Goal: Contribute content: Contribute content

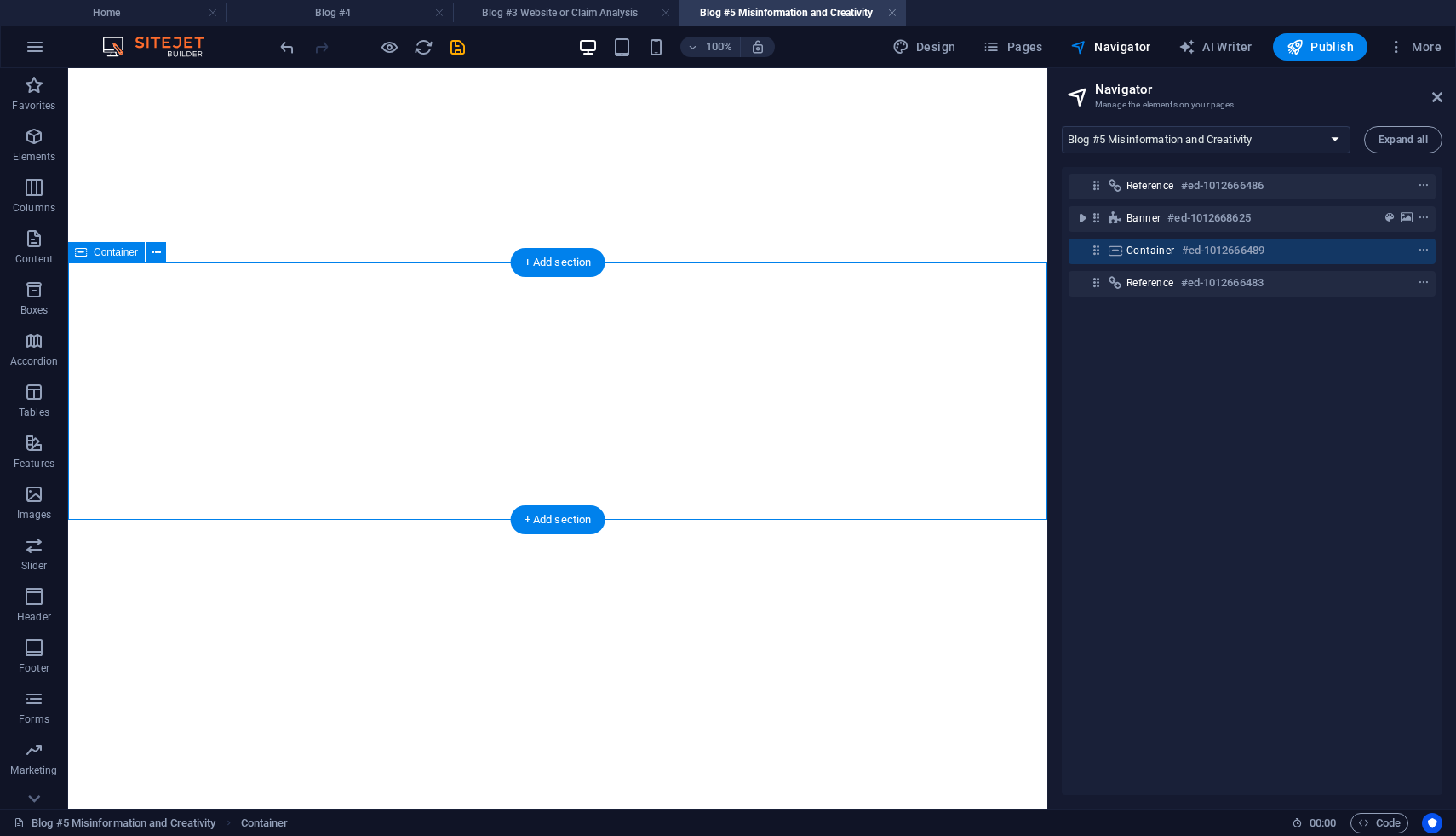
select select "18221794-en"
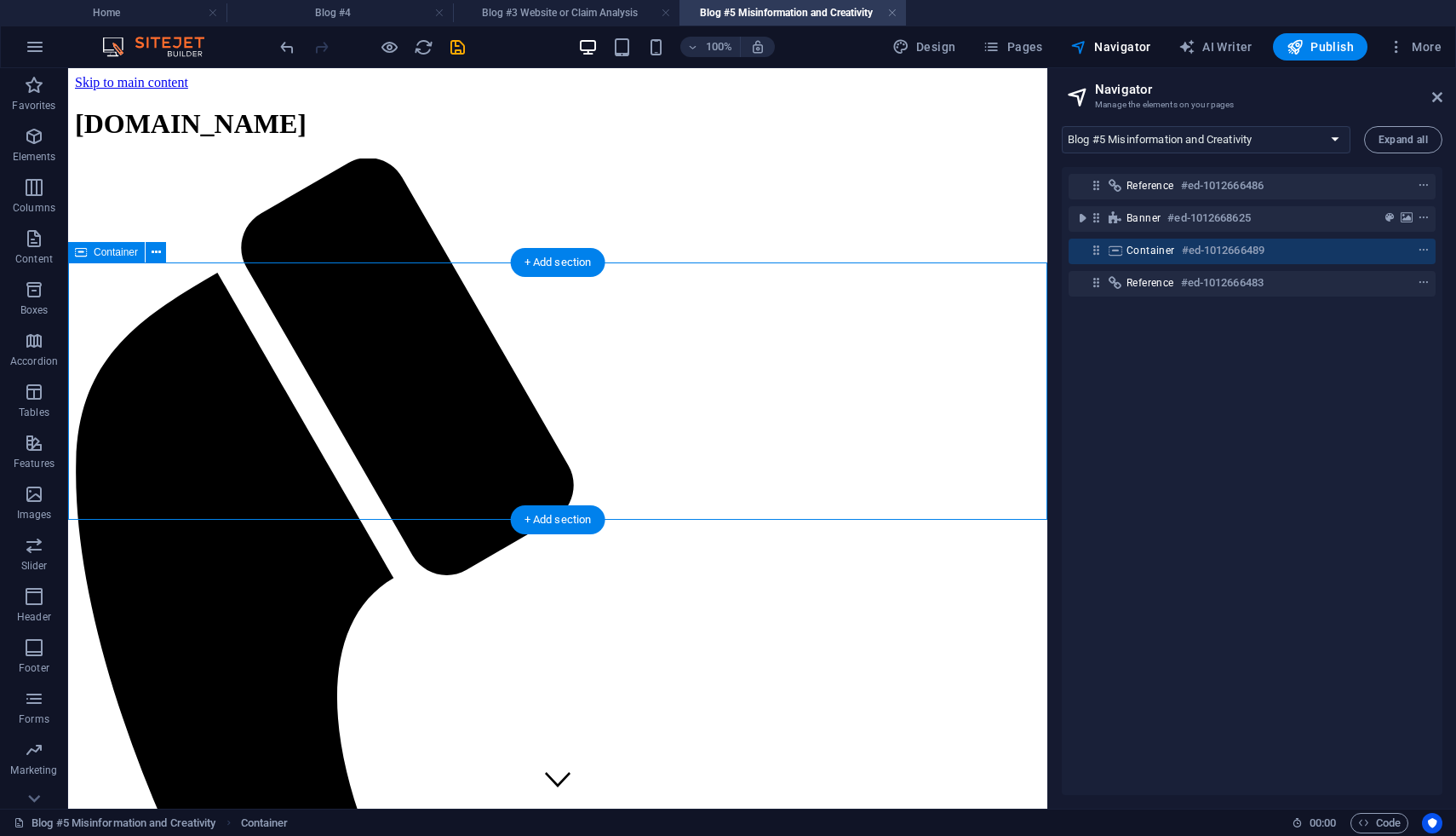
scroll to position [336, 0]
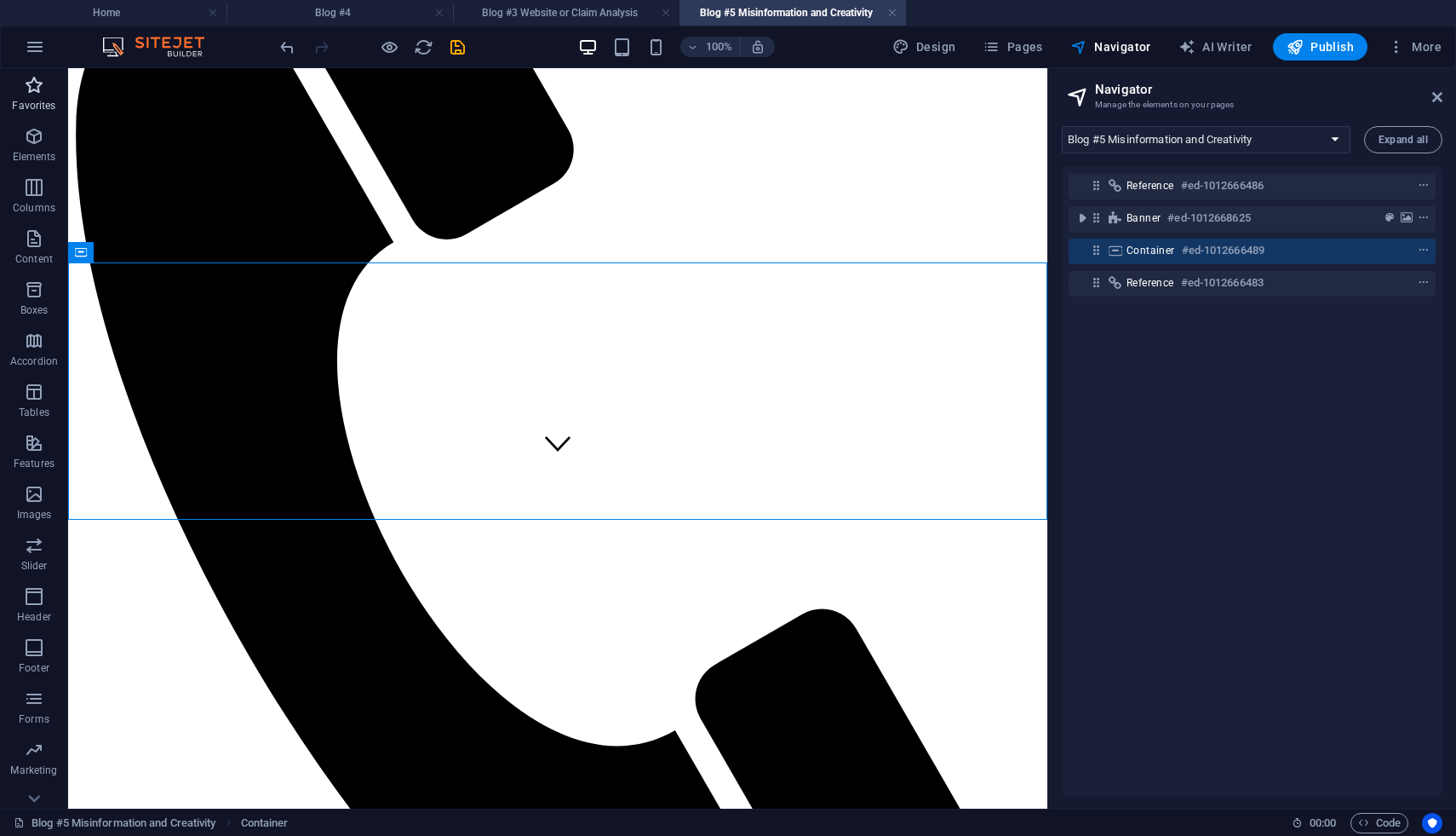
click at [30, 92] on icon "button" at bounding box center [33, 85] width 20 height 20
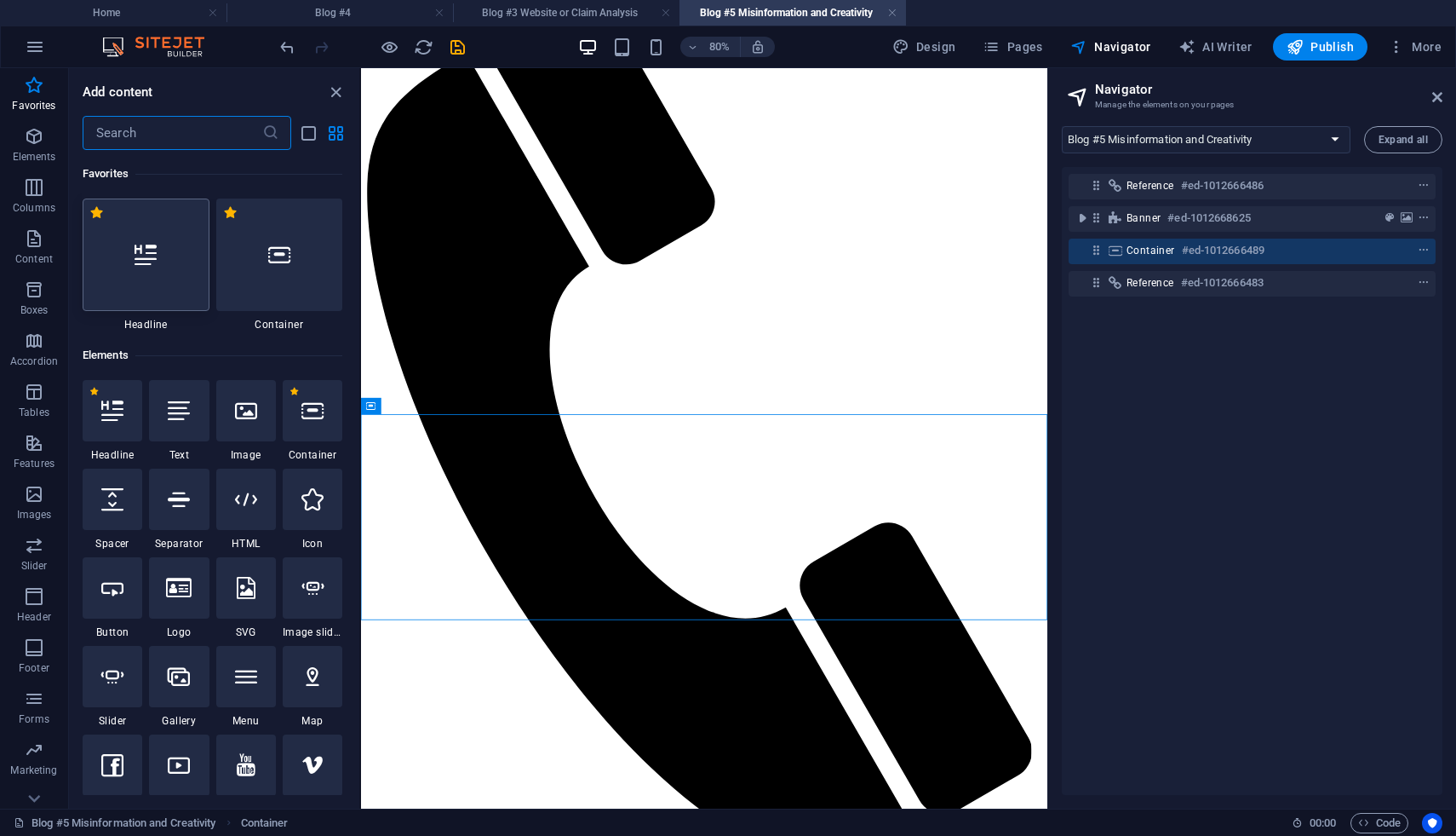
click at [144, 276] on div at bounding box center [146, 254] width 127 height 112
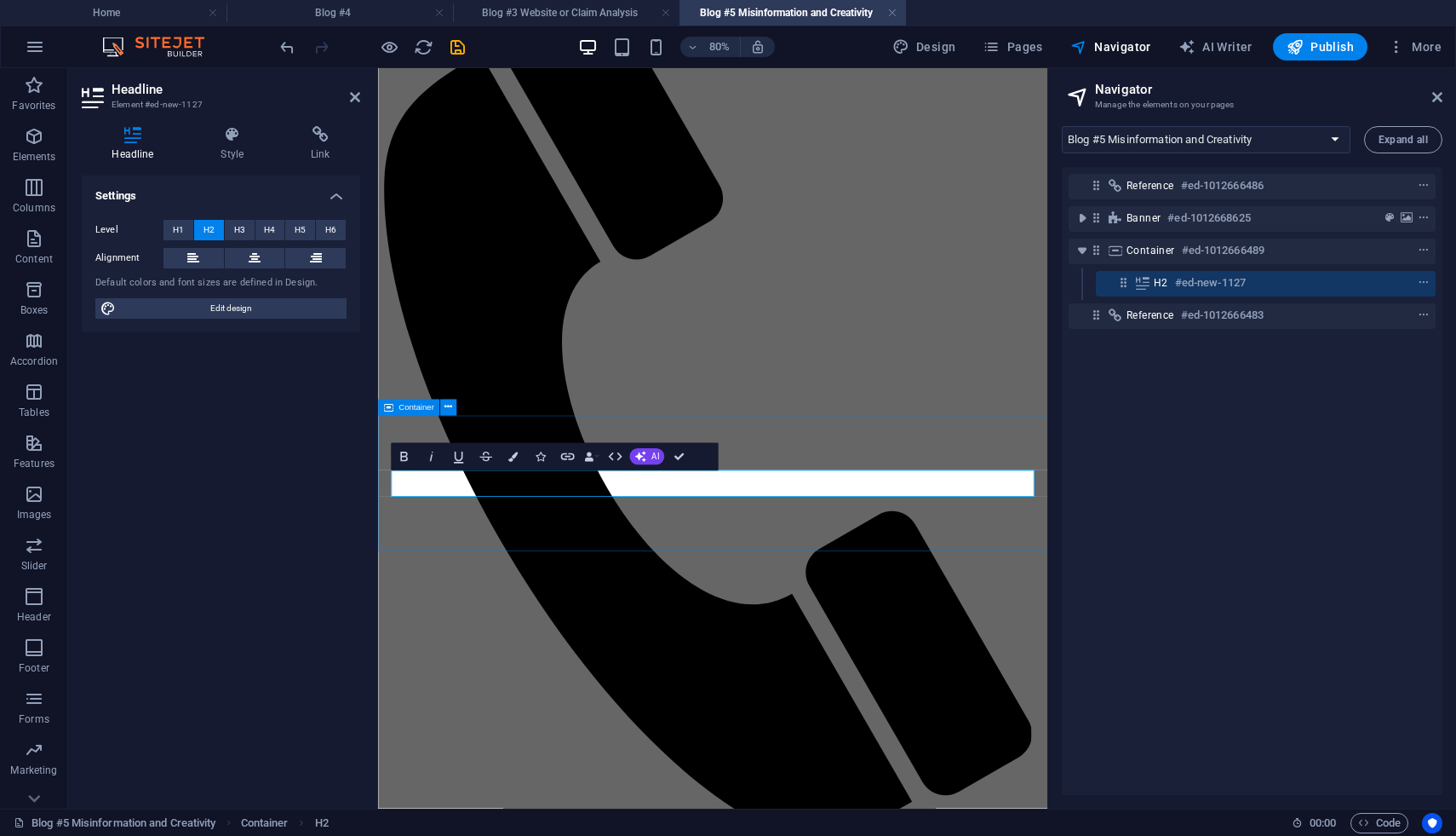
scroll to position [207, 0]
drag, startPoint x: 560, startPoint y: 589, endPoint x: 393, endPoint y: 589, distance: 167.0
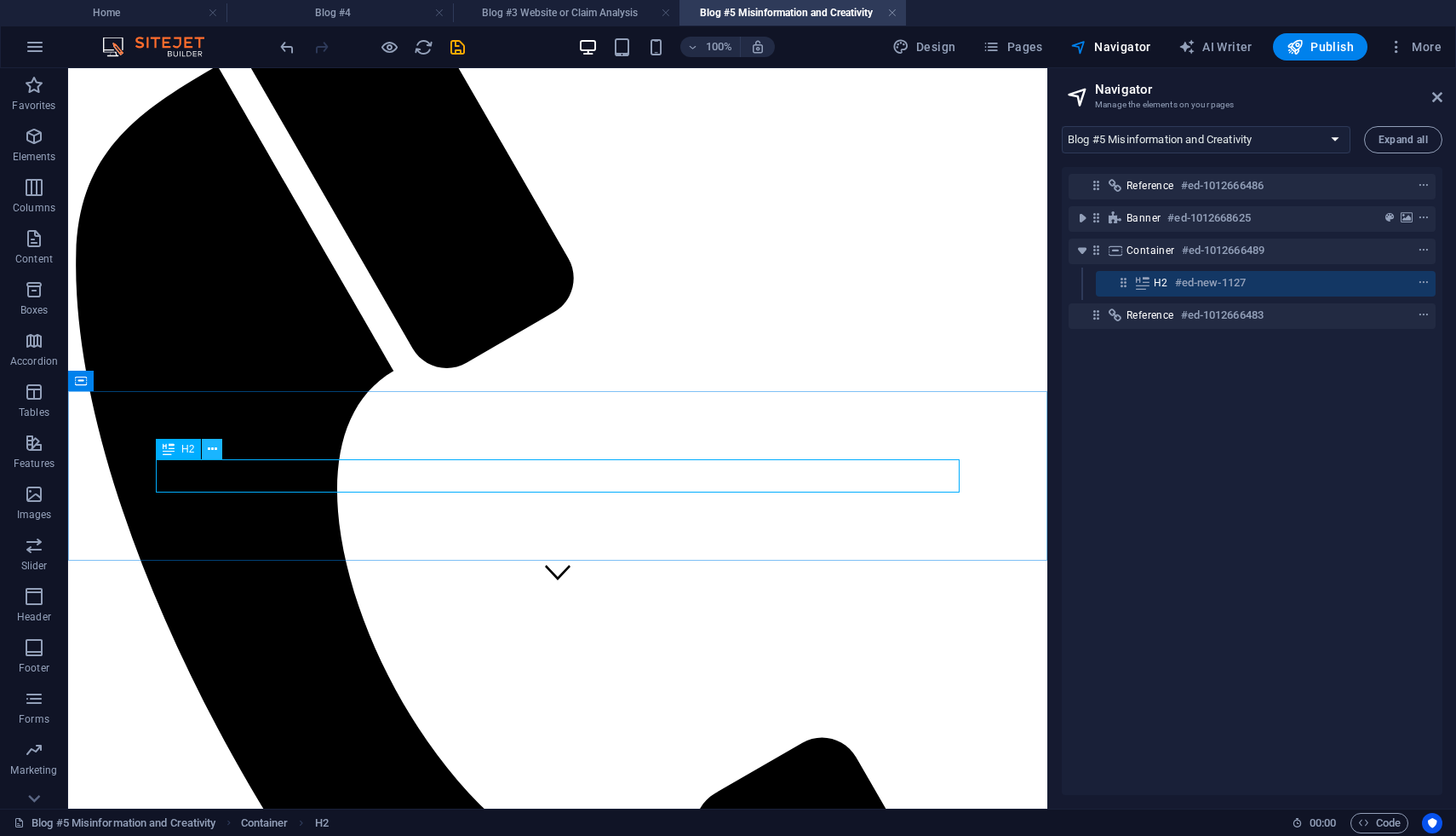
click at [214, 452] on icon at bounding box center [213, 449] width 10 height 18
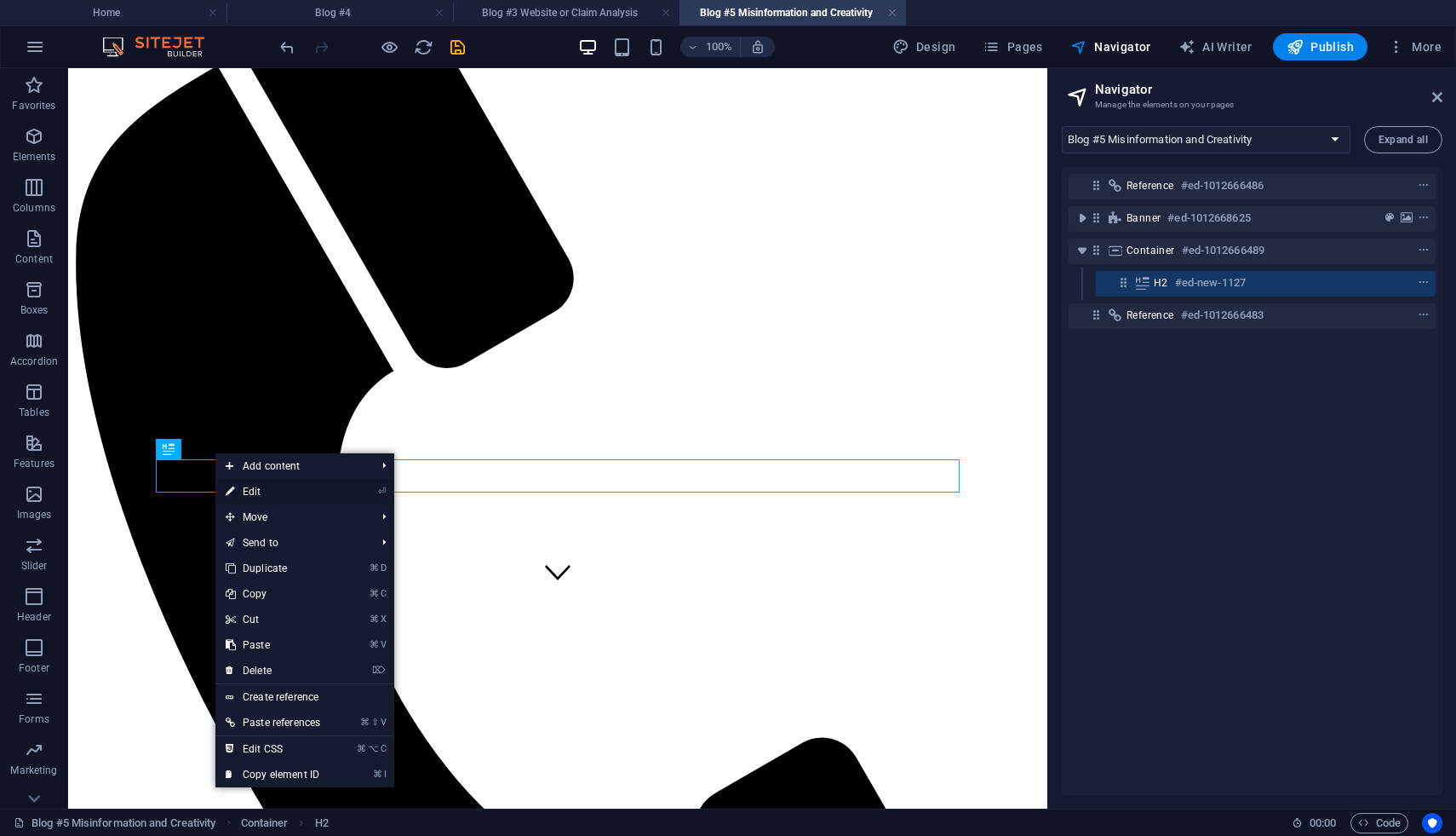
click at [239, 488] on link "⏎ Edit" at bounding box center [273, 492] width 115 height 25
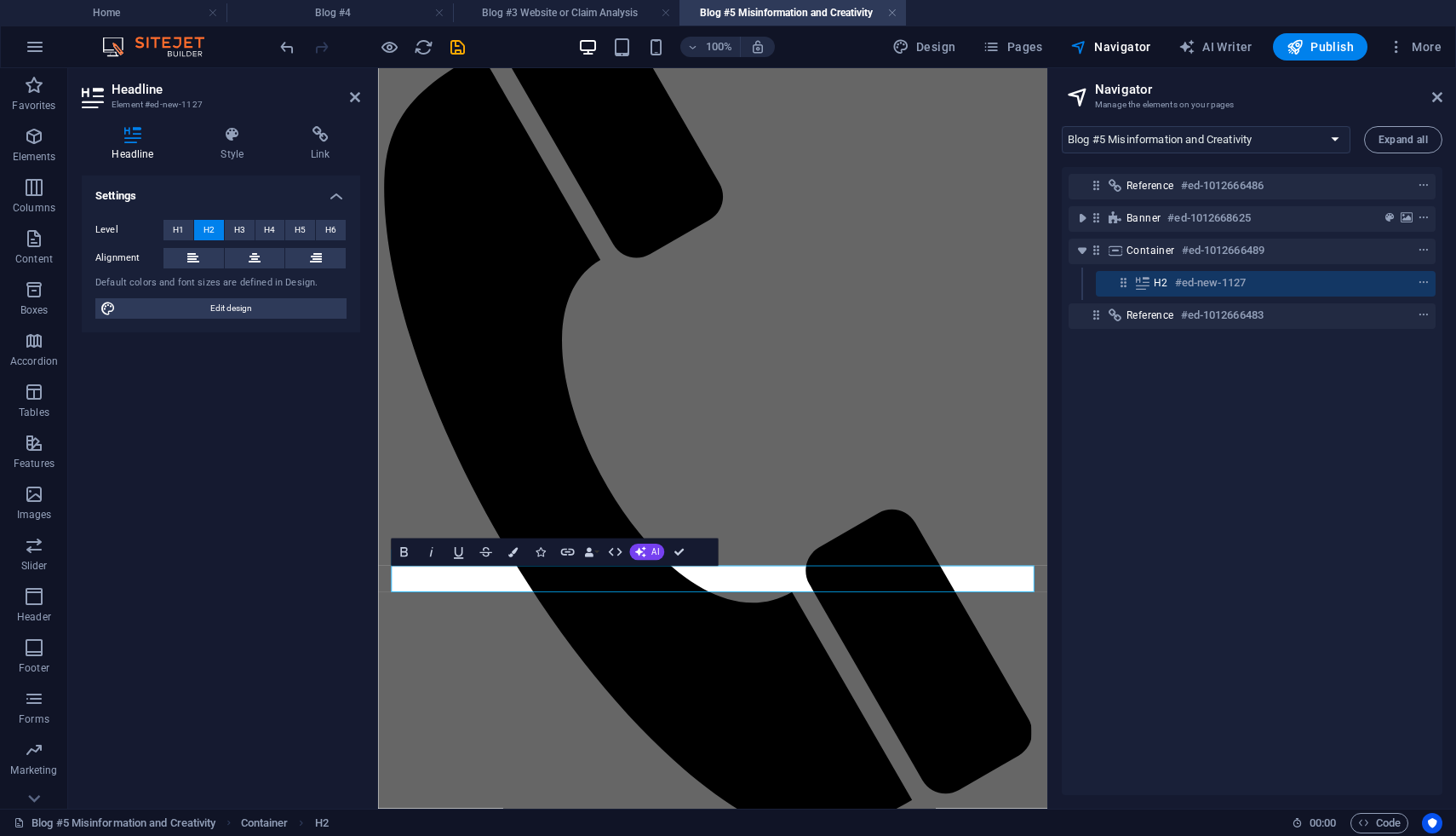
scroll to position [88, 0]
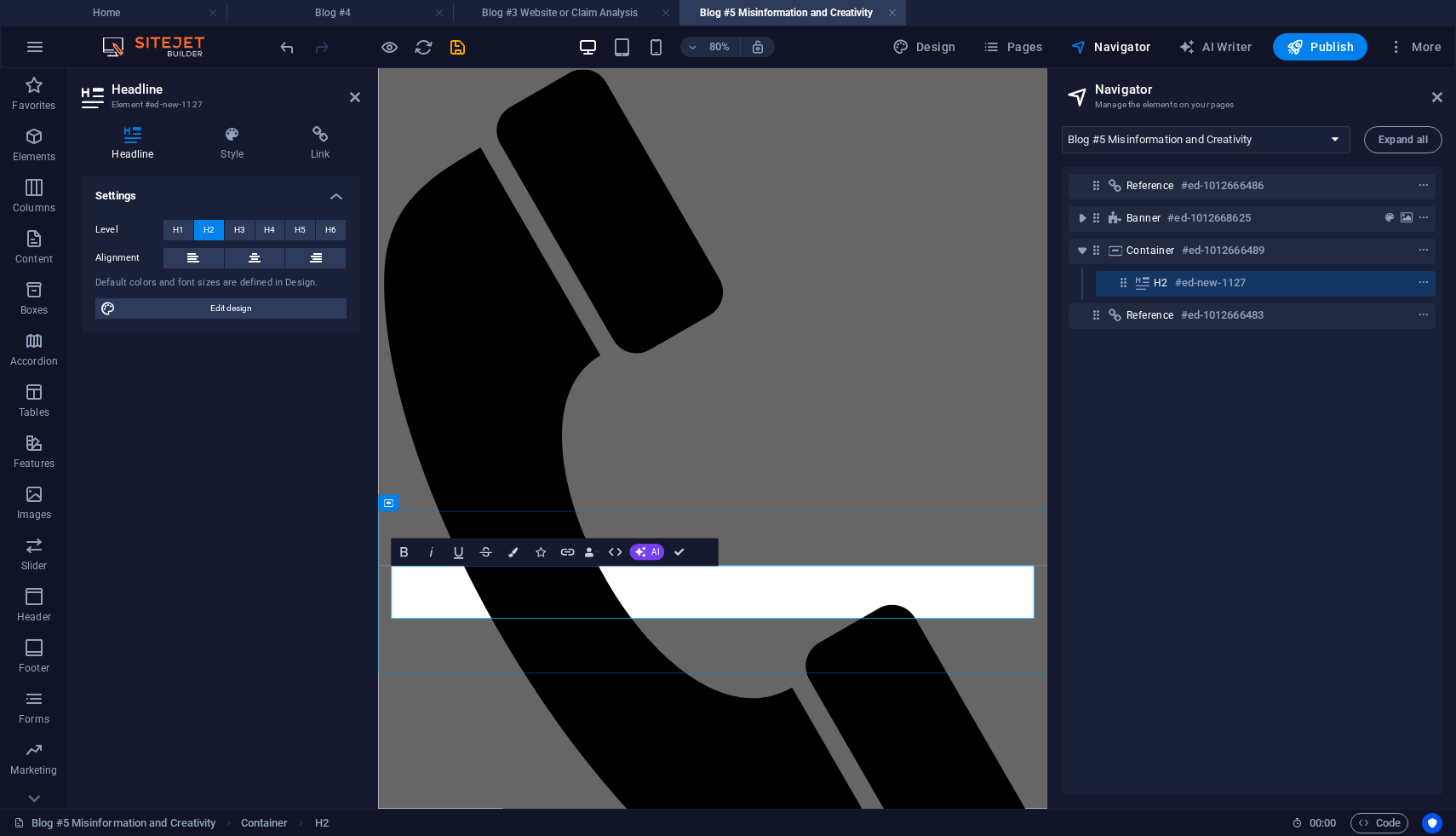
drag, startPoint x: 847, startPoint y: 710, endPoint x: 732, endPoint y: 709, distance: 115.0
drag, startPoint x: 859, startPoint y: 707, endPoint x: 487, endPoint y: 702, distance: 372.0
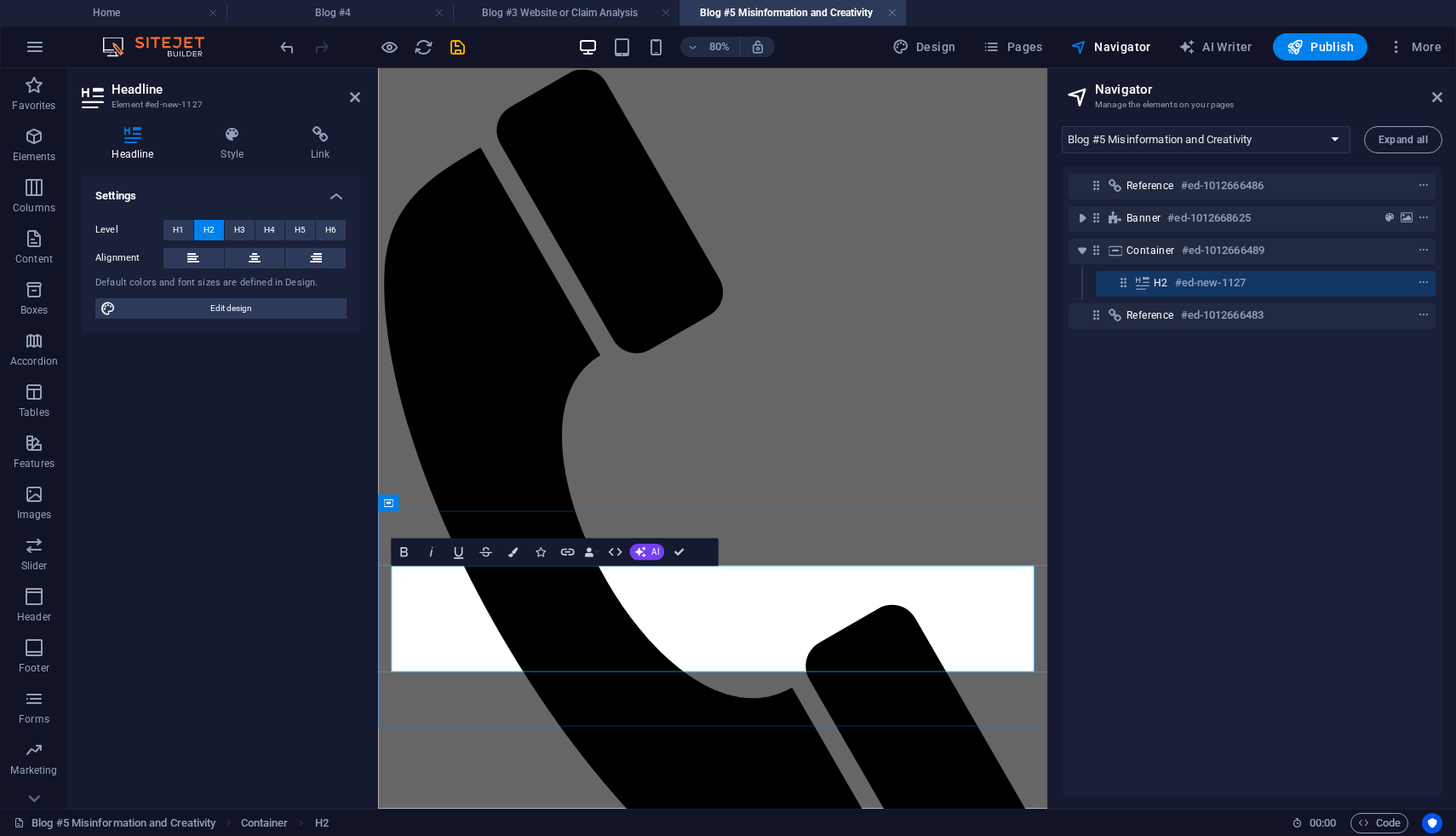
drag, startPoint x: 692, startPoint y: 812, endPoint x: 396, endPoint y: 740, distance: 304.6
click at [649, 556] on button "AI" at bounding box center [647, 551] width 35 height 17
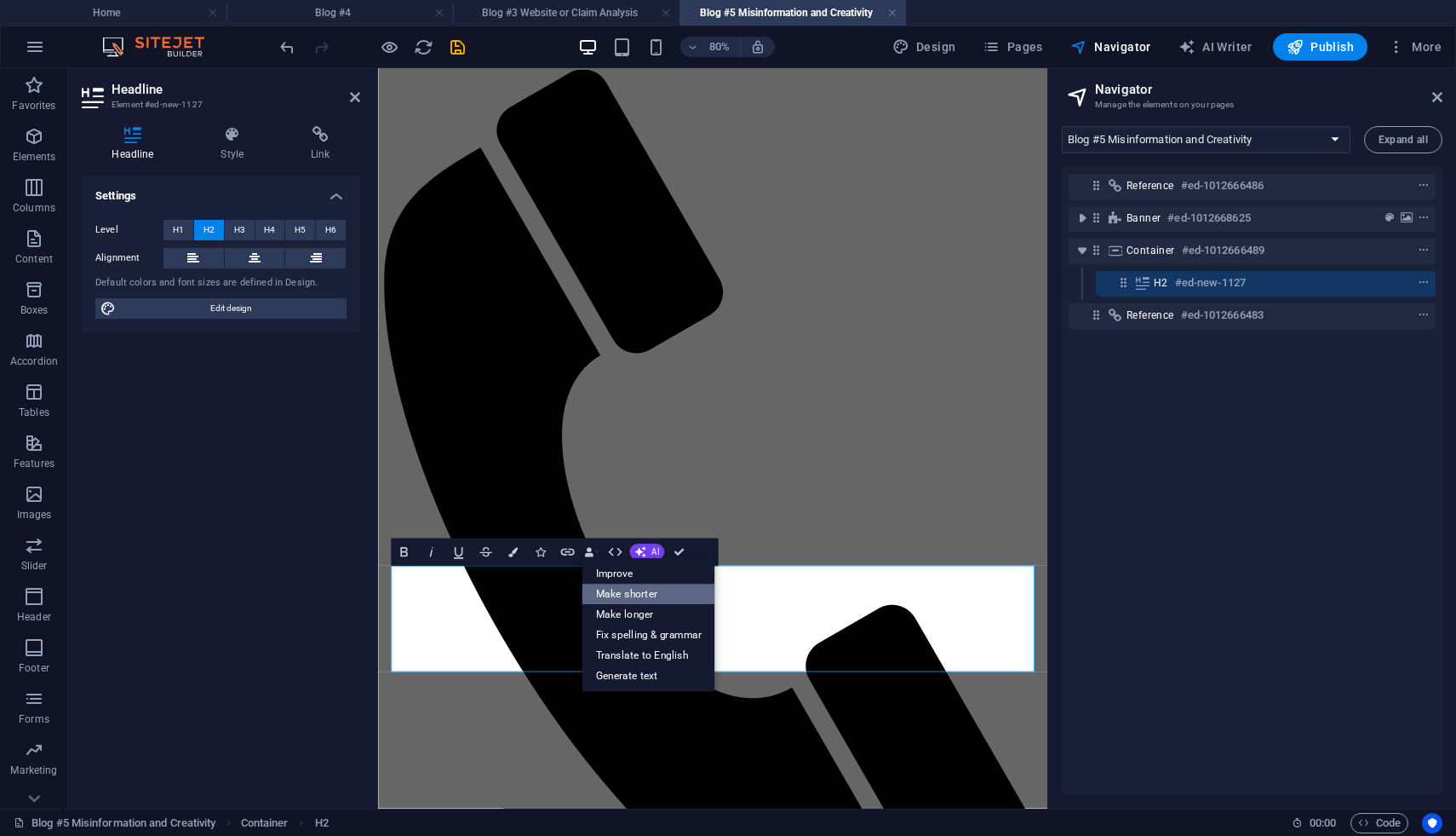
click at [649, 587] on link "Make shorter" at bounding box center [648, 594] width 133 height 20
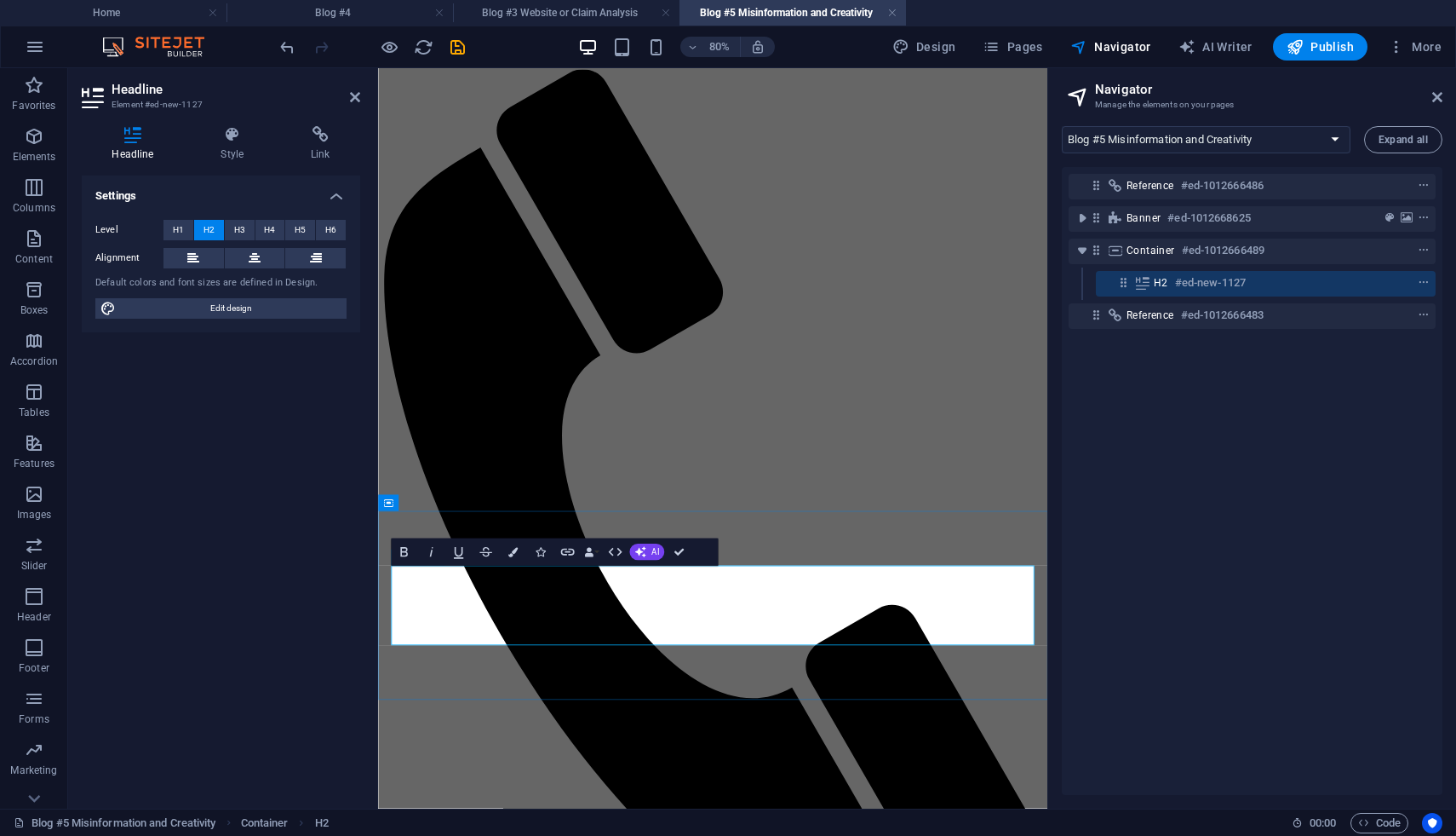
click at [650, 550] on button "AI" at bounding box center [647, 551] width 35 height 17
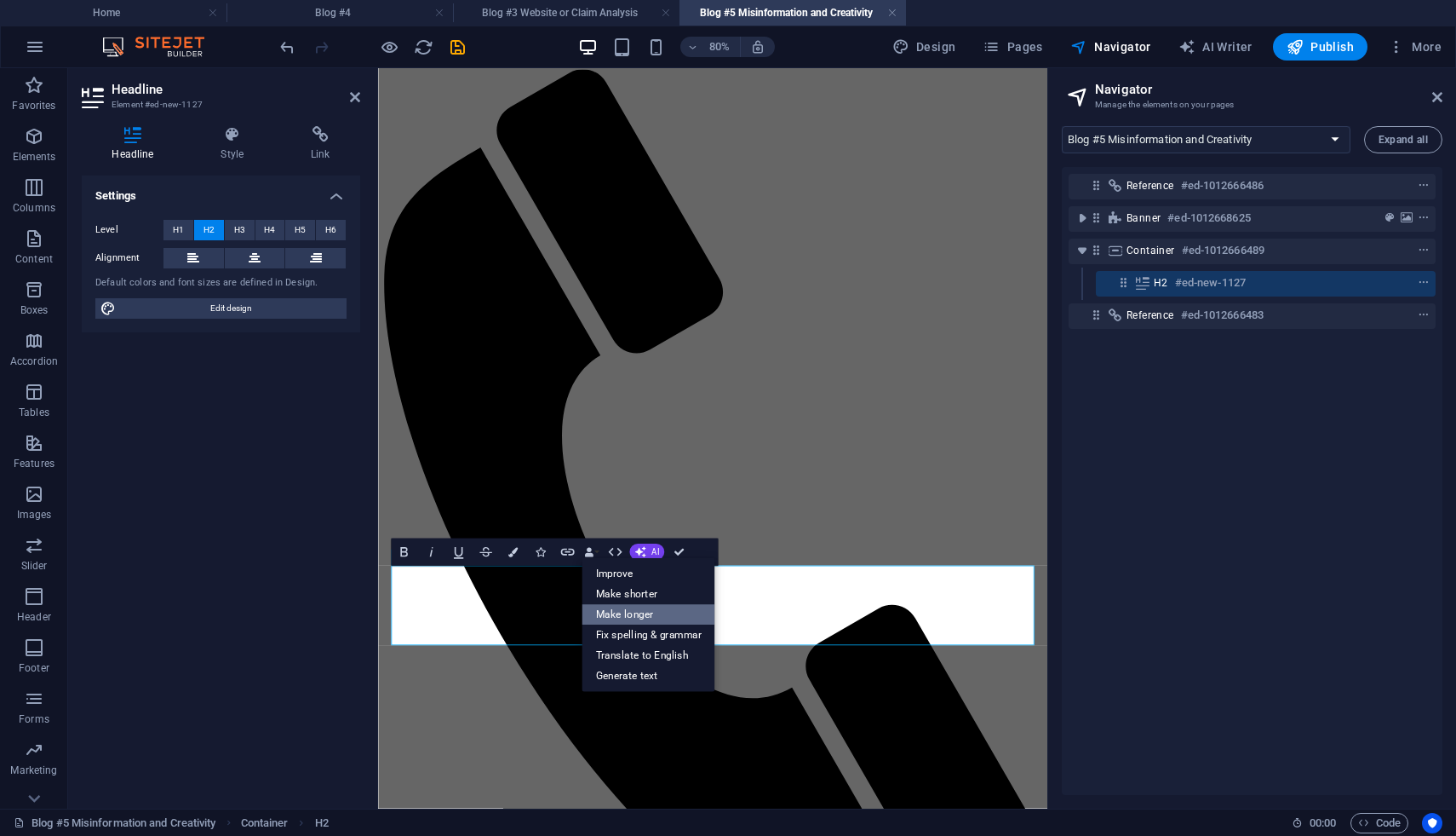
click at [662, 617] on link "Make longer" at bounding box center [648, 615] width 133 height 20
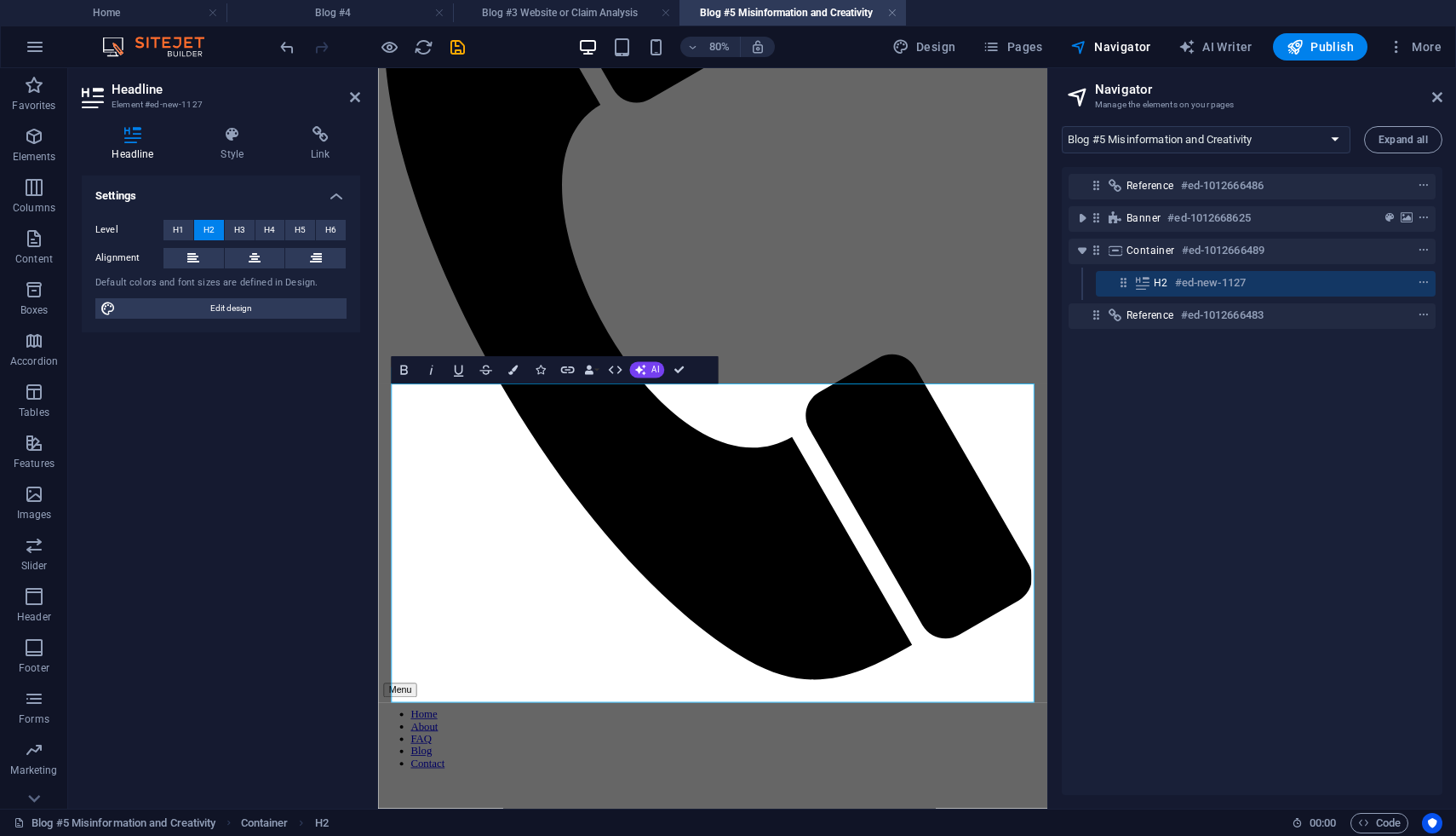
scroll to position [573, 0]
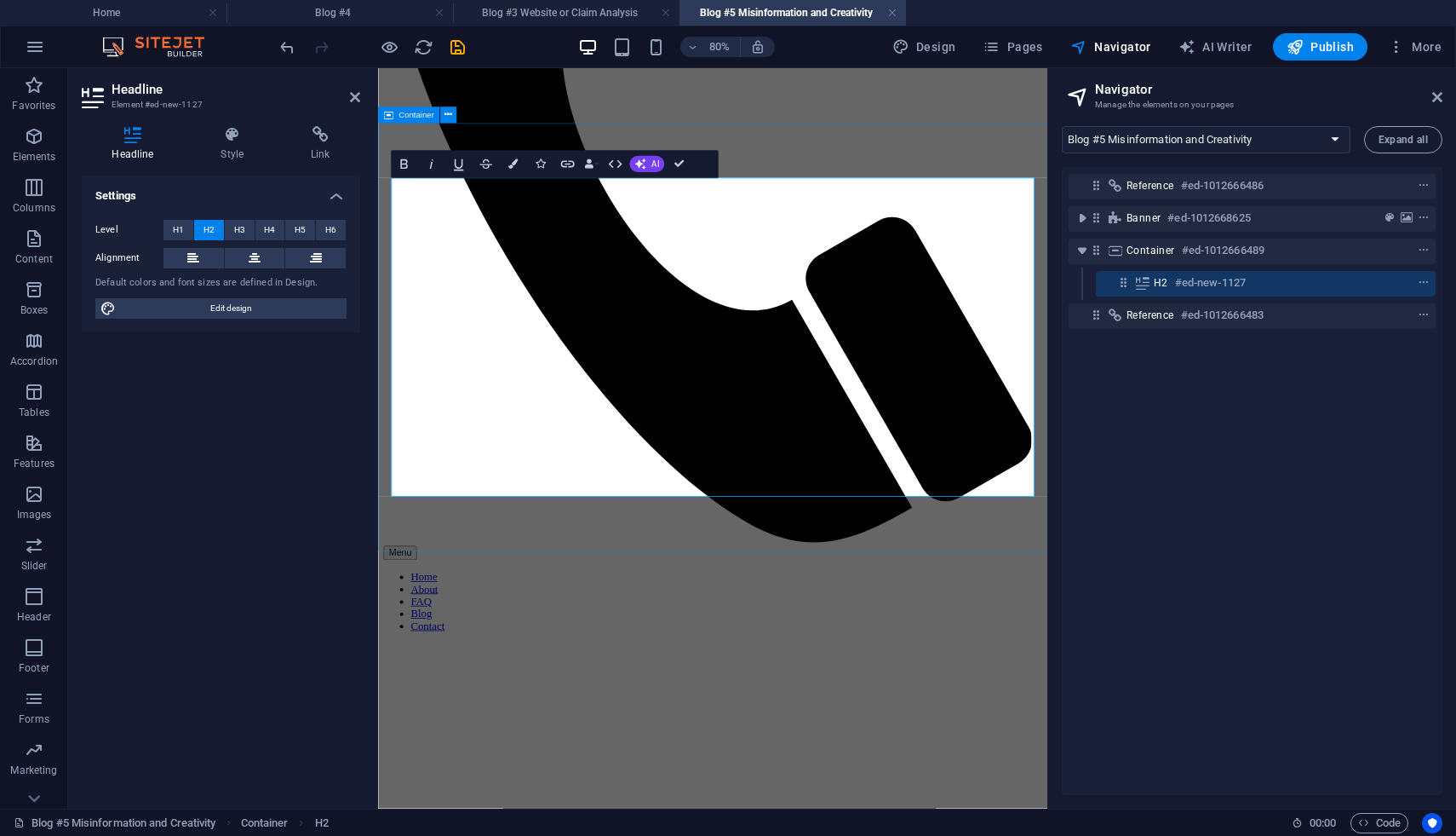
drag, startPoint x: 891, startPoint y: 709, endPoint x: 1167, endPoint y: 606, distance: 294.6
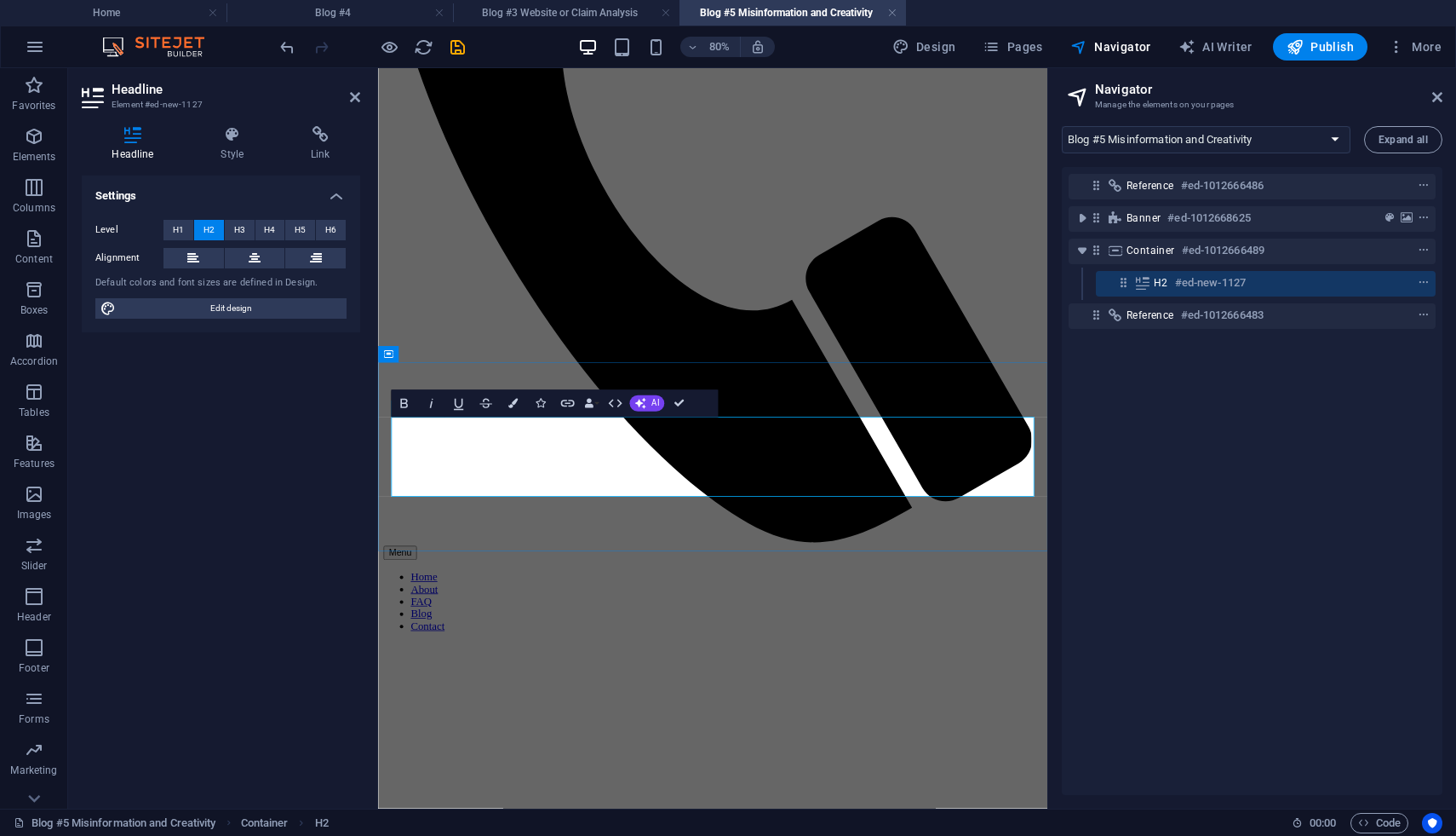
scroll to position [187, 0]
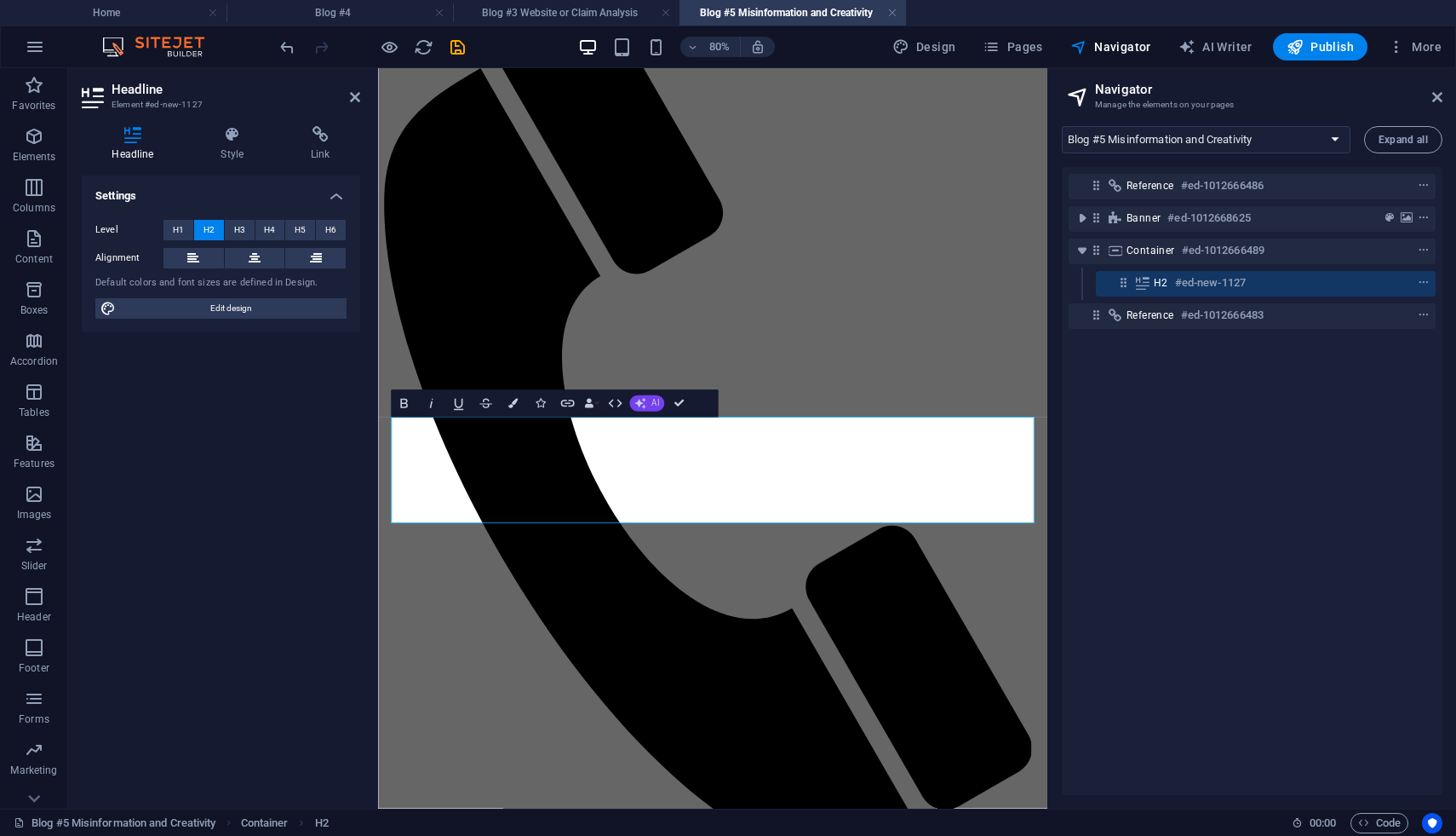
click at [655, 403] on span "AI" at bounding box center [655, 404] width 8 height 9
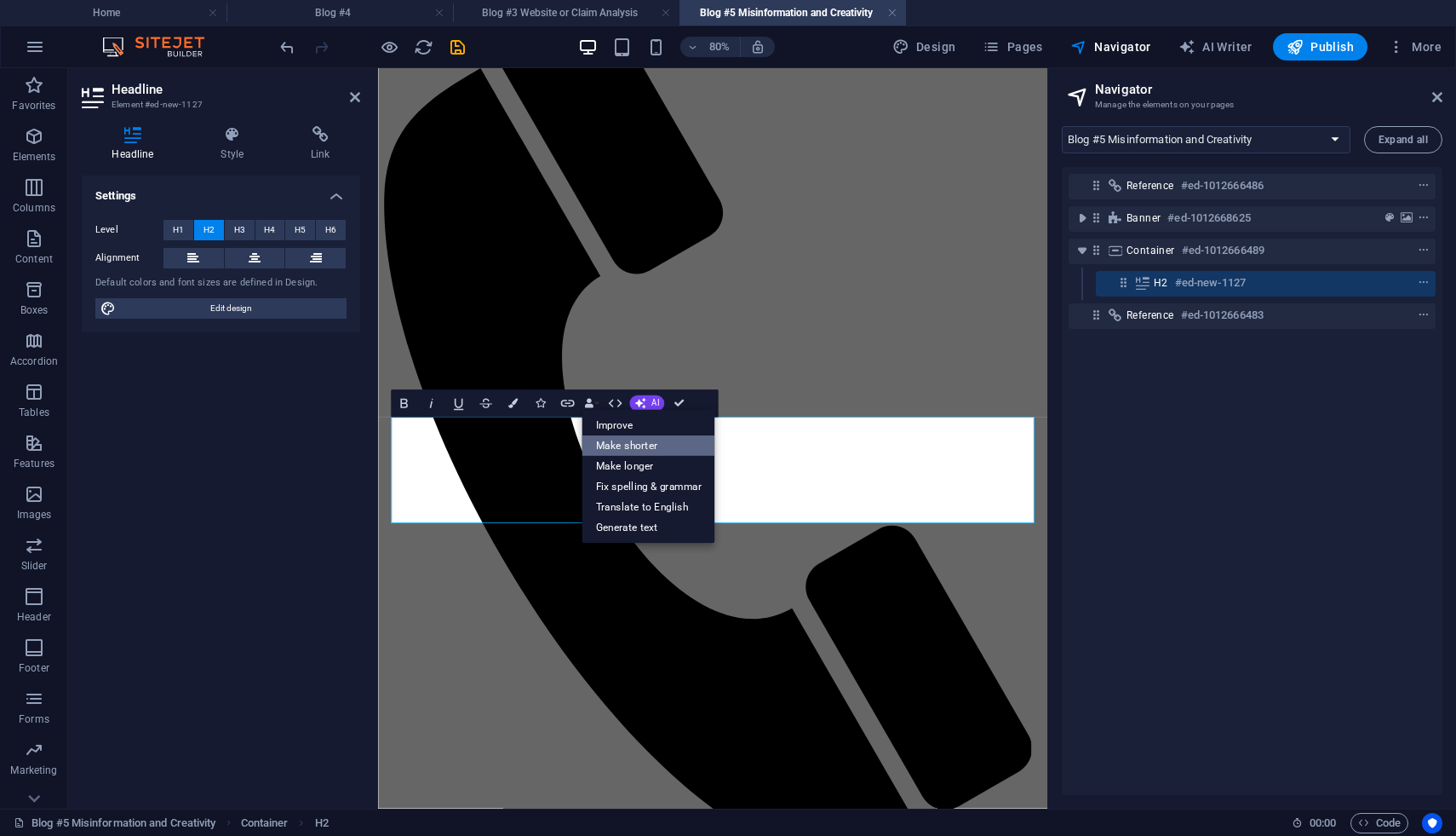
click at [657, 444] on link "Make shorter" at bounding box center [648, 446] width 133 height 20
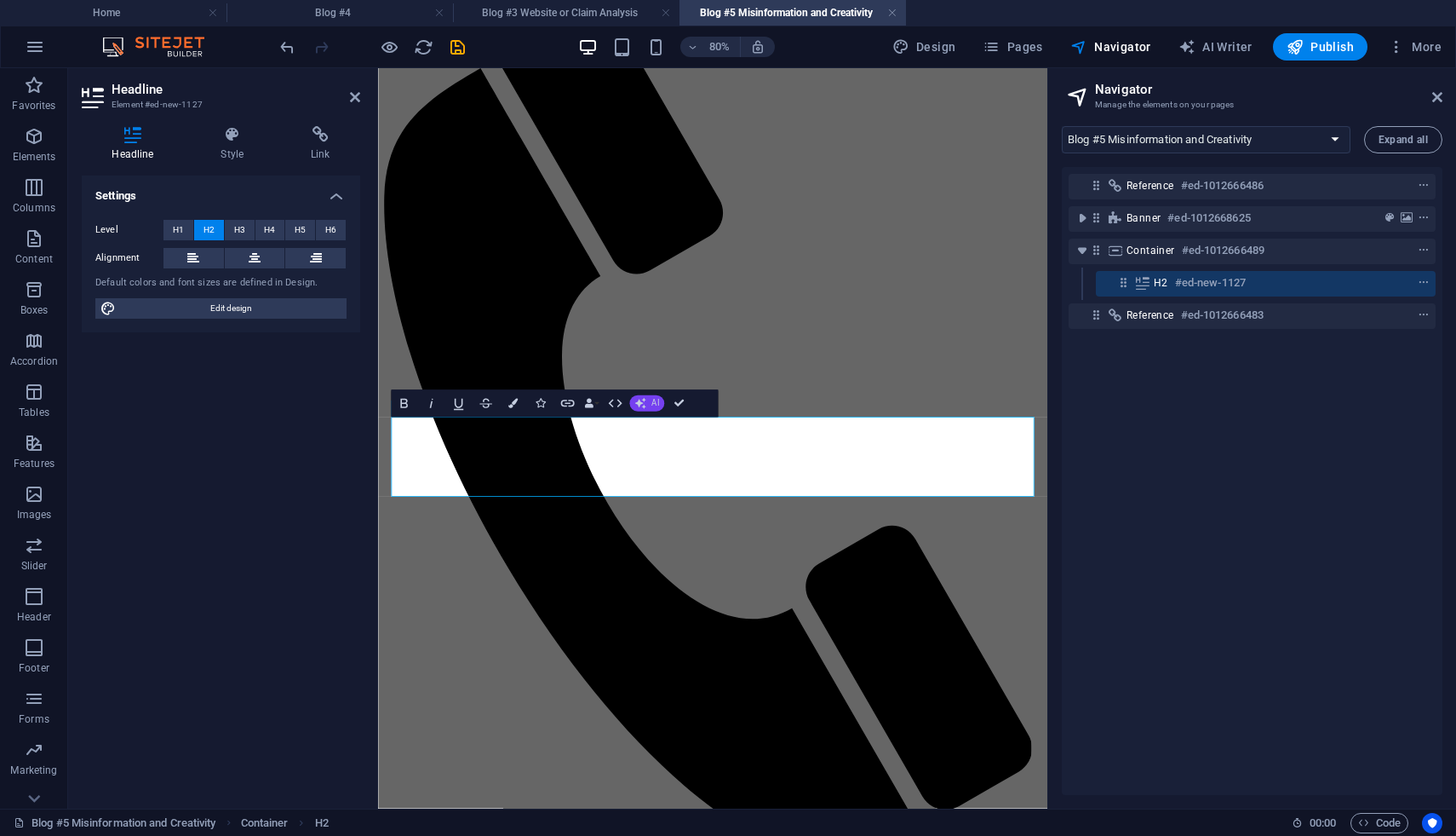
click at [648, 404] on button "AI" at bounding box center [647, 403] width 35 height 17
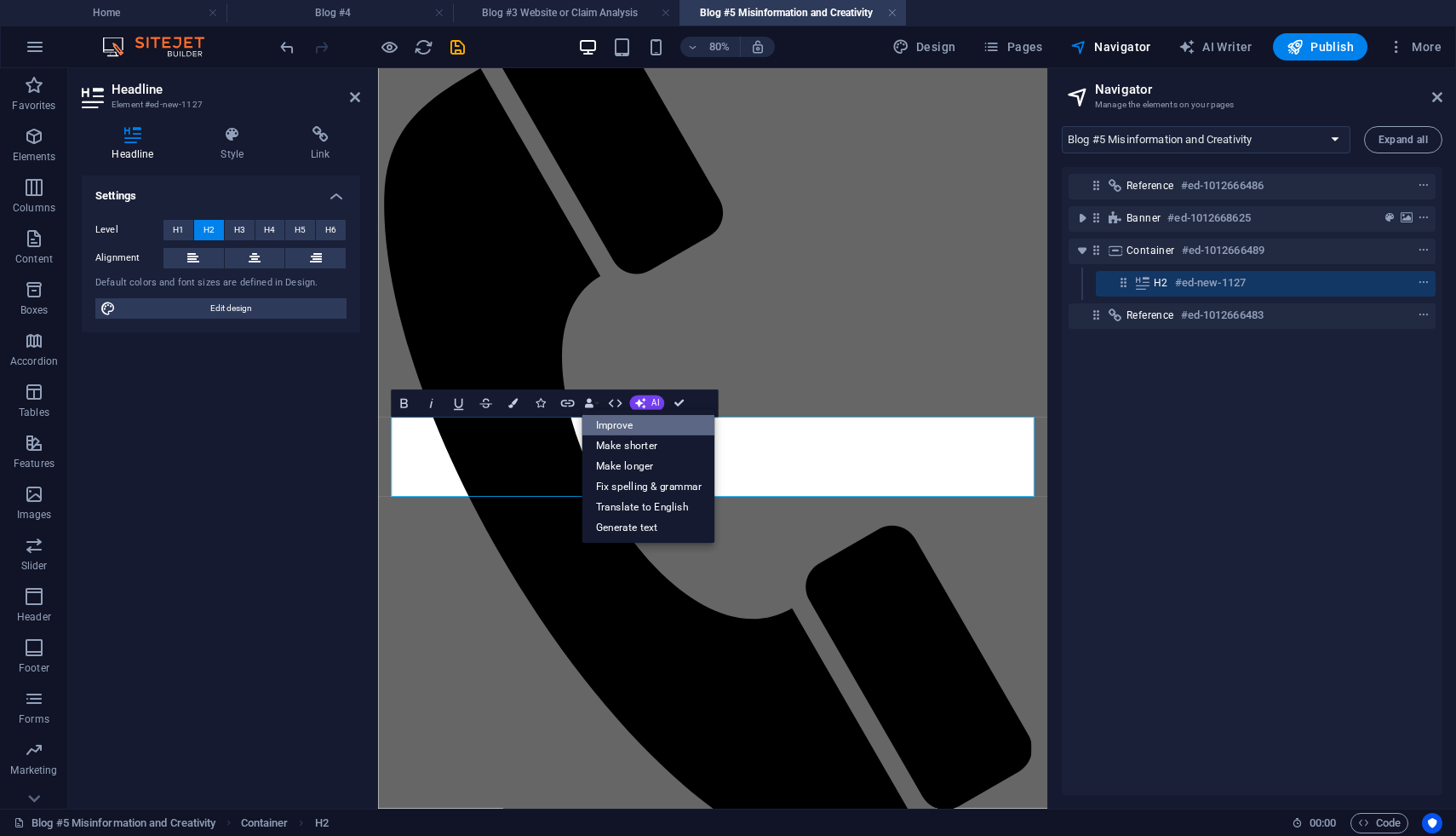
click at [651, 426] on link "Improve" at bounding box center [648, 425] width 133 height 20
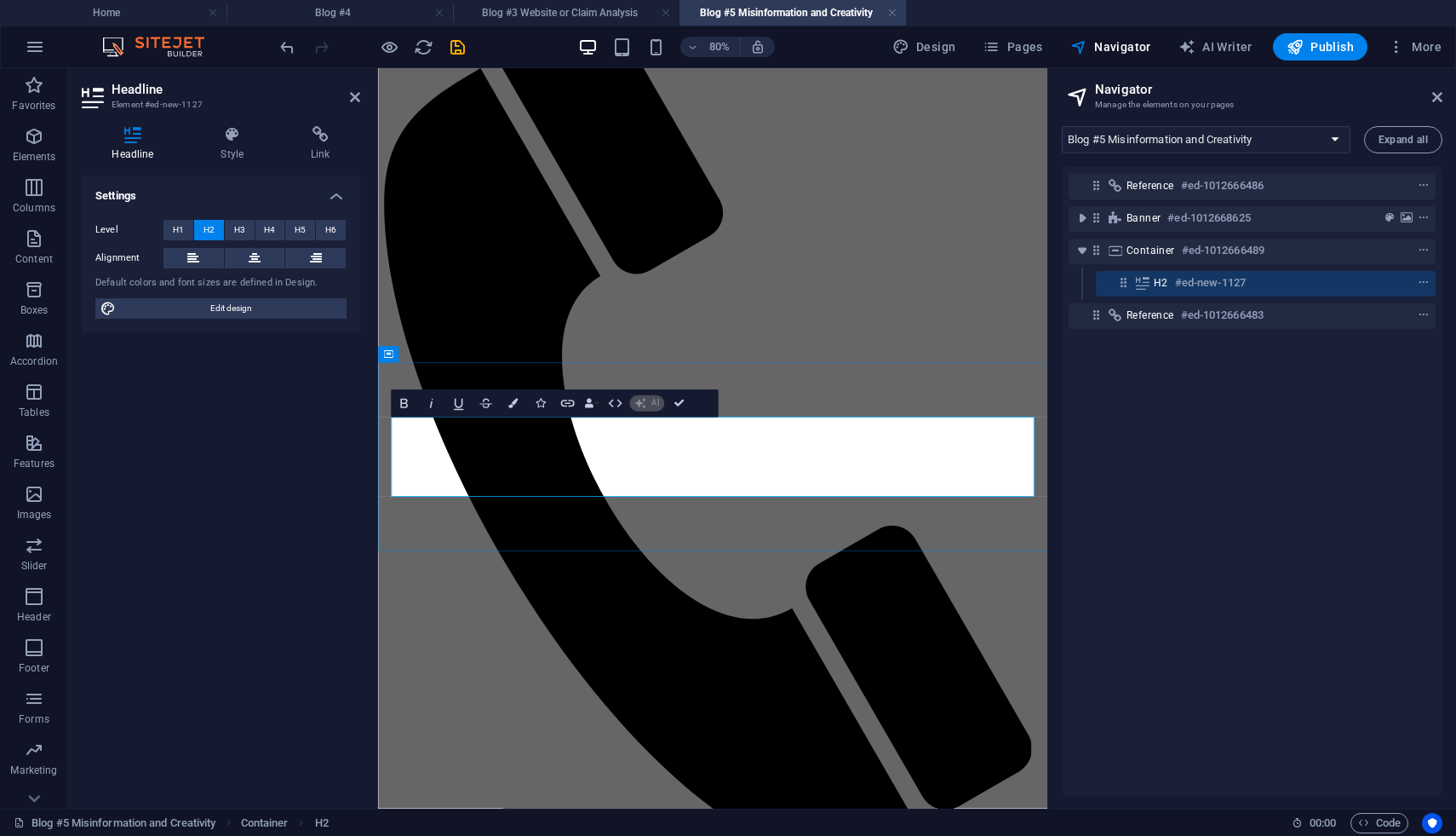
scroll to position [154, 0]
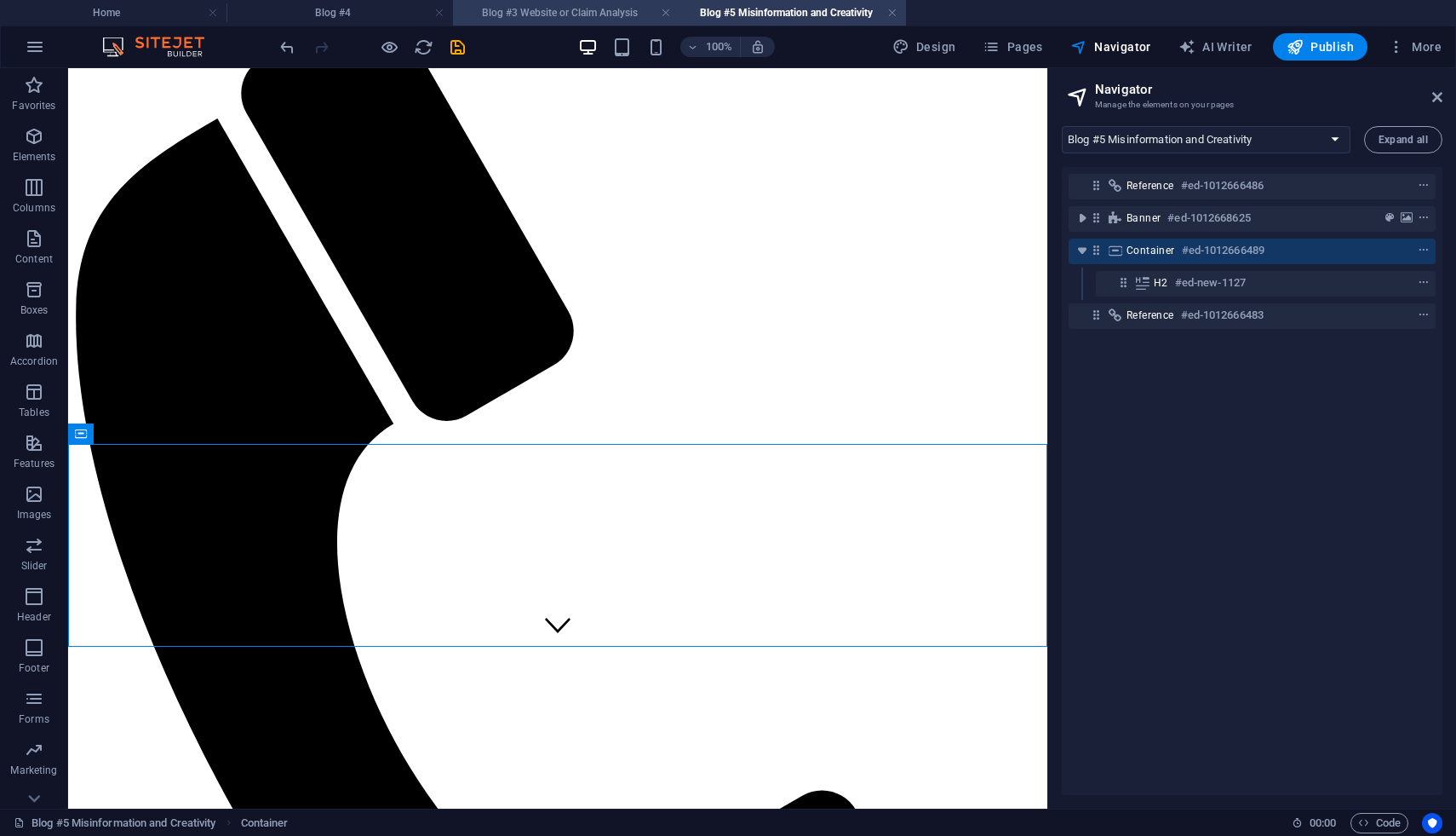
click at [604, 14] on h4 "Blog #3 Website or Claim Analysis" at bounding box center [567, 12] width 226 height 19
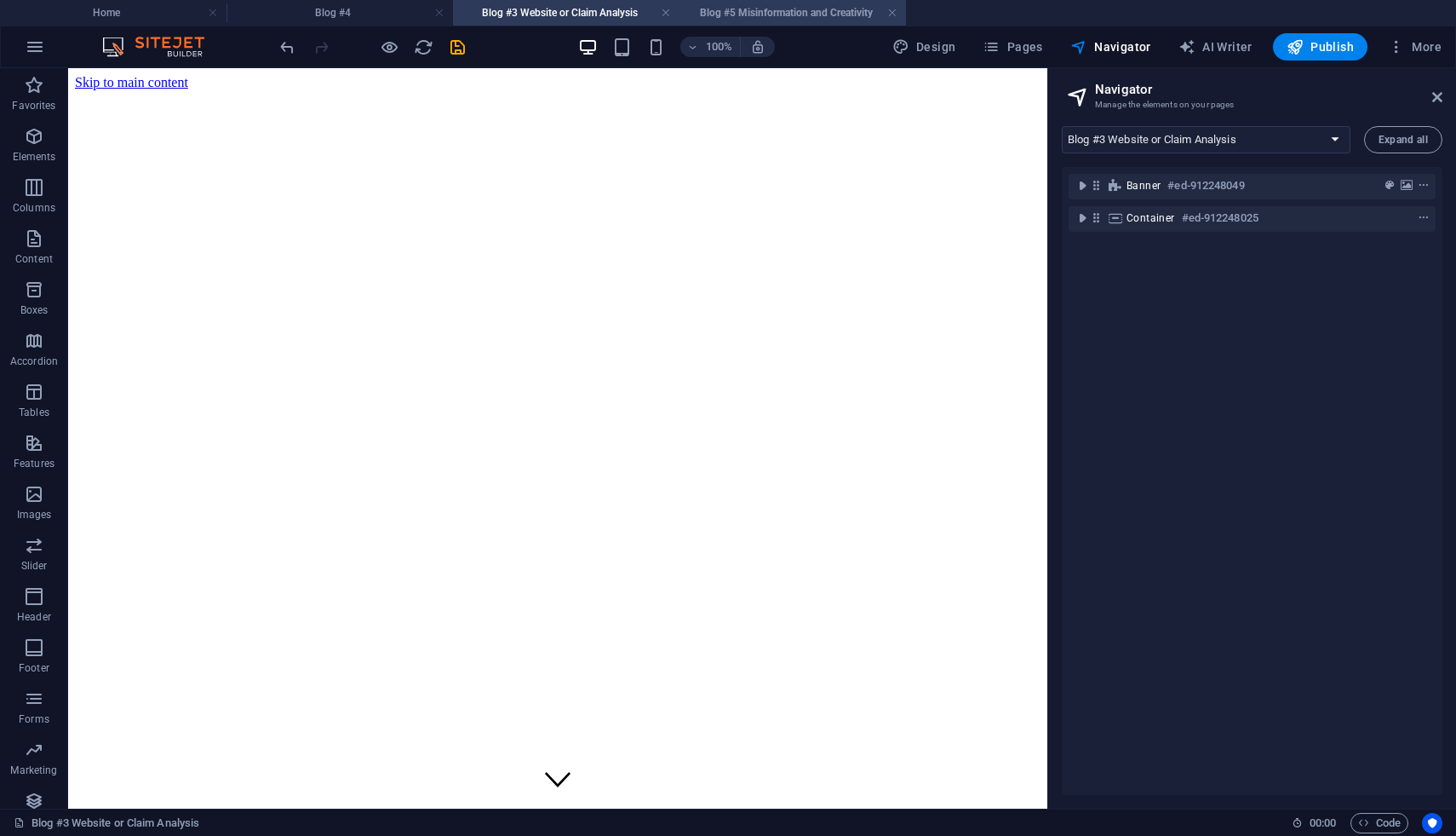
click at [785, 15] on h4 "Blog #5 Misinformation and Creativity" at bounding box center [793, 12] width 226 height 19
select select "18221794-en"
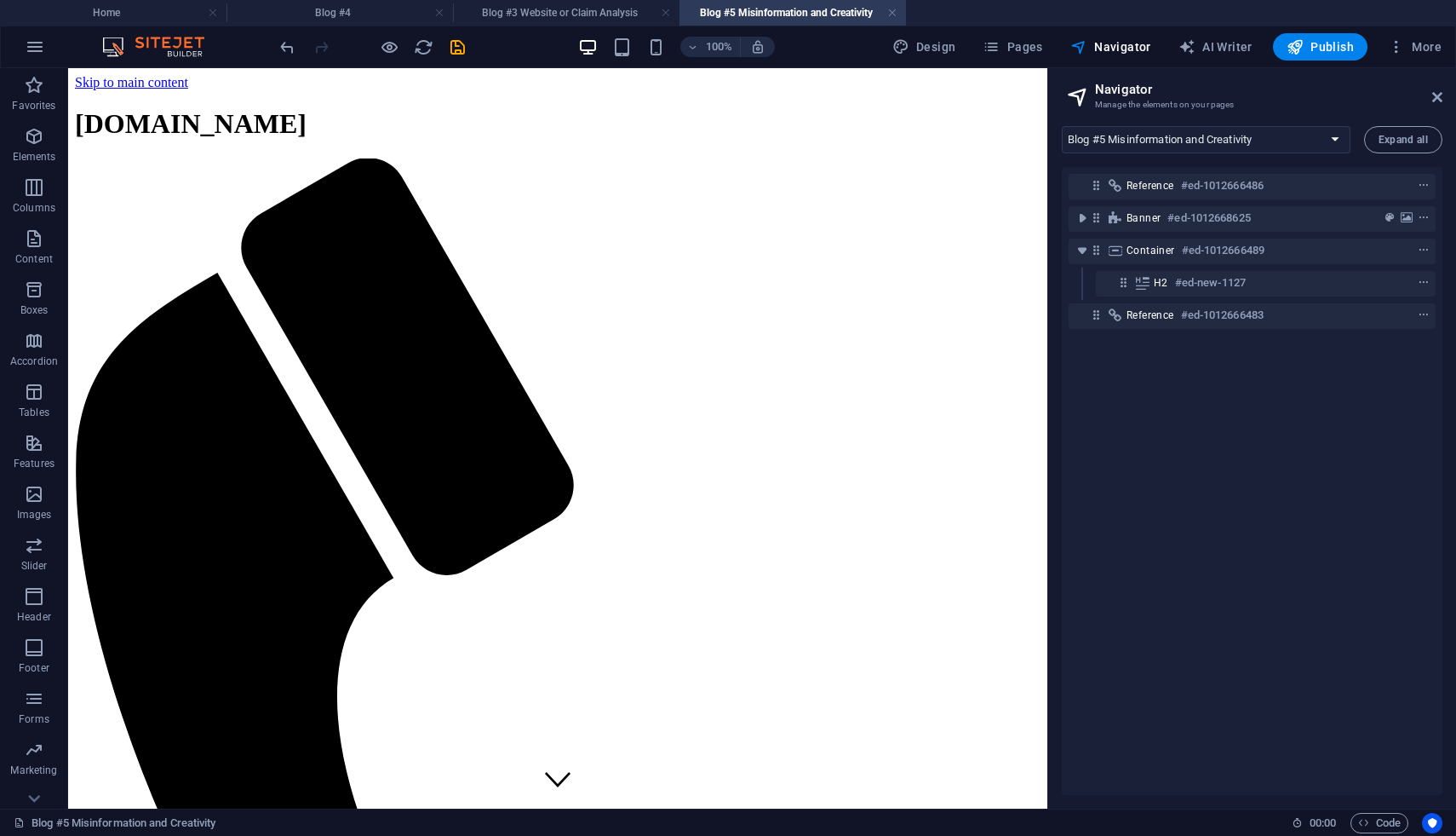
scroll to position [154, 0]
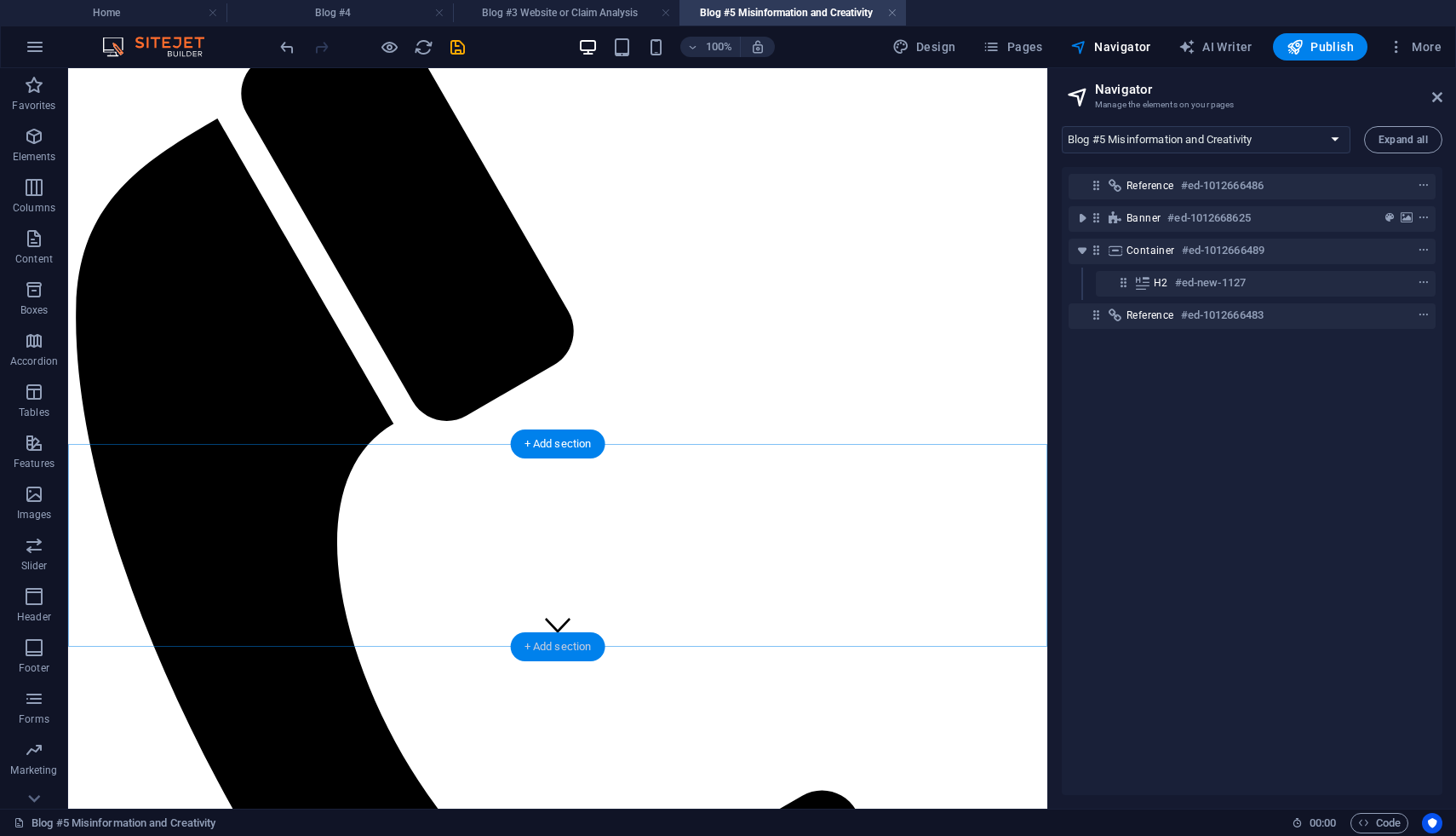
click at [560, 640] on div "+ Add section" at bounding box center [558, 647] width 95 height 29
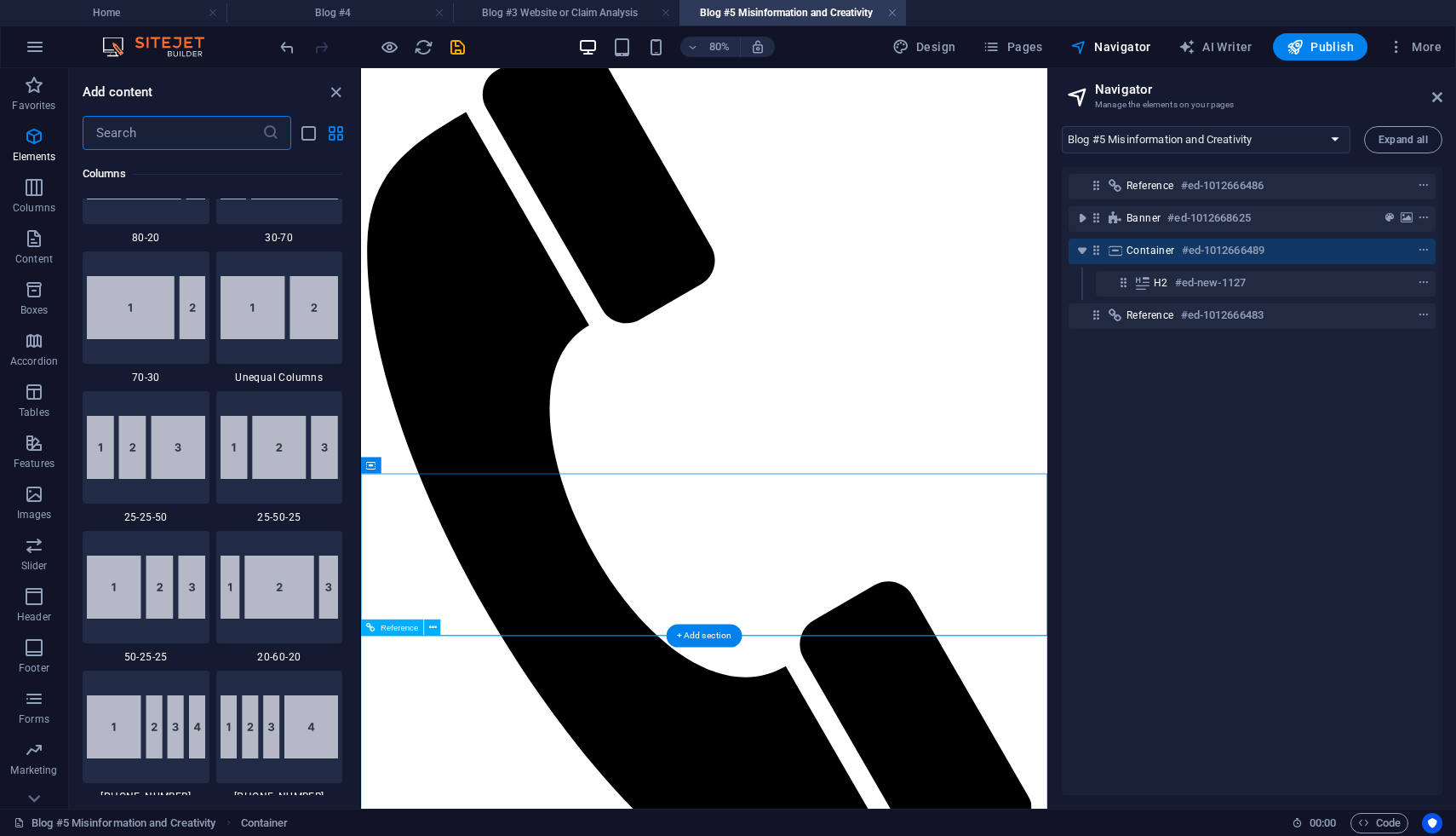
scroll to position [2981, 0]
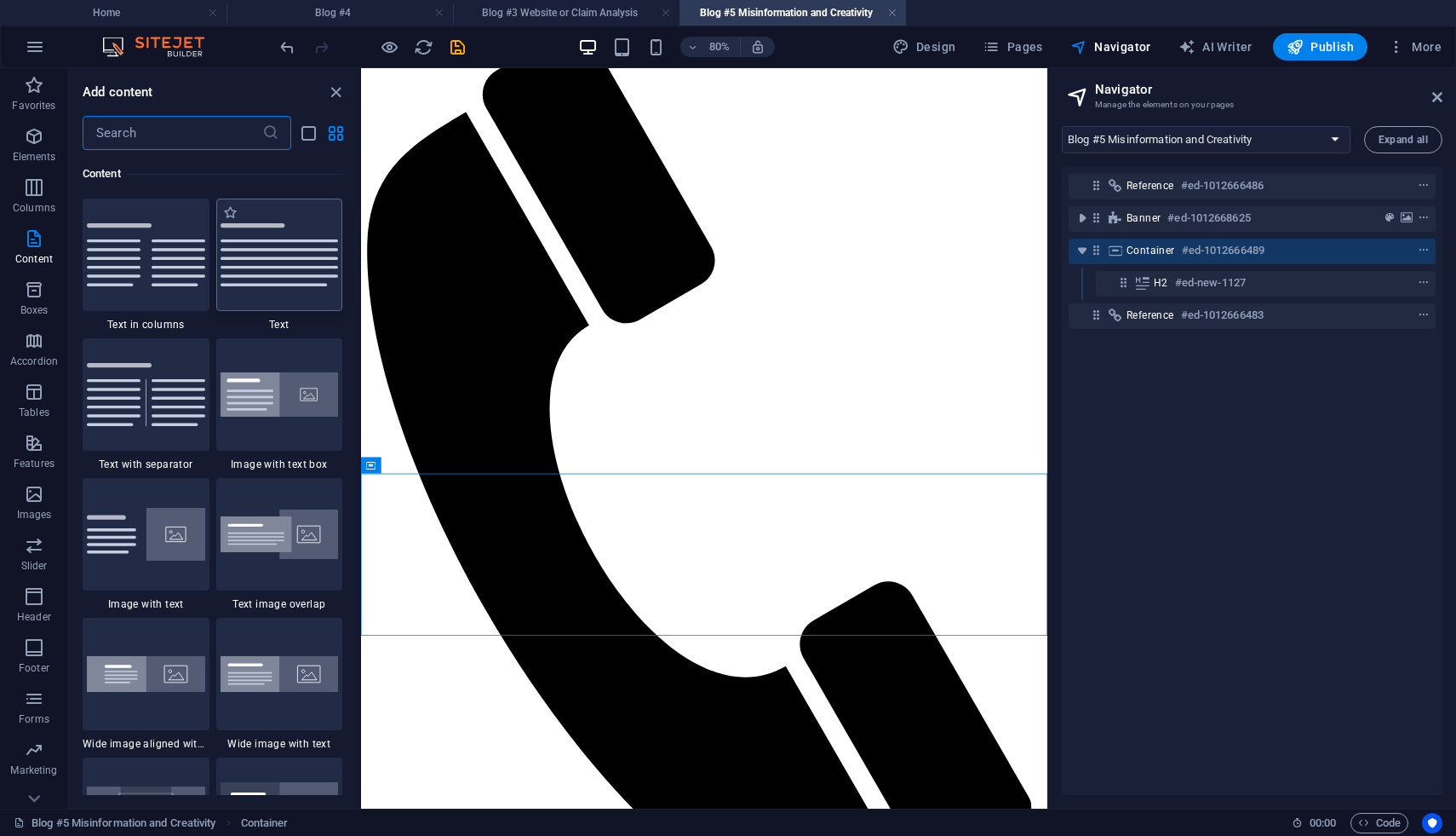
click at [286, 252] on img at bounding box center [279, 255] width 118 height 63
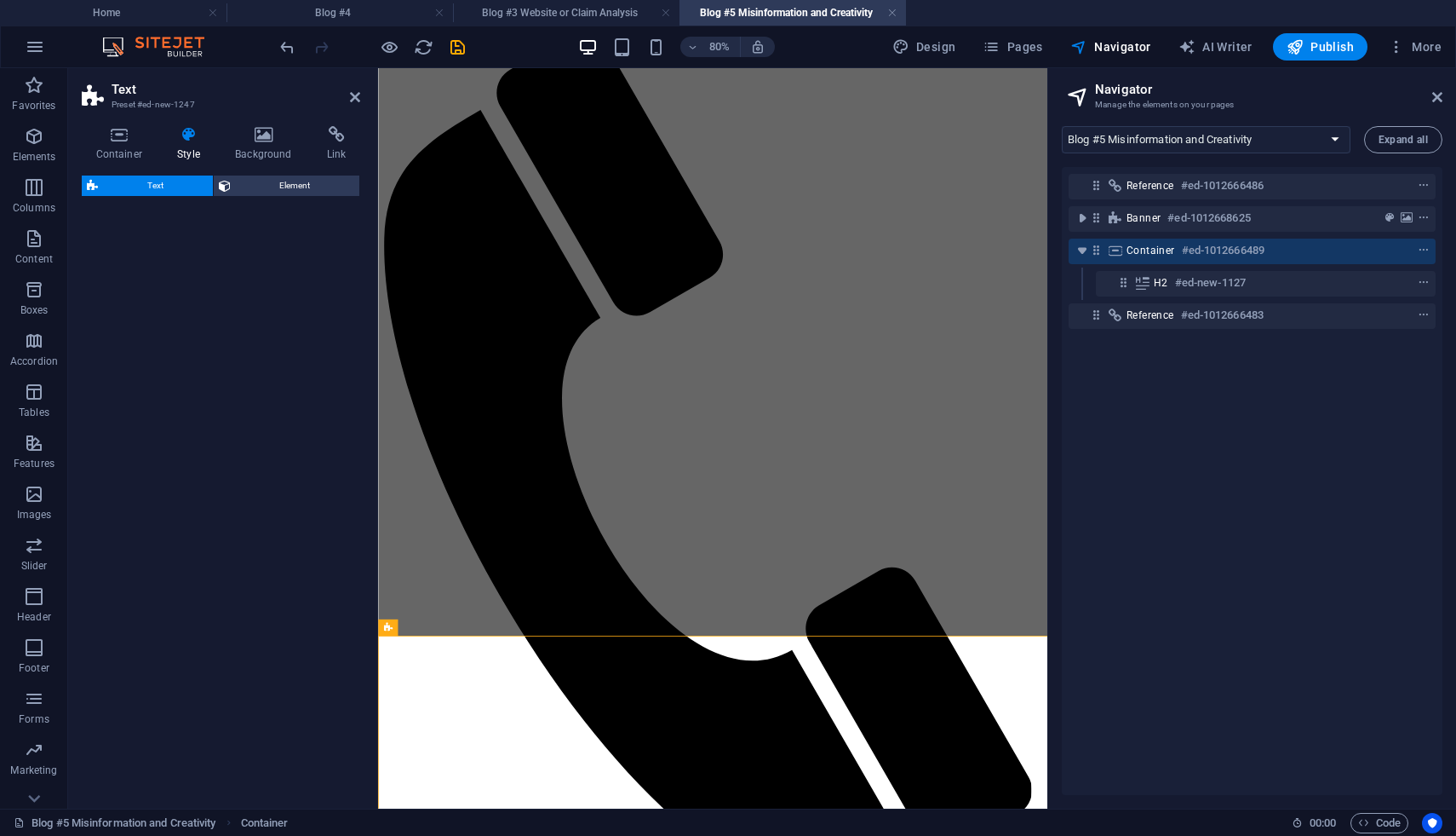
select select "preset-text-v2-default"
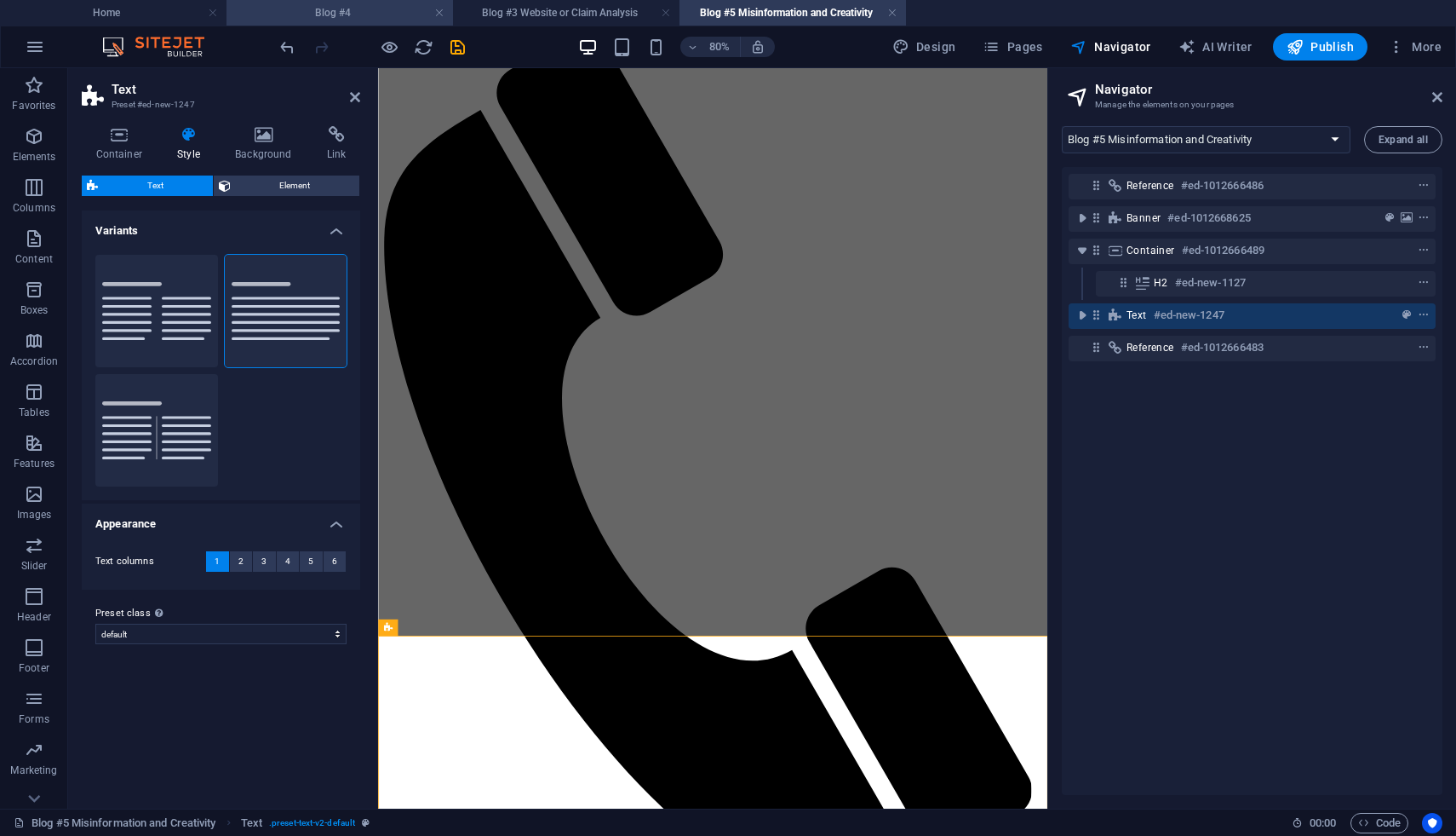
click at [397, 21] on h4 "Blog #4" at bounding box center [339, 12] width 226 height 19
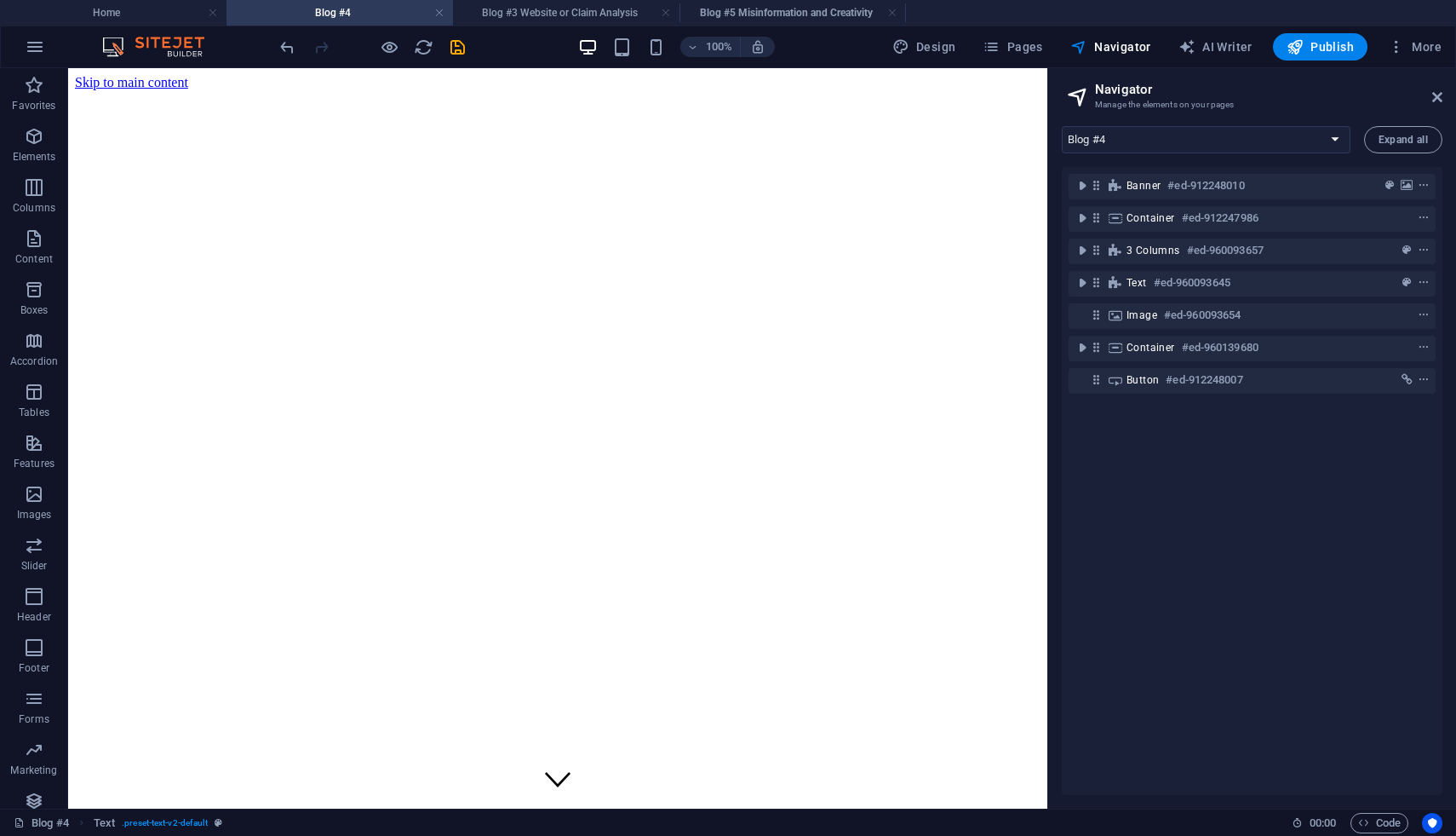
scroll to position [0, 0]
click at [767, 16] on h4 "Blog #5 Misinformation and Creativity" at bounding box center [793, 12] width 226 height 19
select select "18221794-en"
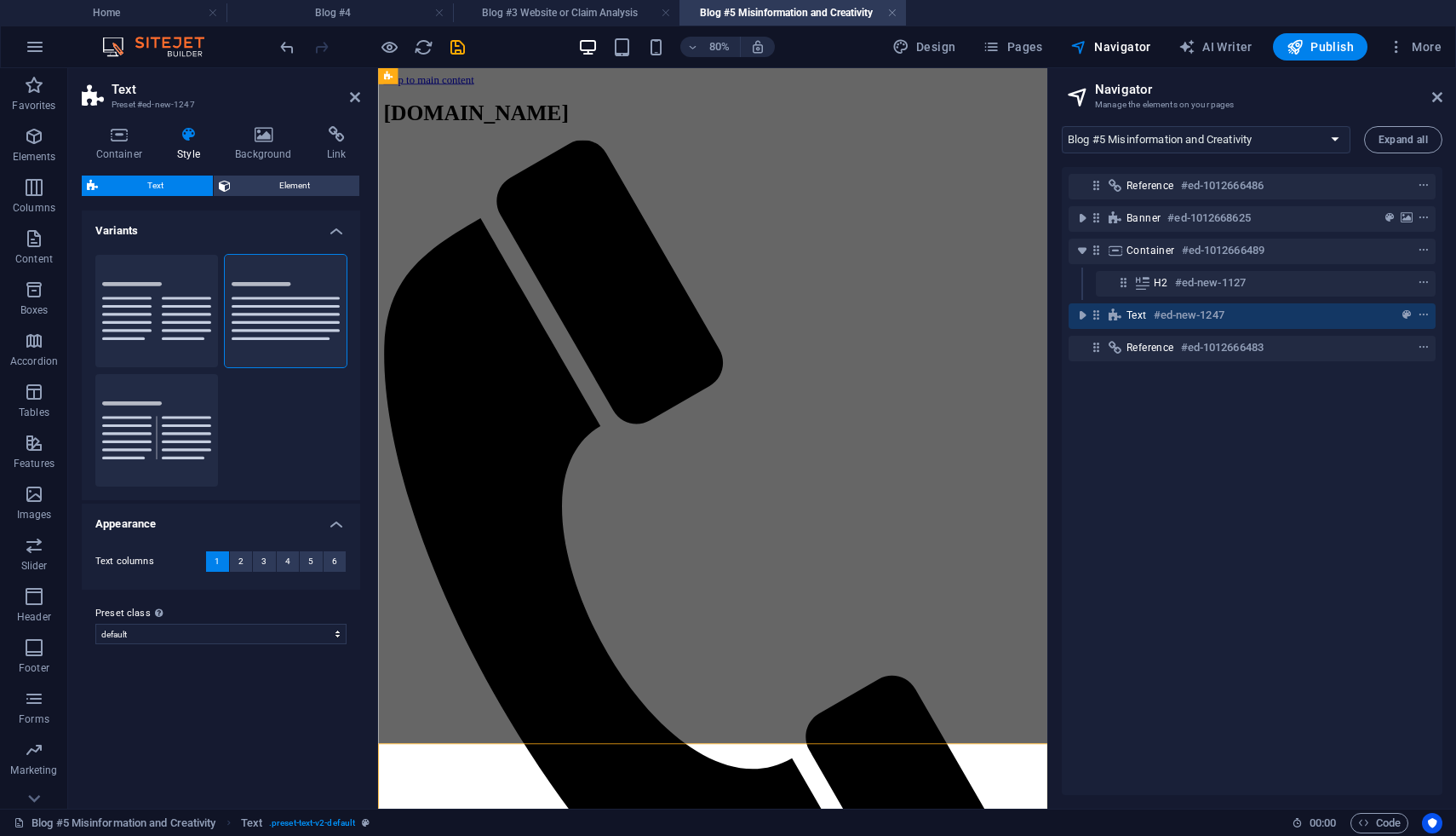
scroll to position [135, 0]
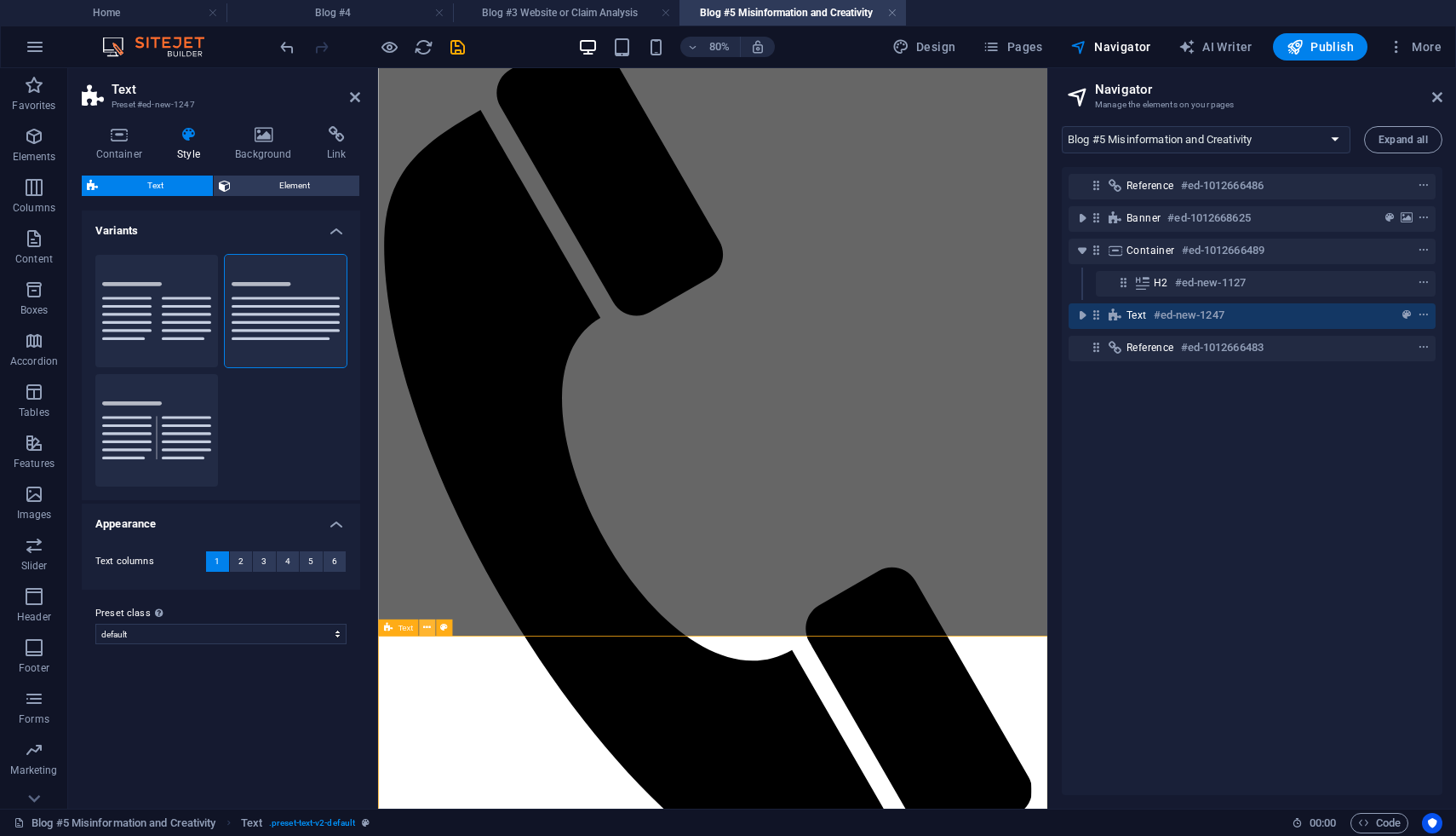
click at [425, 628] on icon at bounding box center [427, 627] width 8 height 15
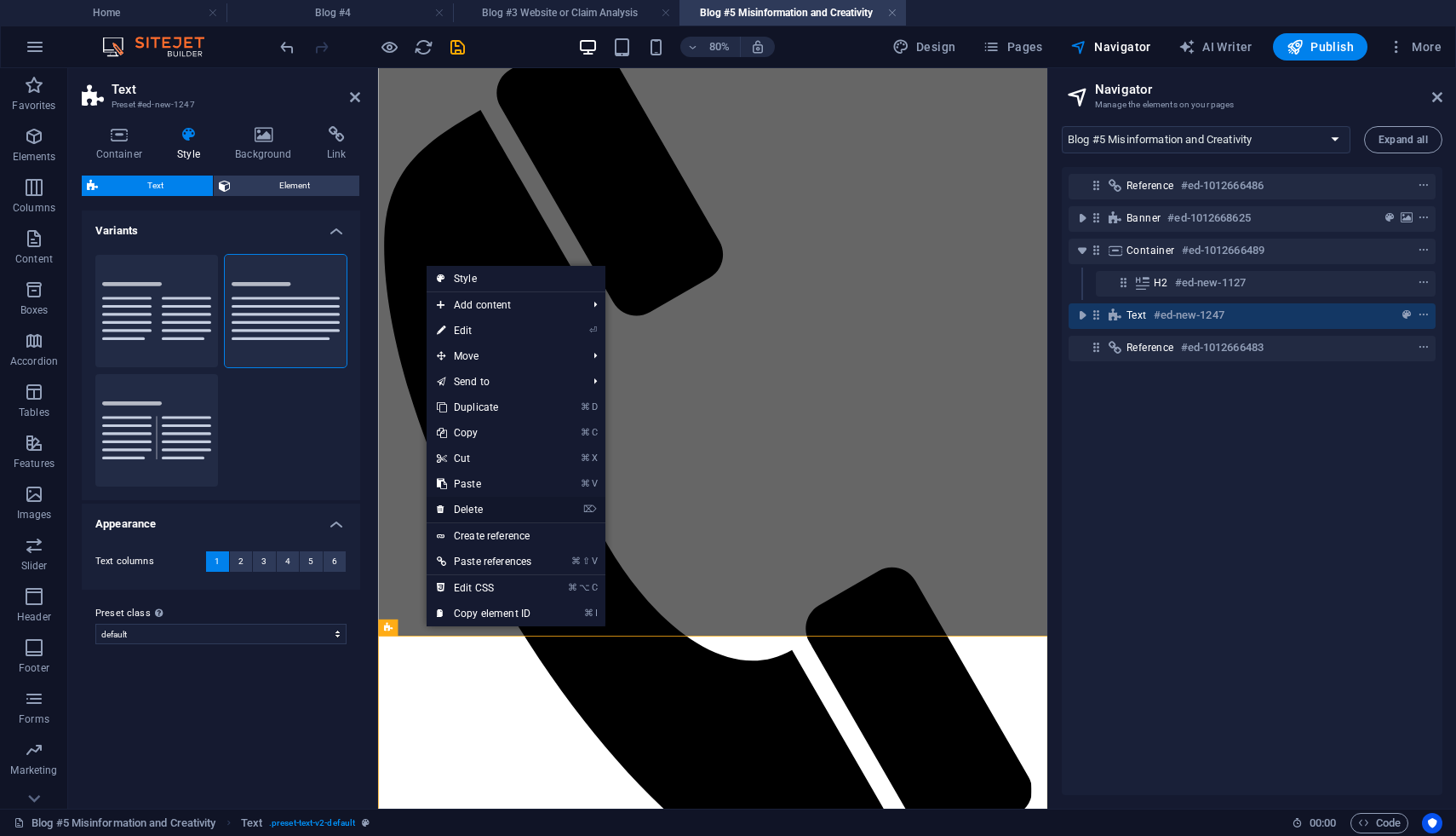
click at [489, 516] on link "⌦ Delete" at bounding box center [485, 509] width 115 height 25
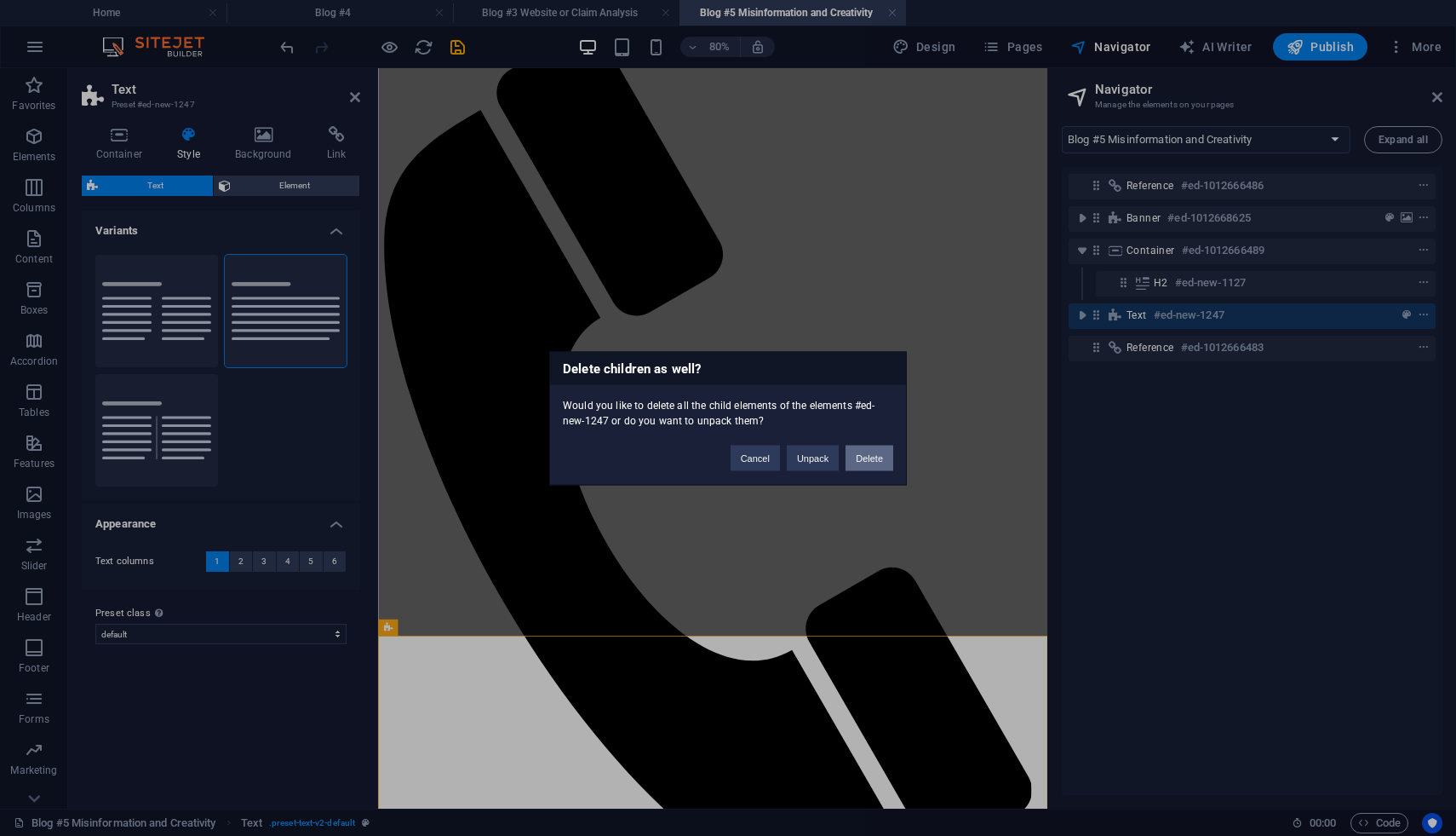
click at [867, 455] on button "Delete" at bounding box center [869, 458] width 48 height 25
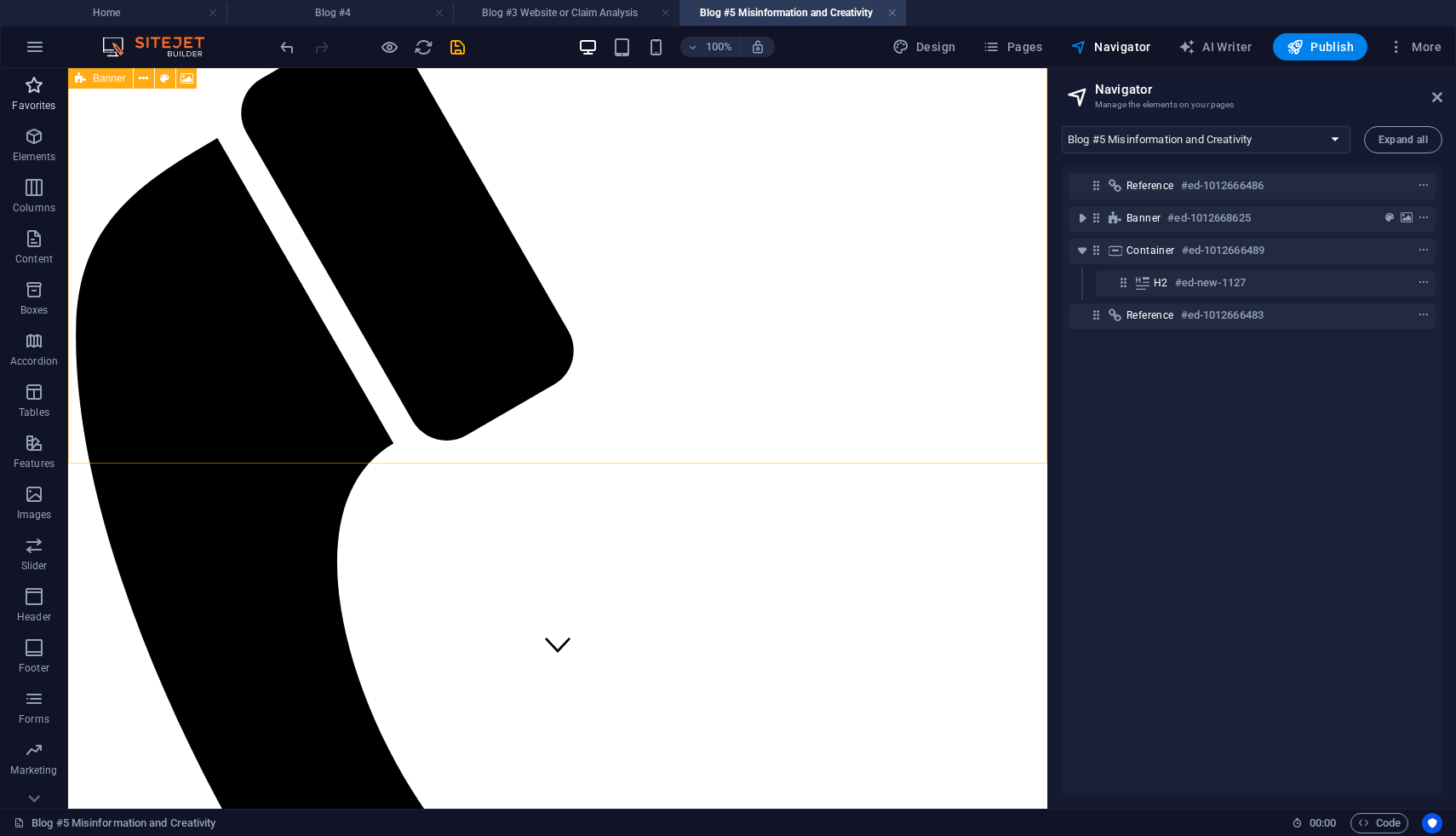
click at [41, 83] on icon "button" at bounding box center [33, 85] width 20 height 20
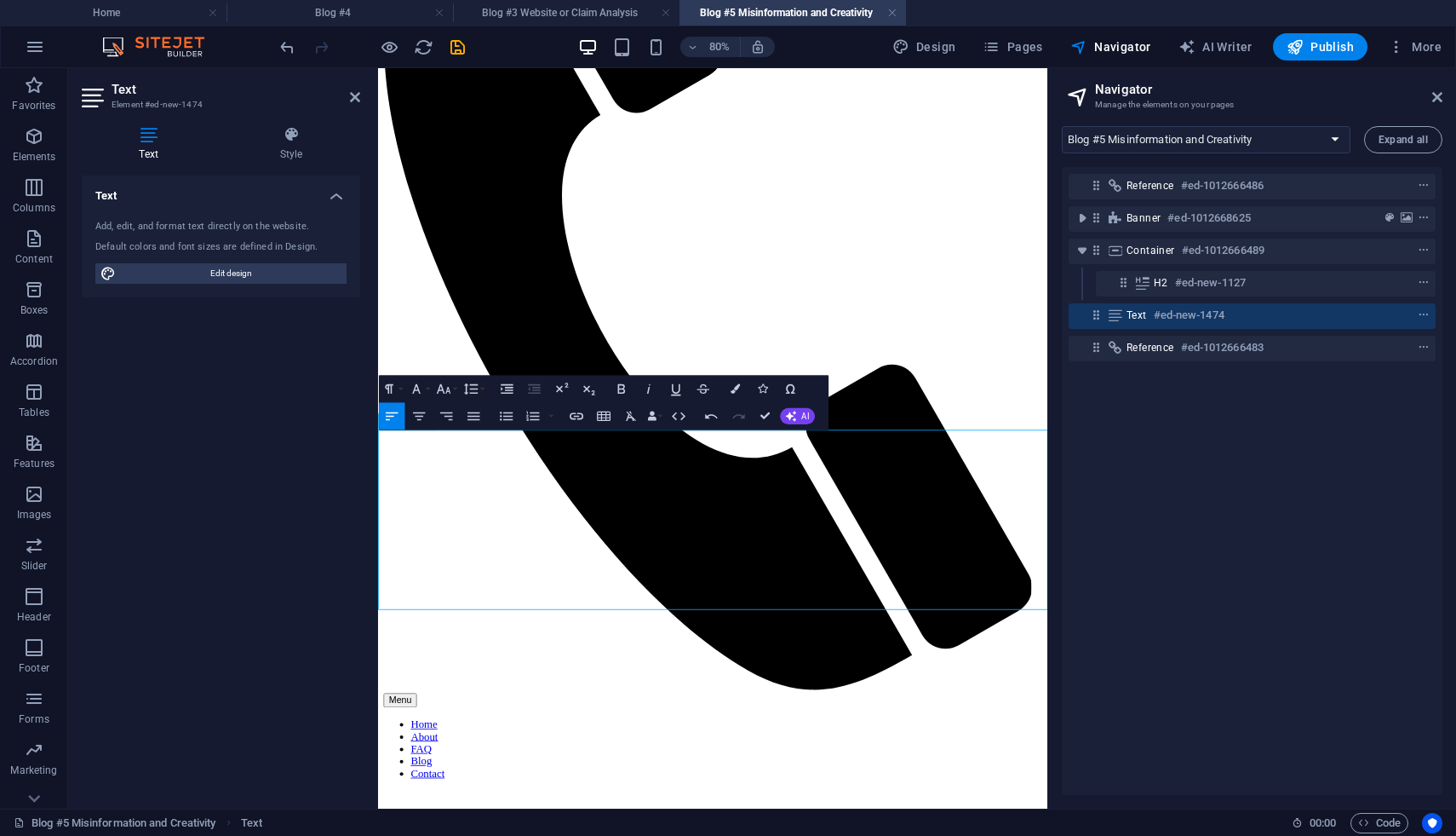
scroll to position [392, 0]
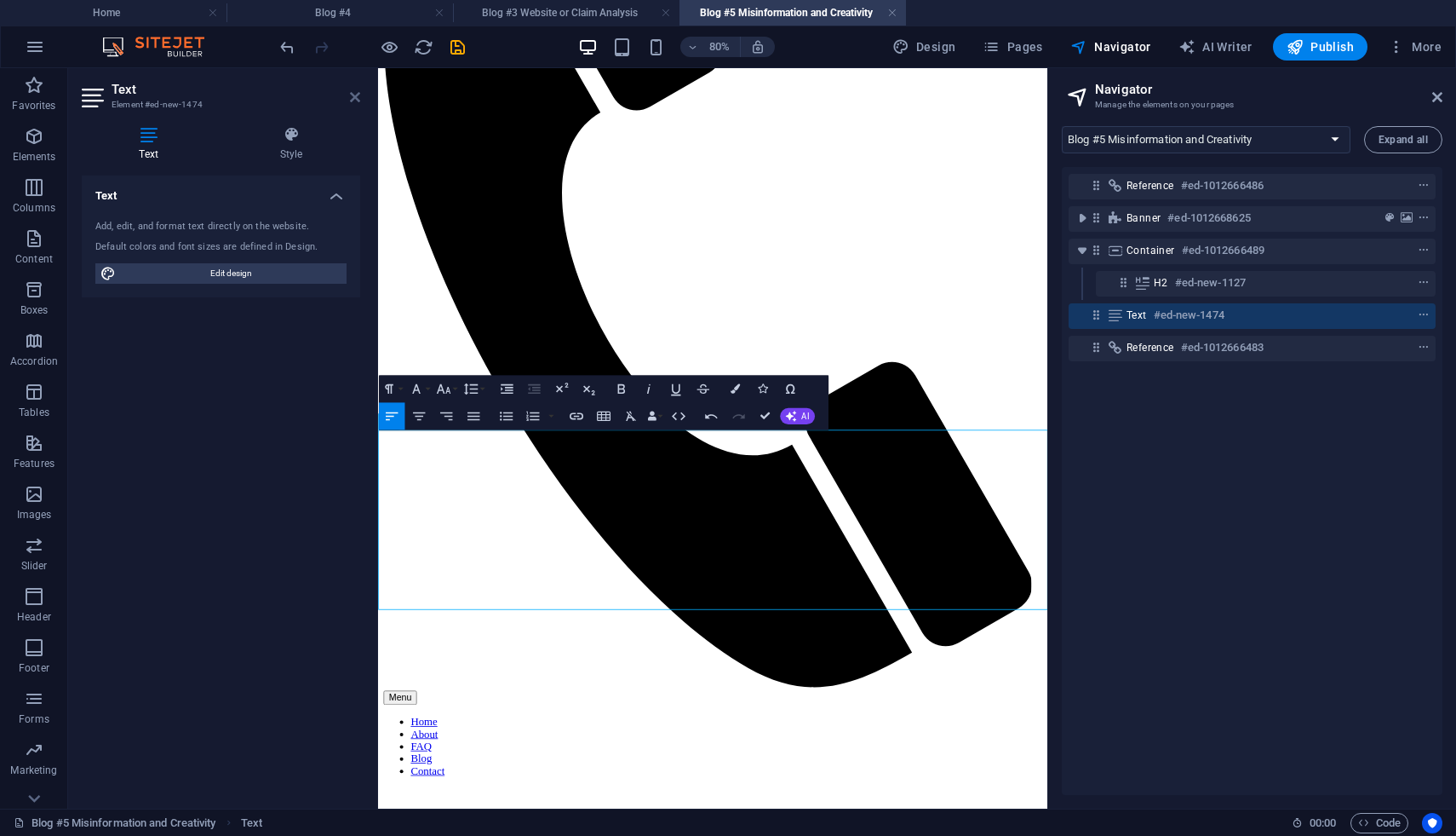
click at [355, 103] on icon at bounding box center [355, 98] width 10 height 14
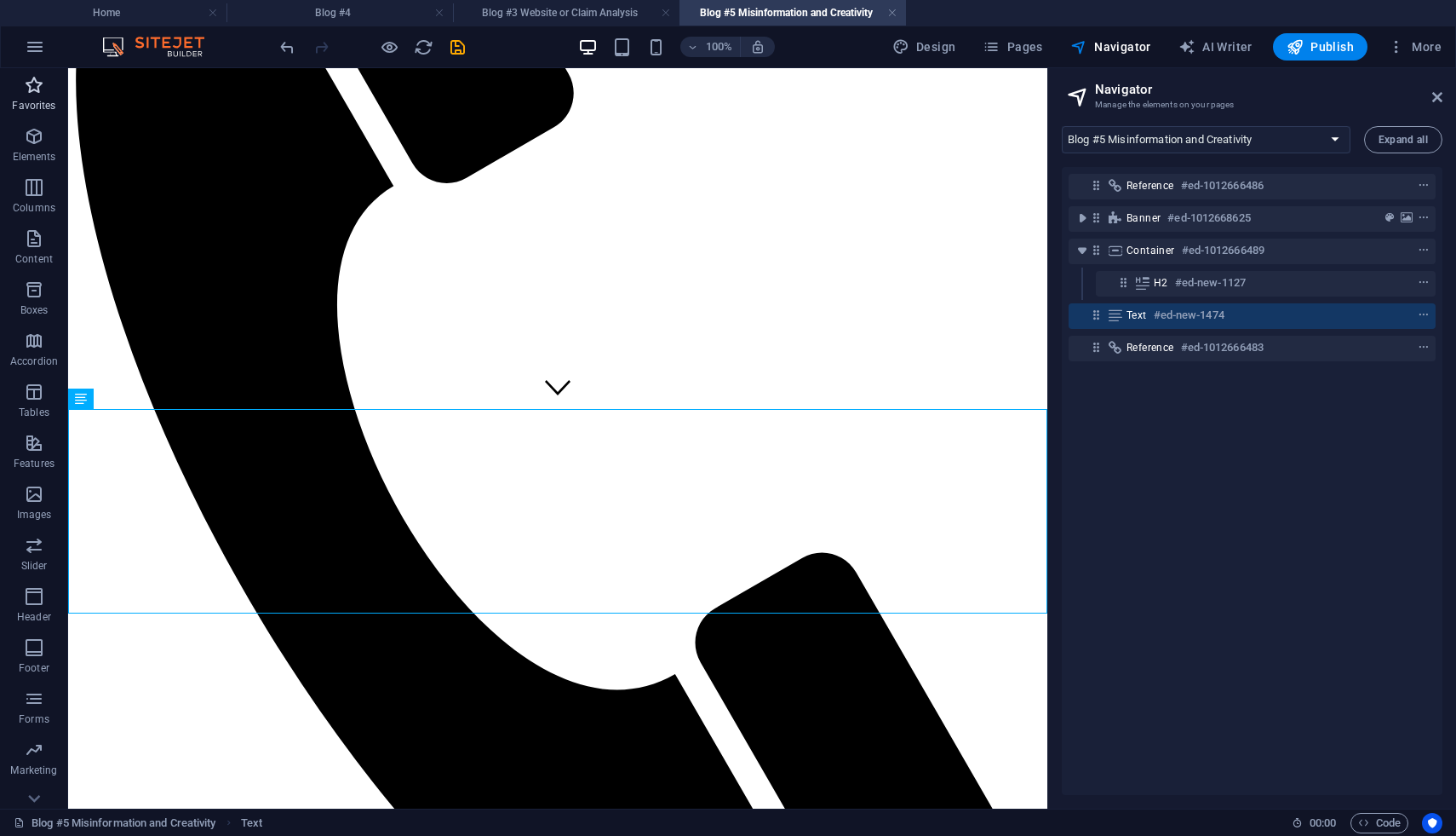
click at [23, 91] on icon "button" at bounding box center [33, 85] width 20 height 20
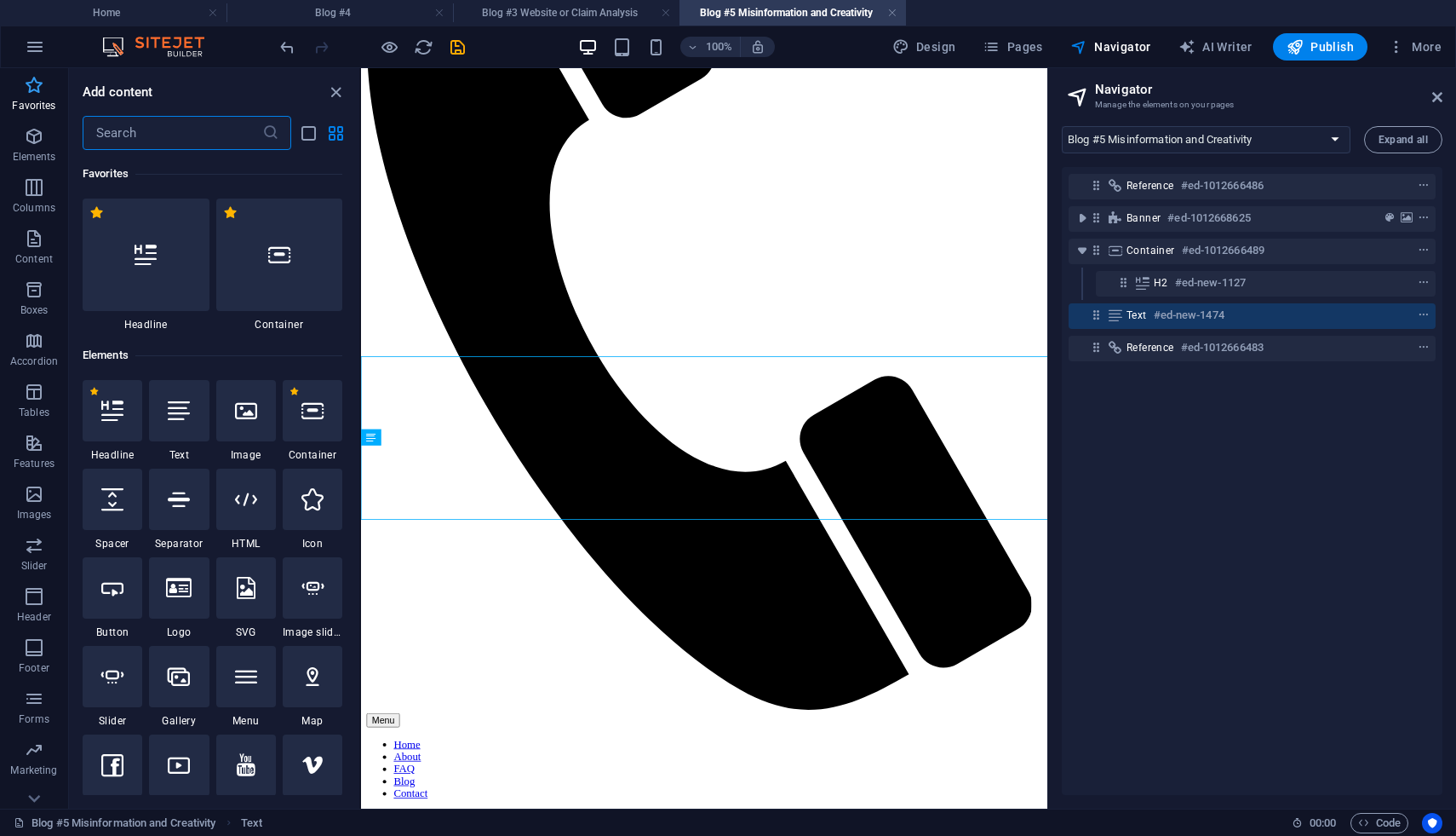
scroll to position [373, 0]
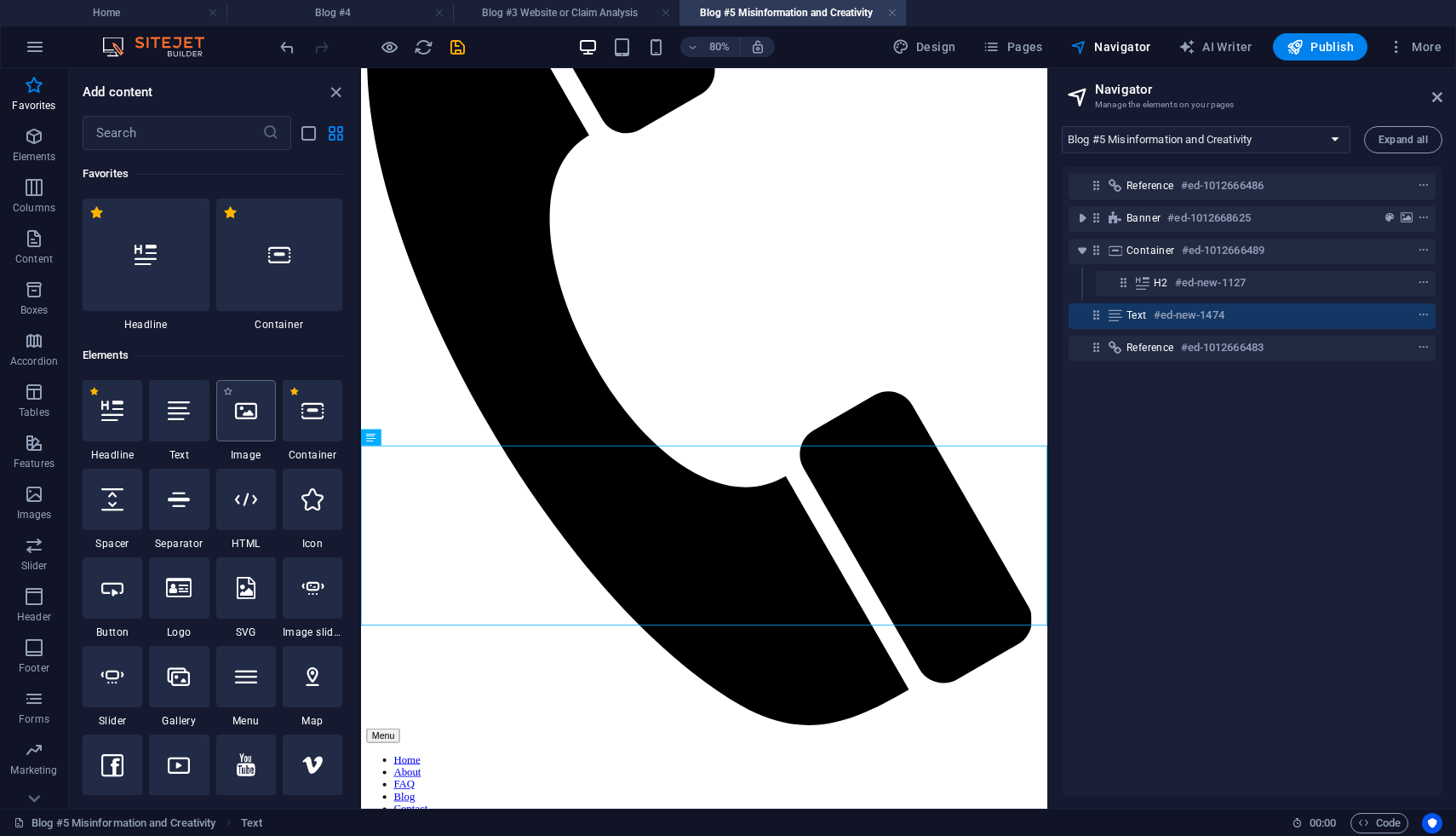
click at [239, 410] on icon at bounding box center [246, 411] width 22 height 22
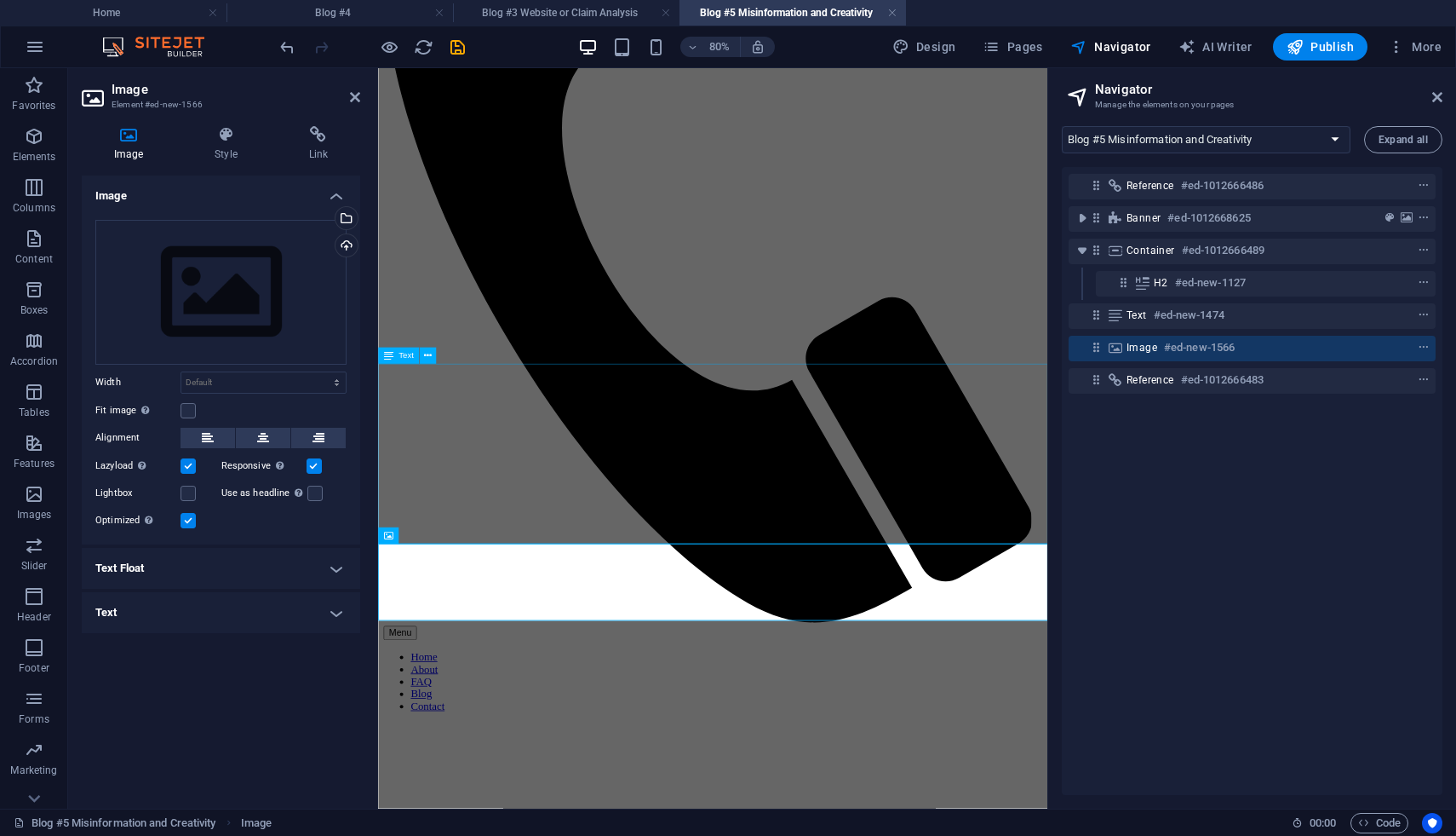
scroll to position [474, 0]
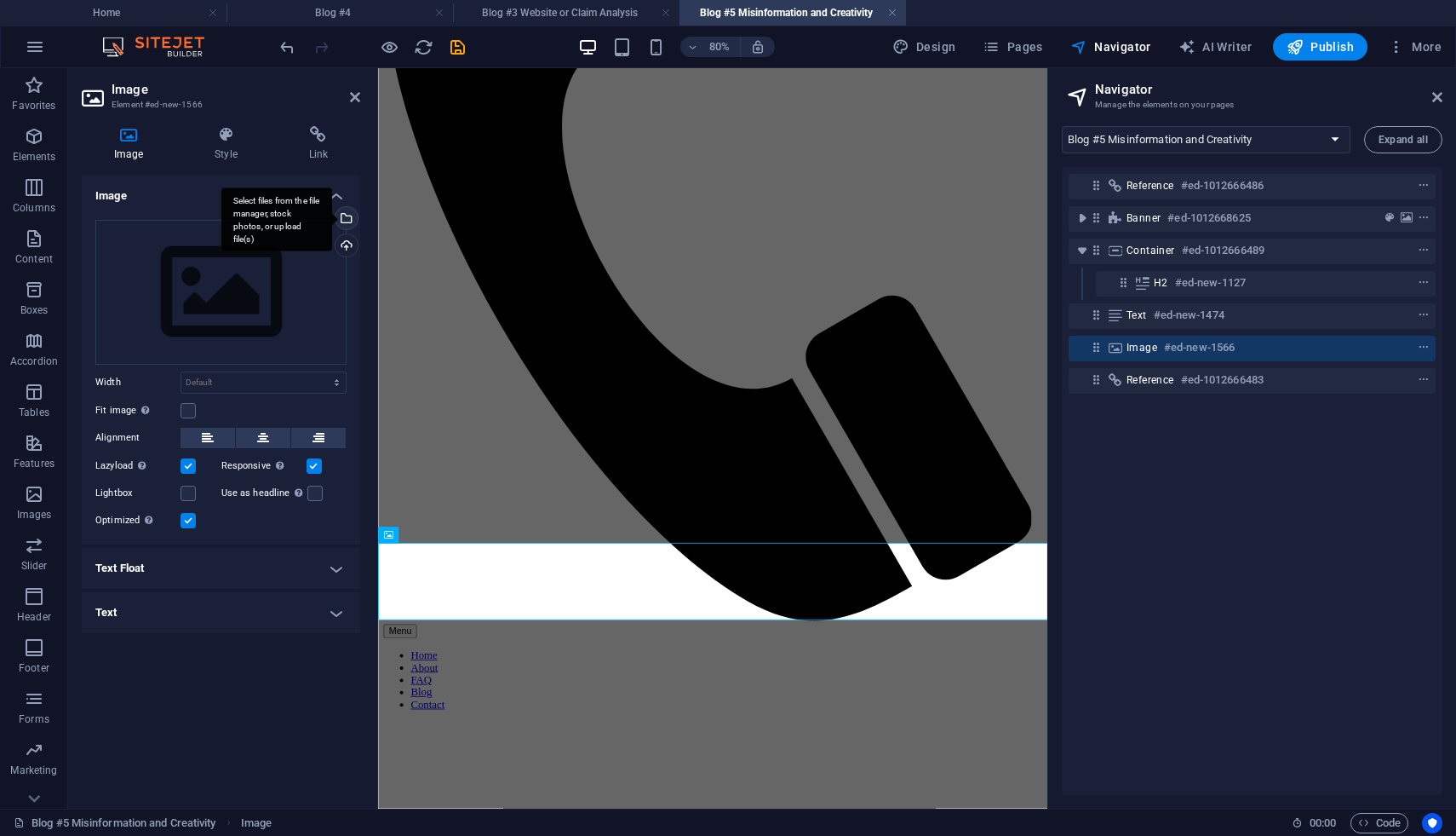
click at [346, 222] on div "Select files from the file manager, stock photos, or upload file(s)" at bounding box center [345, 219] width 25 height 25
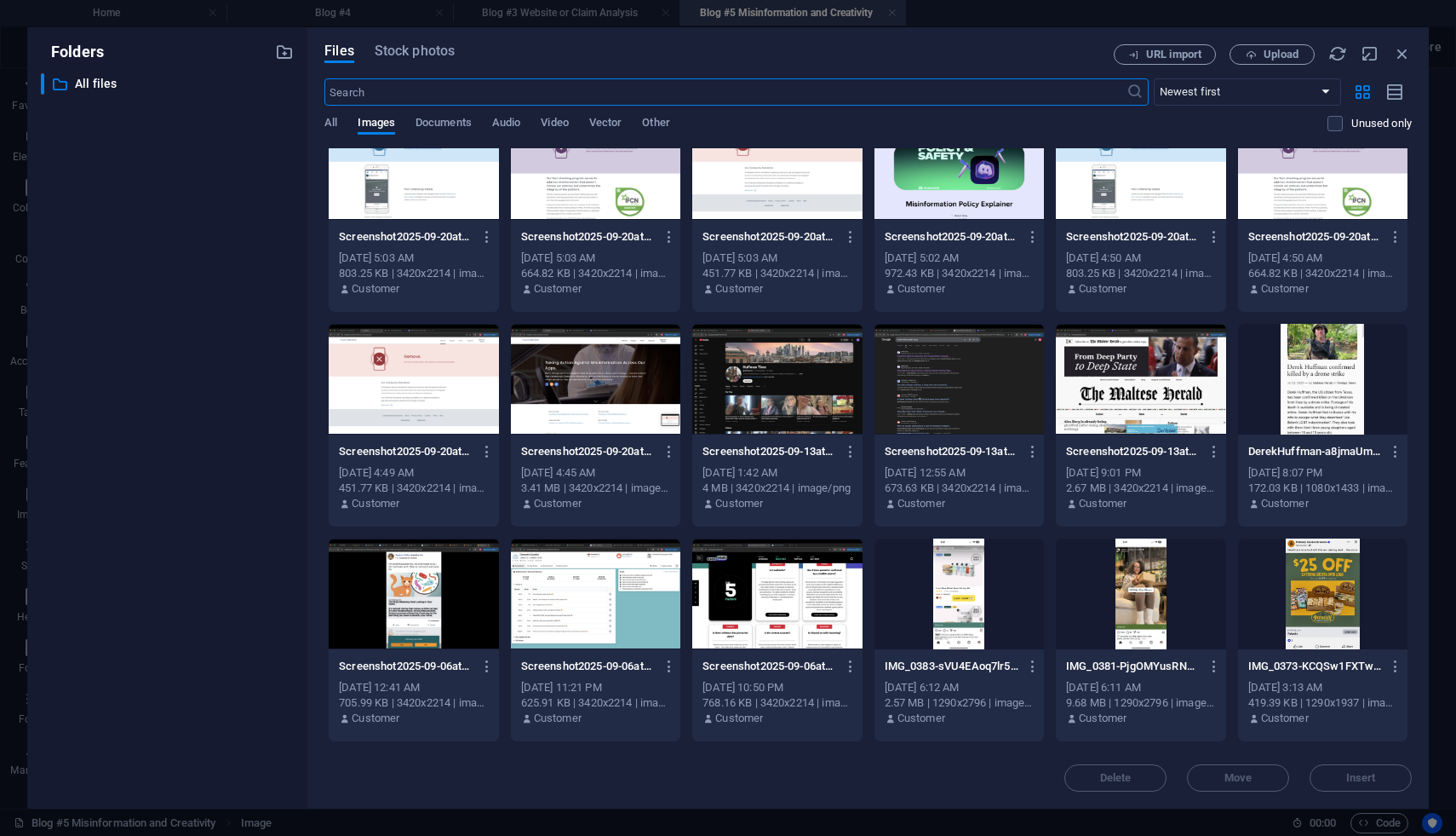
scroll to position [0, 0]
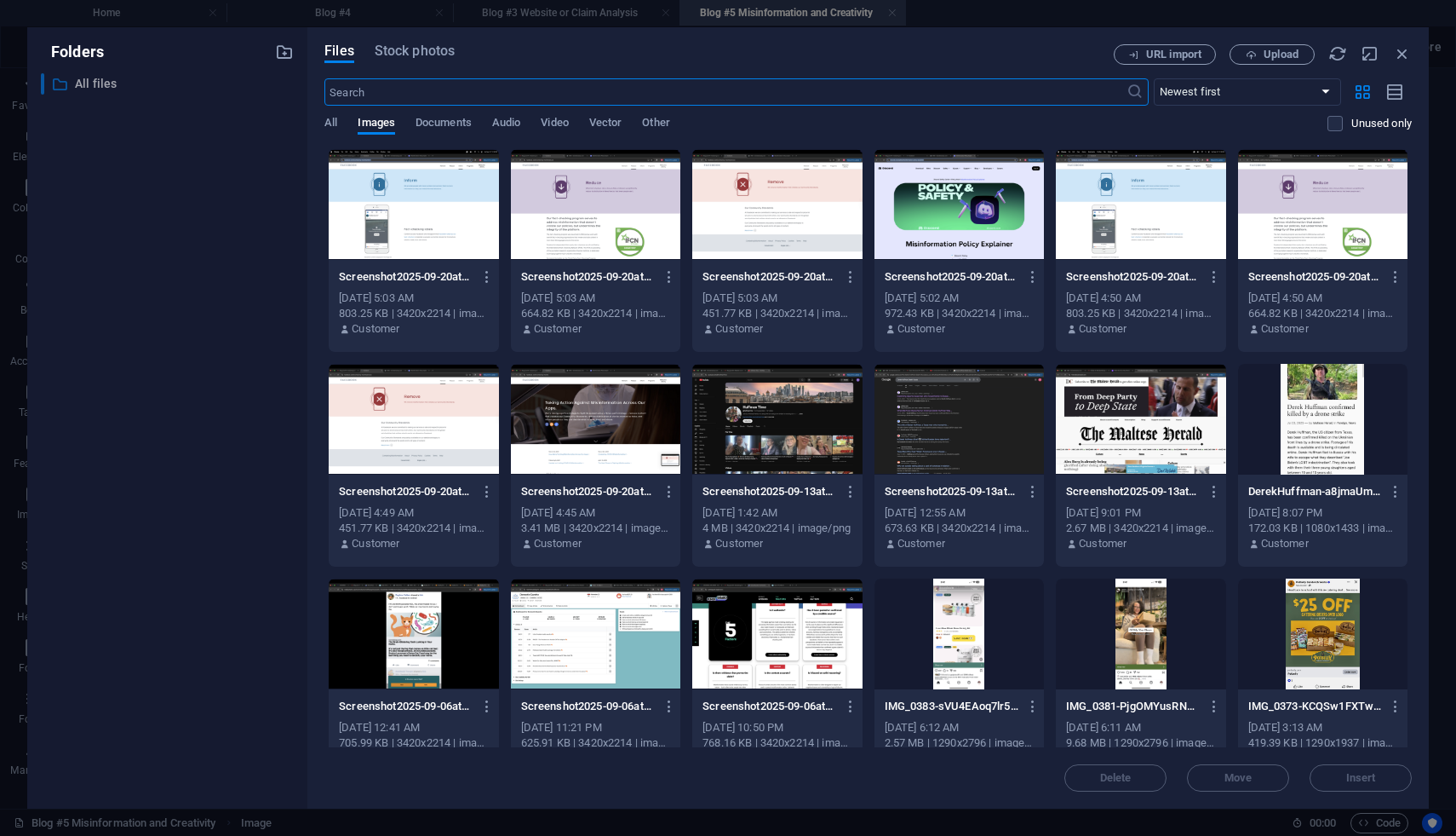
click at [110, 88] on p "All files" at bounding box center [169, 84] width 187 height 20
click at [333, 127] on span "All" at bounding box center [331, 124] width 13 height 23
click at [378, 121] on span "Images" at bounding box center [376, 124] width 37 height 23
click at [1276, 60] on span "Upload" at bounding box center [1281, 55] width 35 height 10
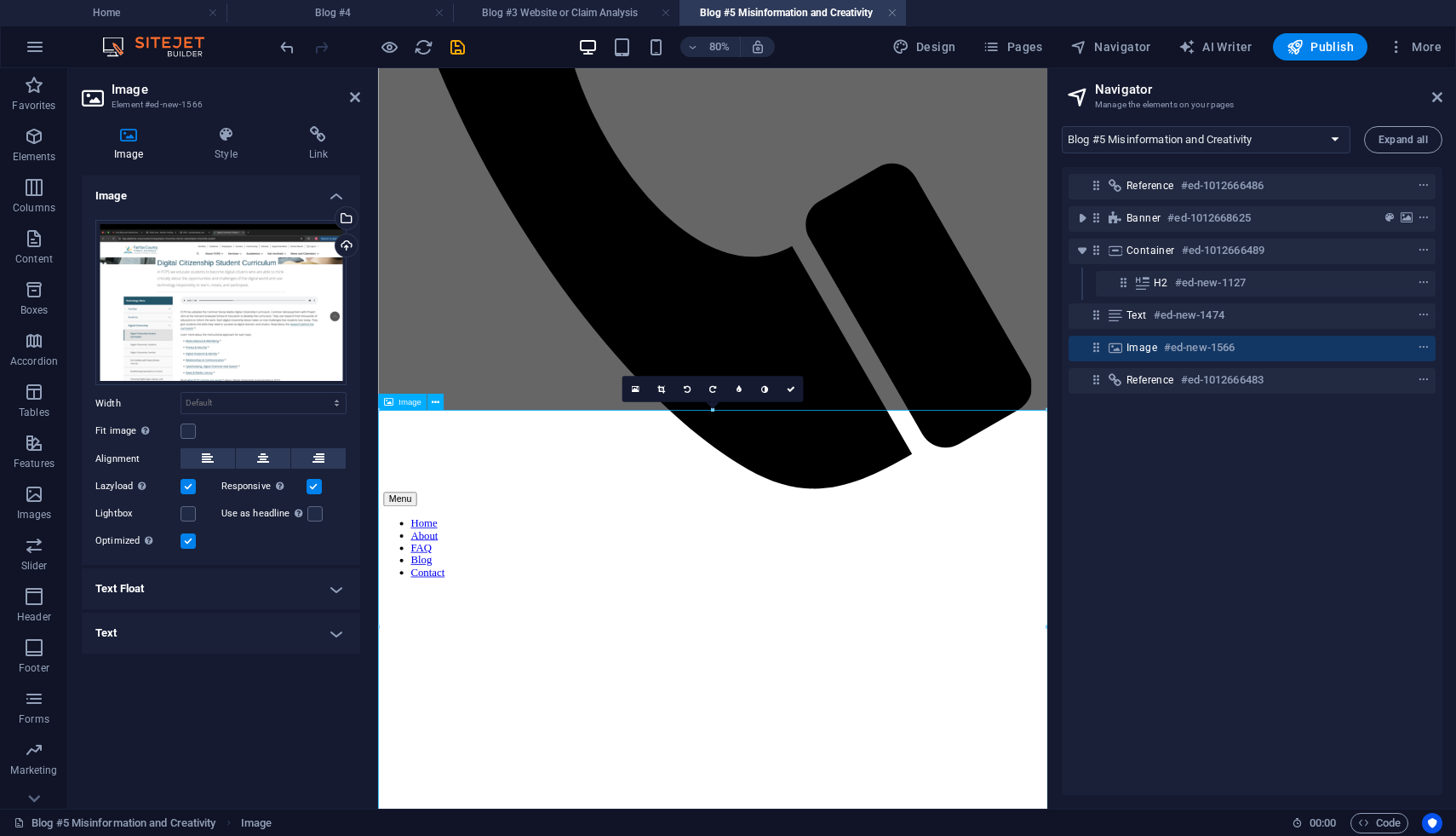
scroll to position [638, 0]
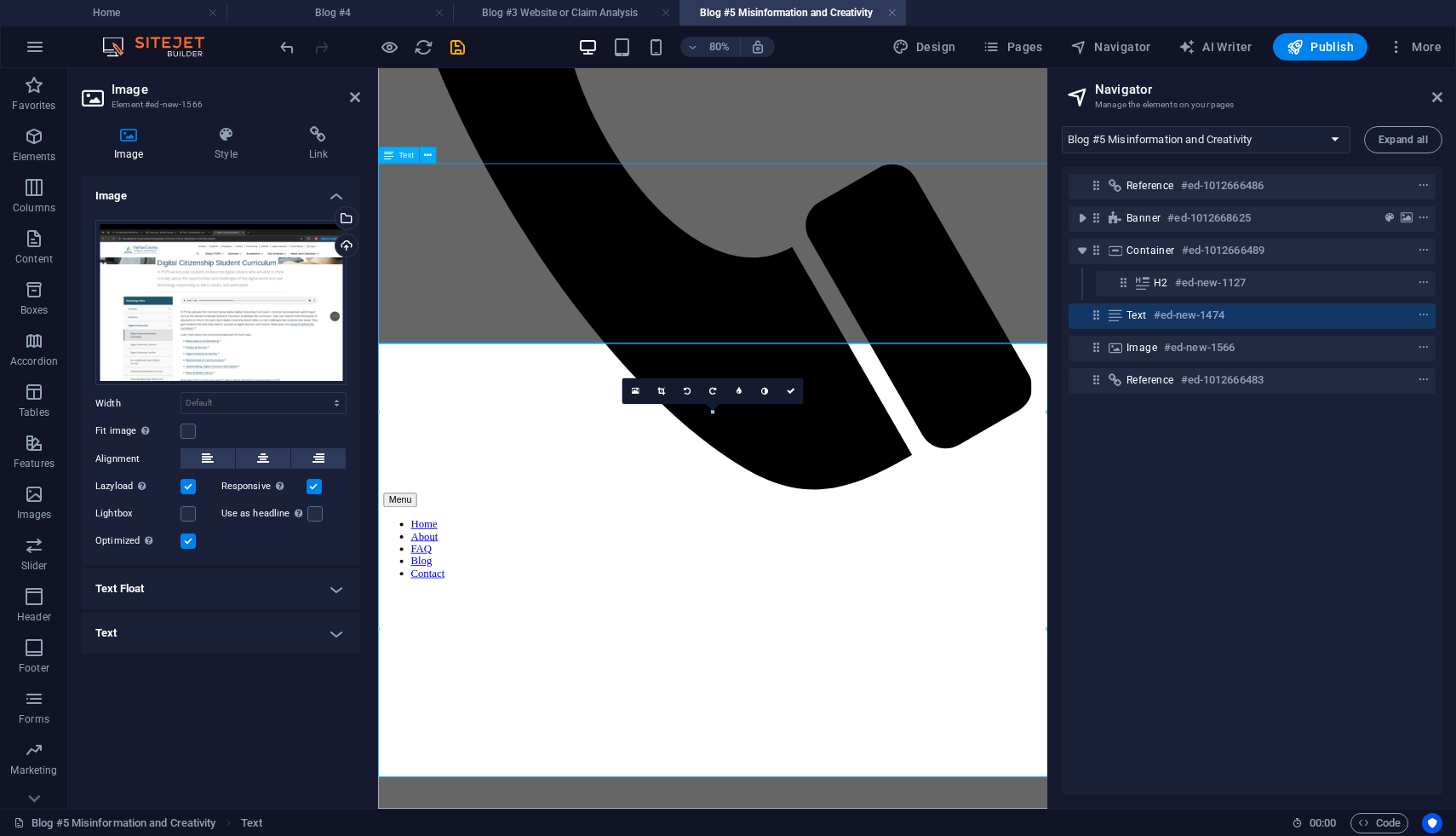
scroll to position [528, 0]
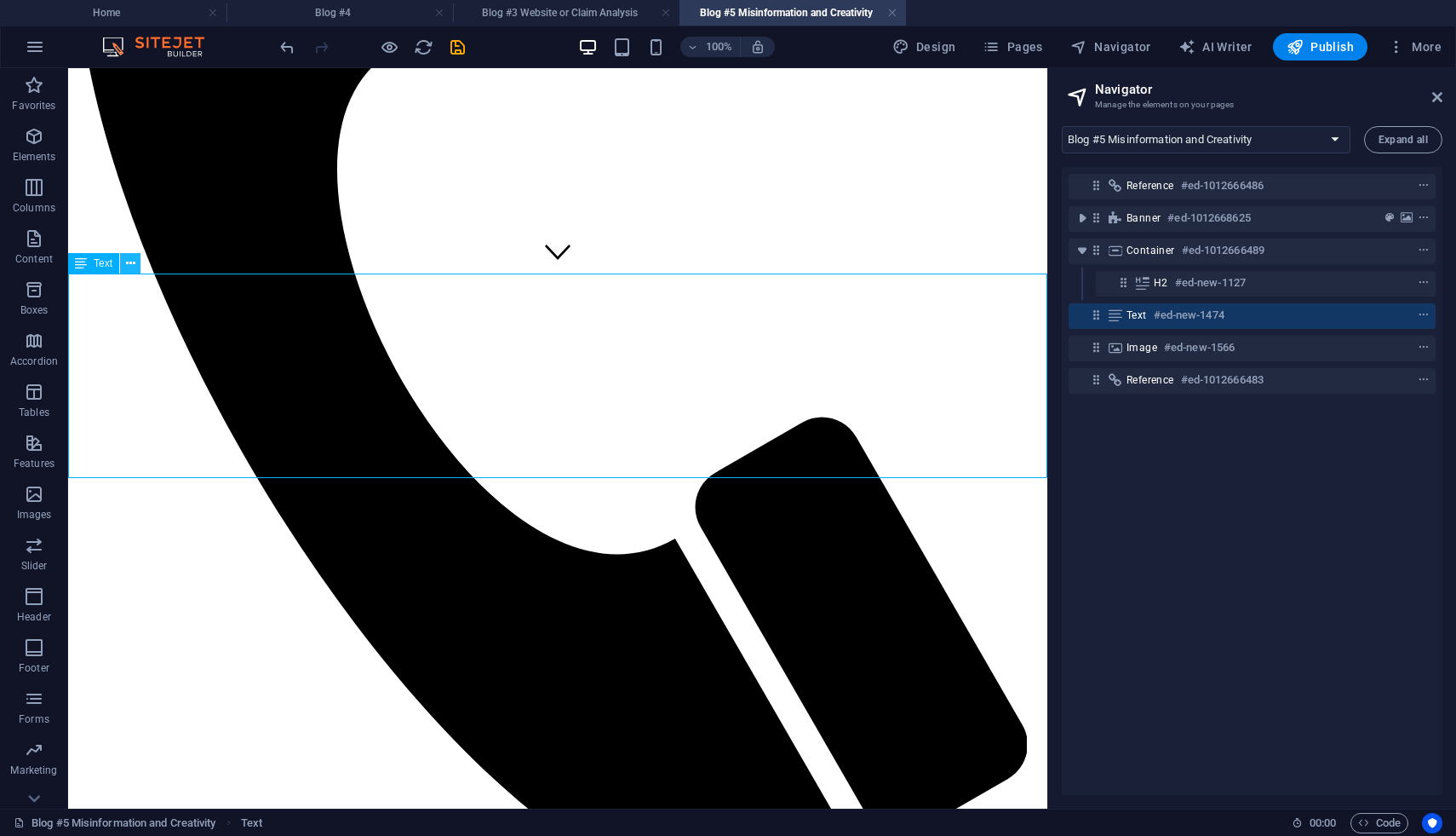
click at [130, 259] on icon at bounding box center [131, 263] width 10 height 18
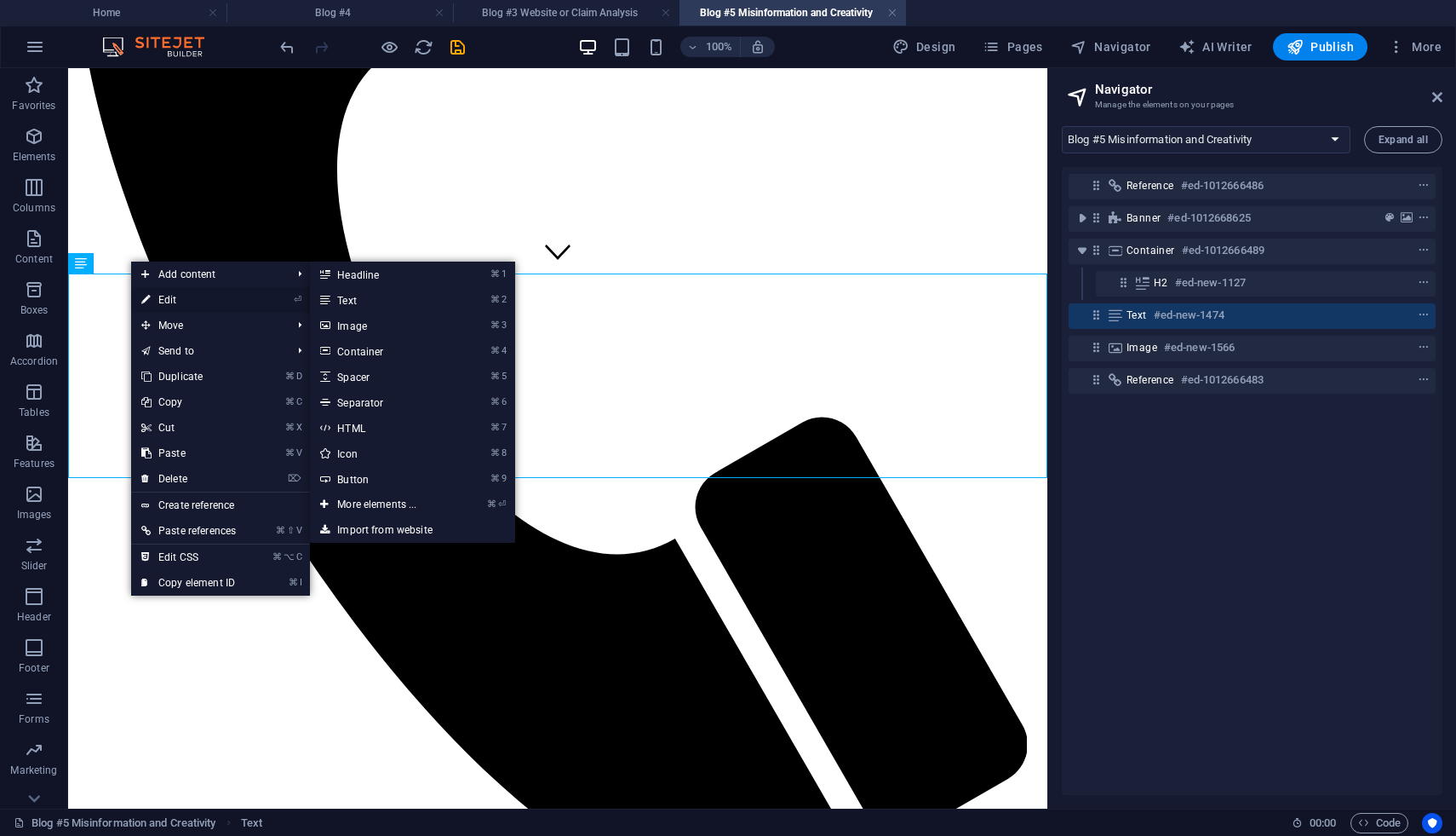
click at [155, 297] on link "⏎ Edit" at bounding box center [188, 299] width 115 height 25
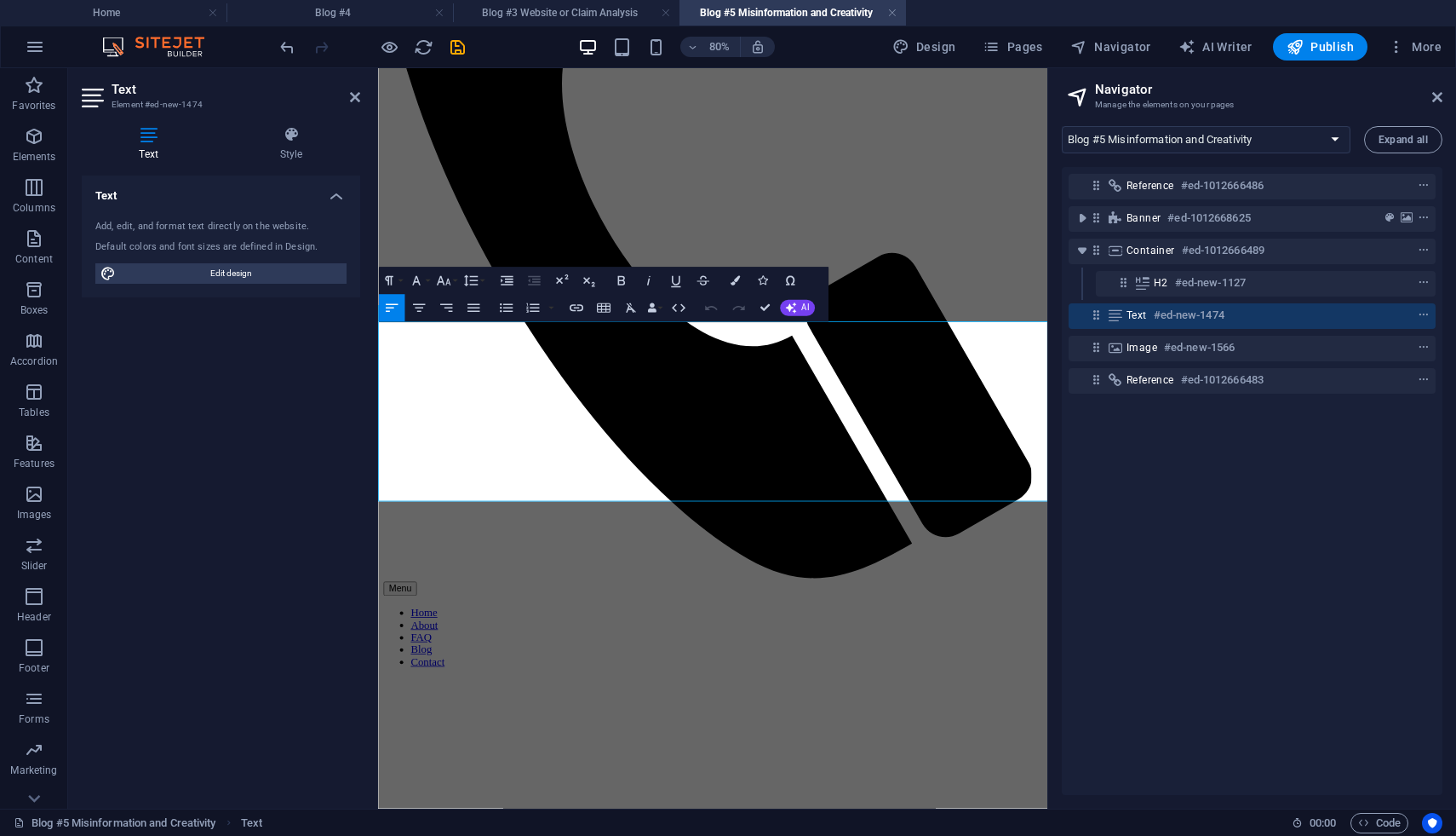
drag, startPoint x: 550, startPoint y: 536, endPoint x: 718, endPoint y: 537, distance: 168.0
click at [574, 307] on icon "button" at bounding box center [575, 307] width 14 height 7
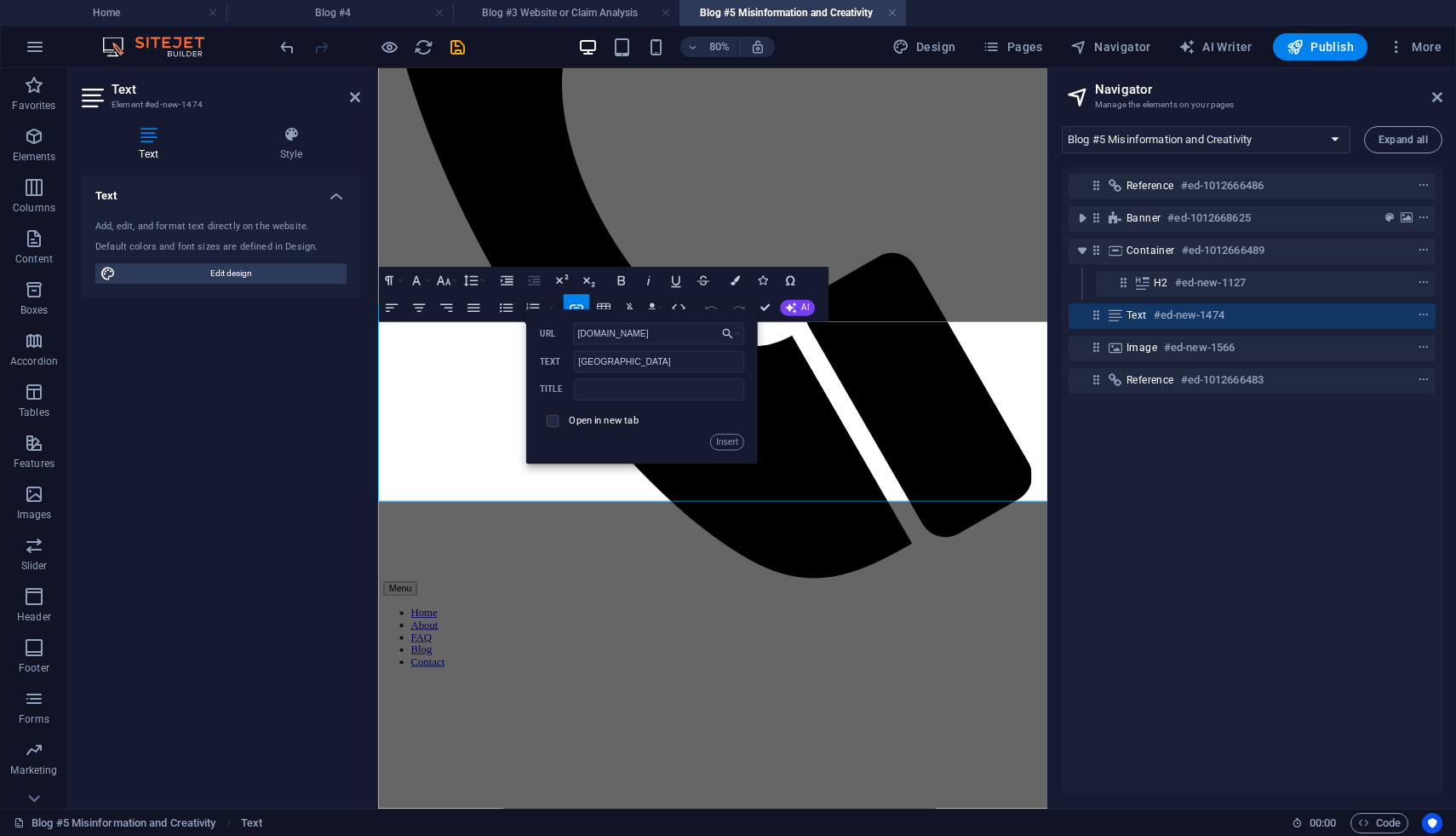
type input "www.fcps.edu"
click at [552, 419] on input "checkbox" at bounding box center [550, 419] width 12 height 12
checkbox input "true"
click at [719, 439] on button "Insert" at bounding box center [726, 442] width 34 height 17
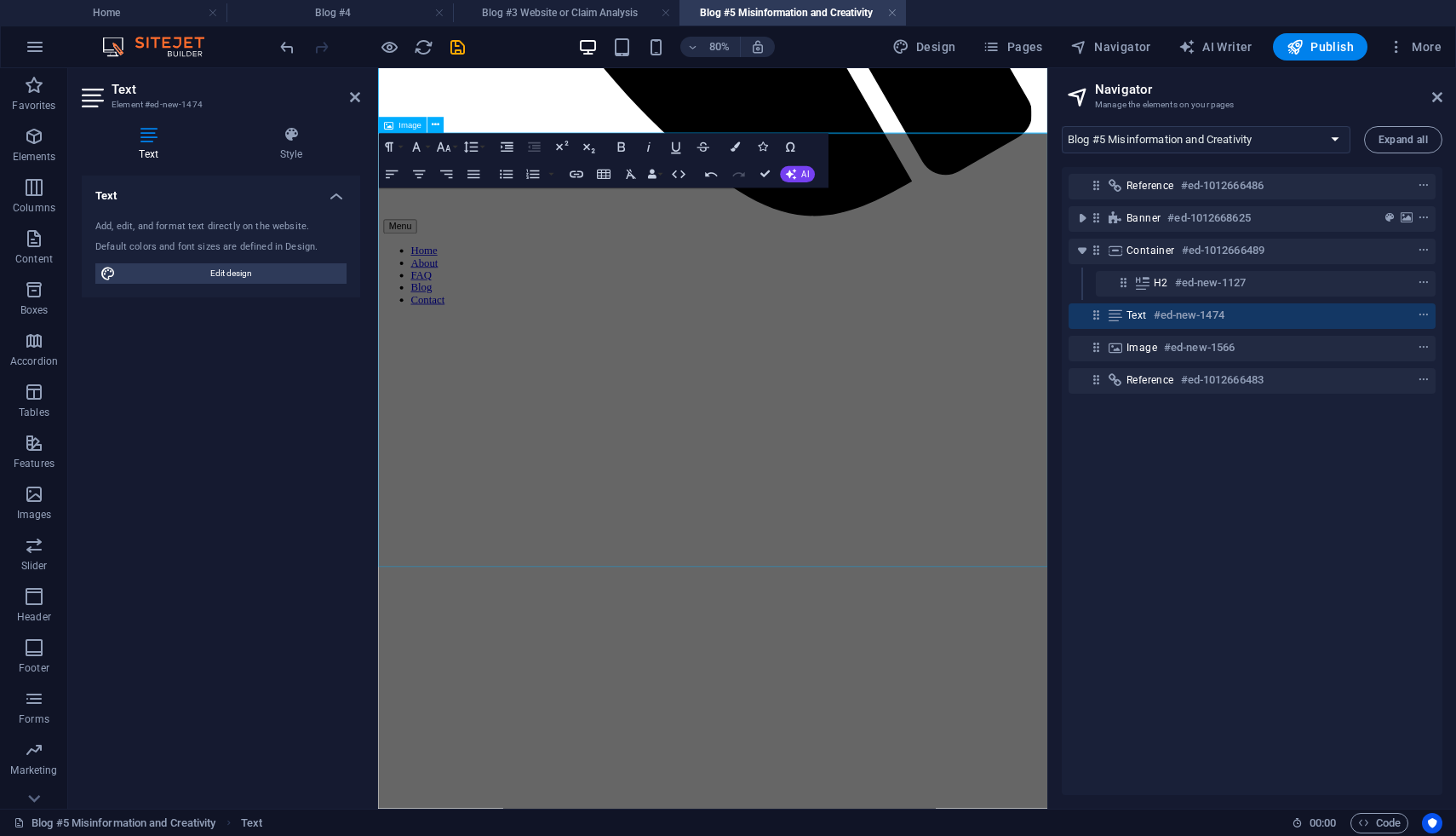
scroll to position [987, 0]
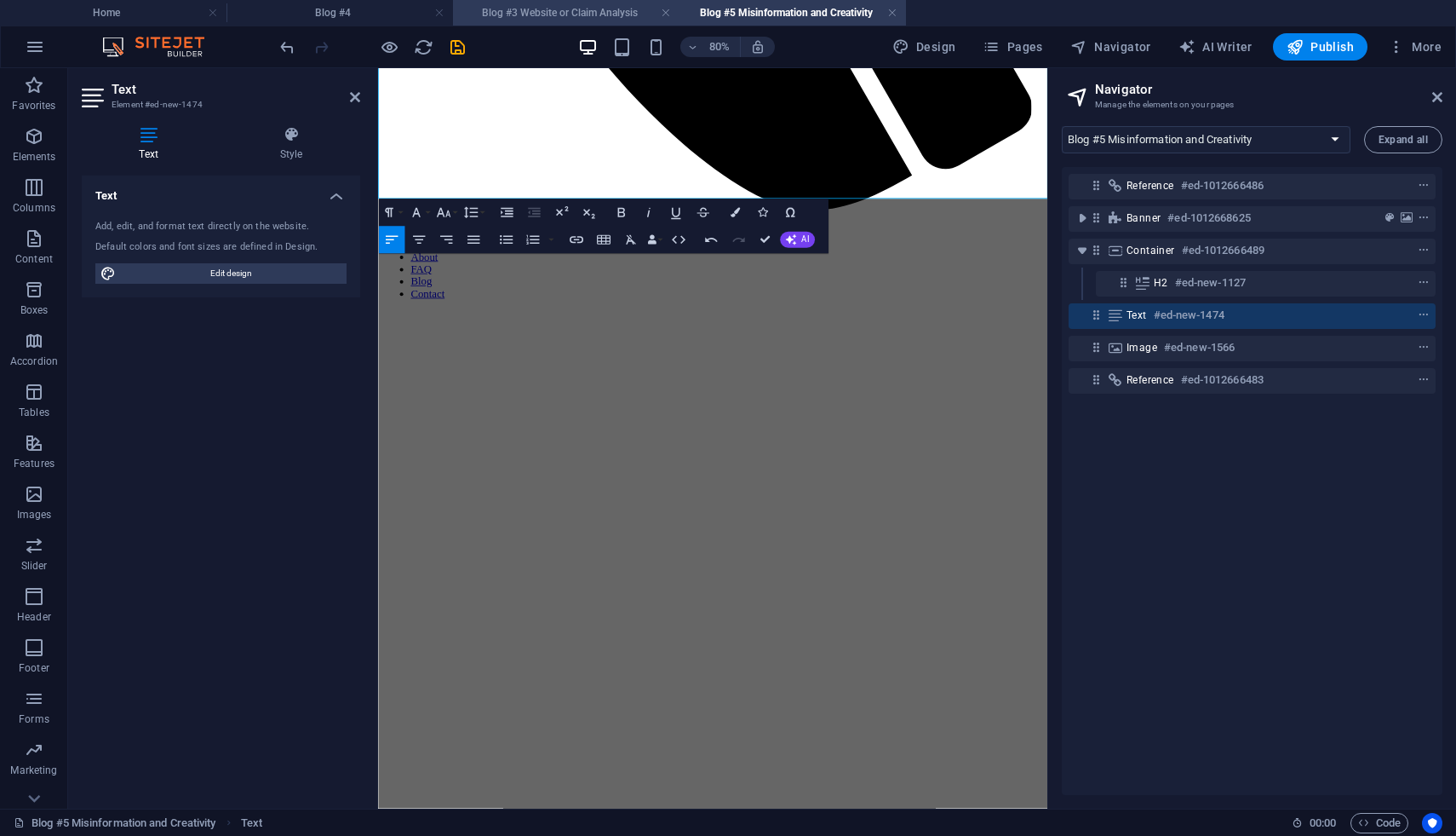
drag, startPoint x: 6, startPoint y: 91, endPoint x: 672, endPoint y: 1, distance: 672.1
drag, startPoint x: 950, startPoint y: 153, endPoint x: 1136, endPoint y: 158, distance: 186.1
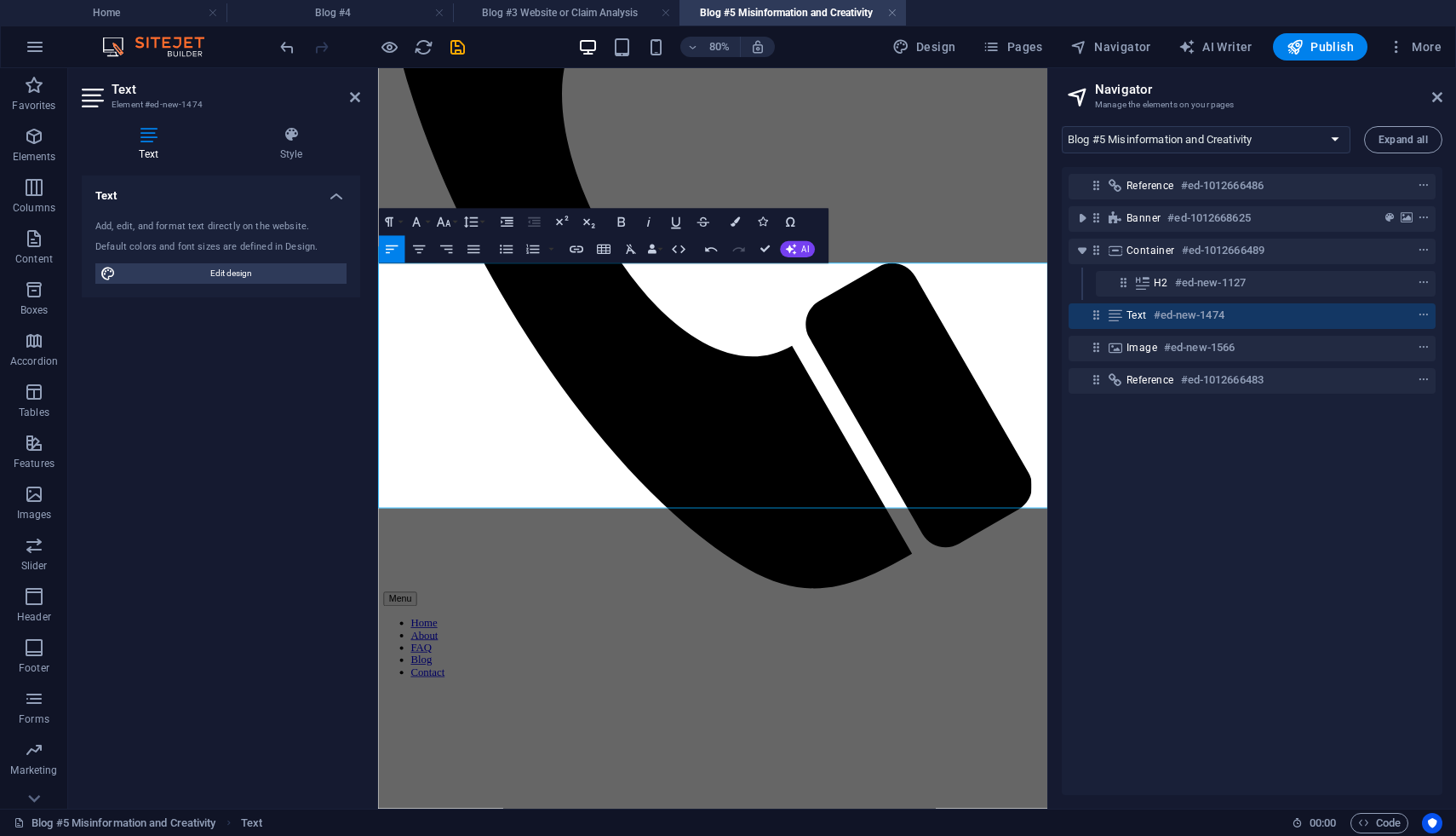
scroll to position [514, 0]
type input "Digital Citizen Student Curriculum"
checkbox input "false"
click at [576, 247] on icon "button" at bounding box center [575, 249] width 17 height 17
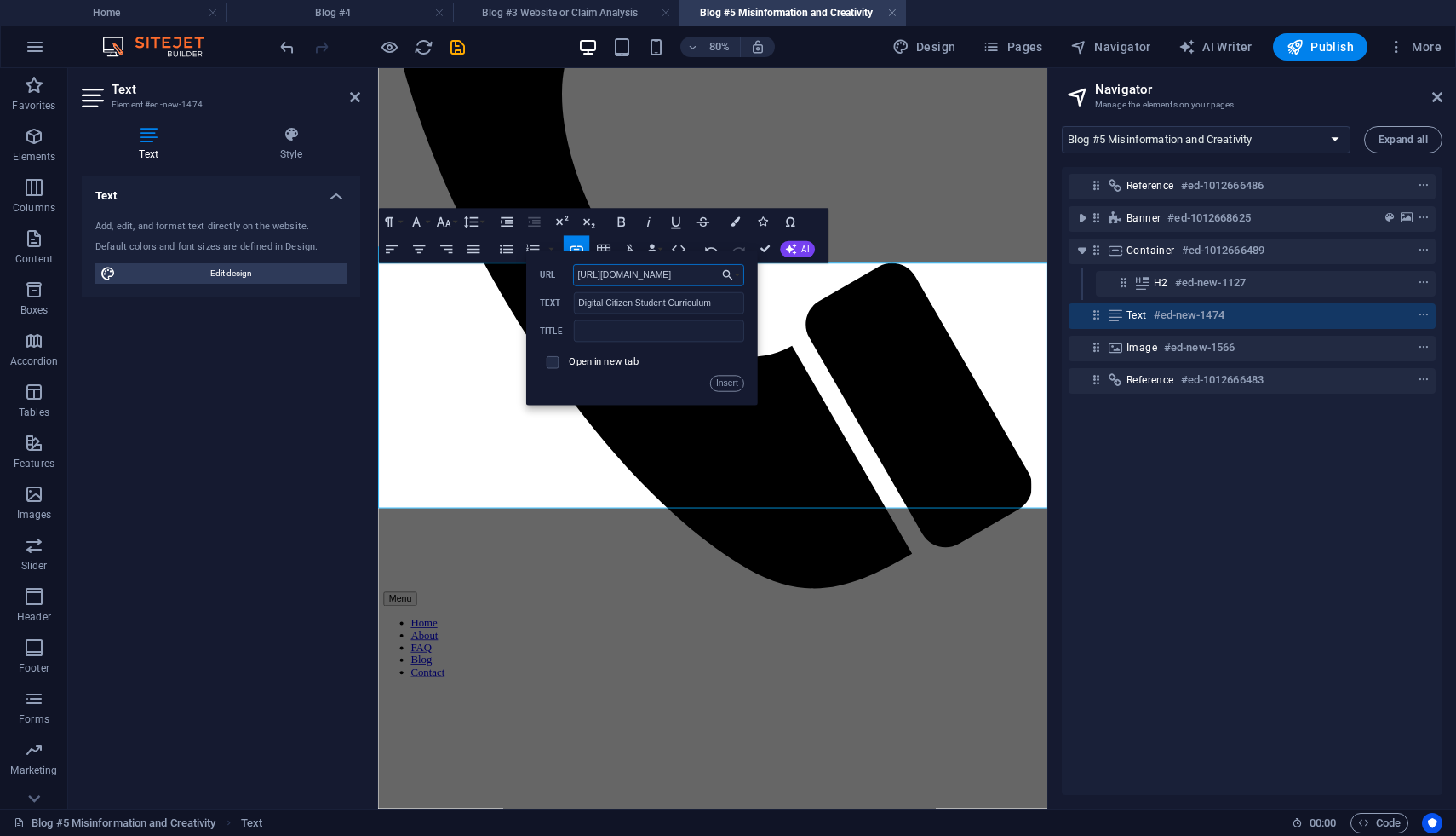
scroll to position [0, 360]
type input "https://www.fcps.edu/family-resources/technology/digital-citizenship-internet-s…"
click at [548, 357] on input "checkbox" at bounding box center [550, 360] width 12 height 12
checkbox input "true"
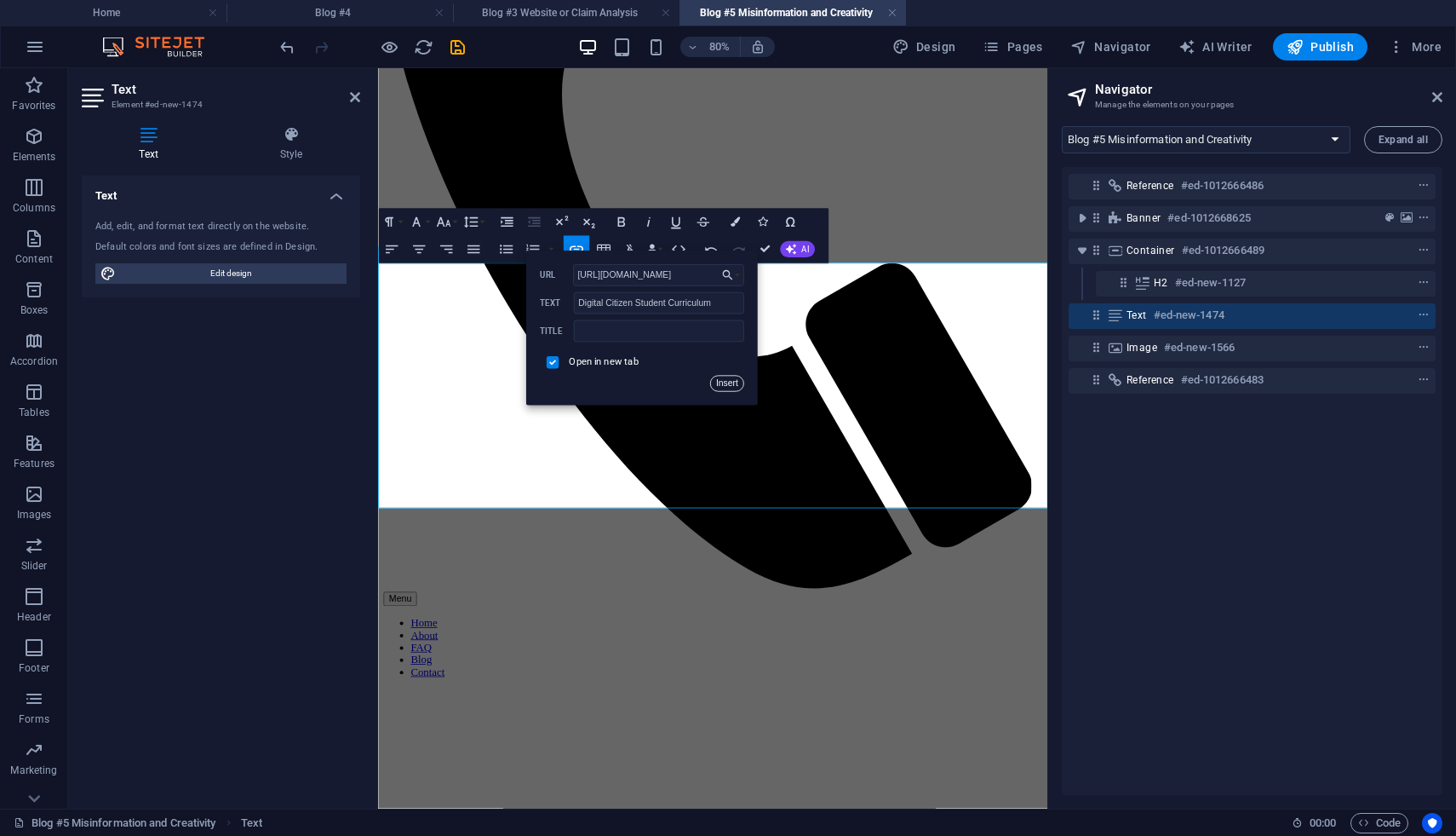
click at [728, 385] on button "Insert" at bounding box center [726, 383] width 34 height 17
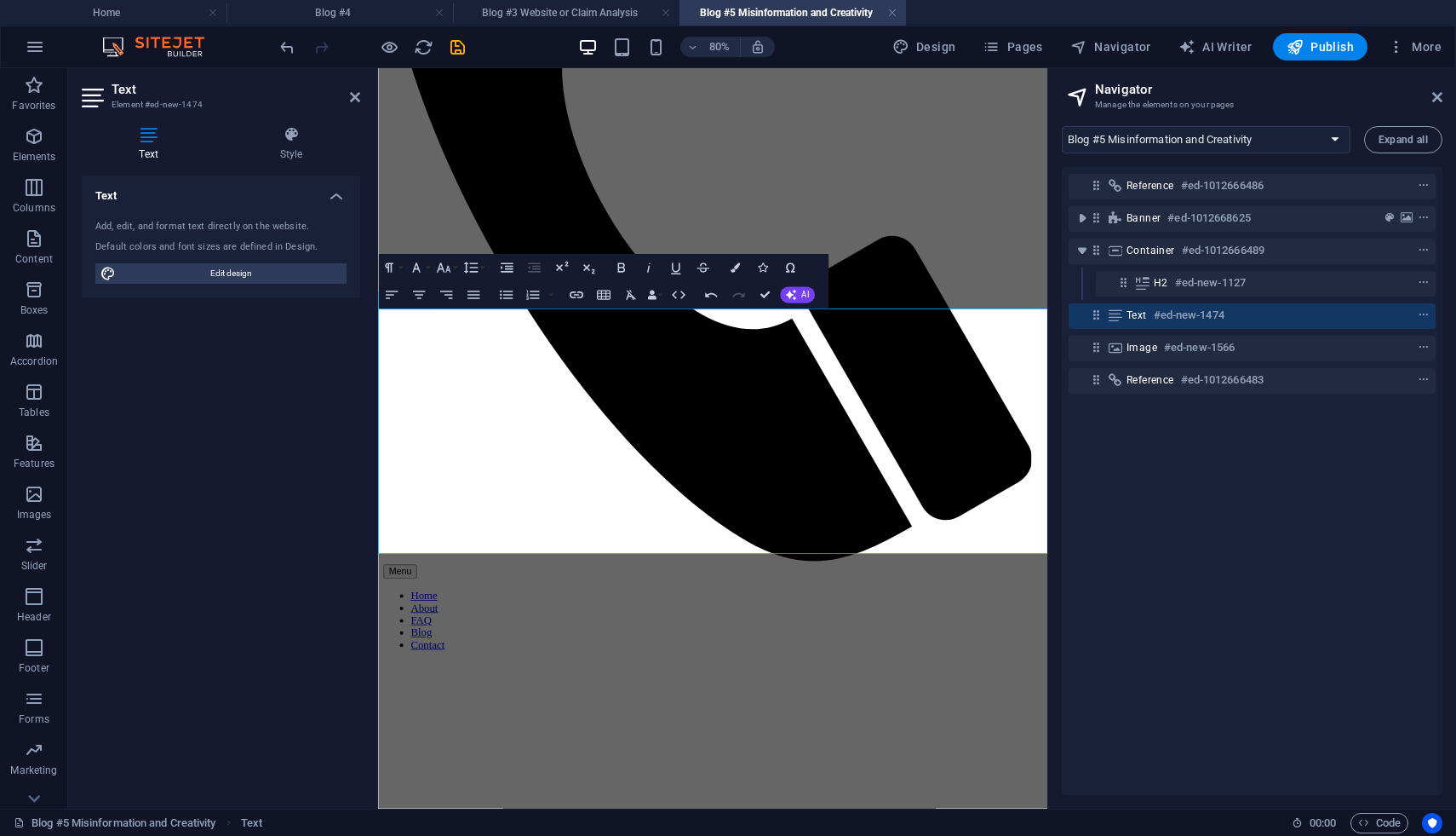
scroll to position [550, 0]
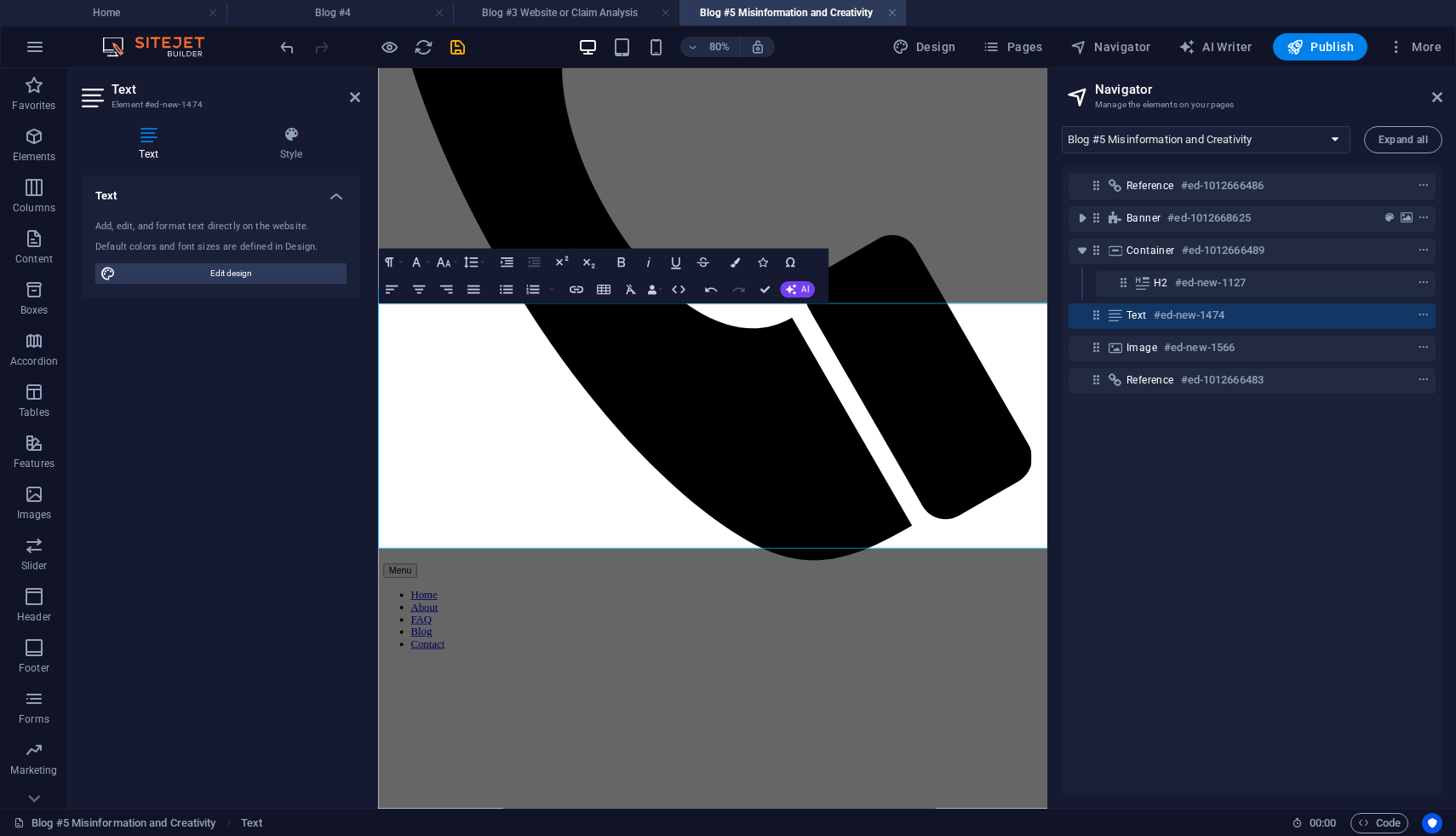
drag, startPoint x: 1122, startPoint y: 617, endPoint x: 559, endPoint y: 641, distance: 563.5
type input "Common Sense Media Digital Citizen Curriculum"
checkbox input "false"
click at [577, 290] on icon "button" at bounding box center [575, 289] width 14 height 7
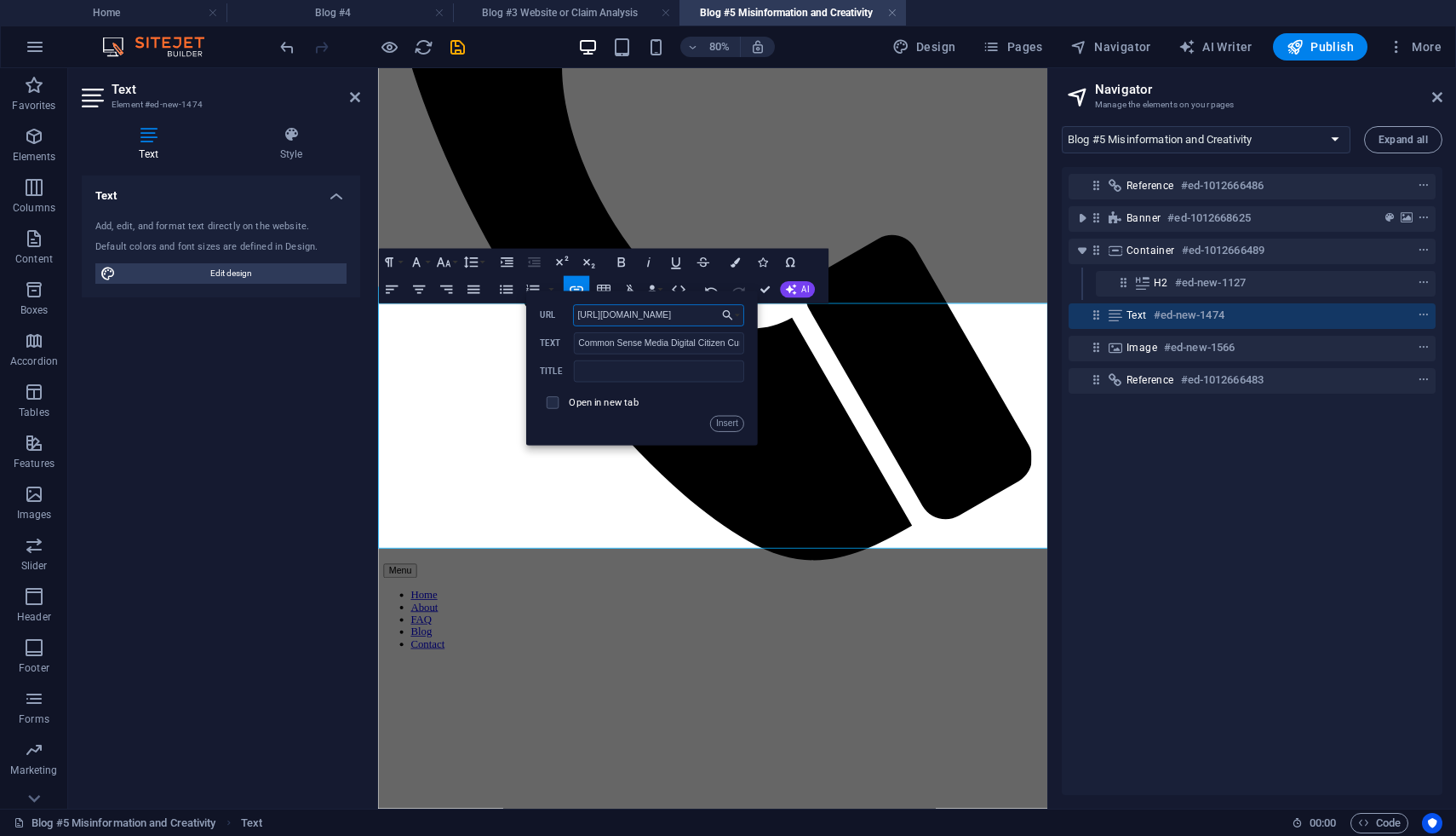
scroll to position [0, 30]
type input "https://www.commonsense.org/education"
click at [561, 400] on span at bounding box center [553, 402] width 25 height 25
click at [557, 404] on span at bounding box center [553, 402] width 12 height 12
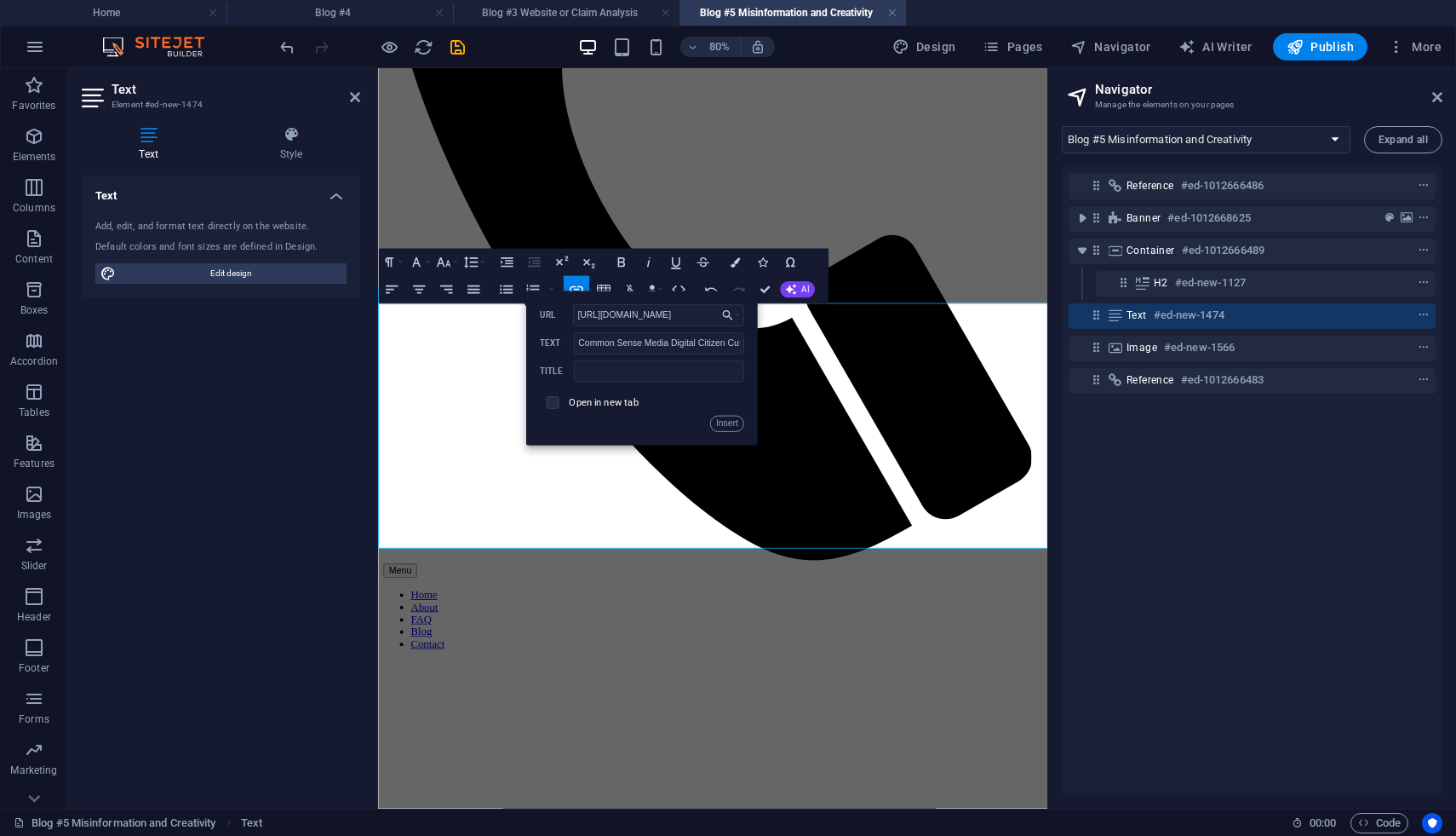
click at [550, 400] on input "checkbox" at bounding box center [550, 400] width 12 height 12
checkbox input "true"
click at [720, 426] on button "Insert" at bounding box center [726, 423] width 34 height 17
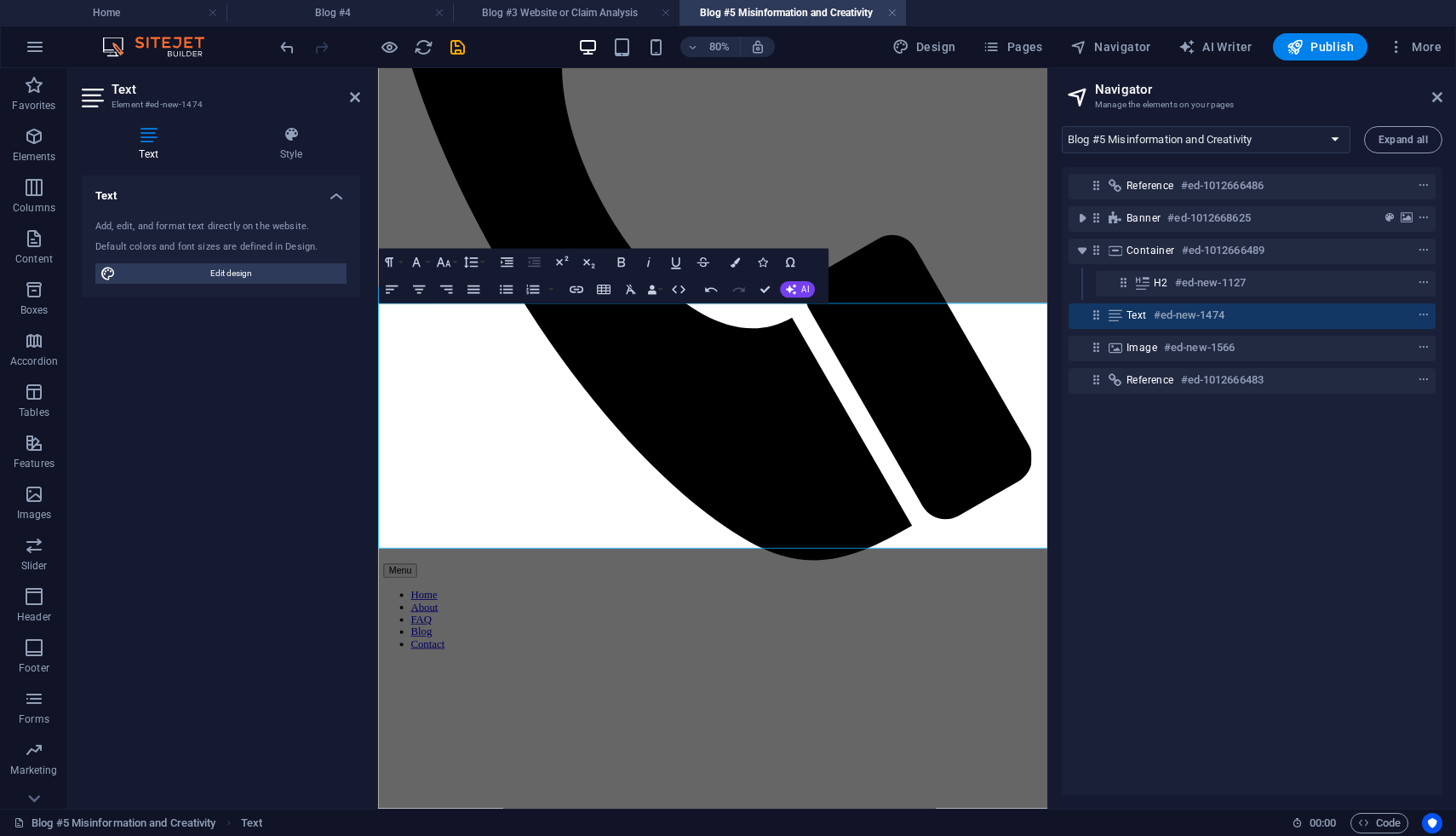
drag, startPoint x: 601, startPoint y: 618, endPoint x: 918, endPoint y: 619, distance: 317.0
type input "Project Zero at the [GEOGRAPHIC_DATA]"
checkbox input "false"
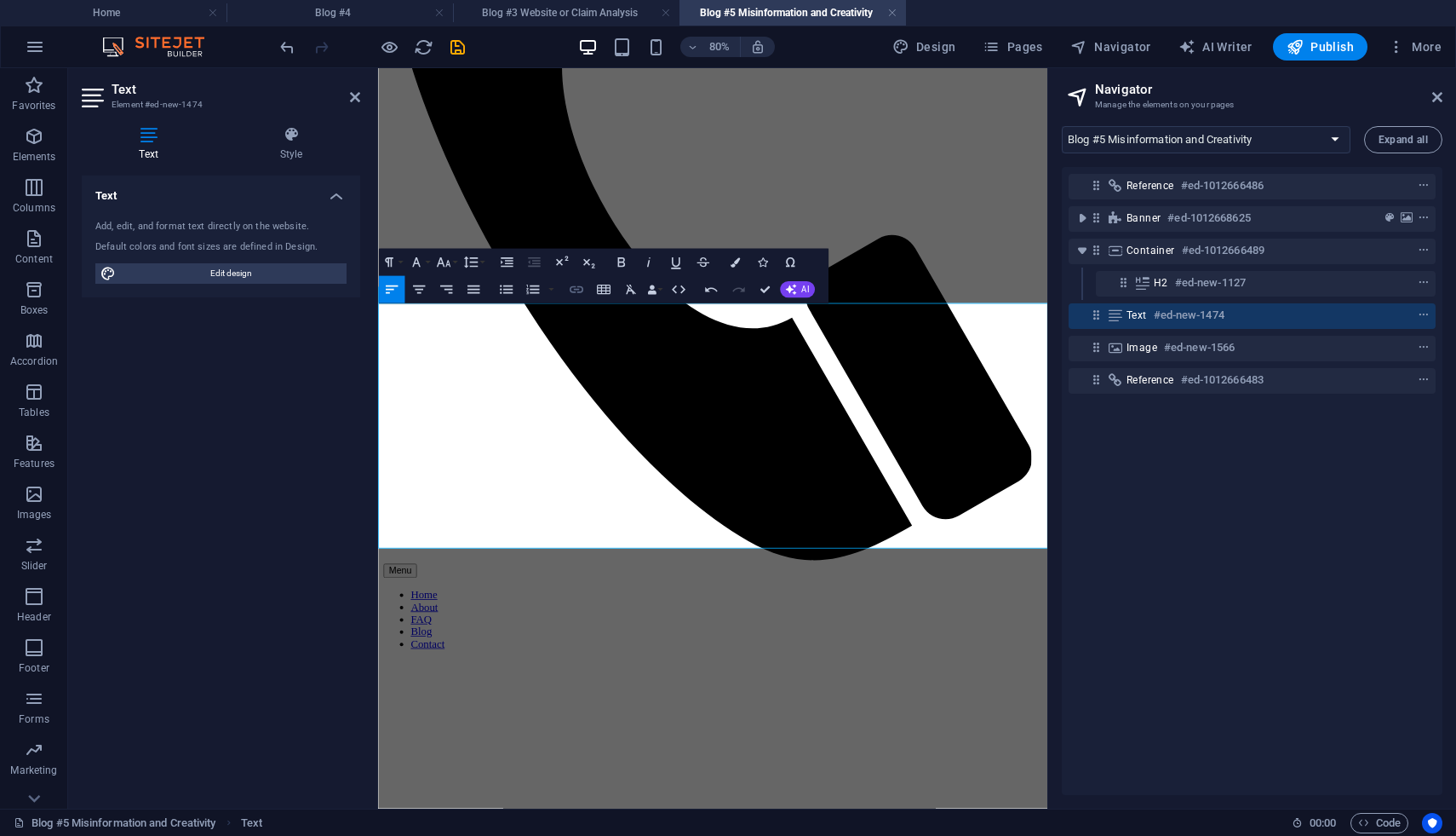
click at [575, 291] on icon "button" at bounding box center [575, 289] width 17 height 17
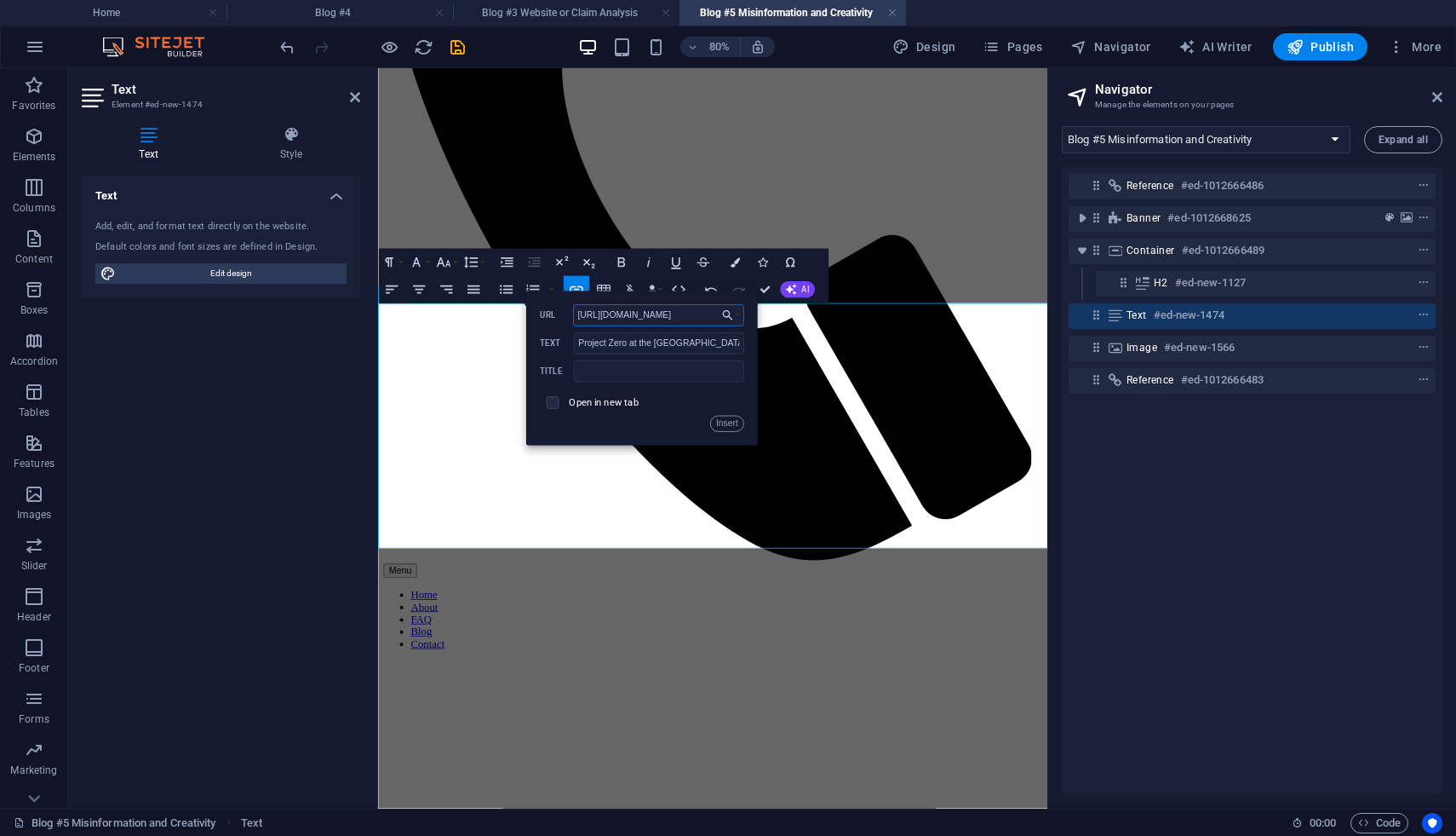
type input "https://pz.harvard.edu/"
click at [550, 400] on input "checkbox" at bounding box center [550, 400] width 12 height 12
checkbox input "true"
click at [729, 427] on button "Insert" at bounding box center [726, 423] width 34 height 17
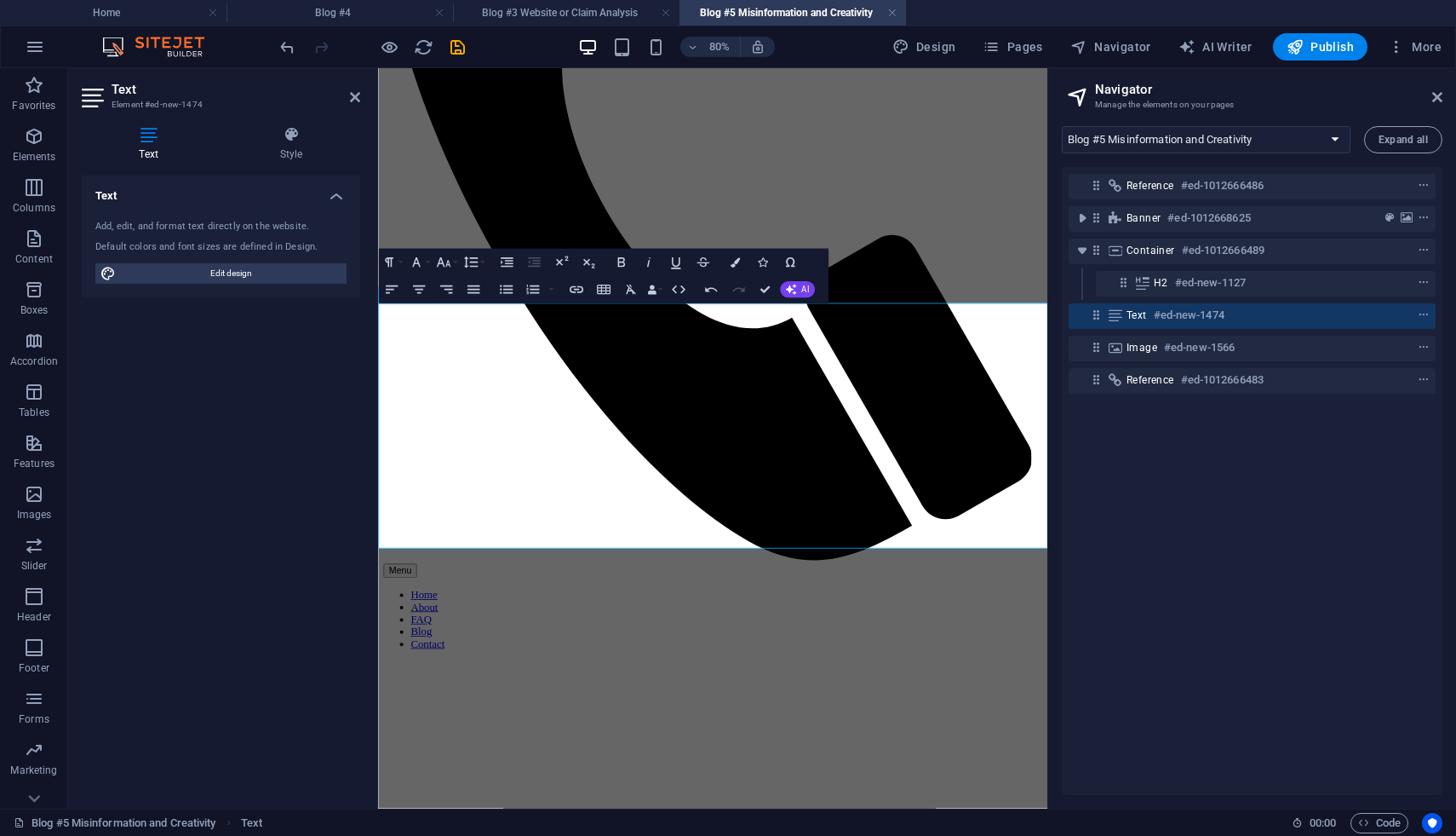
click at [1085, 572] on div "Reference #ed-1012666486 Banner #ed-1012668625 Container #ed-1012666489 H2 #ed-…" at bounding box center [1252, 481] width 380 height 628
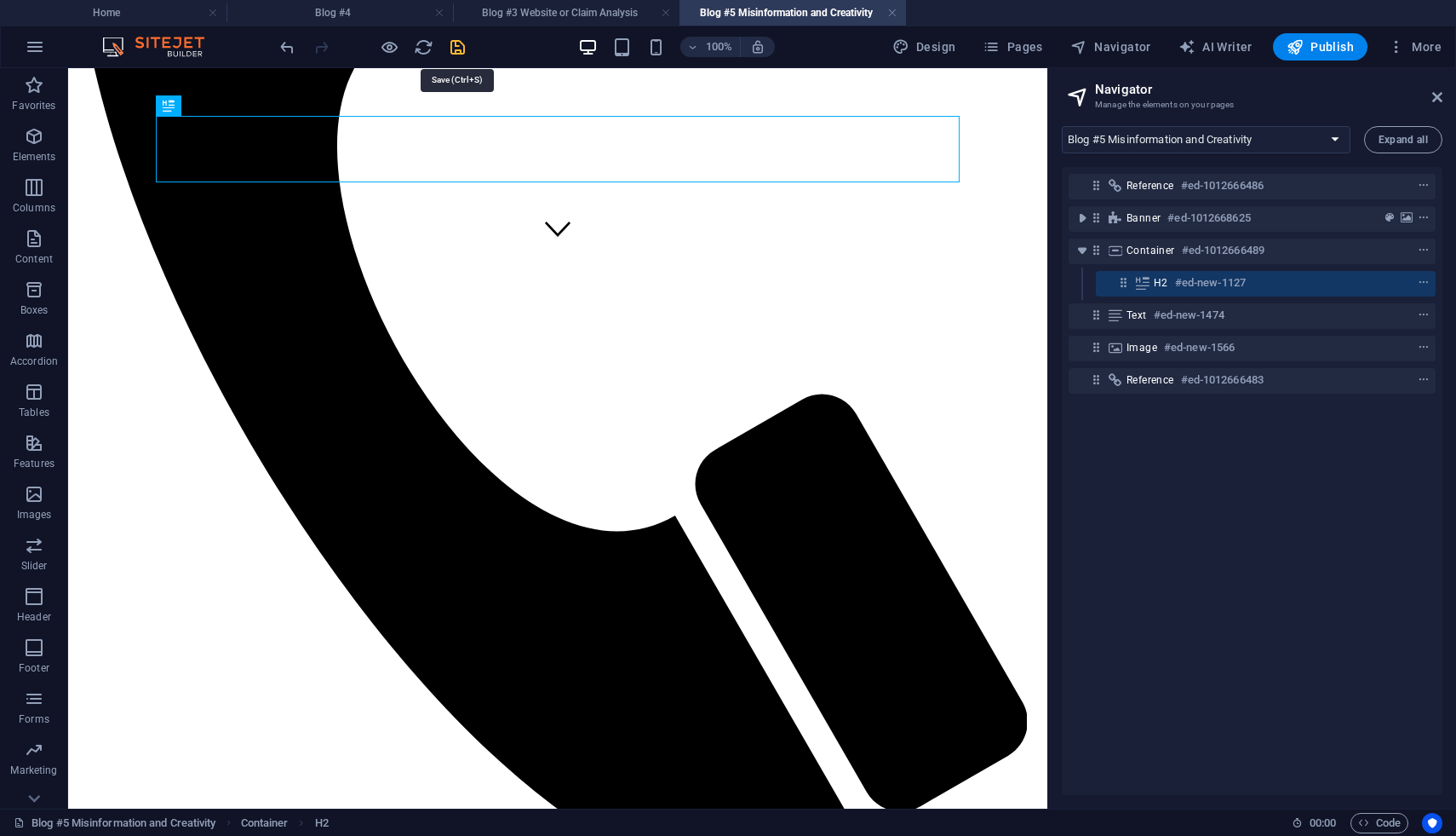
click at [459, 44] on icon "save" at bounding box center [457, 47] width 20 height 20
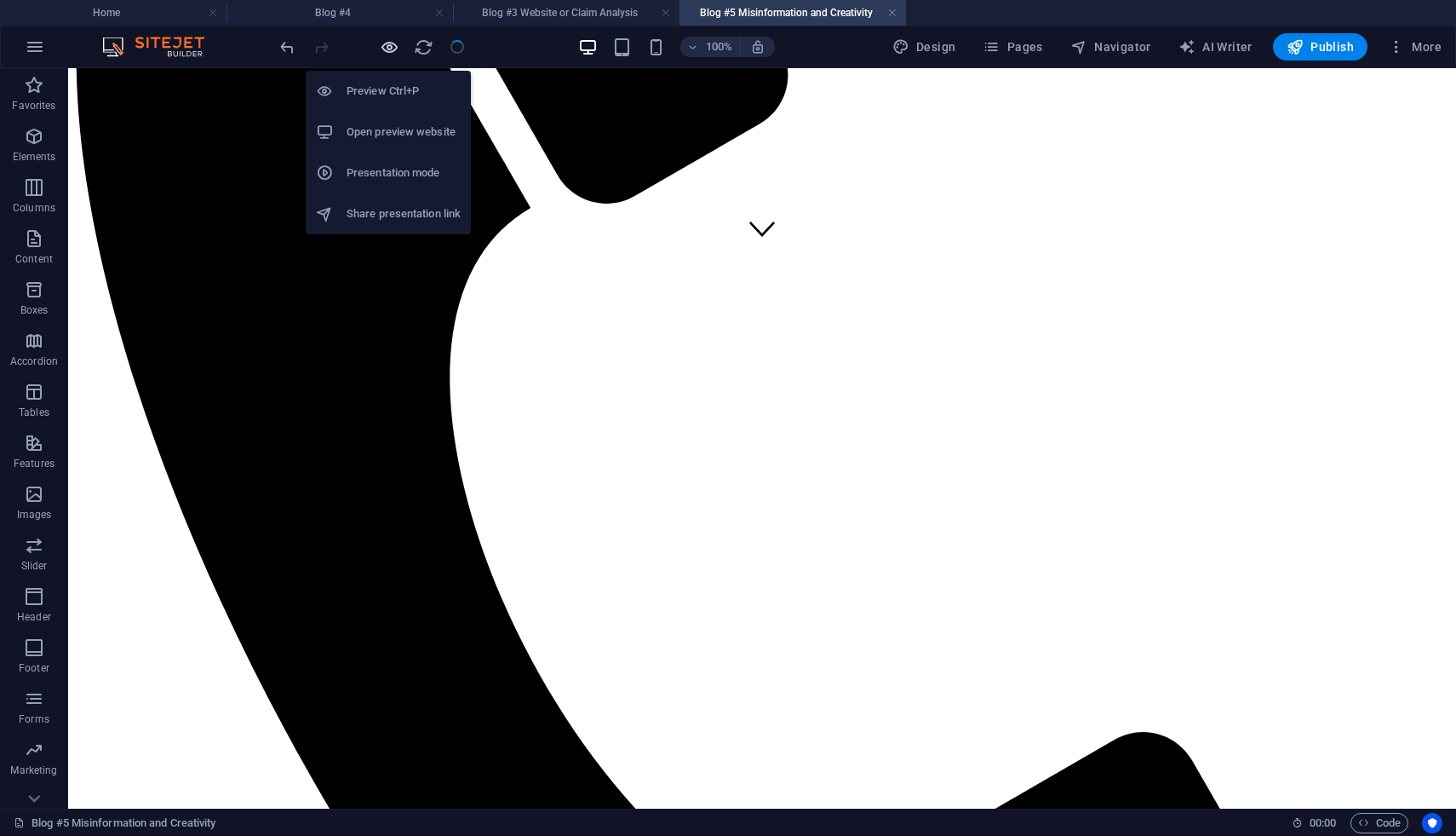
click at [386, 52] on icon "button" at bounding box center [389, 47] width 20 height 20
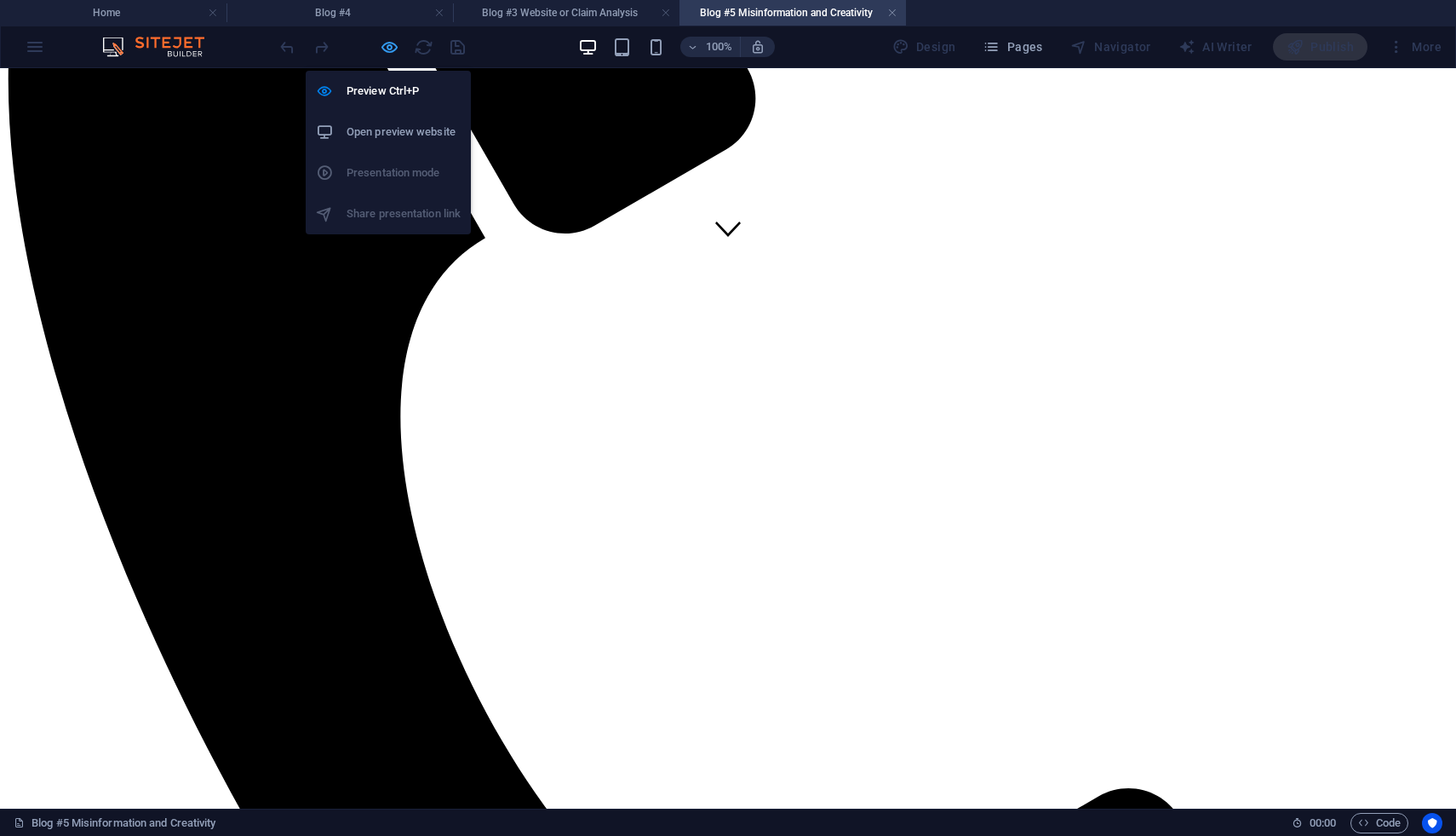
click at [389, 51] on icon "button" at bounding box center [389, 47] width 20 height 20
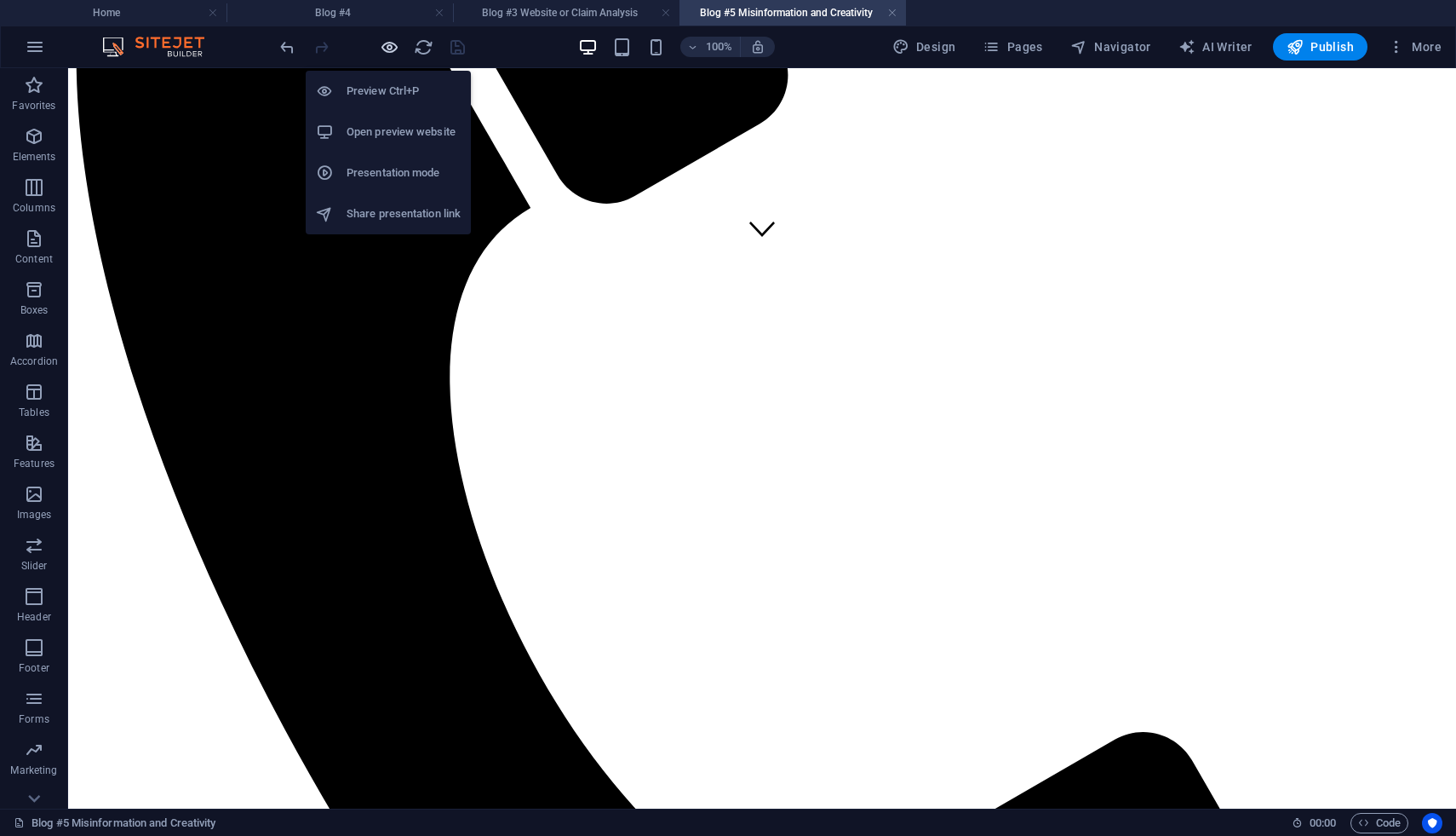
click at [392, 53] on icon "button" at bounding box center [389, 47] width 20 height 20
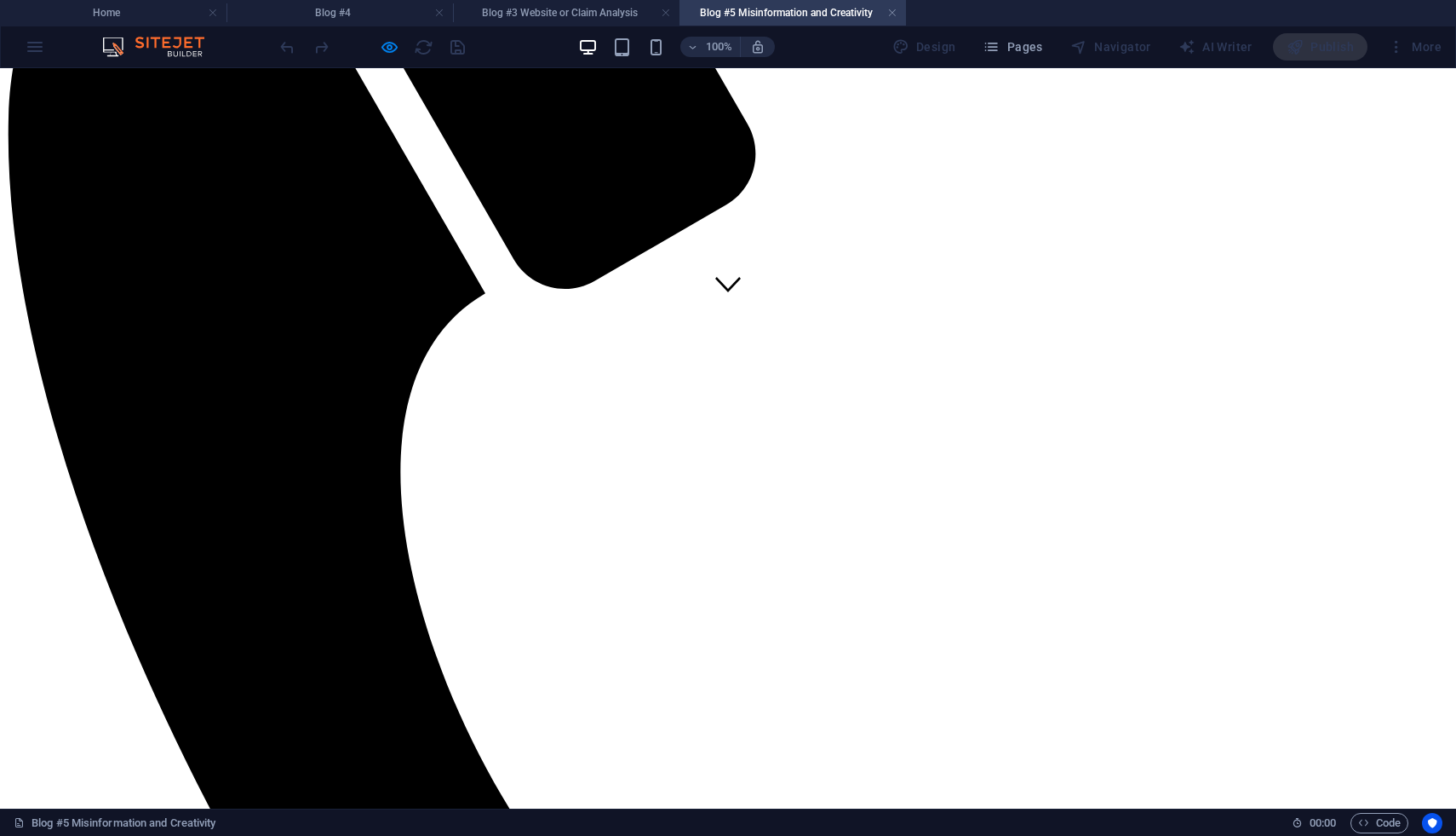
scroll to position [494, 0]
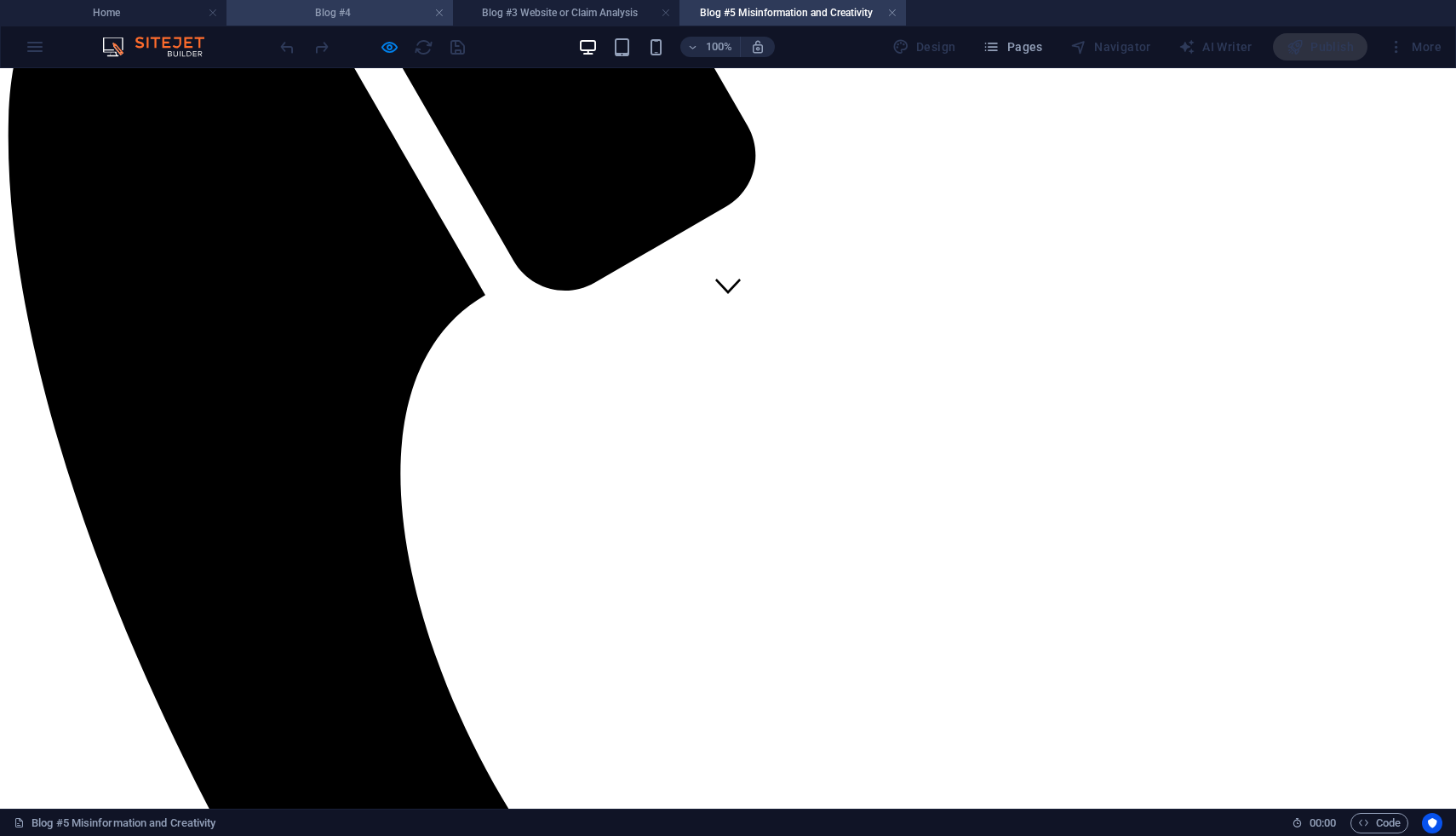
click at [381, 11] on h4 "Blog #4" at bounding box center [339, 12] width 226 height 19
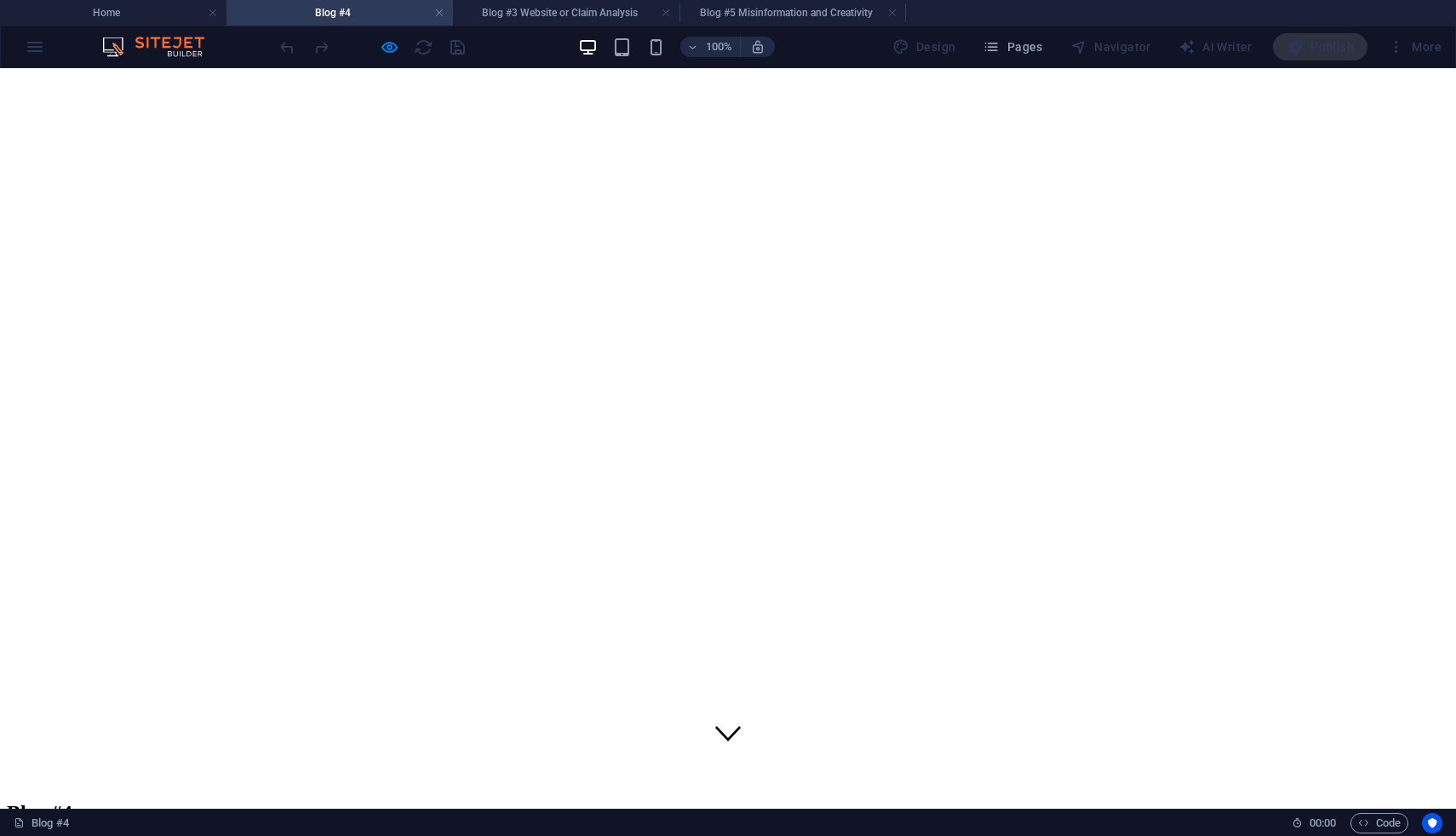
scroll to position [0, 0]
click at [586, 10] on h4 "Blog #3 Website or Claim Analysis" at bounding box center [567, 12] width 226 height 19
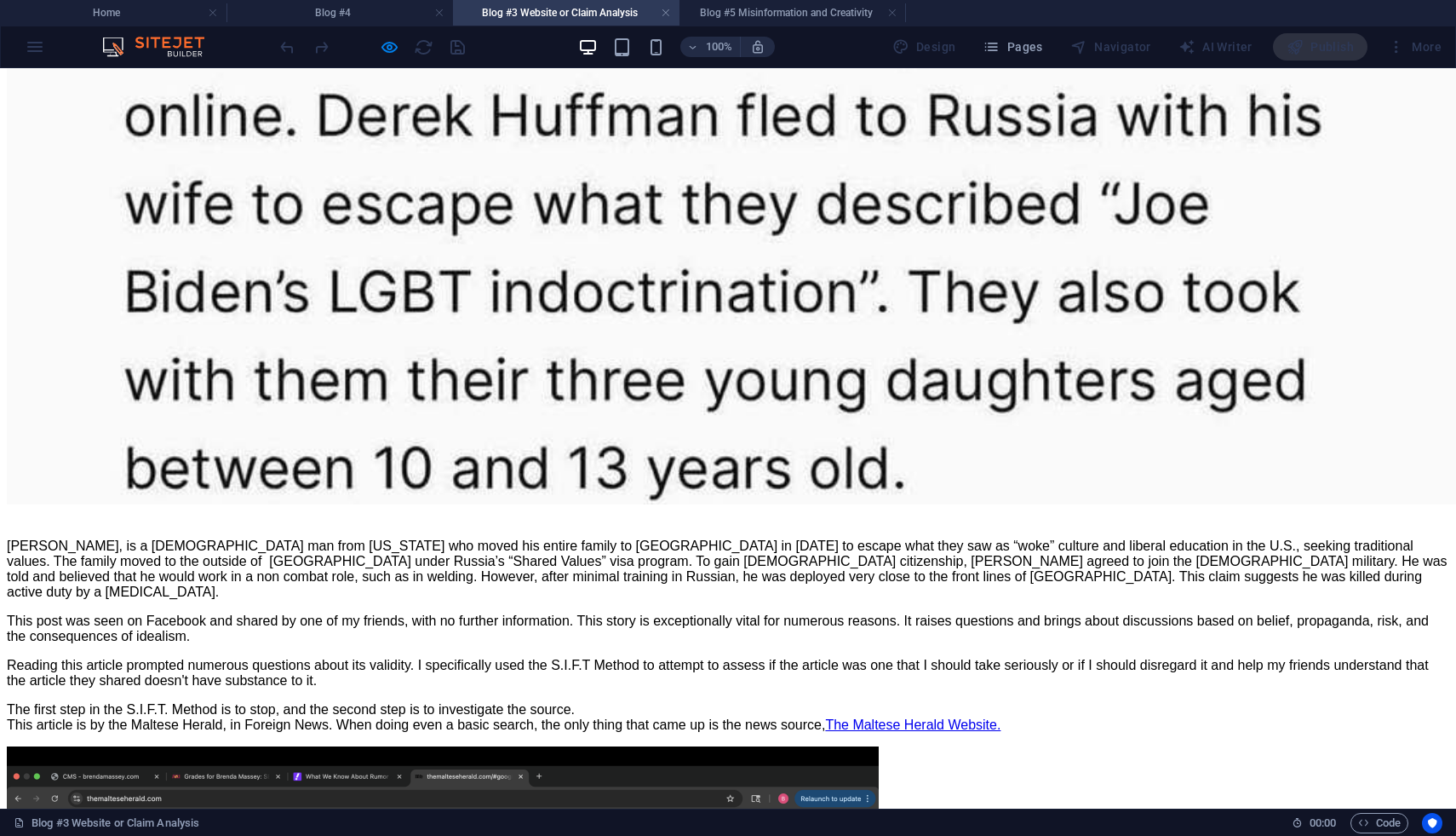
scroll to position [2401, 0]
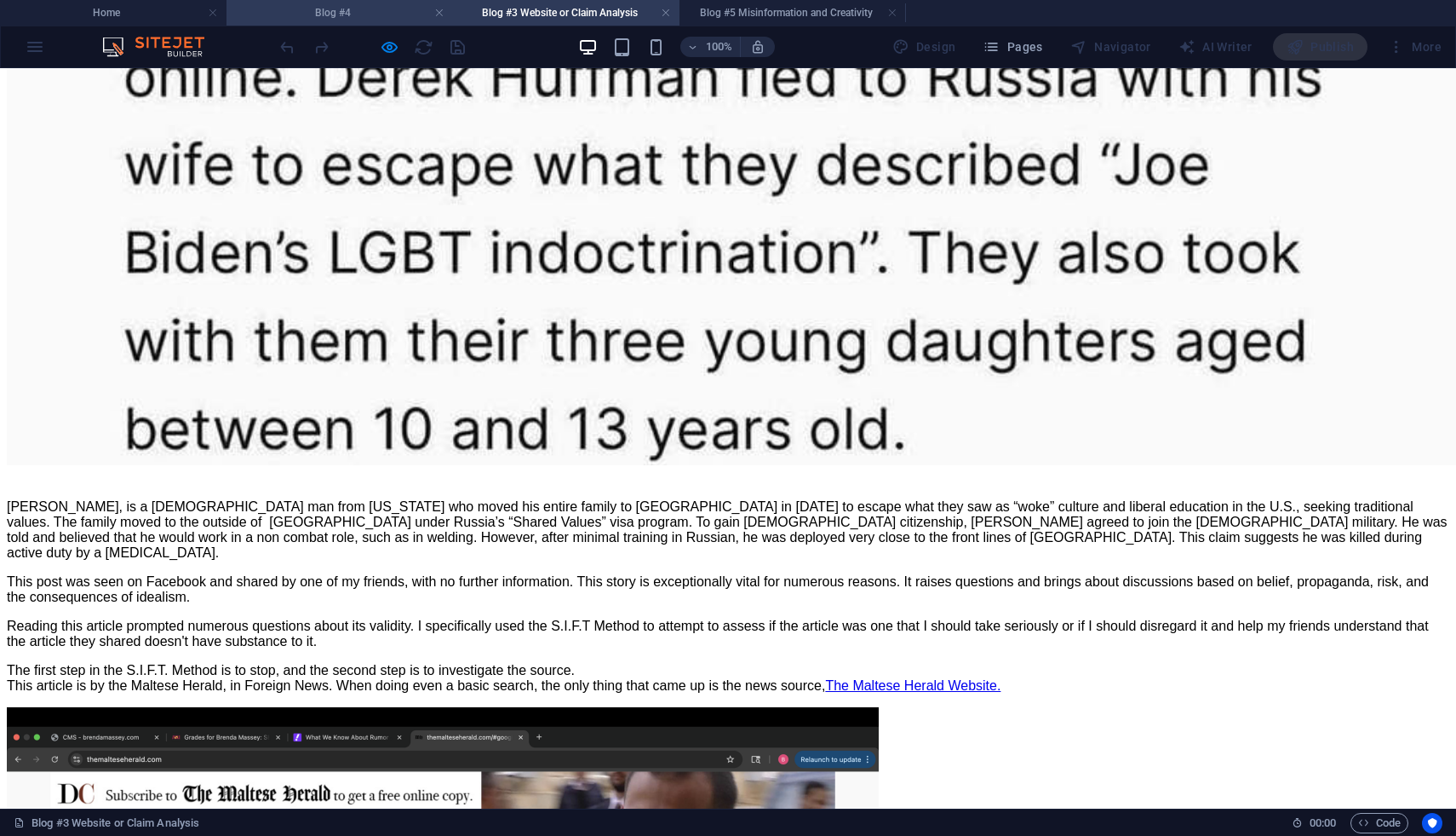
click at [359, 12] on h4 "Blog #4" at bounding box center [339, 12] width 226 height 19
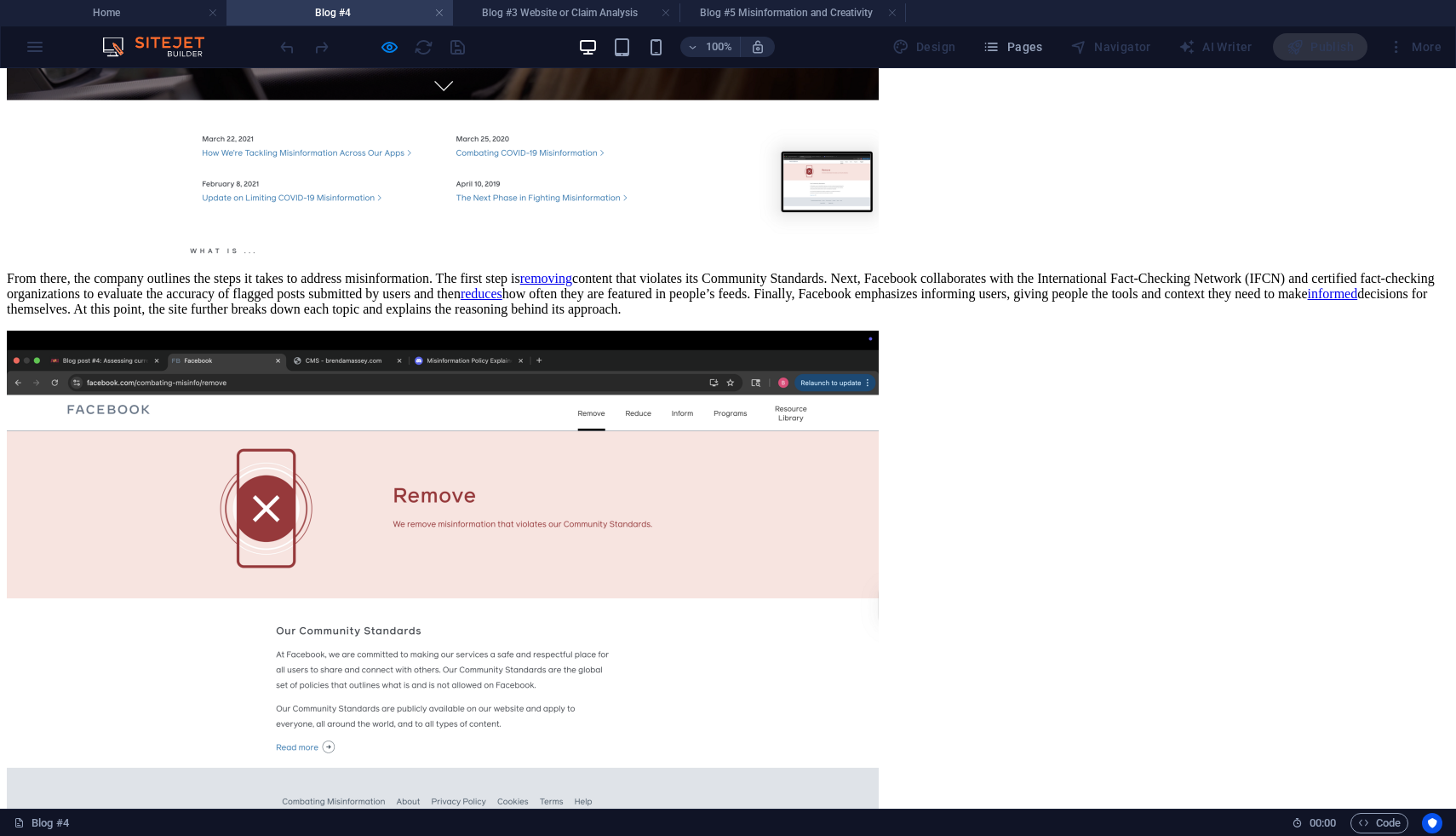
scroll to position [1417, 0]
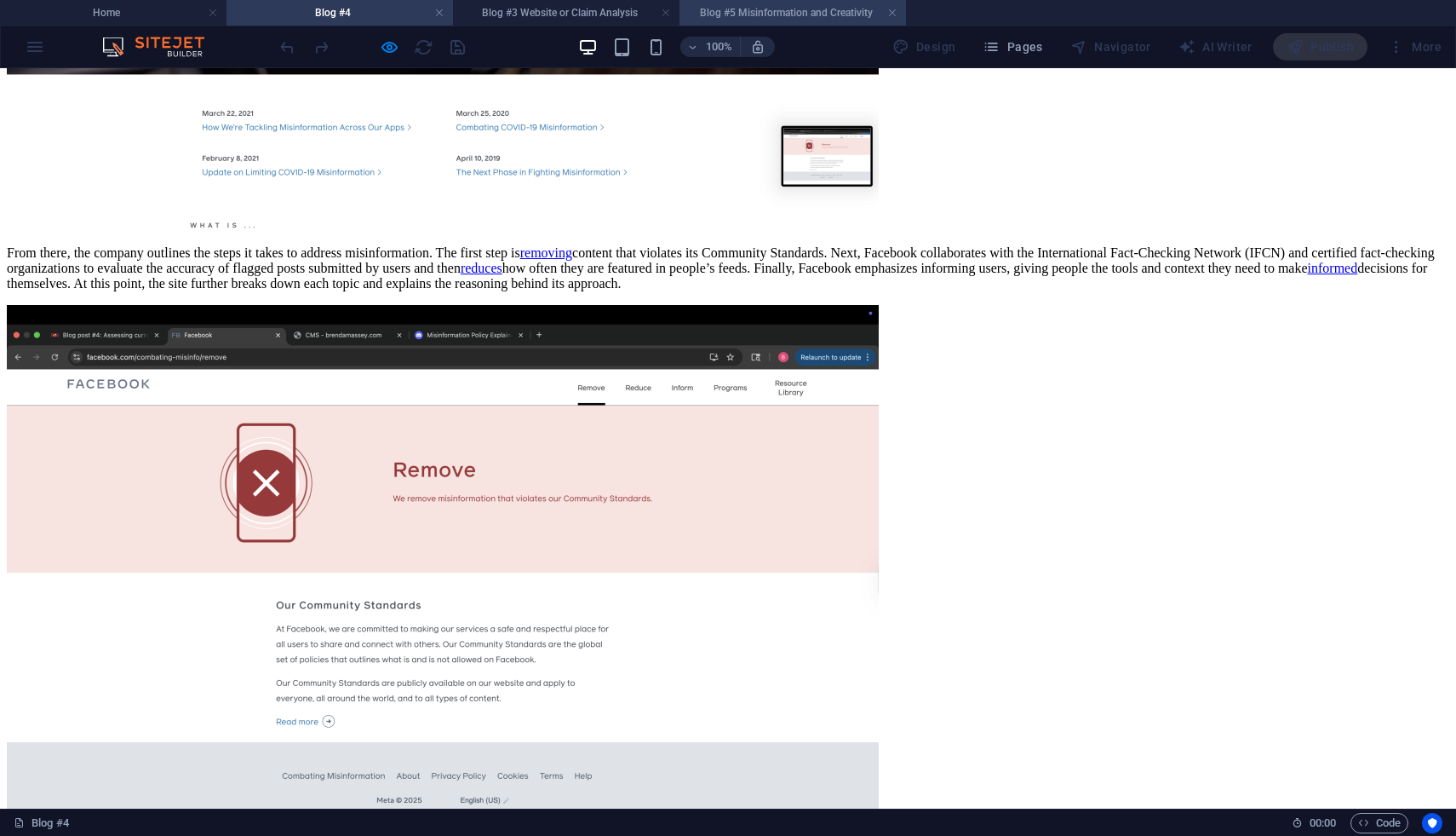
click at [818, 11] on h4 "Blog #5 Misinformation and Creativity" at bounding box center [793, 12] width 226 height 19
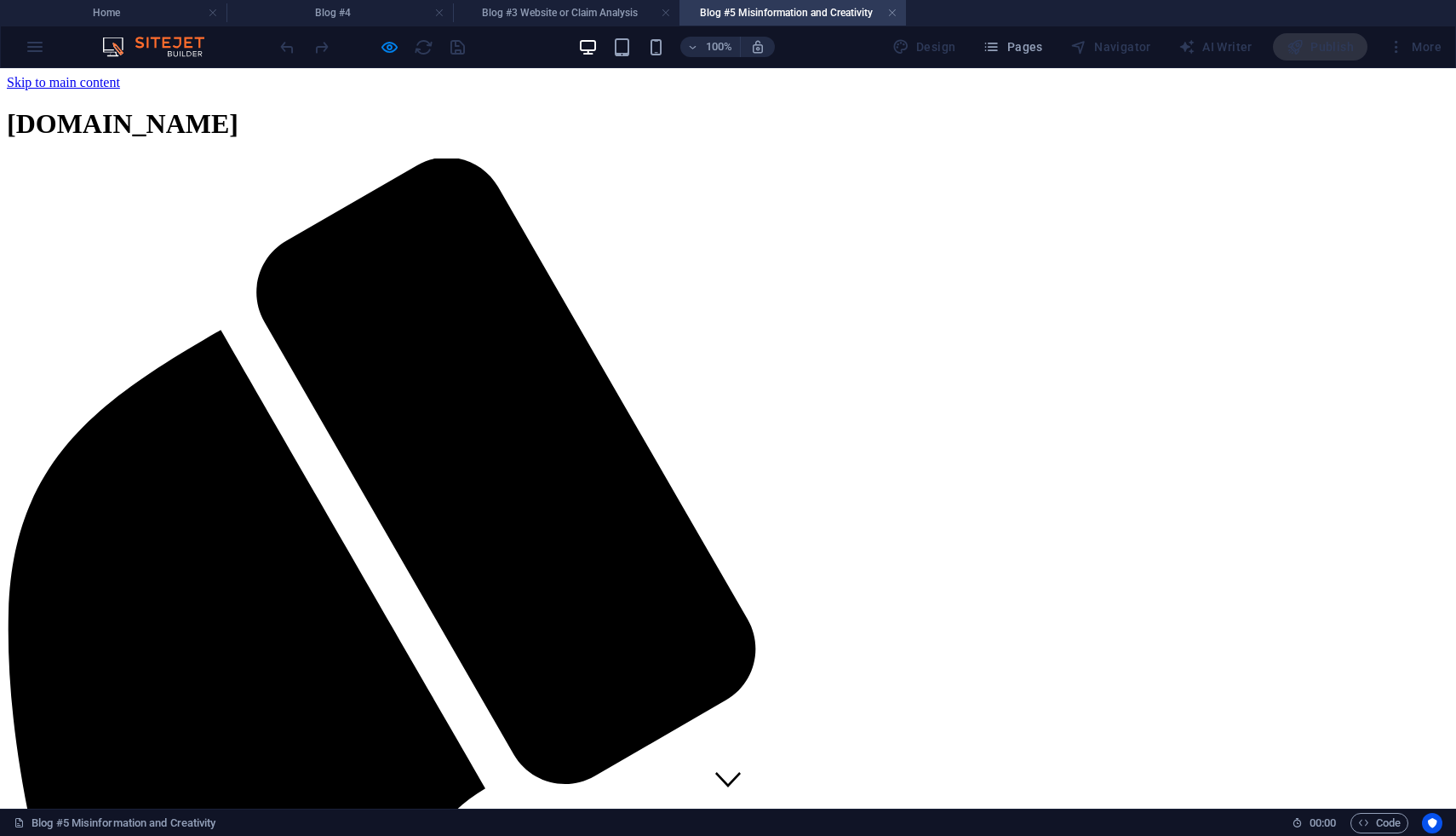
scroll to position [494, 0]
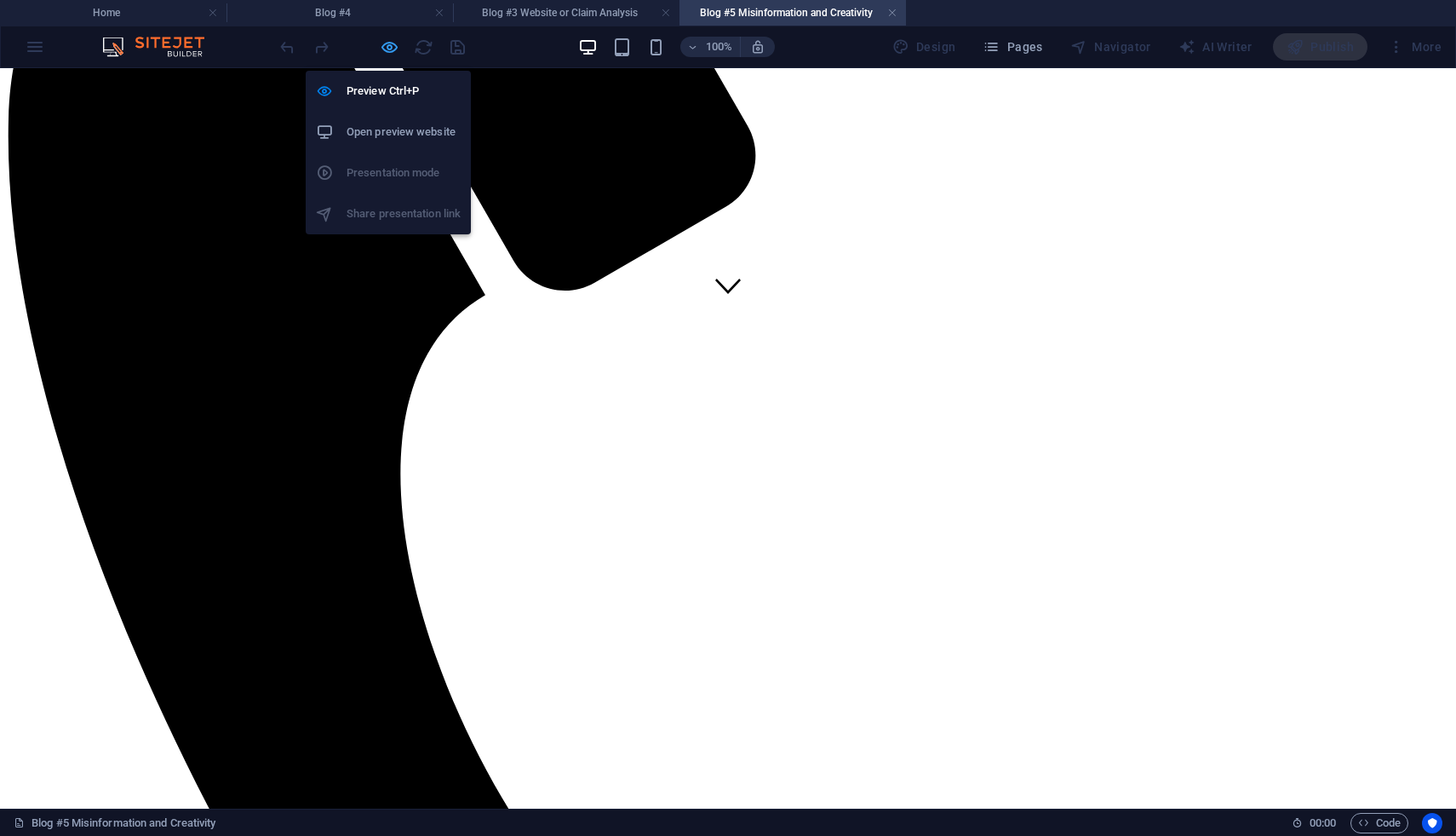
click at [389, 39] on icon "button" at bounding box center [389, 47] width 20 height 20
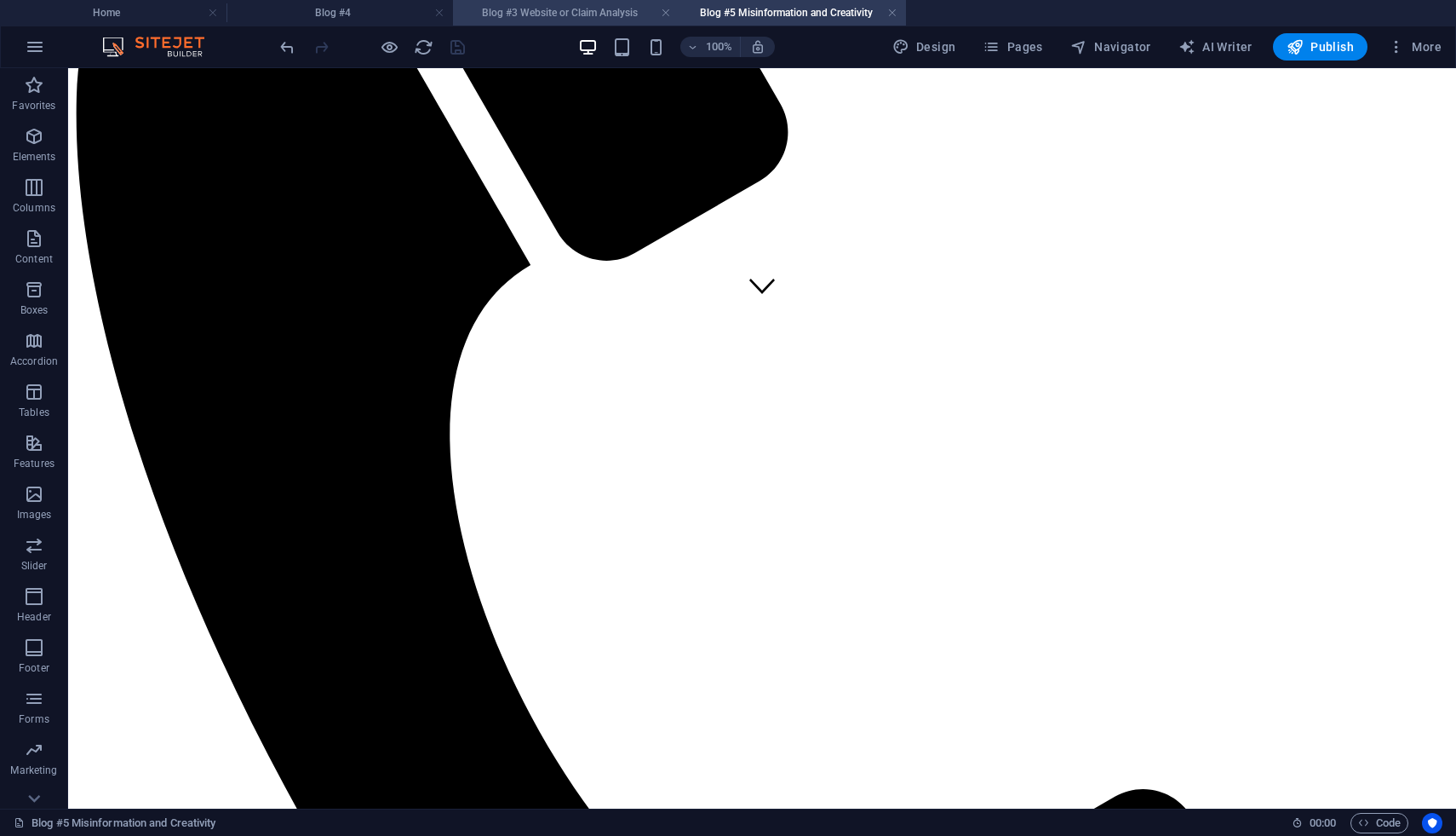
click at [575, 15] on h4 "Blog #3 Website or Claim Analysis" at bounding box center [567, 12] width 226 height 19
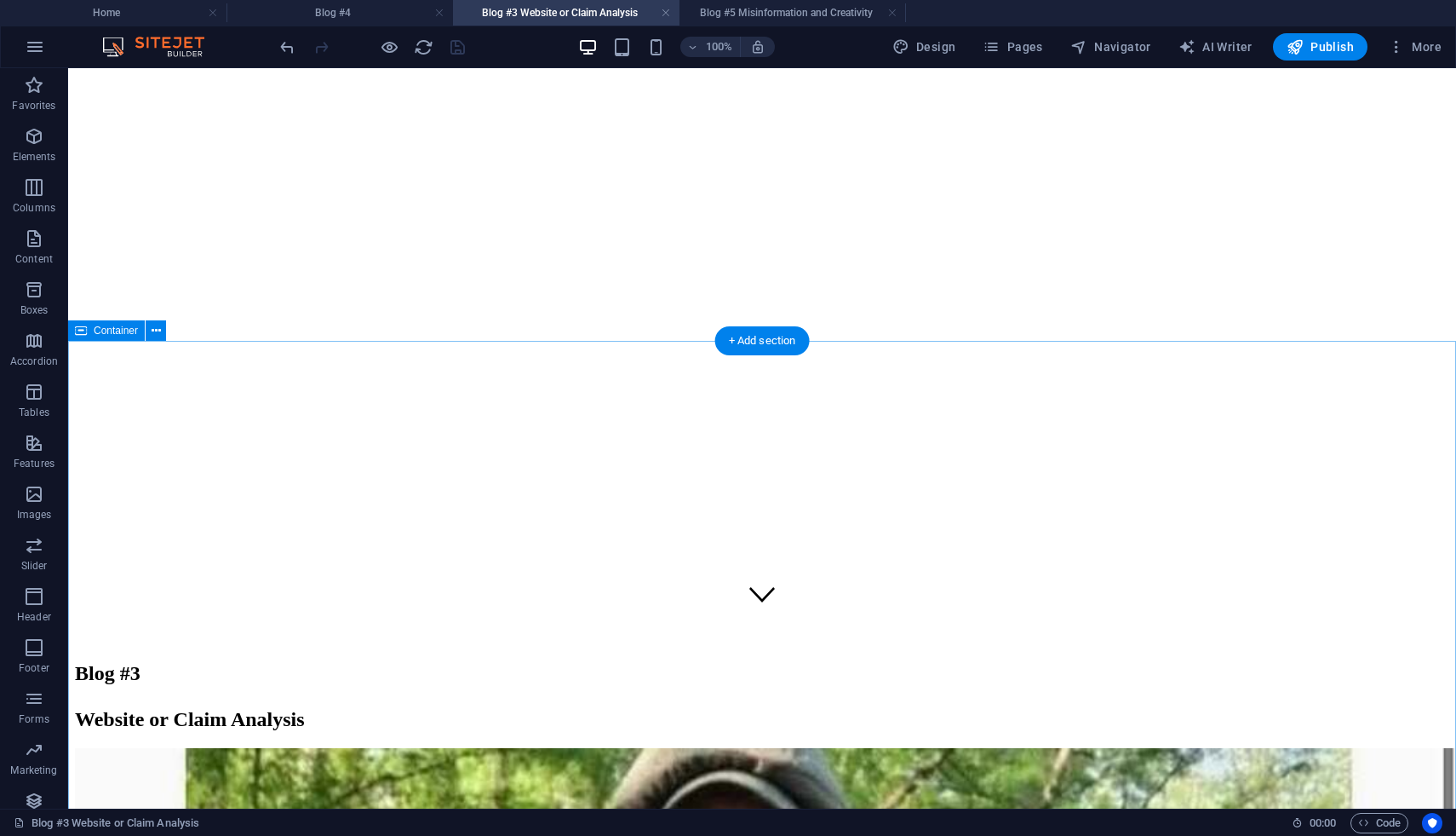
scroll to position [172, 0]
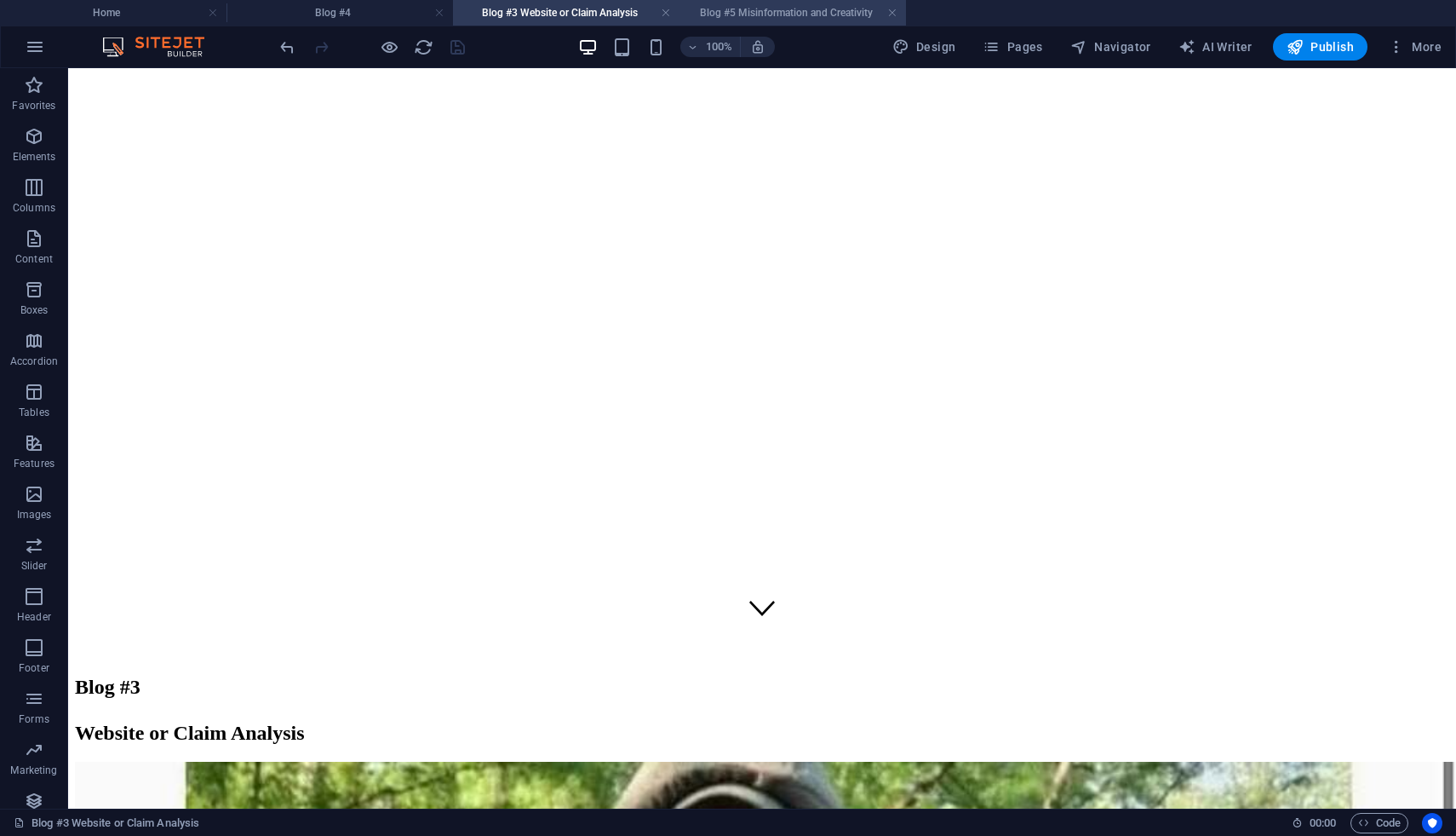
click at [823, 12] on h4 "Blog #5 Misinformation and Creativity" at bounding box center [793, 12] width 226 height 19
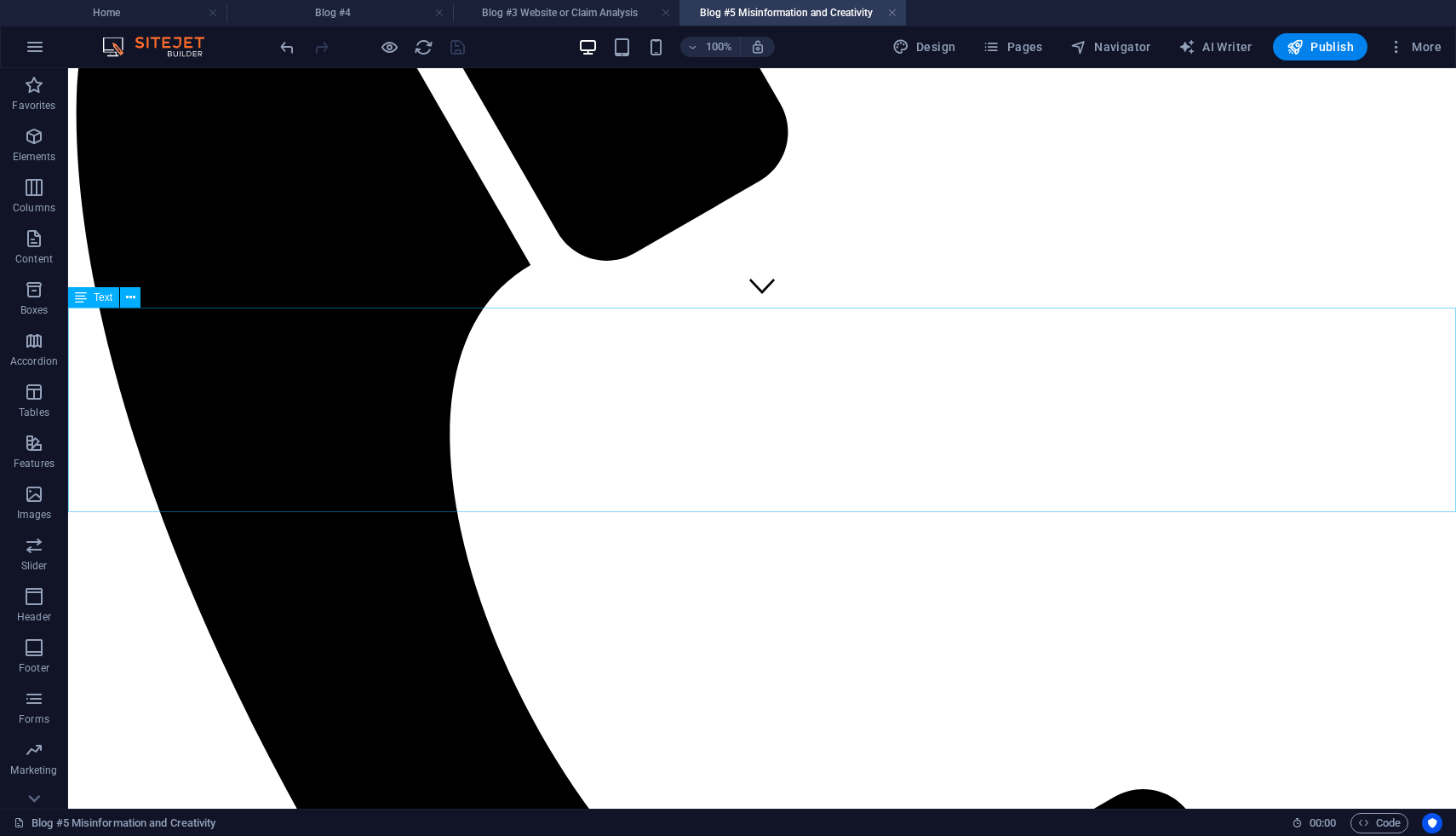
click at [98, 299] on span "Text" at bounding box center [102, 298] width 19 height 10
click at [82, 296] on icon at bounding box center [81, 297] width 12 height 20
click at [125, 296] on button at bounding box center [130, 297] width 20 height 20
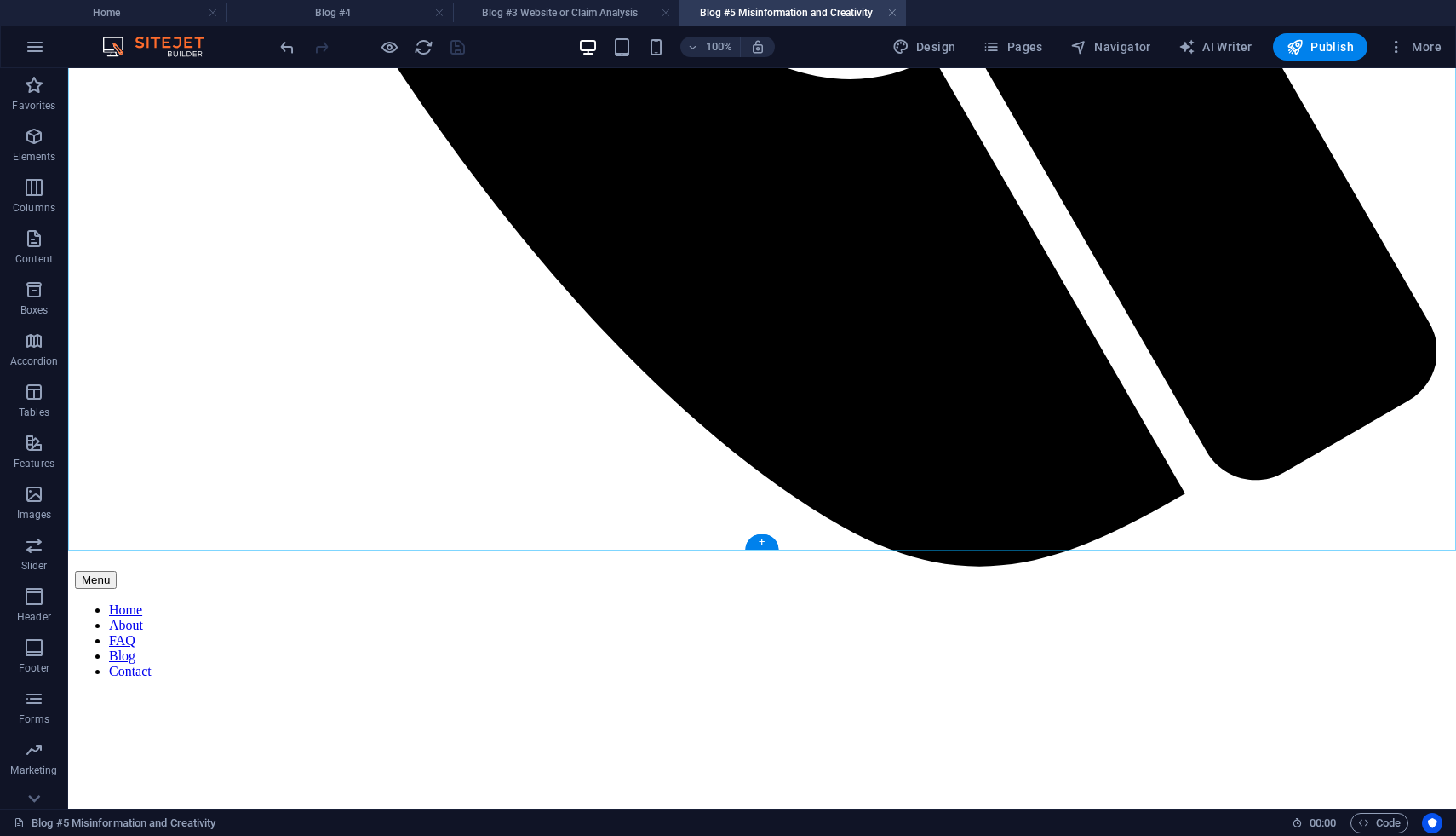
scroll to position [1417, 0]
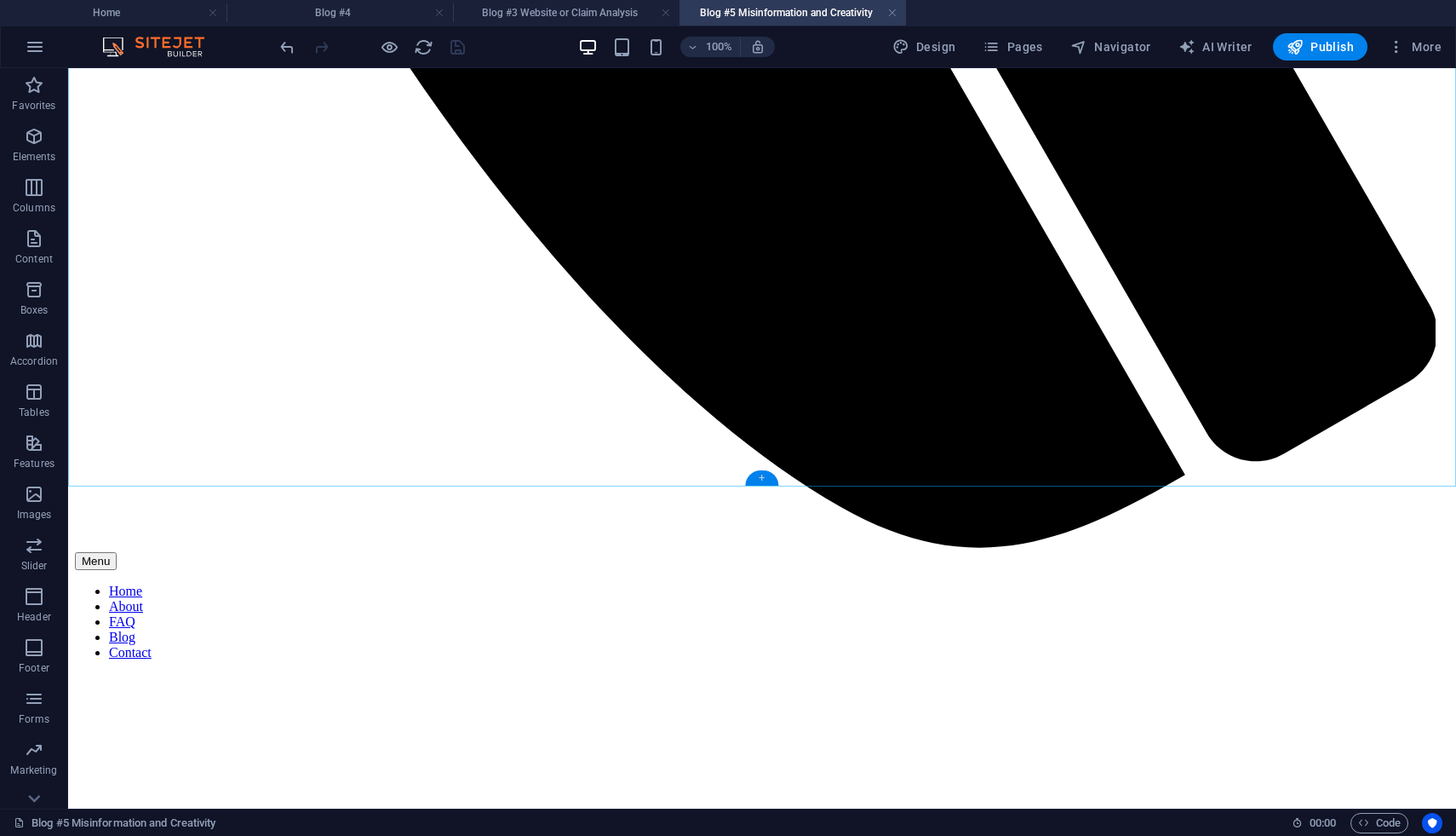
click at [762, 477] on div "+" at bounding box center [762, 478] width 33 height 16
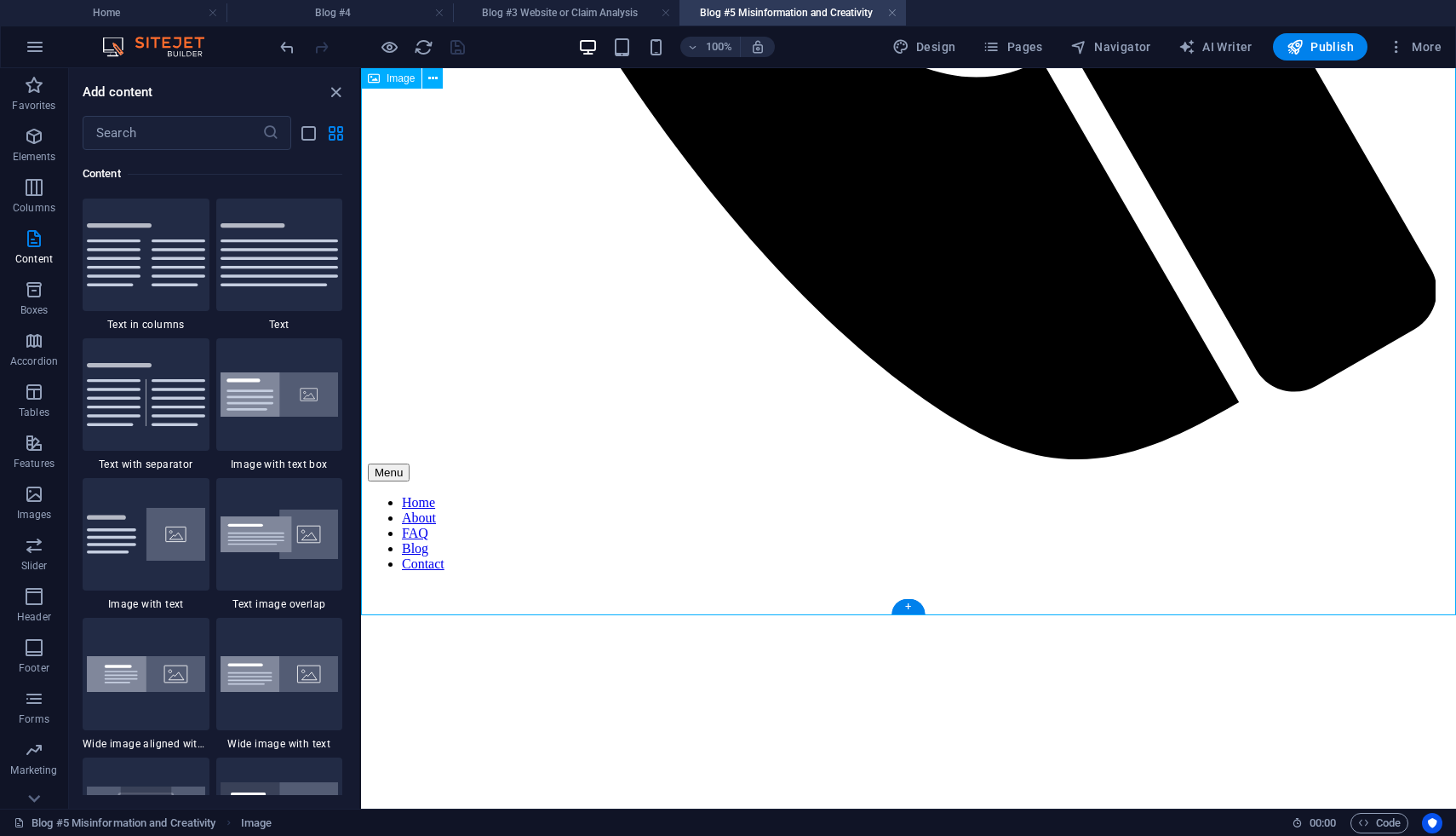
scroll to position [1248, 0]
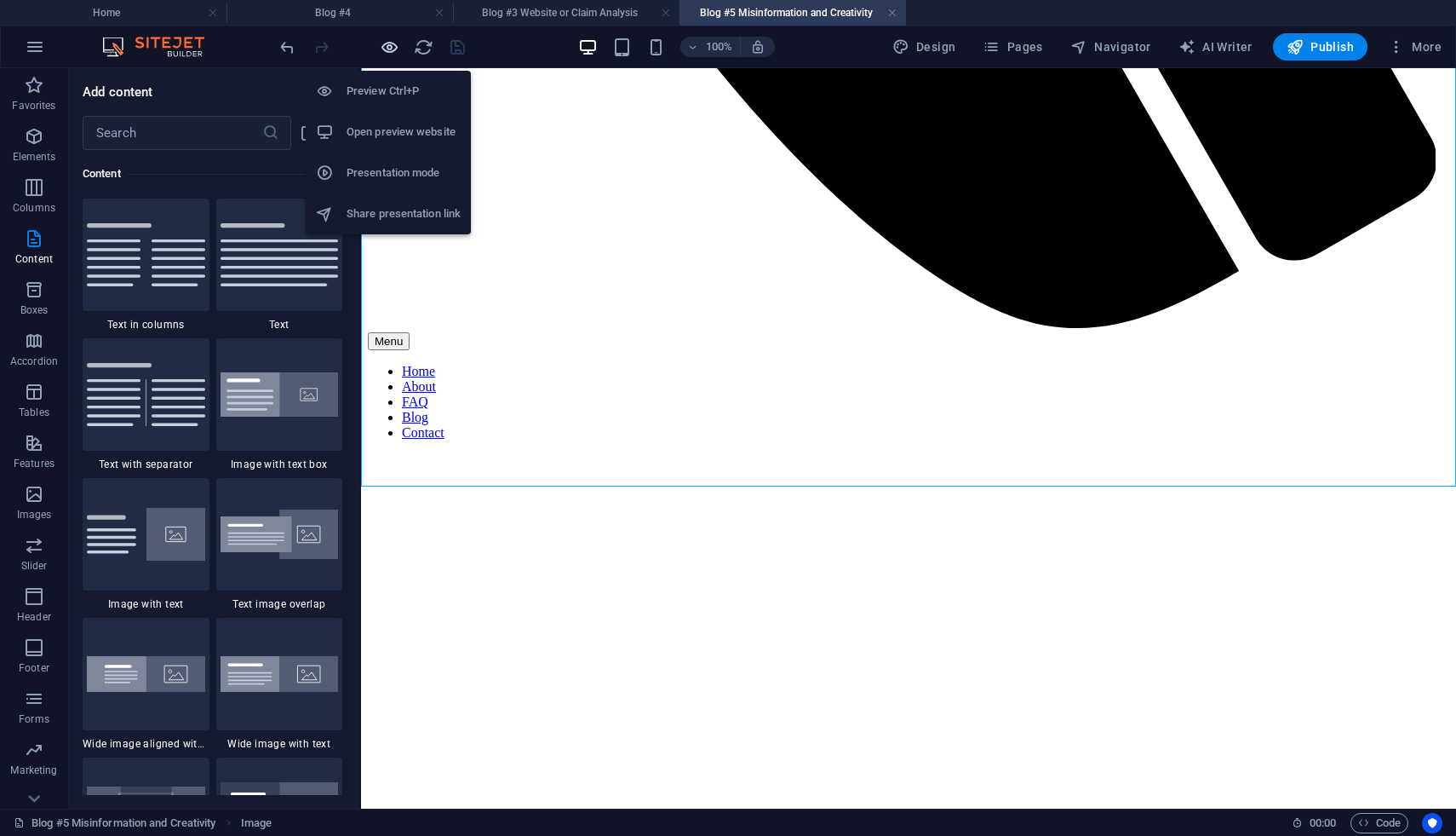
click at [389, 49] on icon "button" at bounding box center [389, 47] width 20 height 20
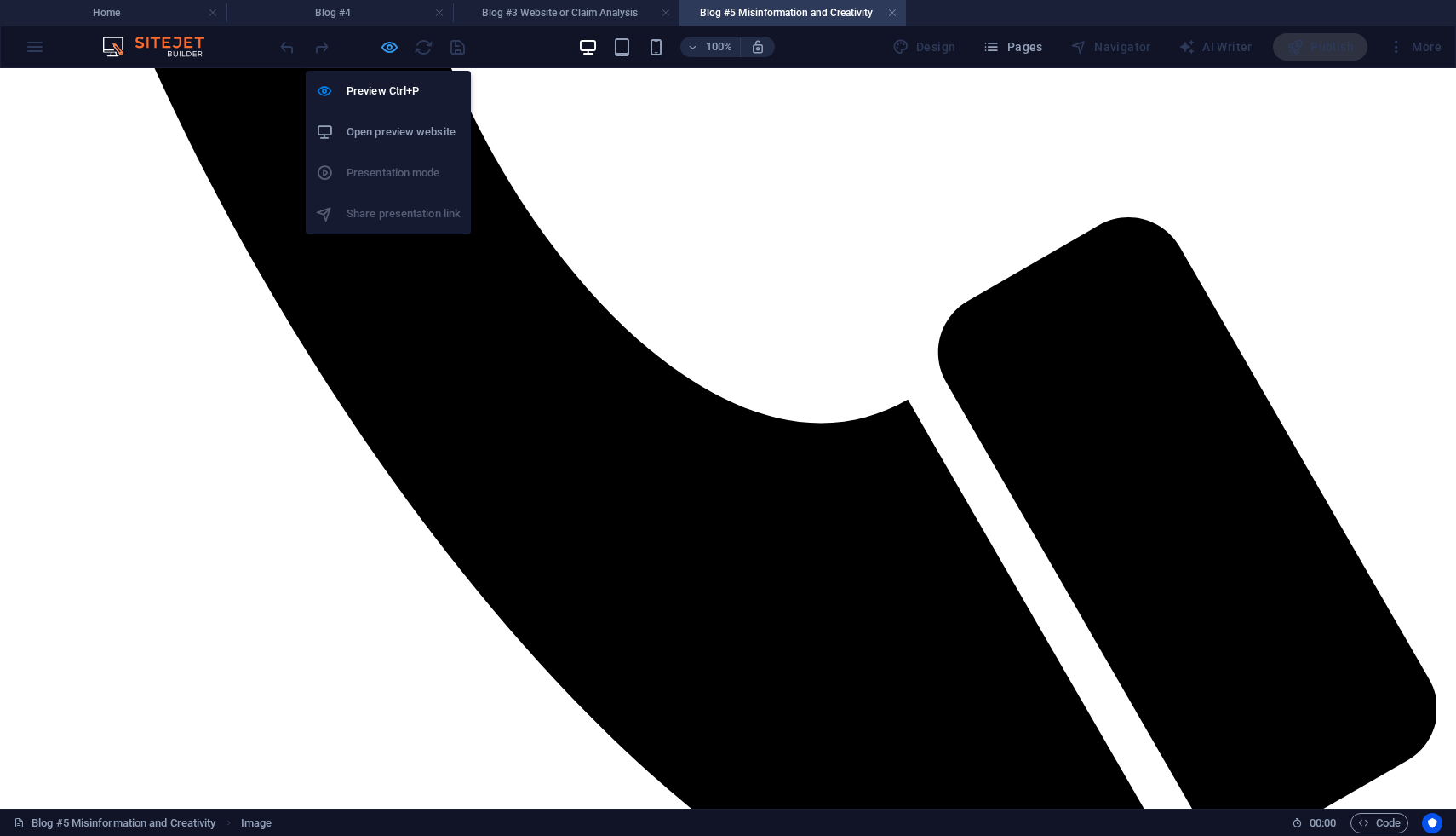
click at [389, 49] on icon "button" at bounding box center [389, 47] width 20 height 20
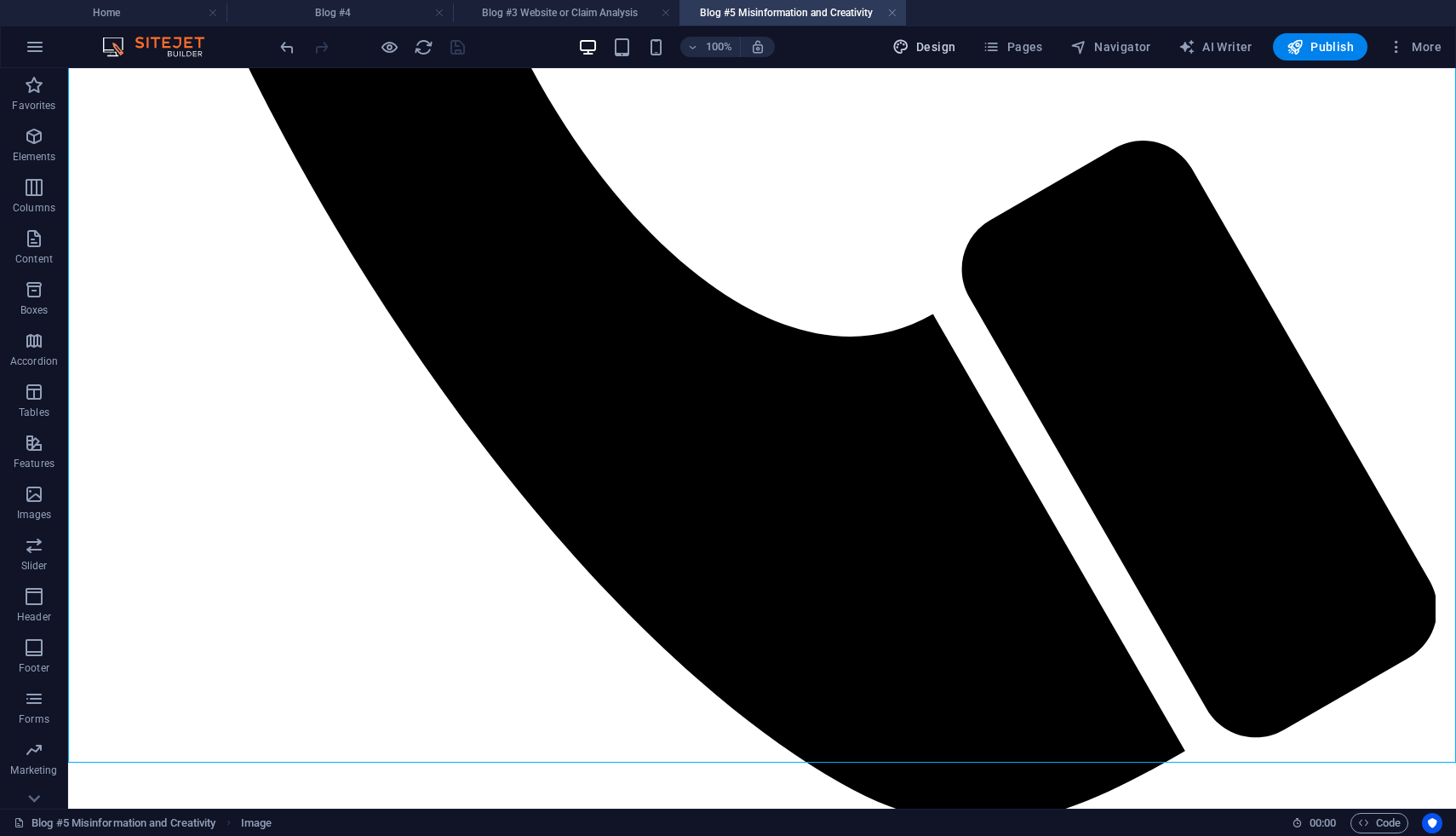
click at [925, 47] on span "Design" at bounding box center [924, 46] width 63 height 17
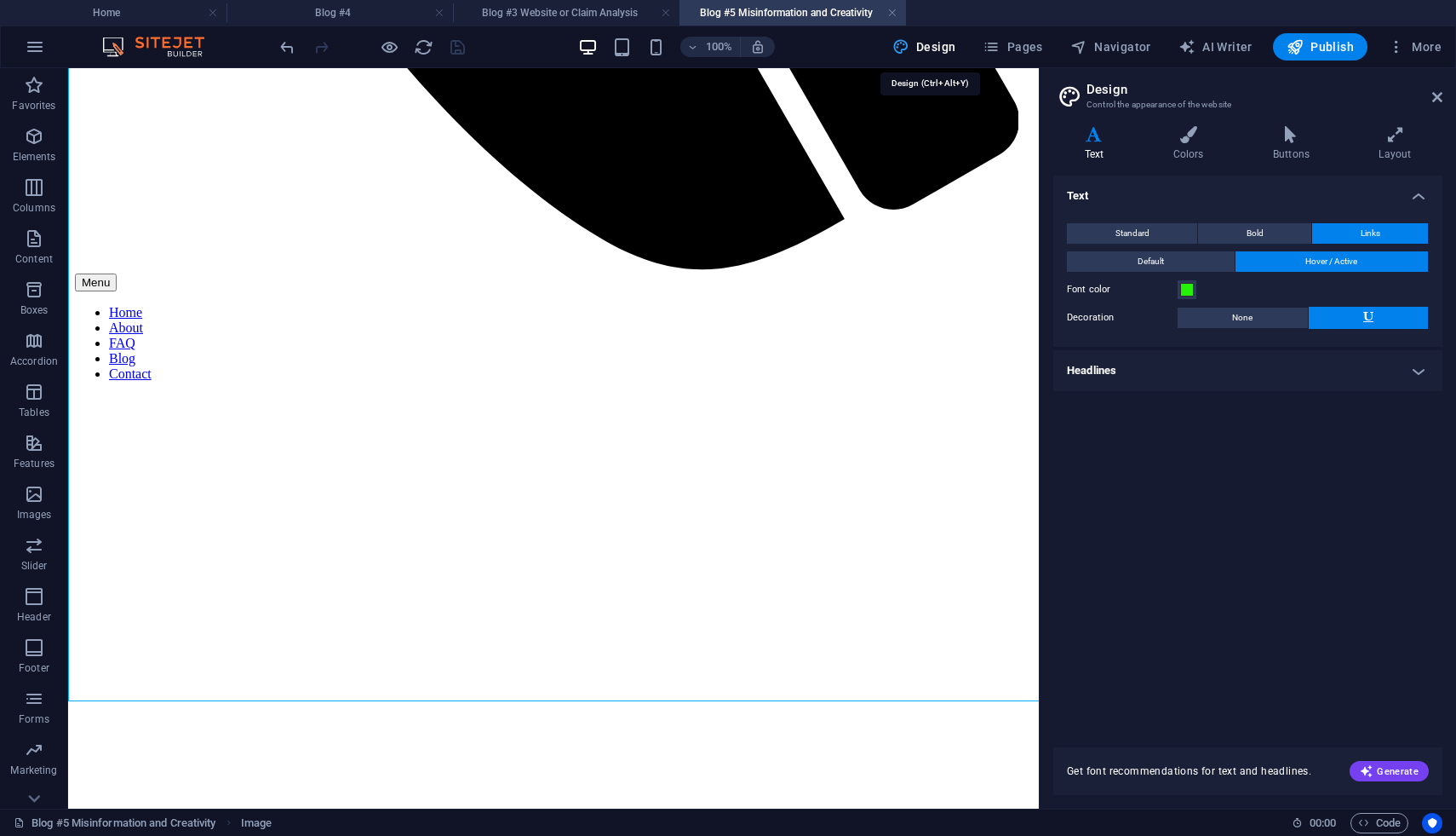
scroll to position [1203, 0]
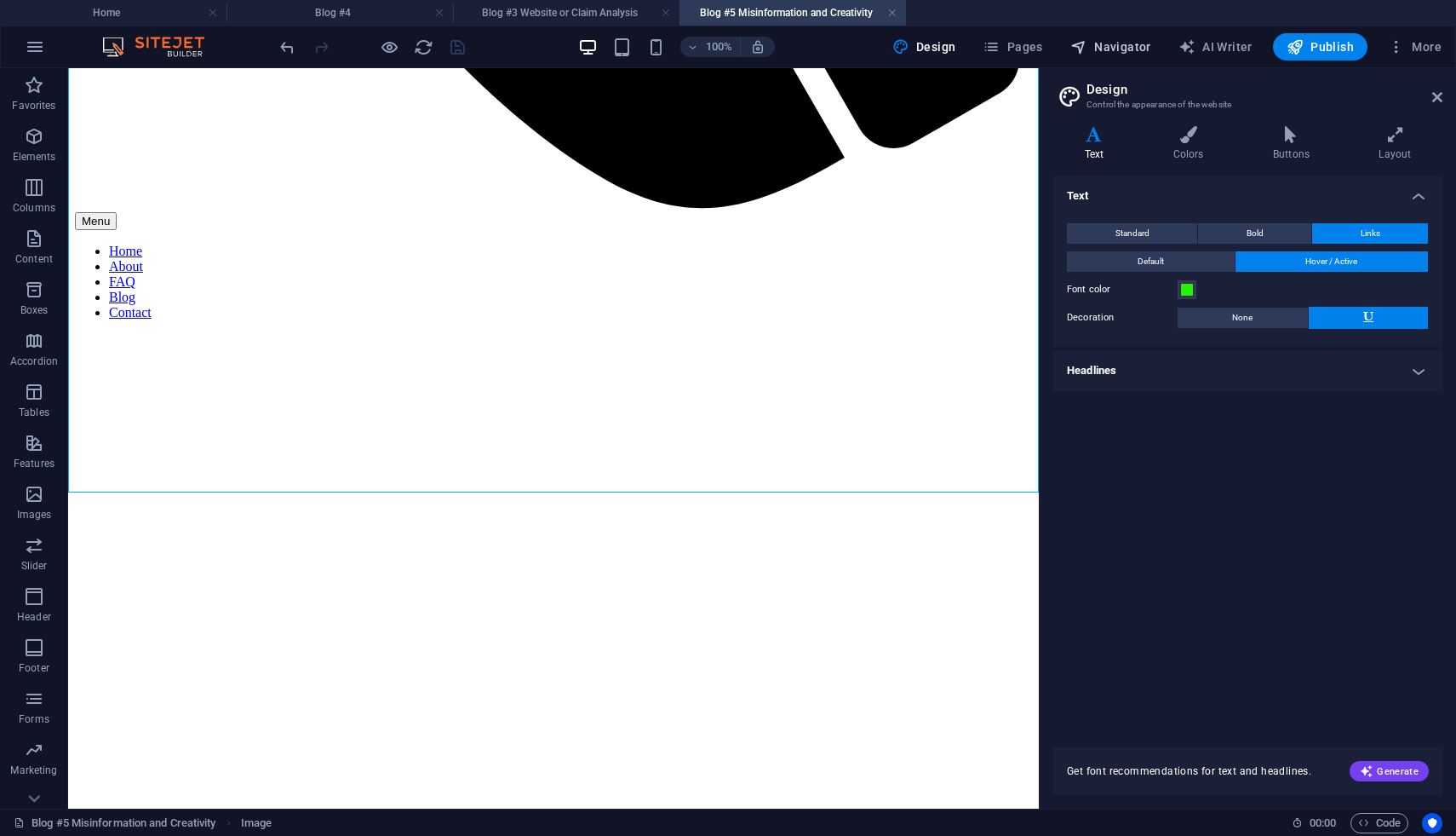
click at [1123, 45] on span "Navigator" at bounding box center [1111, 46] width 81 height 17
select select "18221794-en"
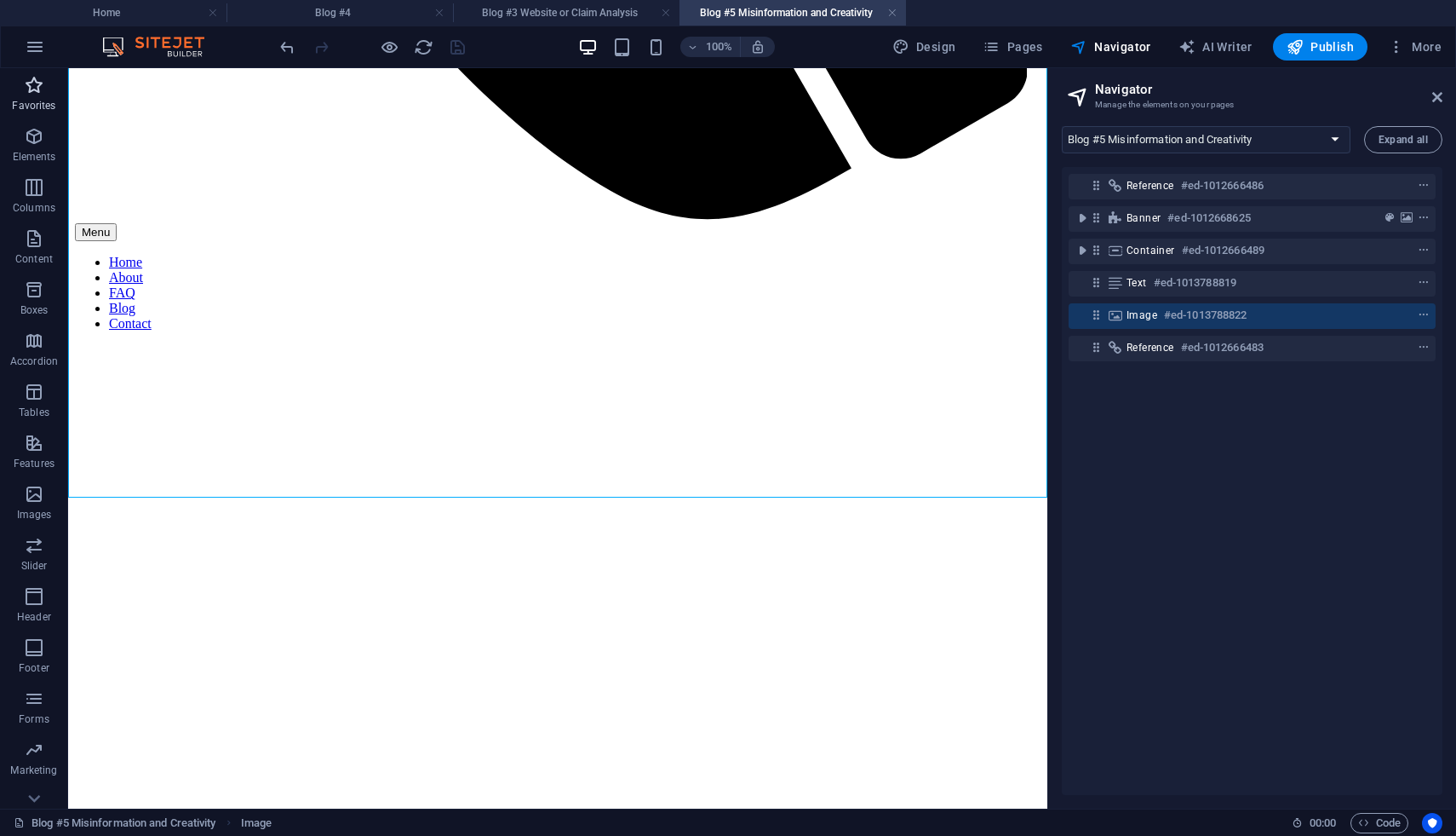
click at [34, 98] on span "Favorites" at bounding box center [34, 96] width 68 height 41
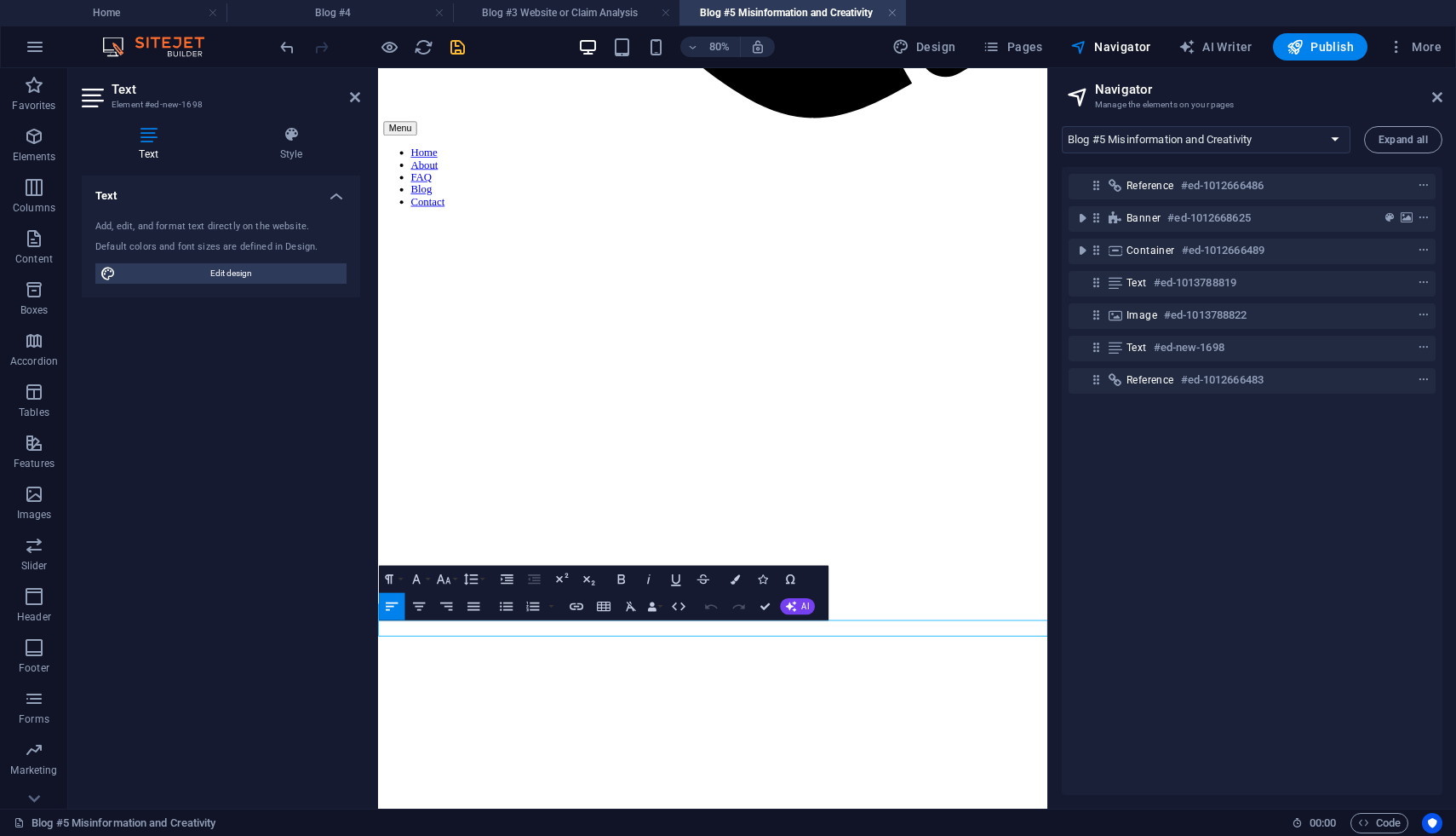
scroll to position [1003, 0]
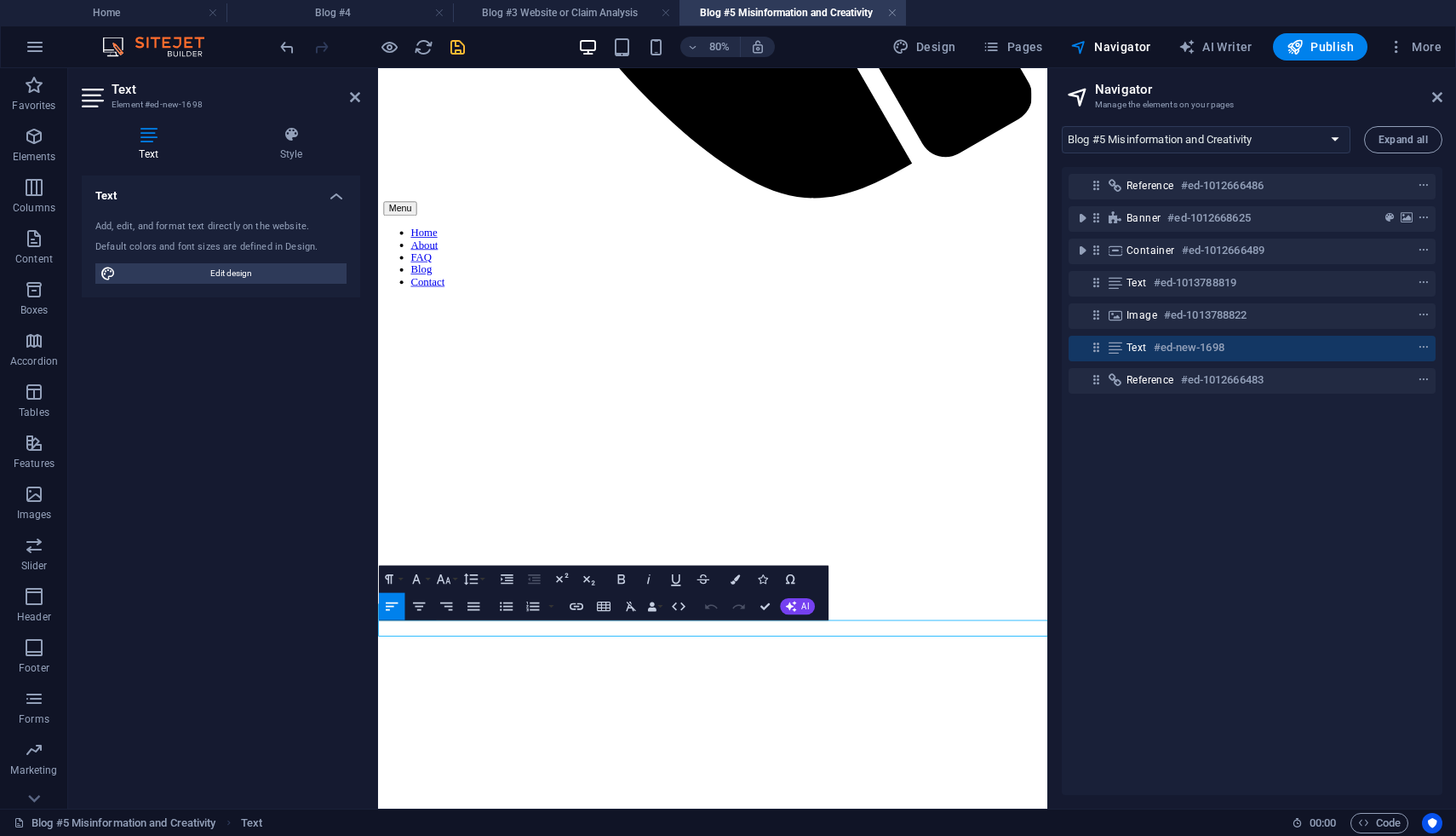
drag, startPoint x: 674, startPoint y: 789, endPoint x: 919, endPoint y: 788, distance: 245.0
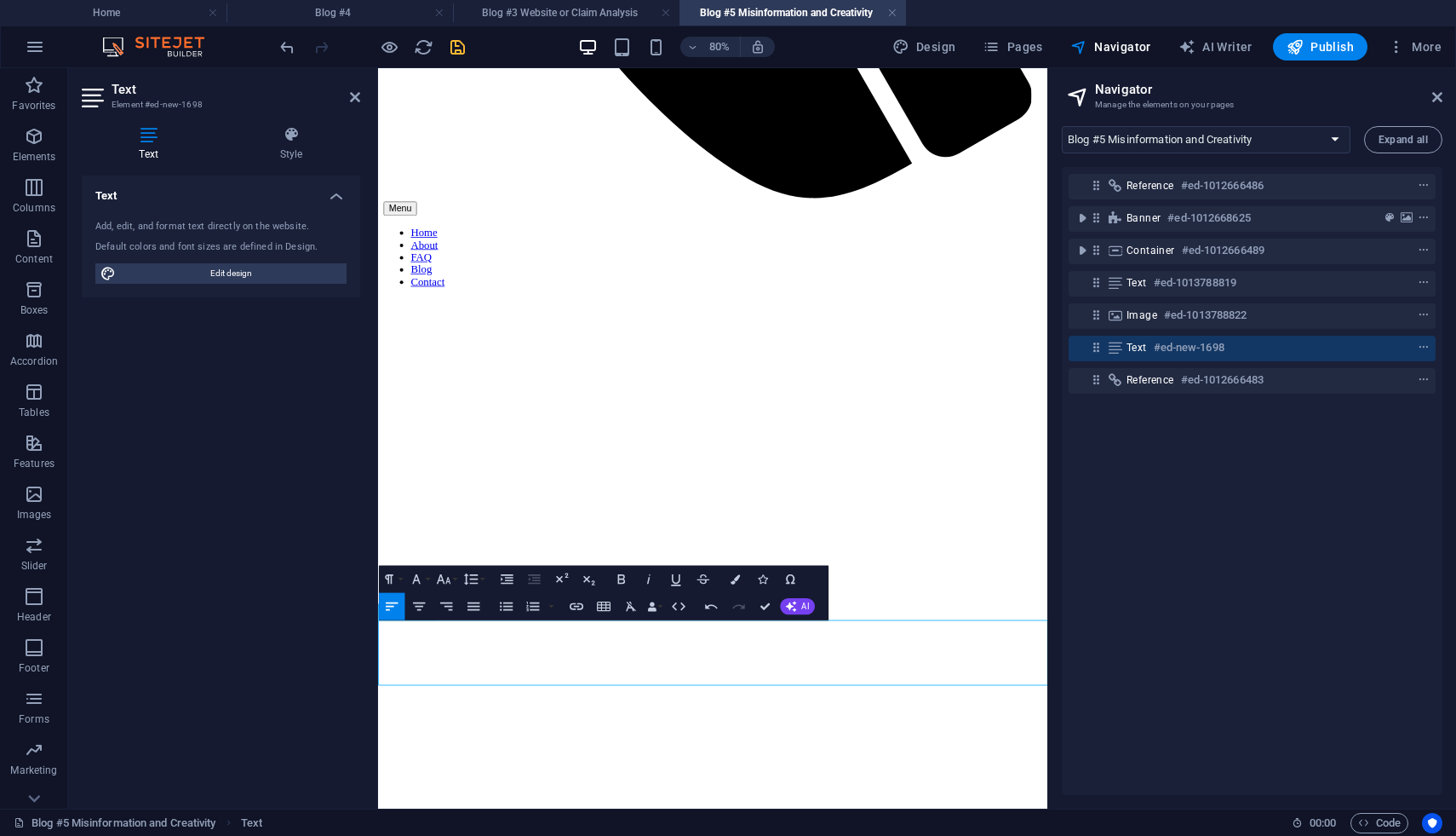
drag, startPoint x: 471, startPoint y: 830, endPoint x: 374, endPoint y: 772, distance: 113.0
drag, startPoint x: 155, startPoint y: 704, endPoint x: 838, endPoint y: 2, distance: 979.4
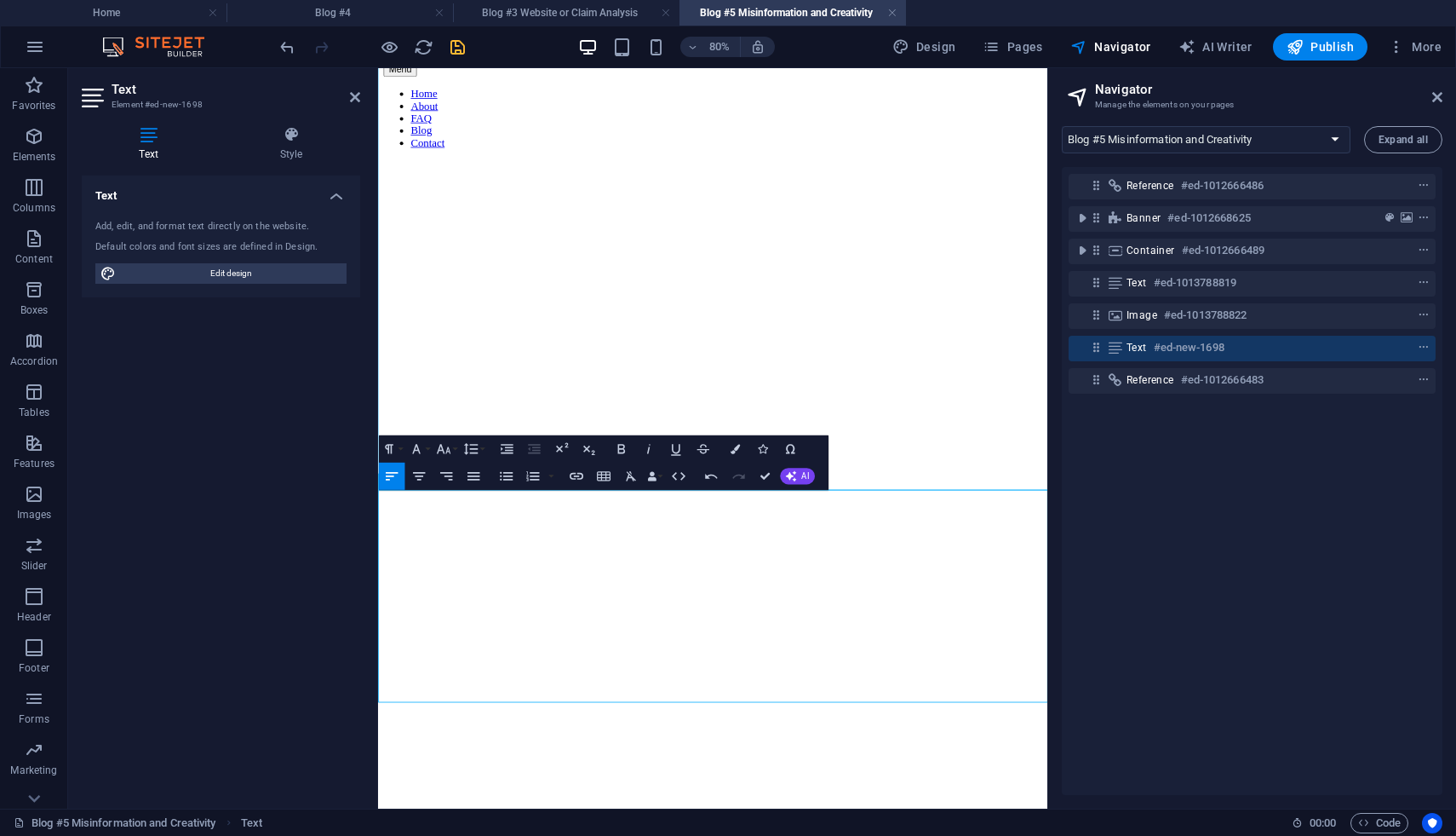
scroll to position [1193, 0]
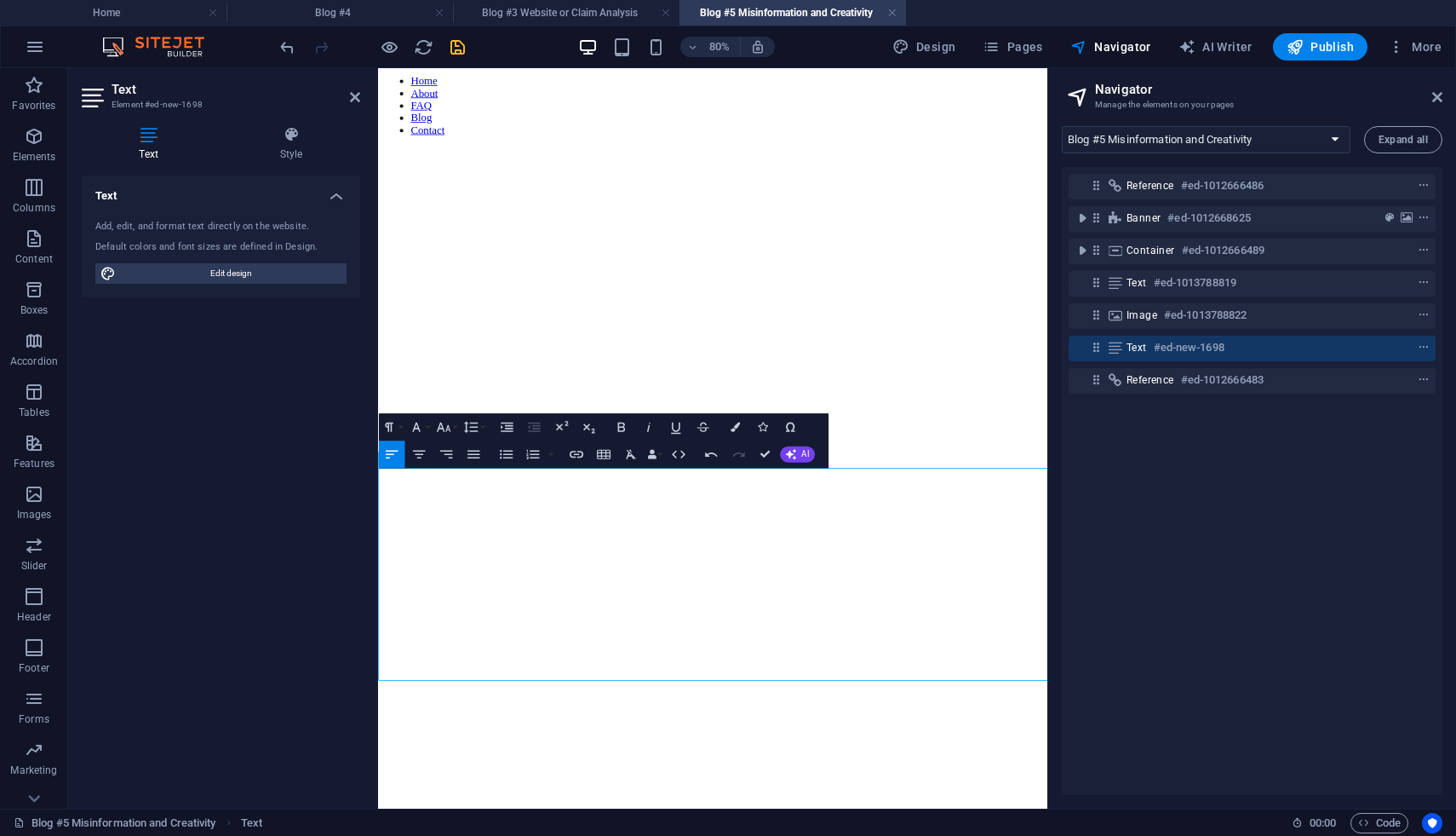
drag, startPoint x: 1169, startPoint y: 747, endPoint x: 430, endPoint y: 744, distance: 739.0
click at [305, 588] on div "Text Add, edit, and format text directly on the website. Default colors and fon…" at bounding box center [221, 485] width 279 height 619
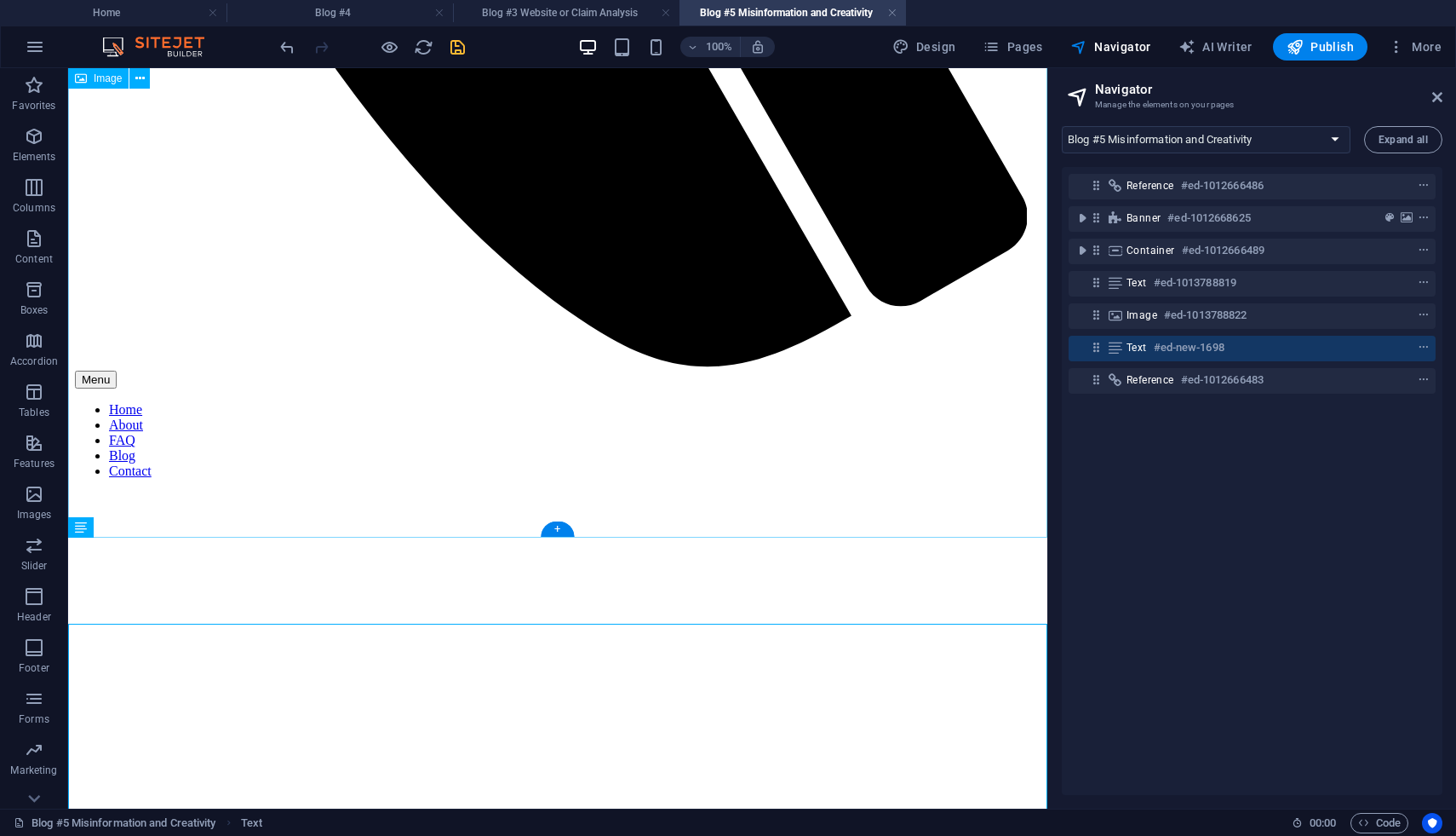
scroll to position [1039, 0]
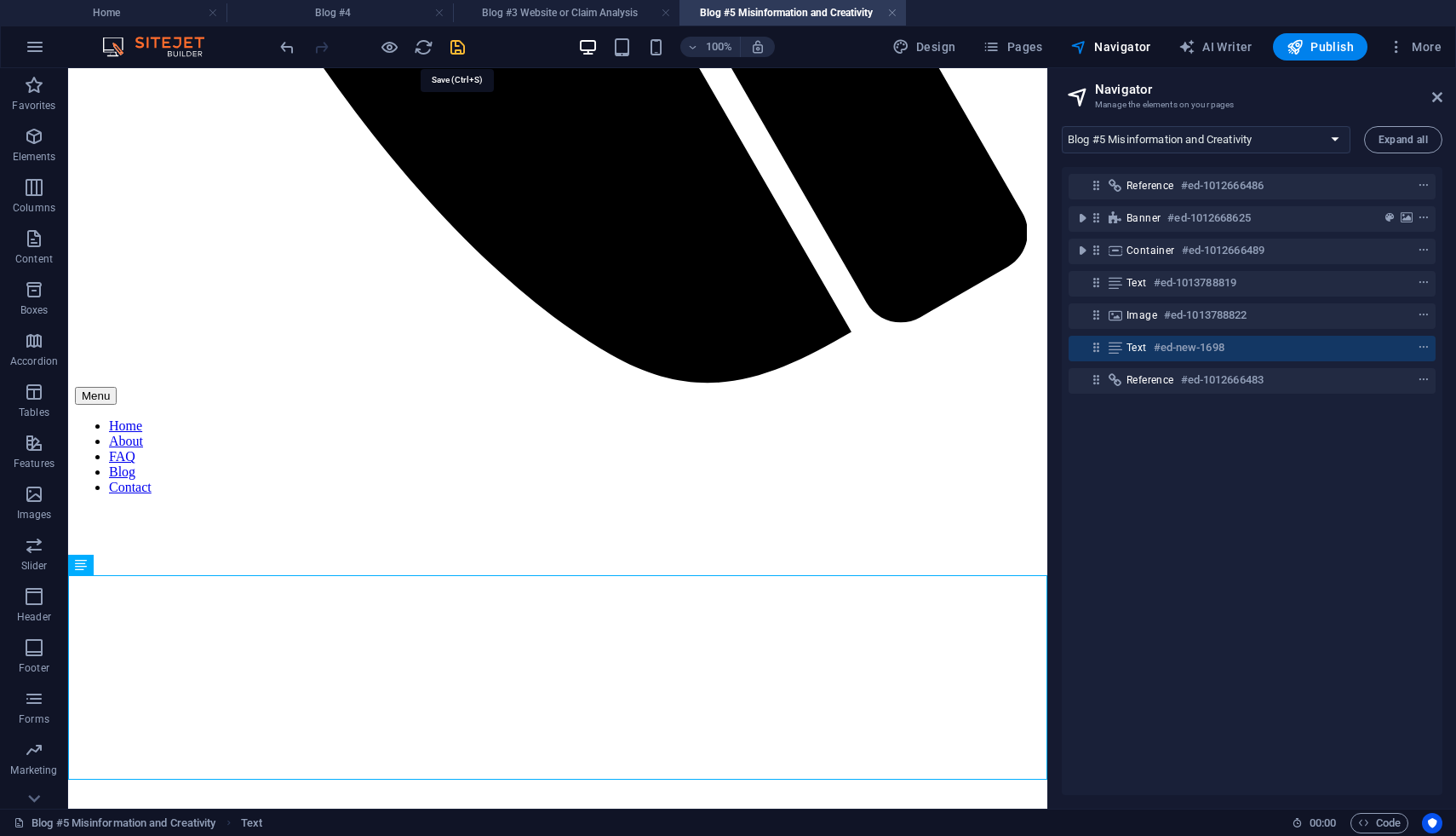
click at [467, 45] on icon "save" at bounding box center [457, 47] width 20 height 20
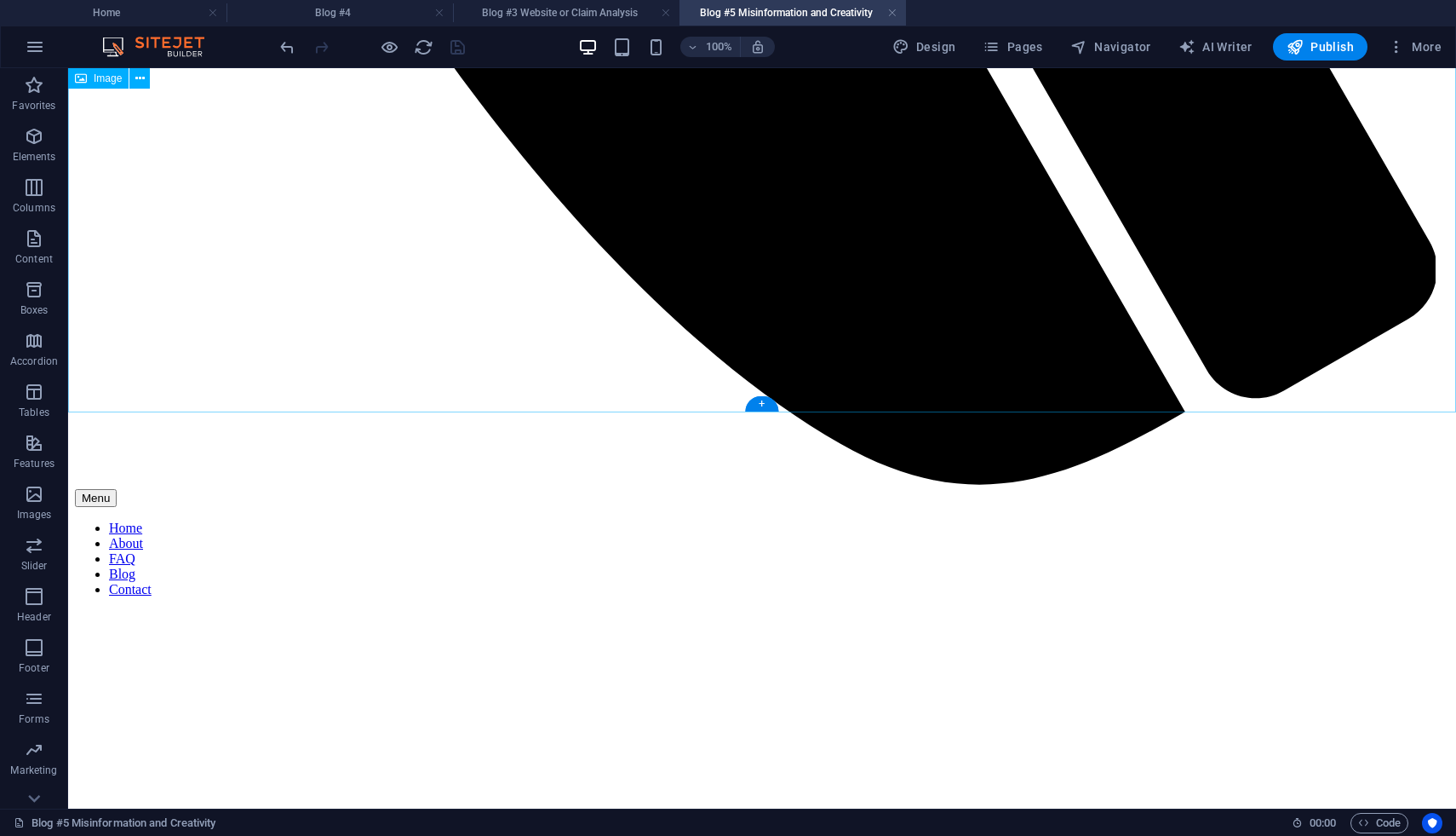
scroll to position [1501, 0]
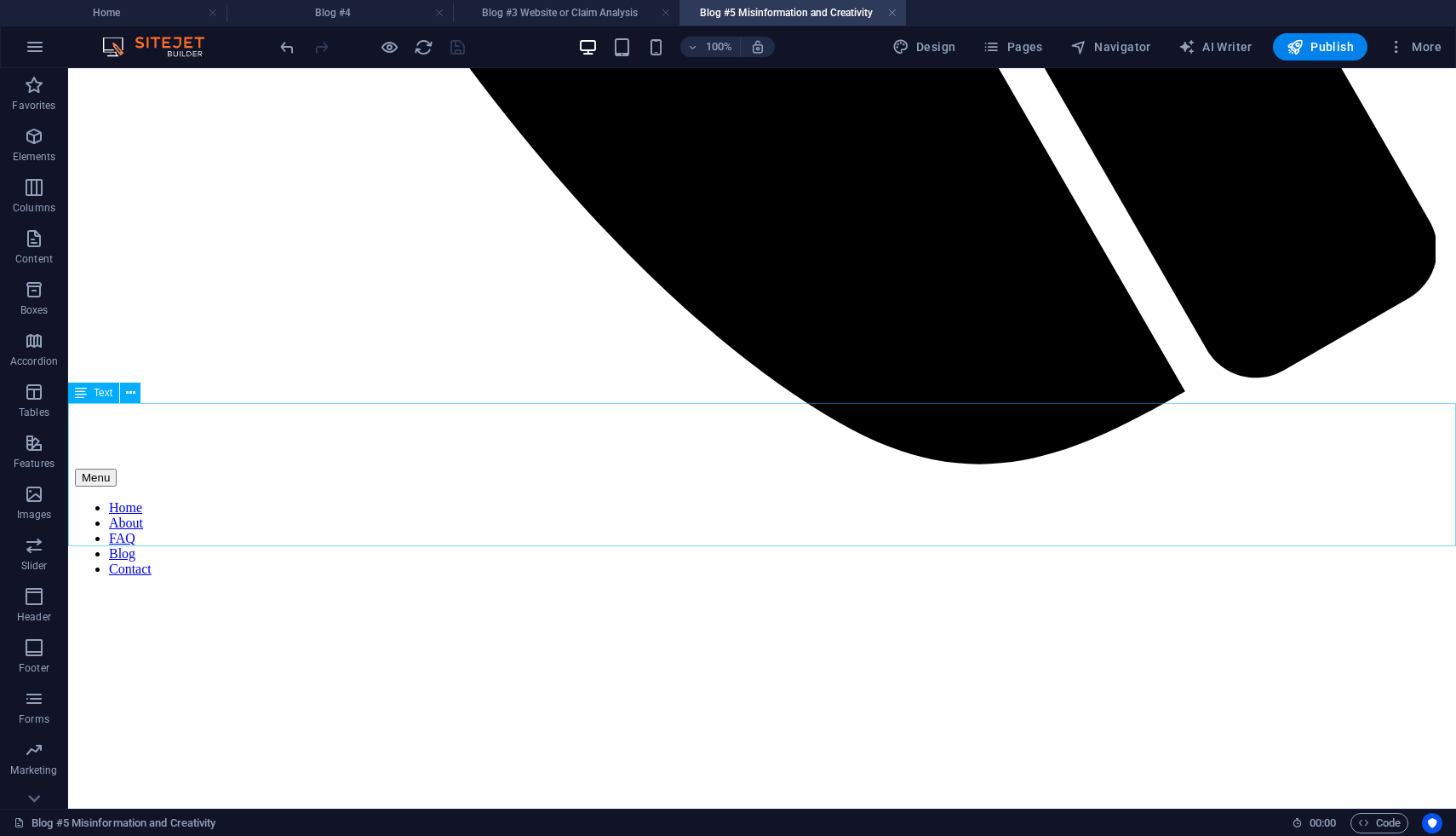
click at [92, 393] on div "Text" at bounding box center [94, 392] width 51 height 20
click at [129, 392] on icon at bounding box center [131, 393] width 10 height 18
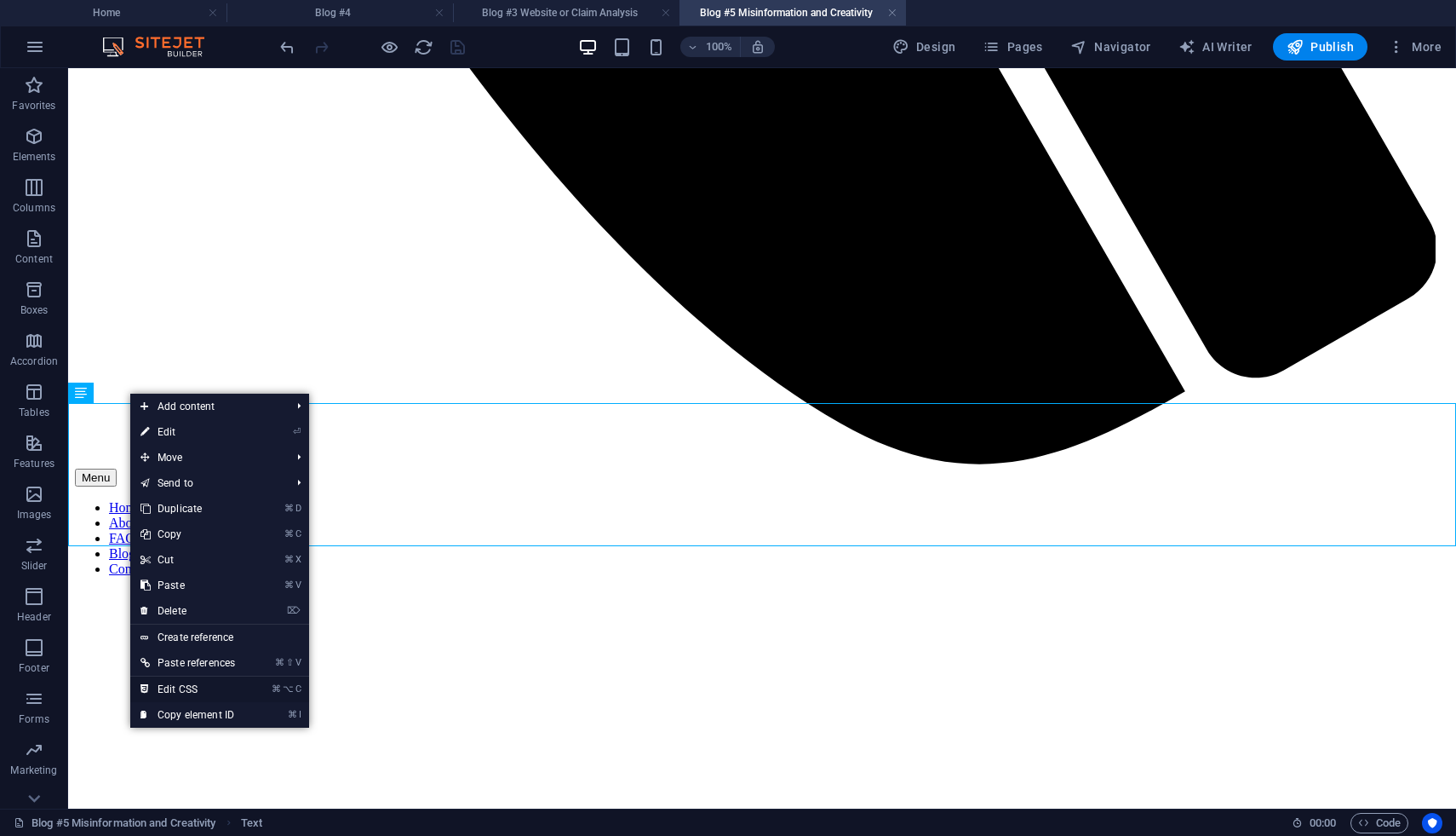
click at [192, 689] on link "⌘ ⌥ C Edit CSS" at bounding box center [188, 689] width 115 height 25
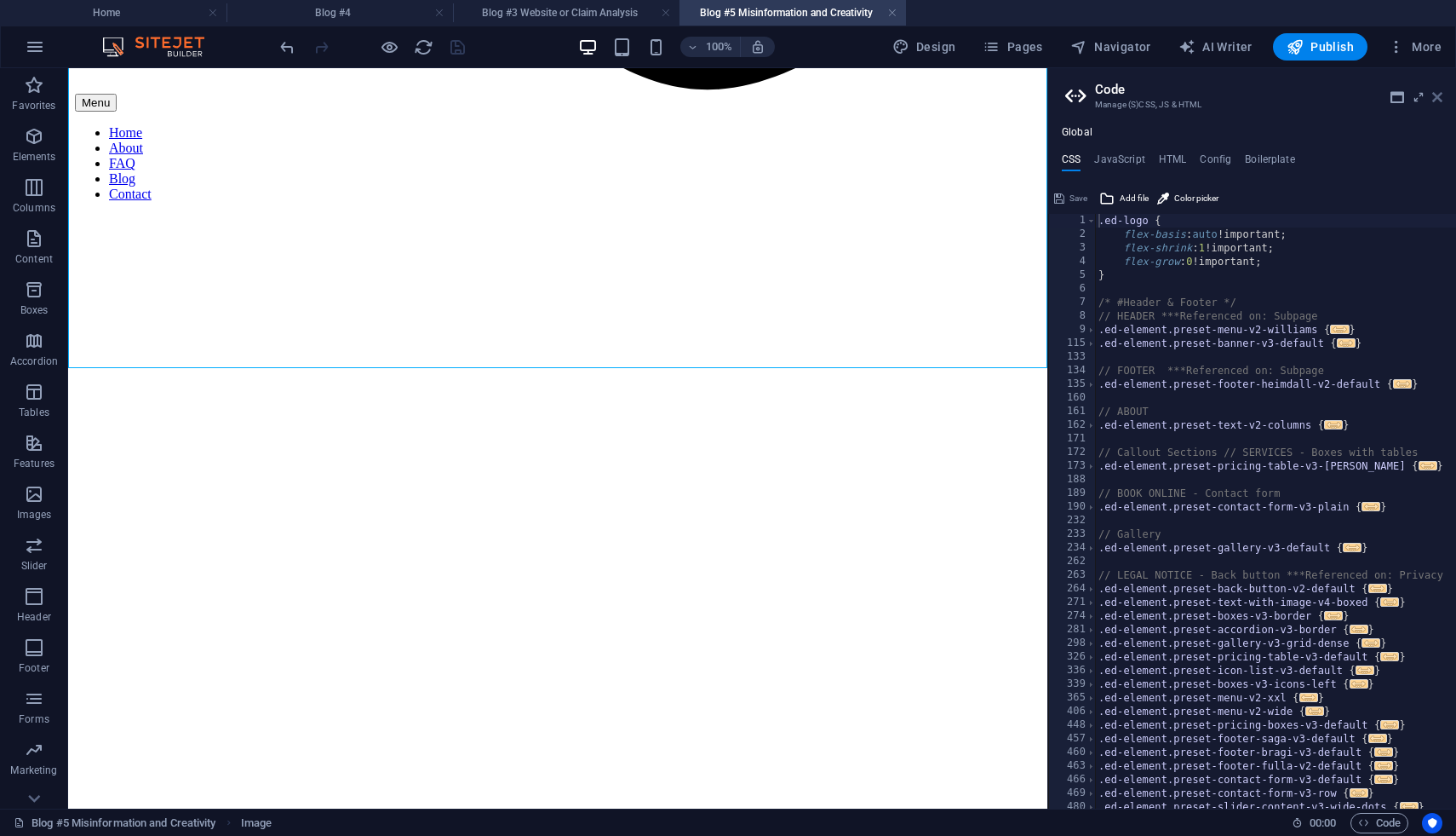
click at [1441, 95] on icon at bounding box center [1437, 98] width 10 height 14
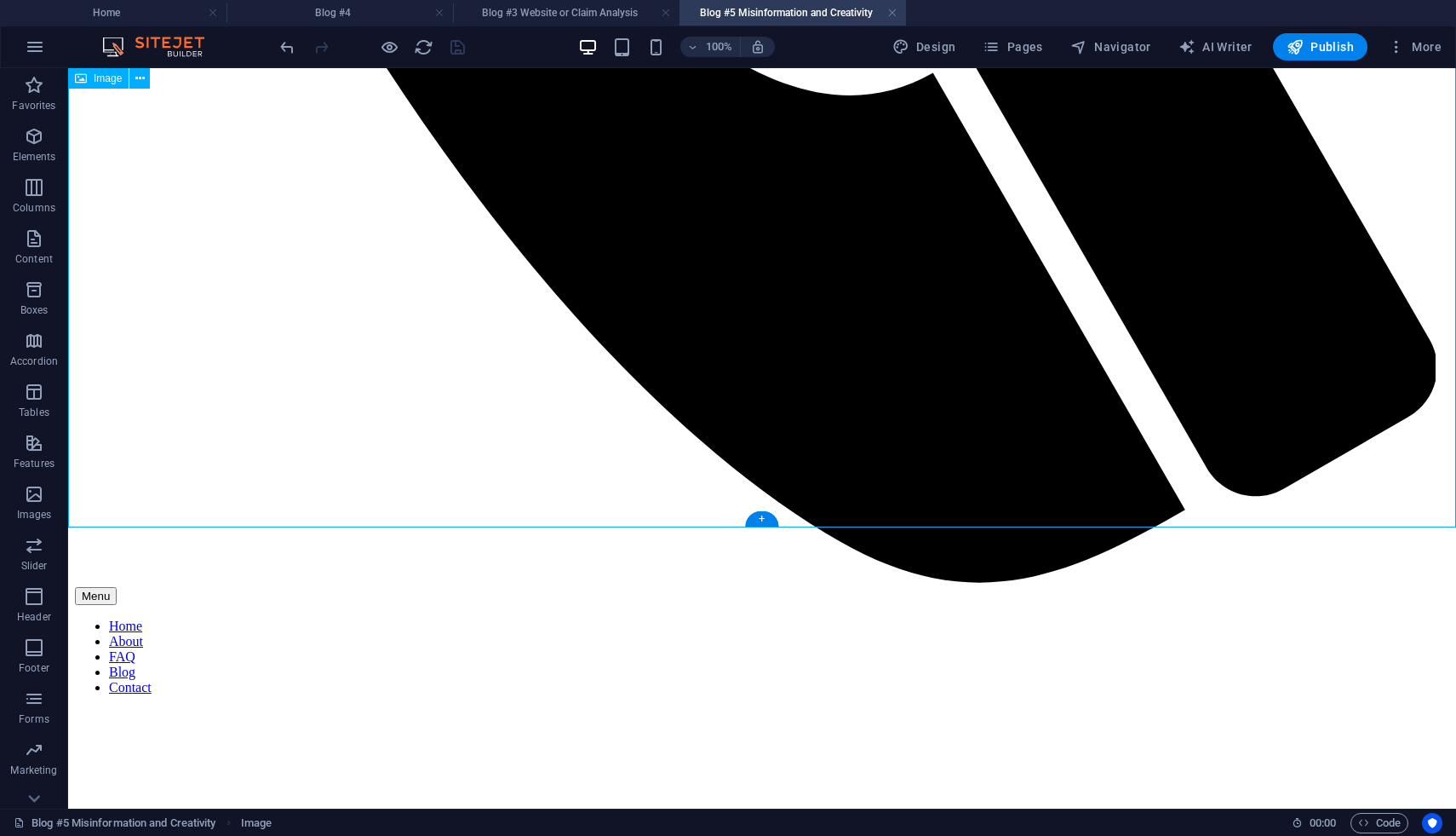
scroll to position [1391, 0]
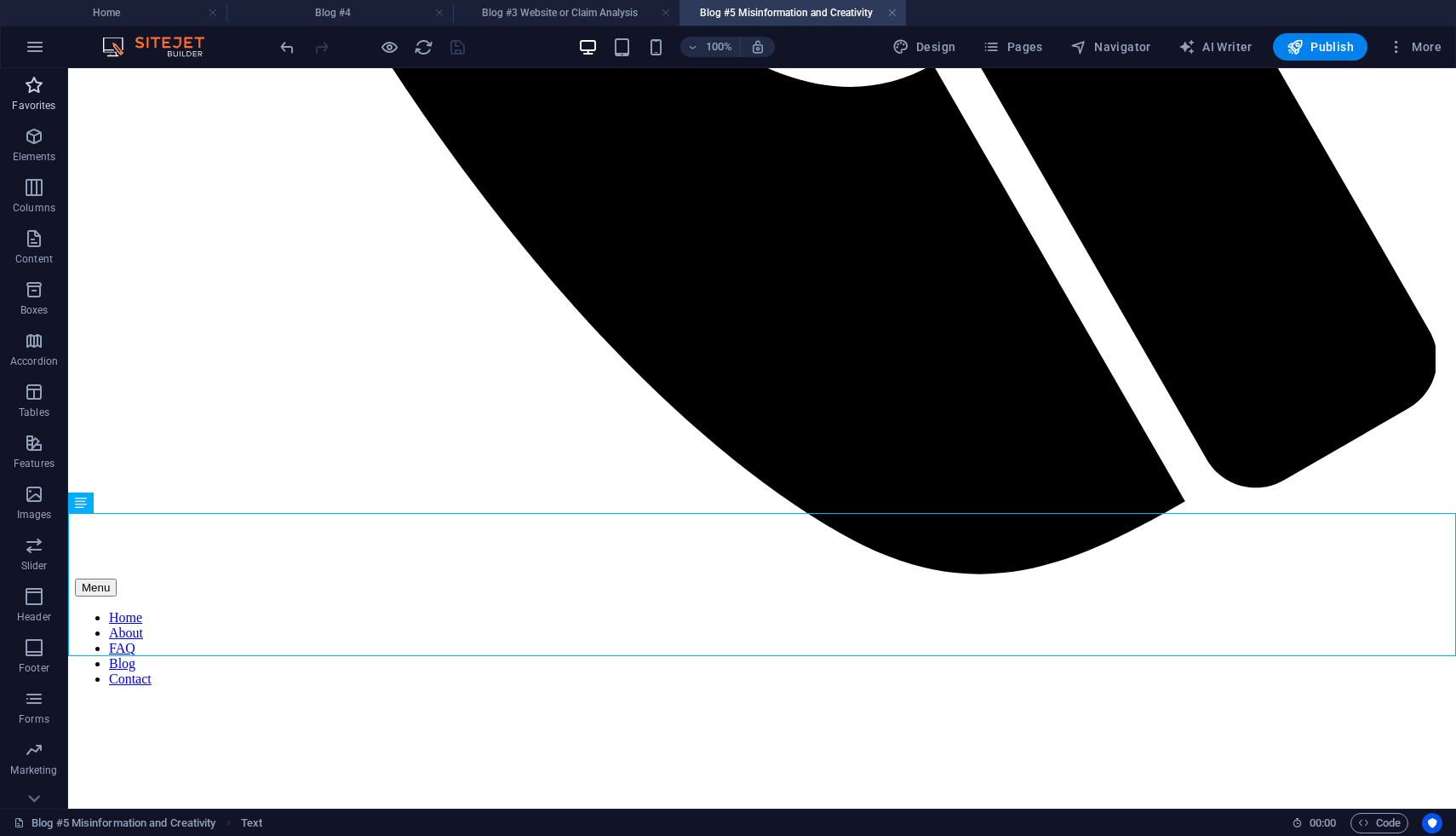
click at [32, 88] on icon "button" at bounding box center [33, 85] width 20 height 20
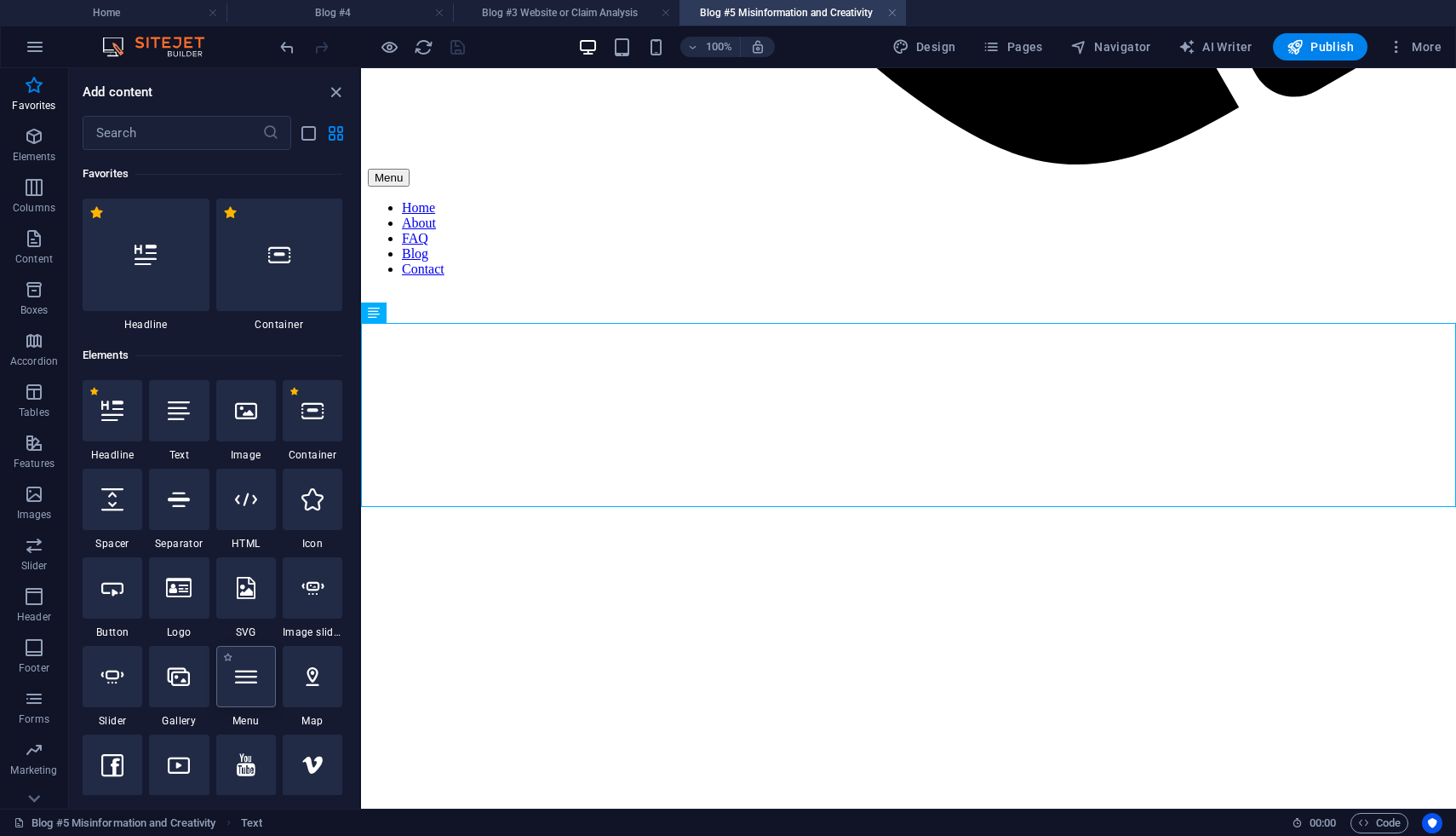
click at [250, 696] on div at bounding box center [246, 676] width 59 height 61
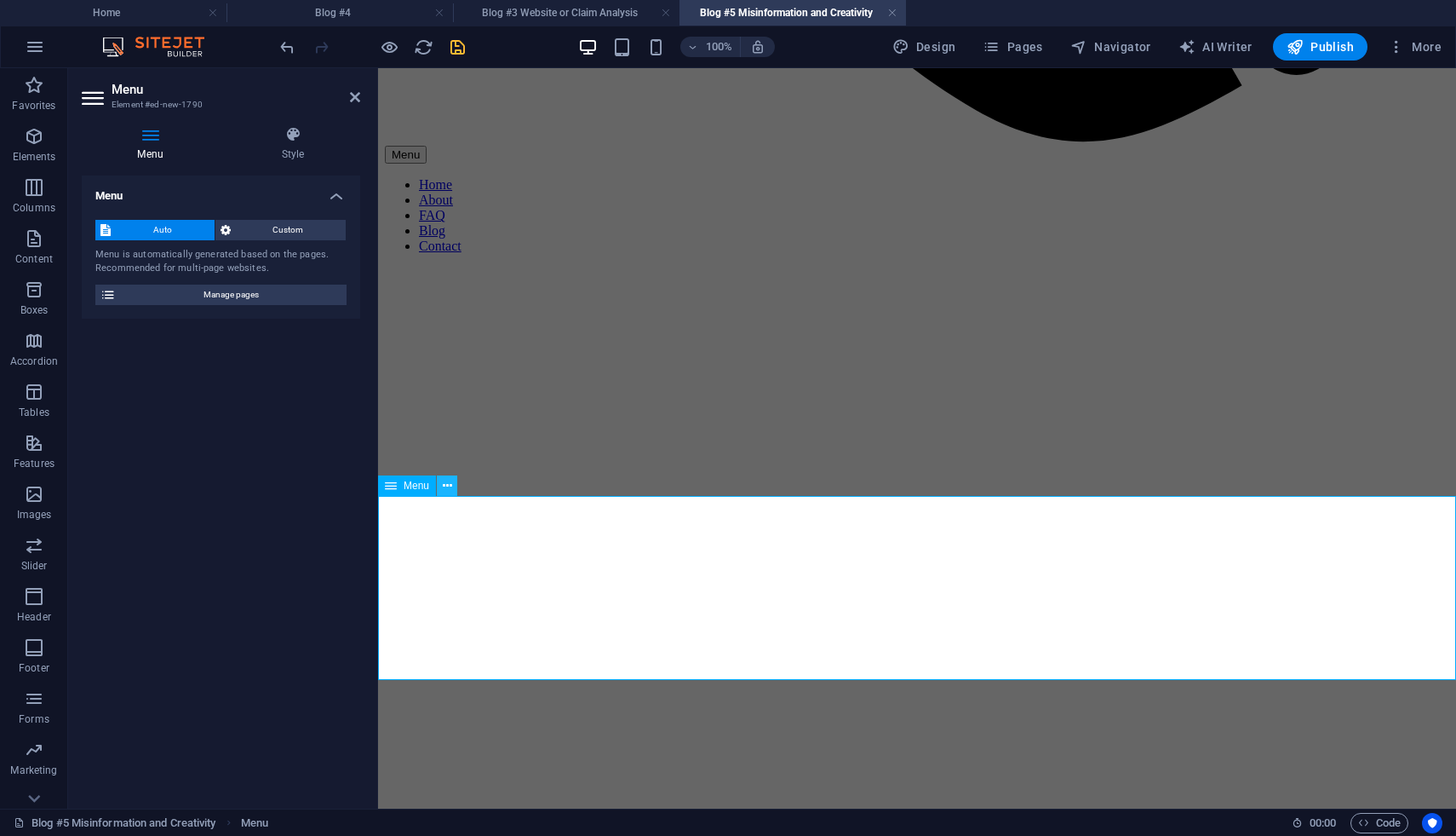
click at [446, 489] on icon at bounding box center [448, 486] width 10 height 18
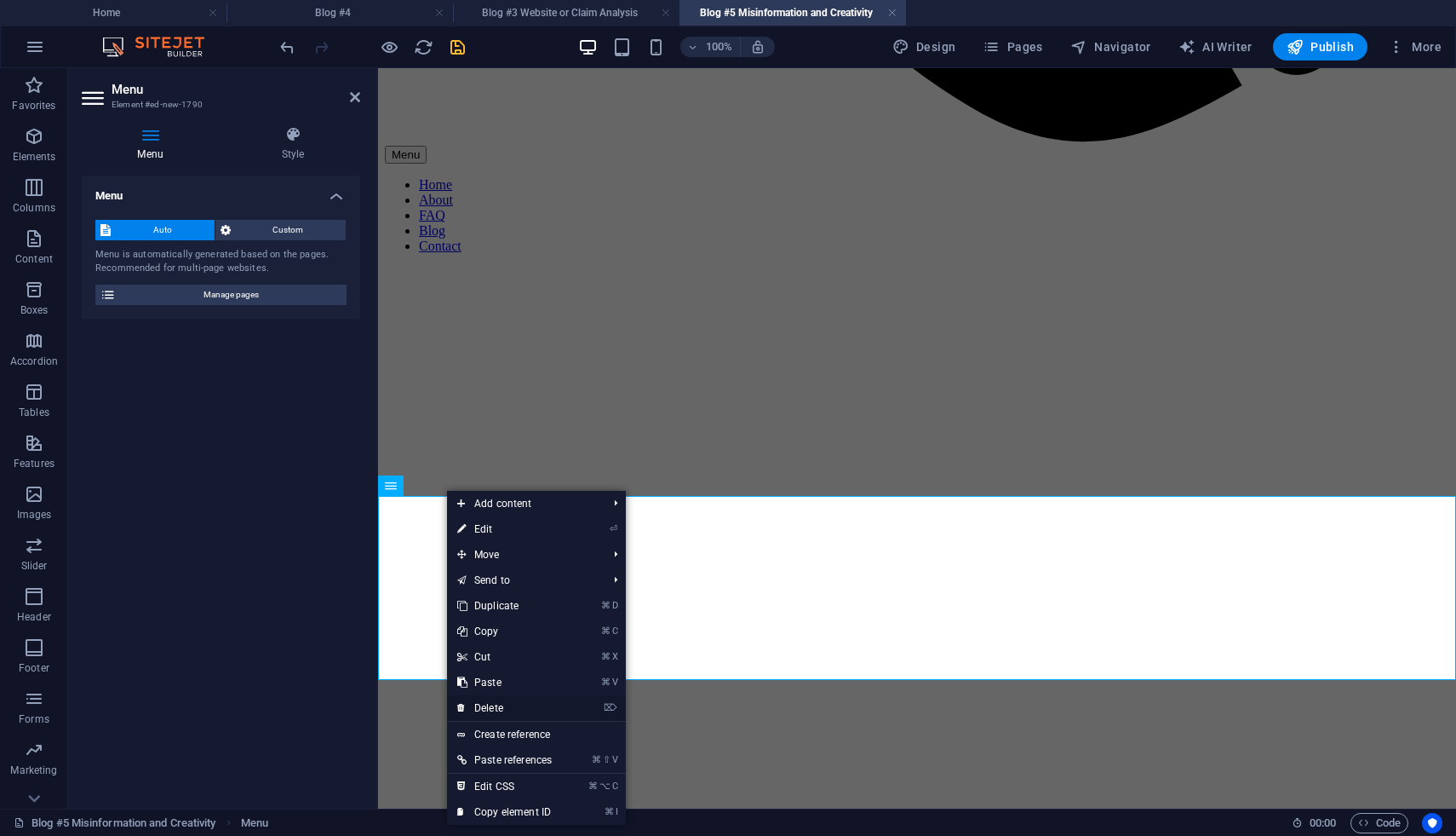
click at [488, 712] on link "⌦ Delete" at bounding box center [504, 708] width 115 height 25
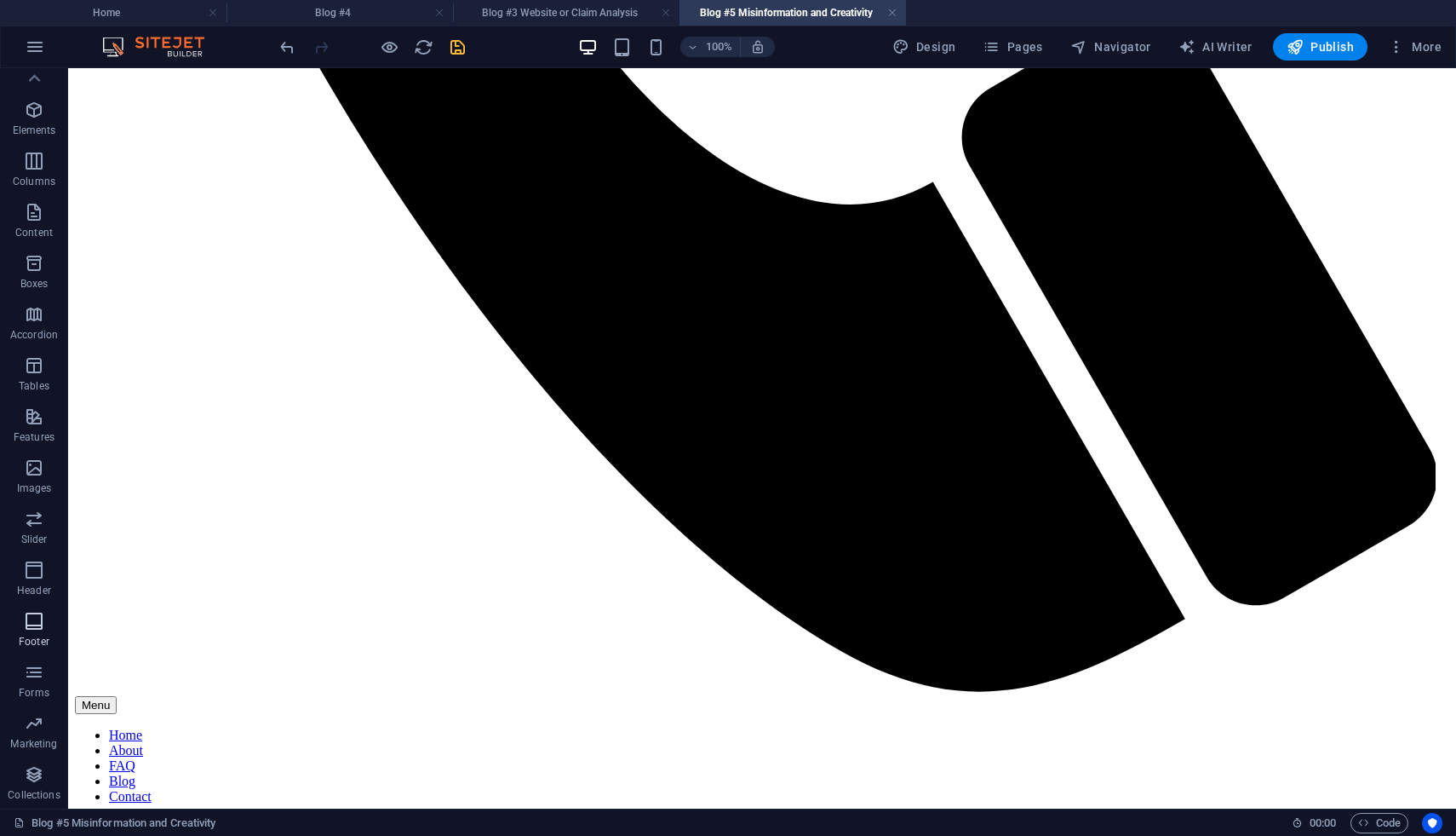
scroll to position [0, 0]
click at [41, 199] on span "Columns" at bounding box center [34, 198] width 68 height 41
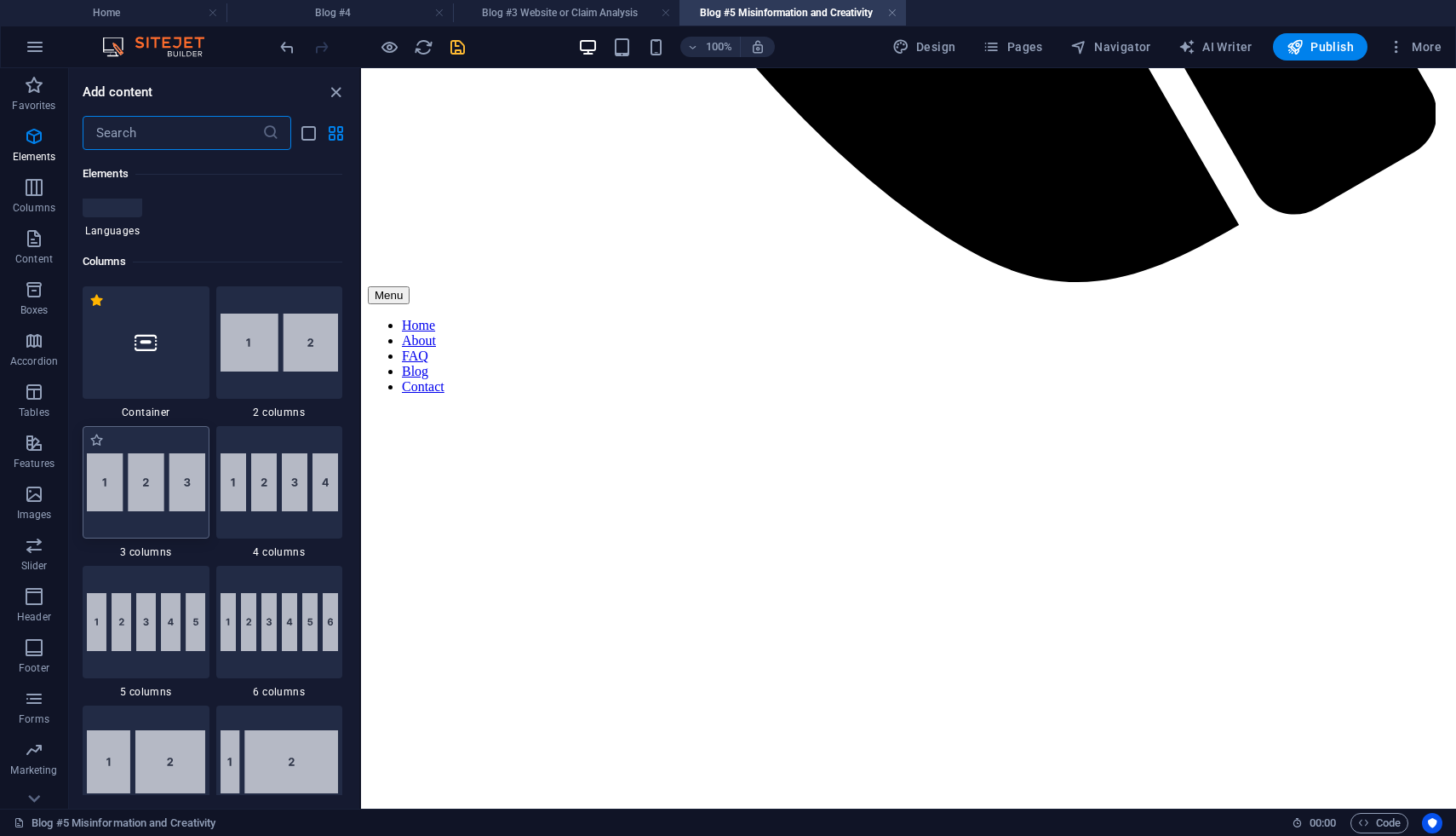
scroll to position [752, 0]
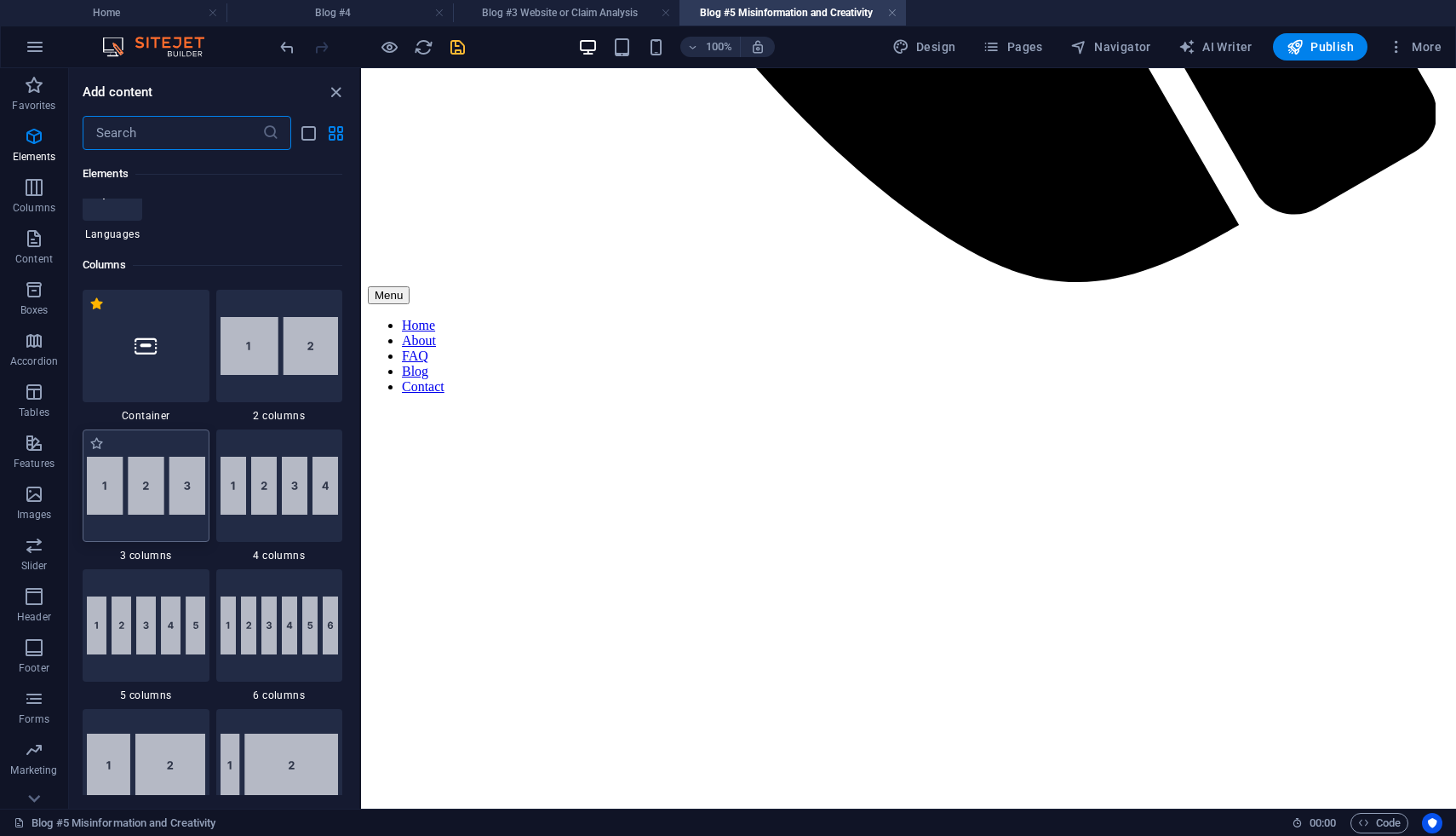
click at [185, 483] on img at bounding box center [145, 485] width 118 height 58
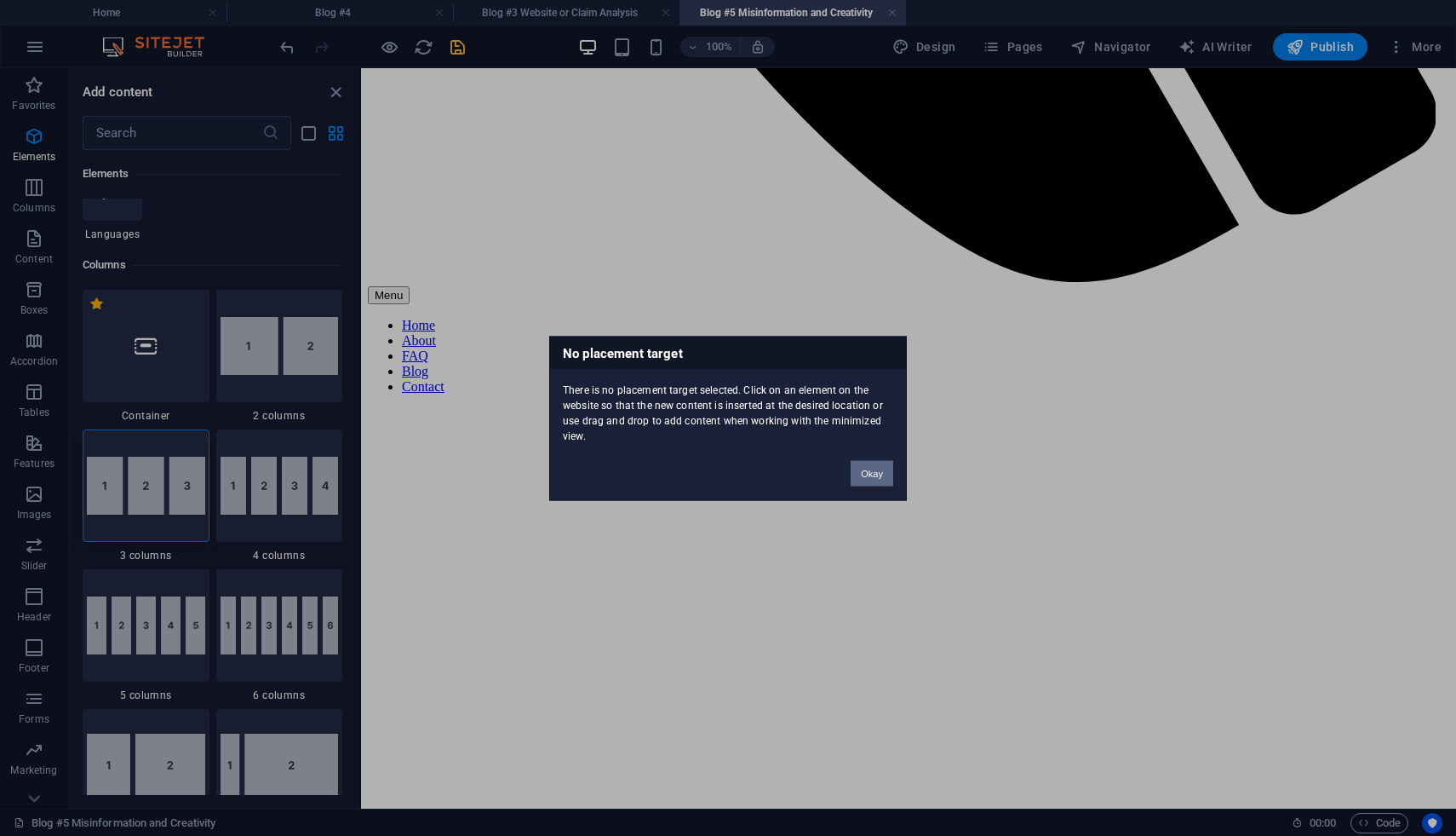
click at [865, 471] on button "Okay" at bounding box center [872, 473] width 43 height 25
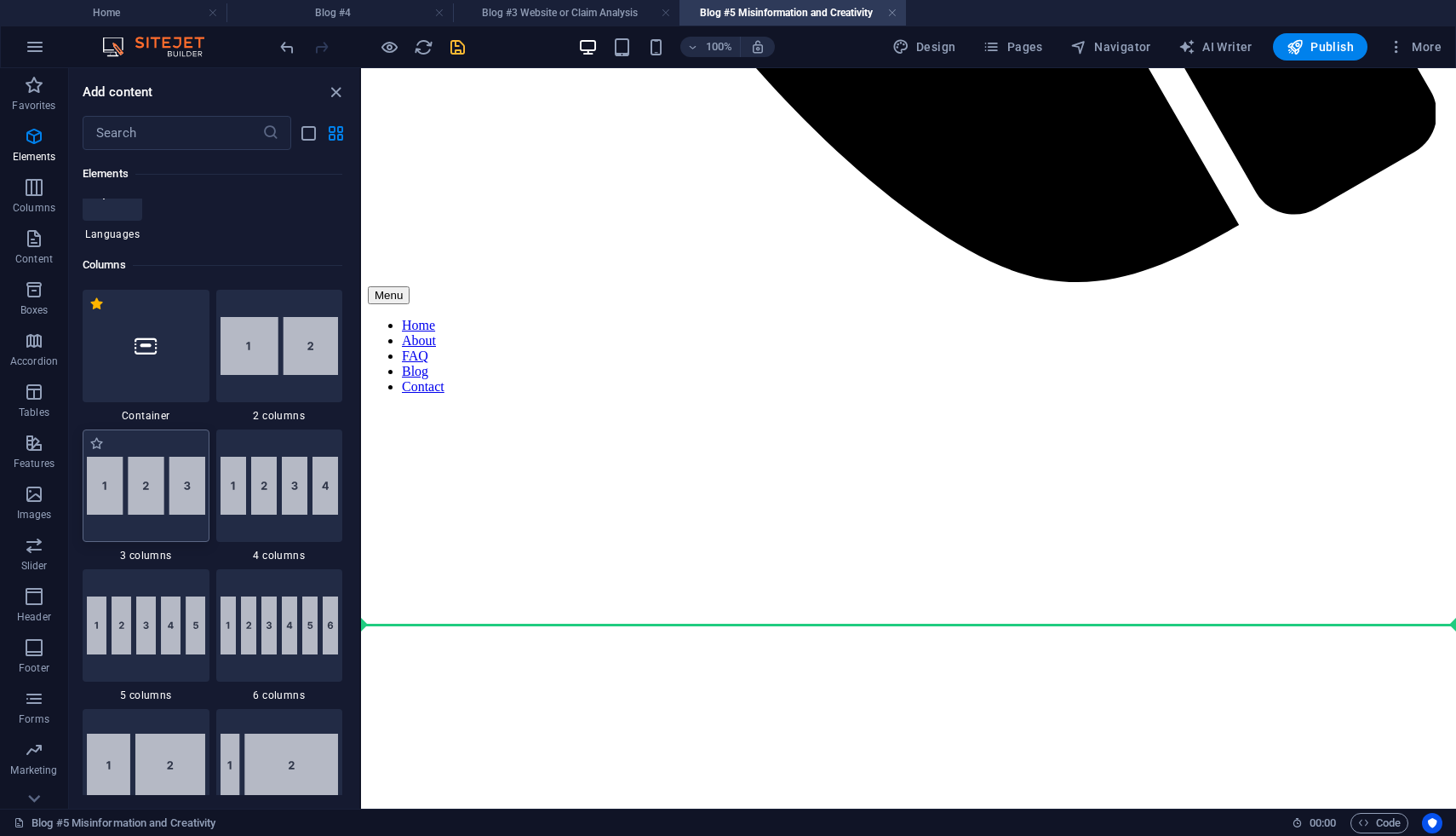
select select "rem"
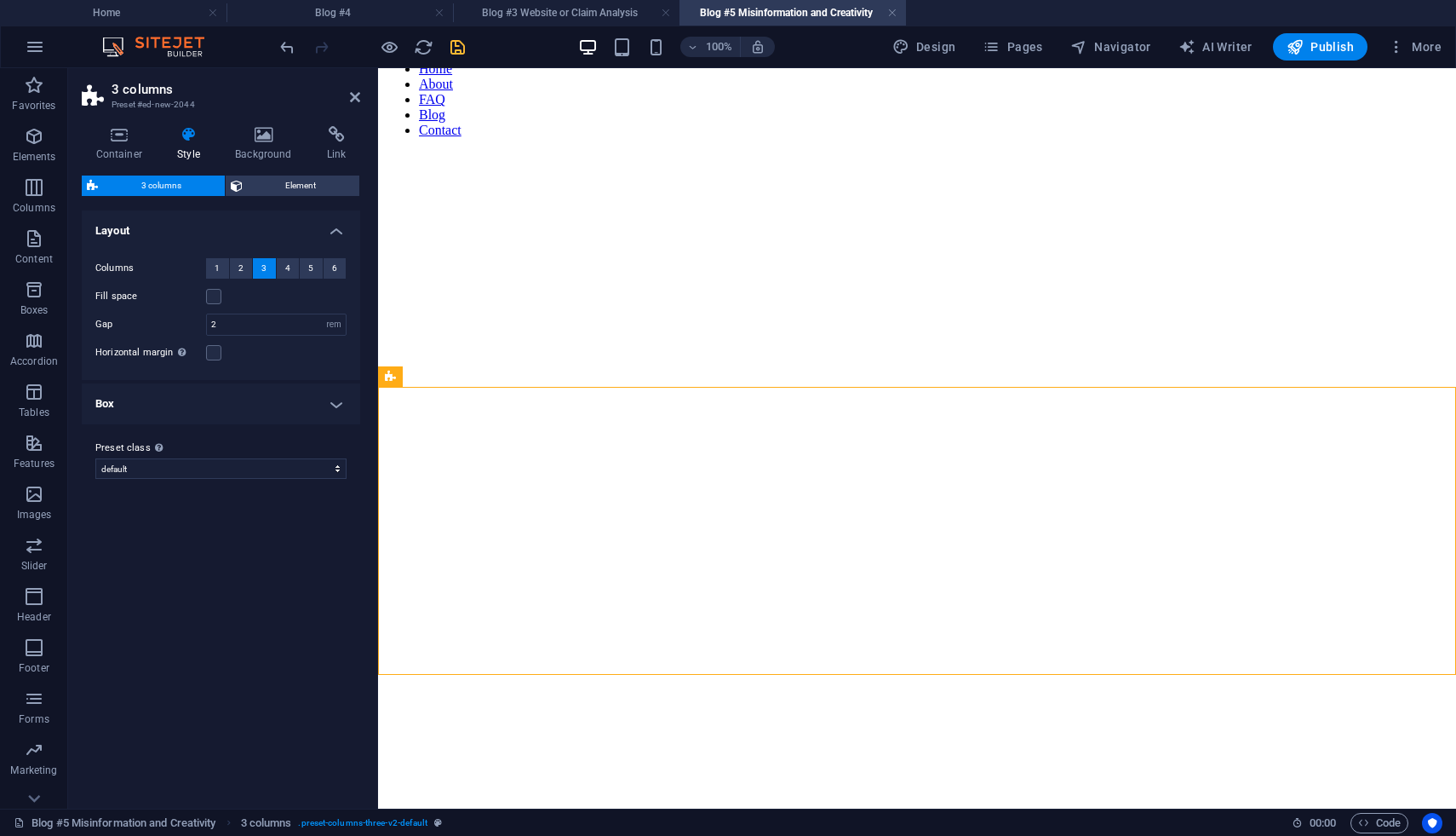
scroll to position [1573, 0]
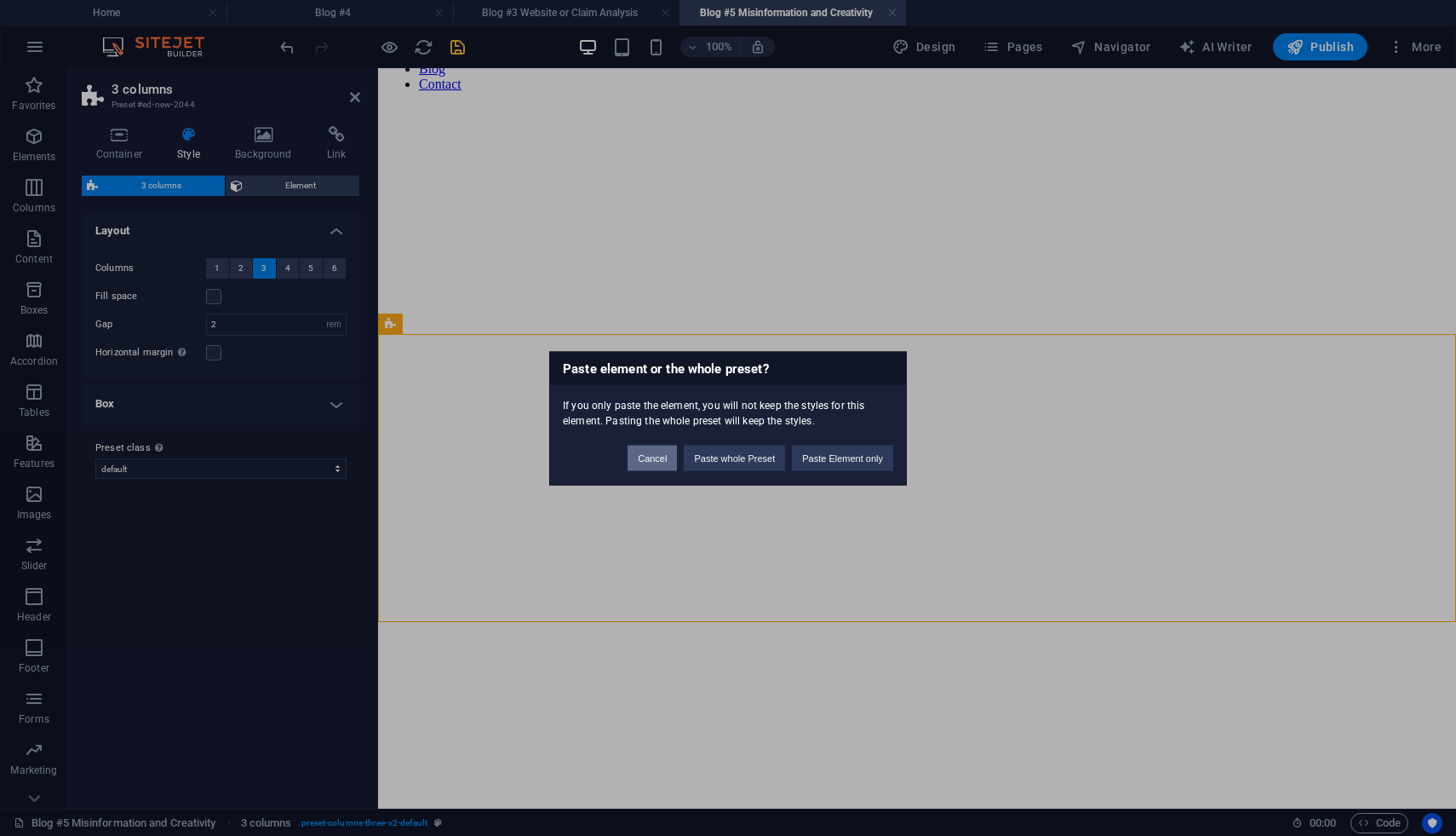
click at [651, 466] on button "Cancel" at bounding box center [652, 458] width 50 height 25
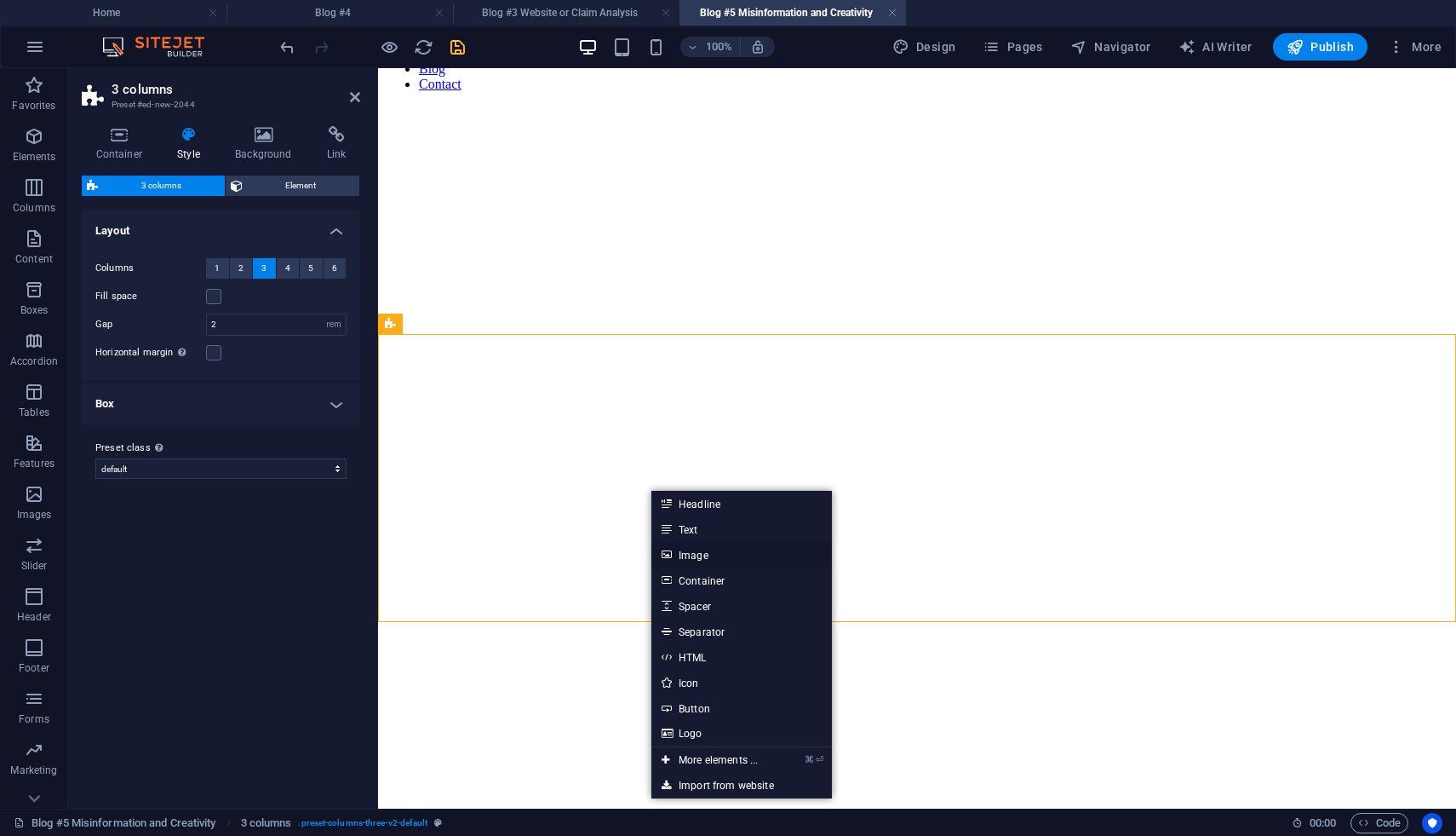
click at [702, 557] on link "Image" at bounding box center [741, 554] width 180 height 25
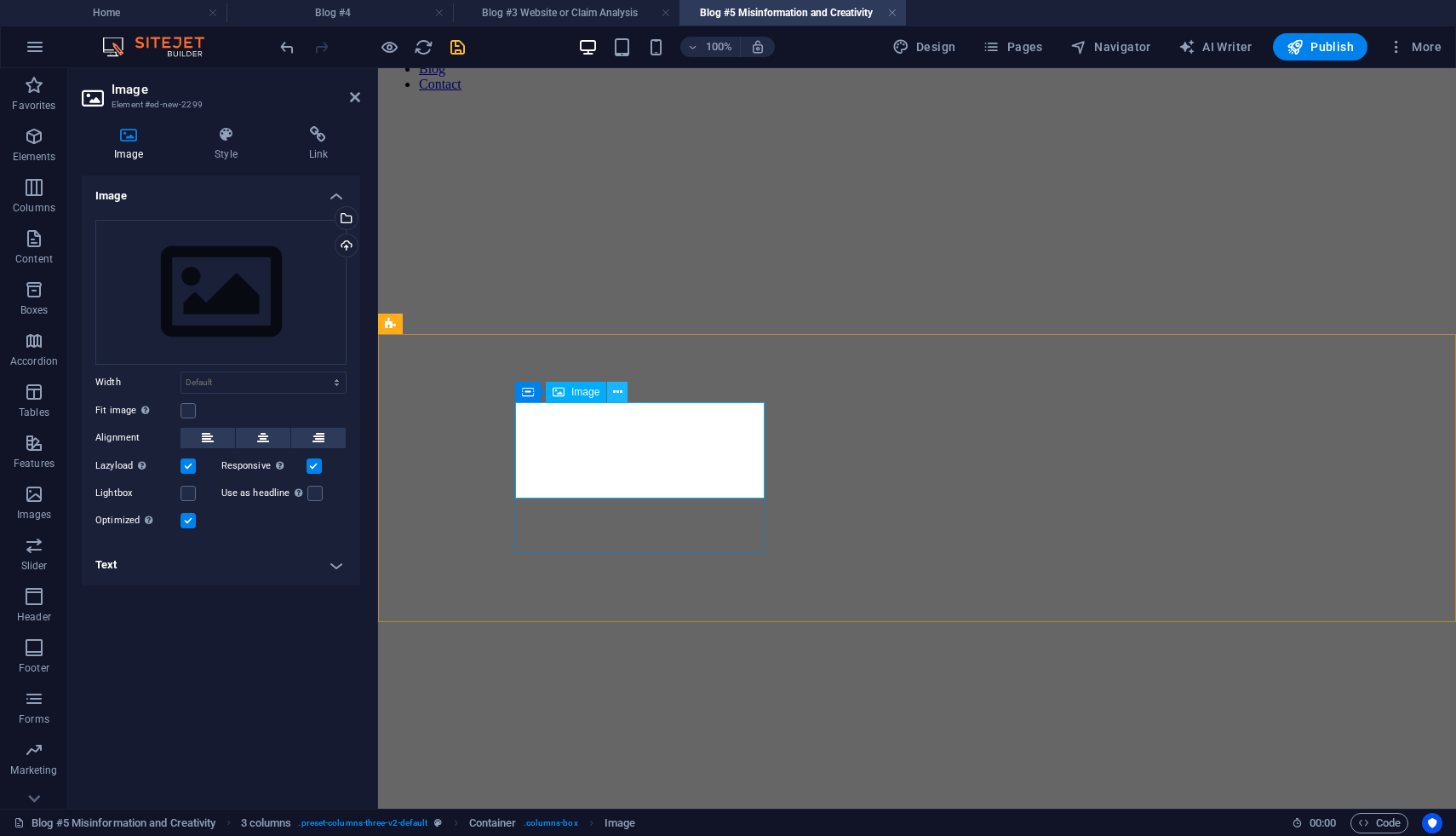
click at [623, 393] on button at bounding box center [617, 391] width 20 height 20
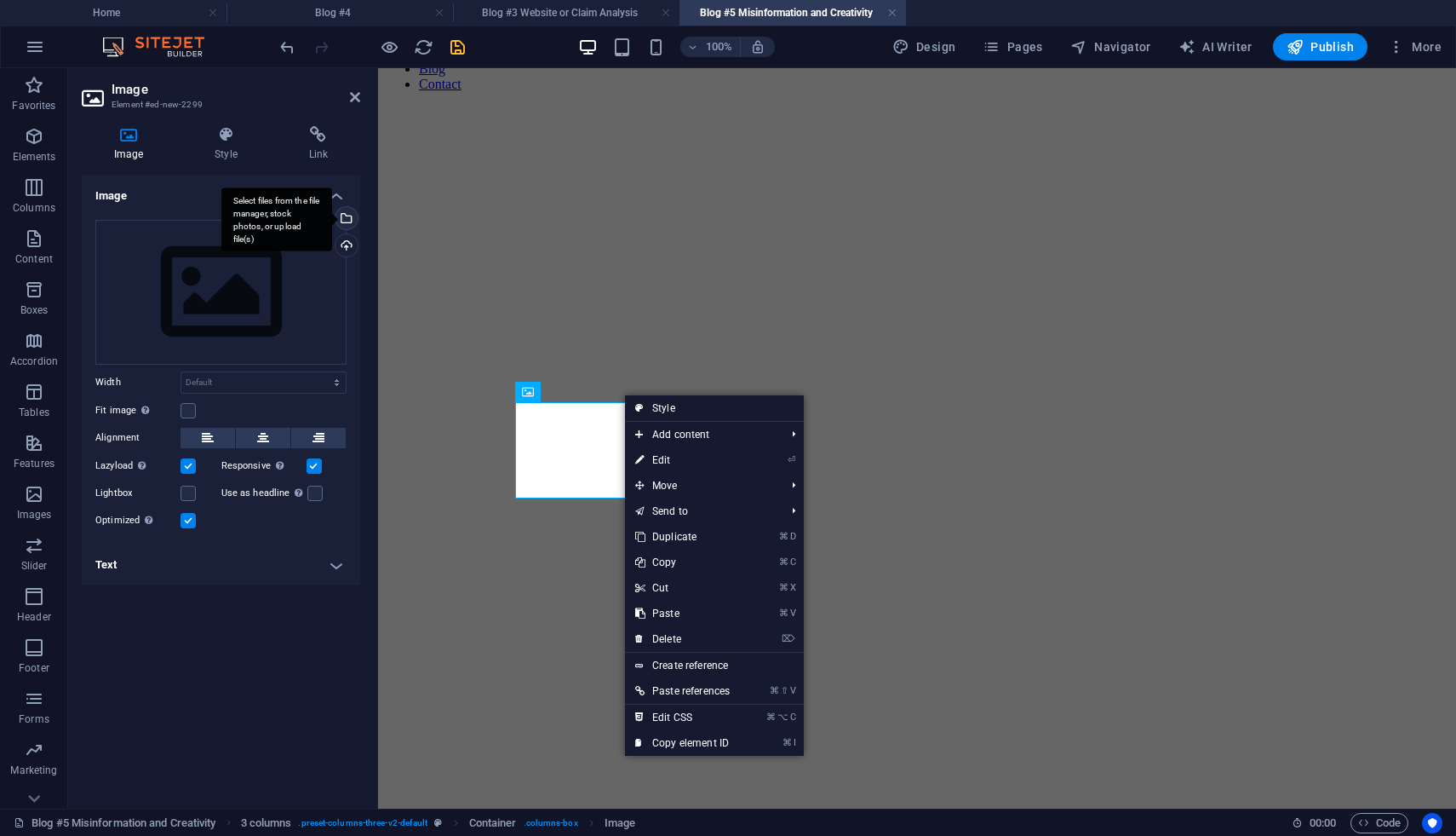
click at [348, 221] on div "Select files from the file manager, stock photos, or upload file(s)" at bounding box center [345, 219] width 25 height 25
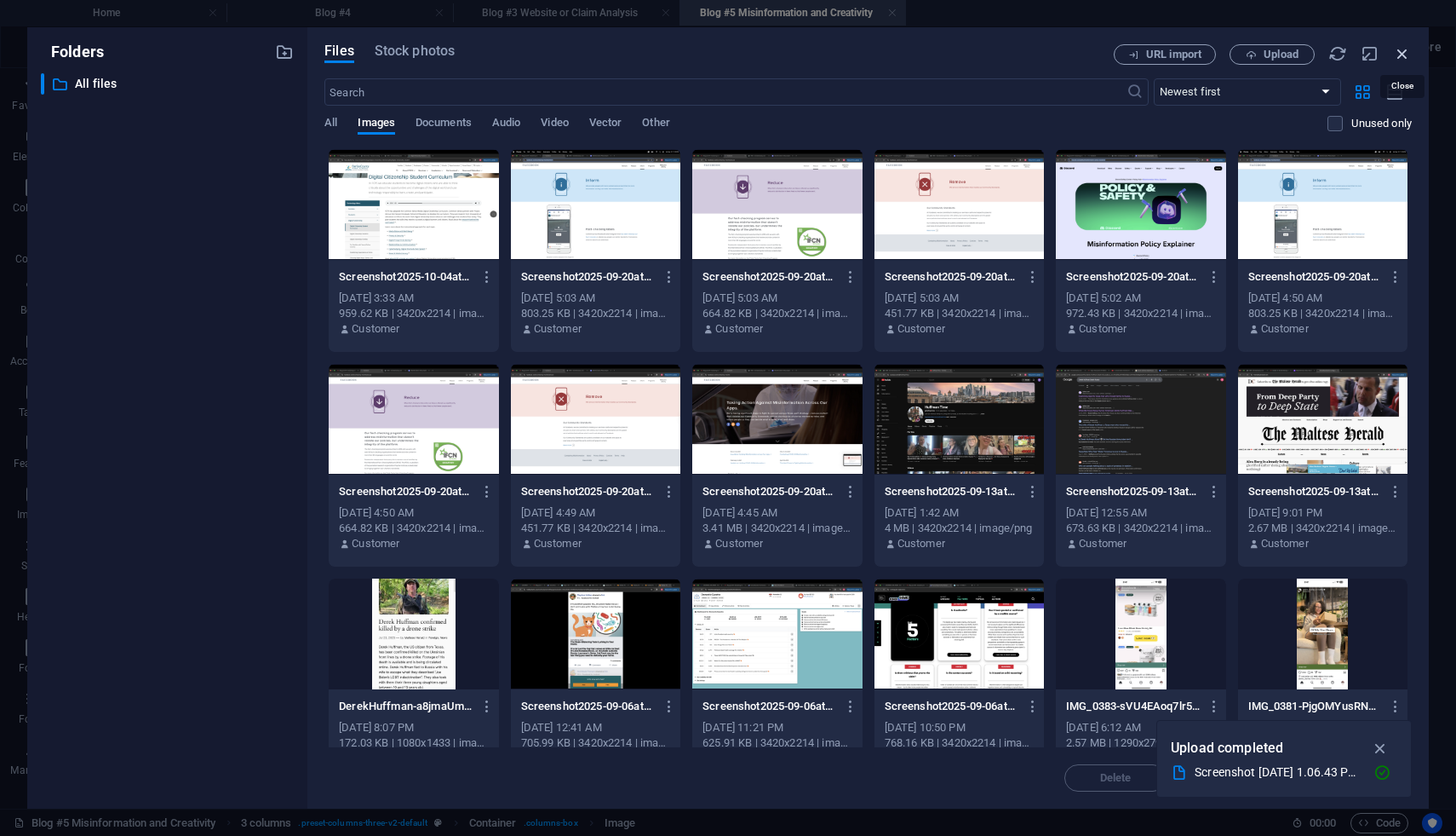
click at [1402, 58] on icon "button" at bounding box center [1402, 53] width 19 height 19
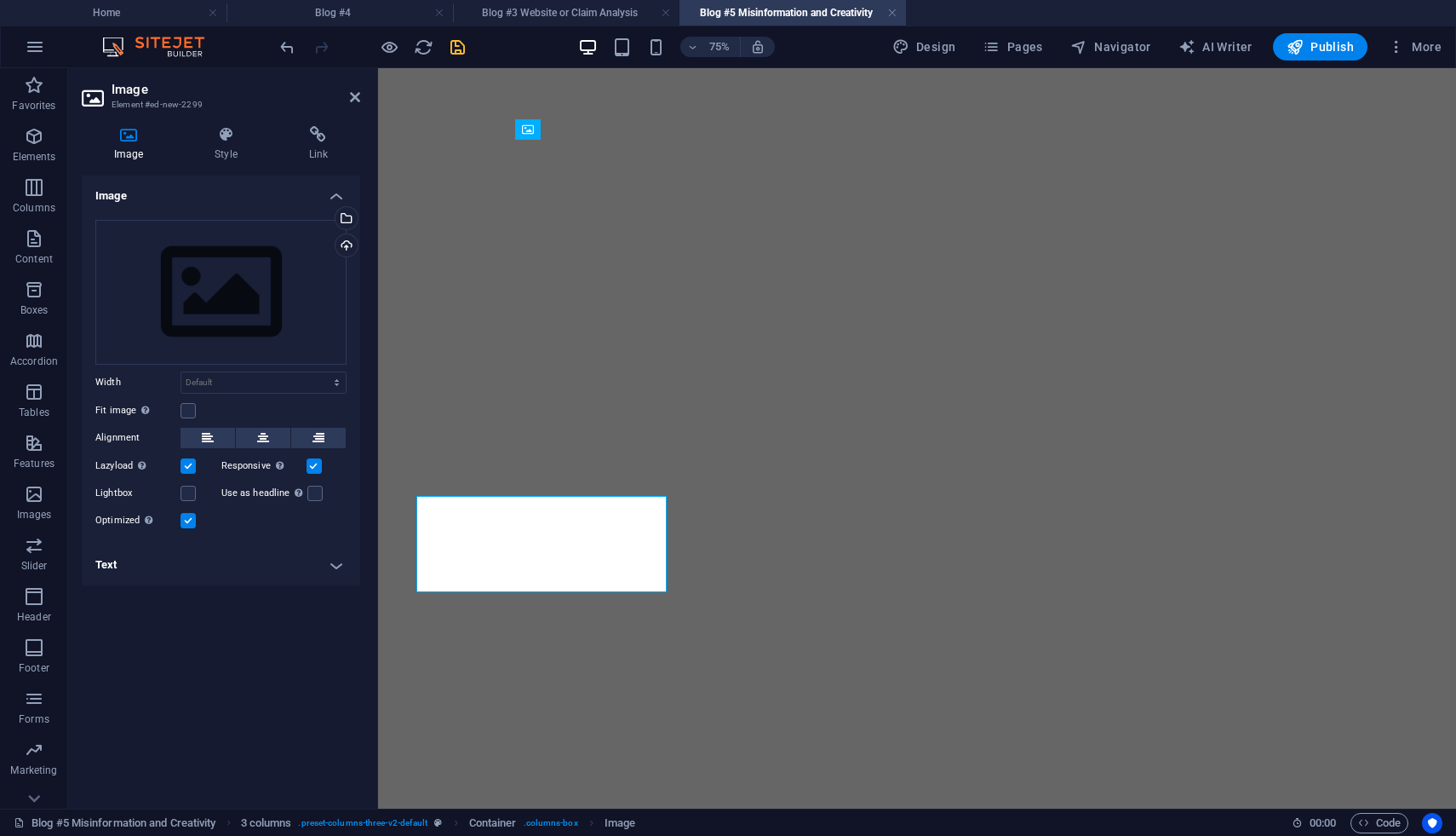
scroll to position [1623, 0]
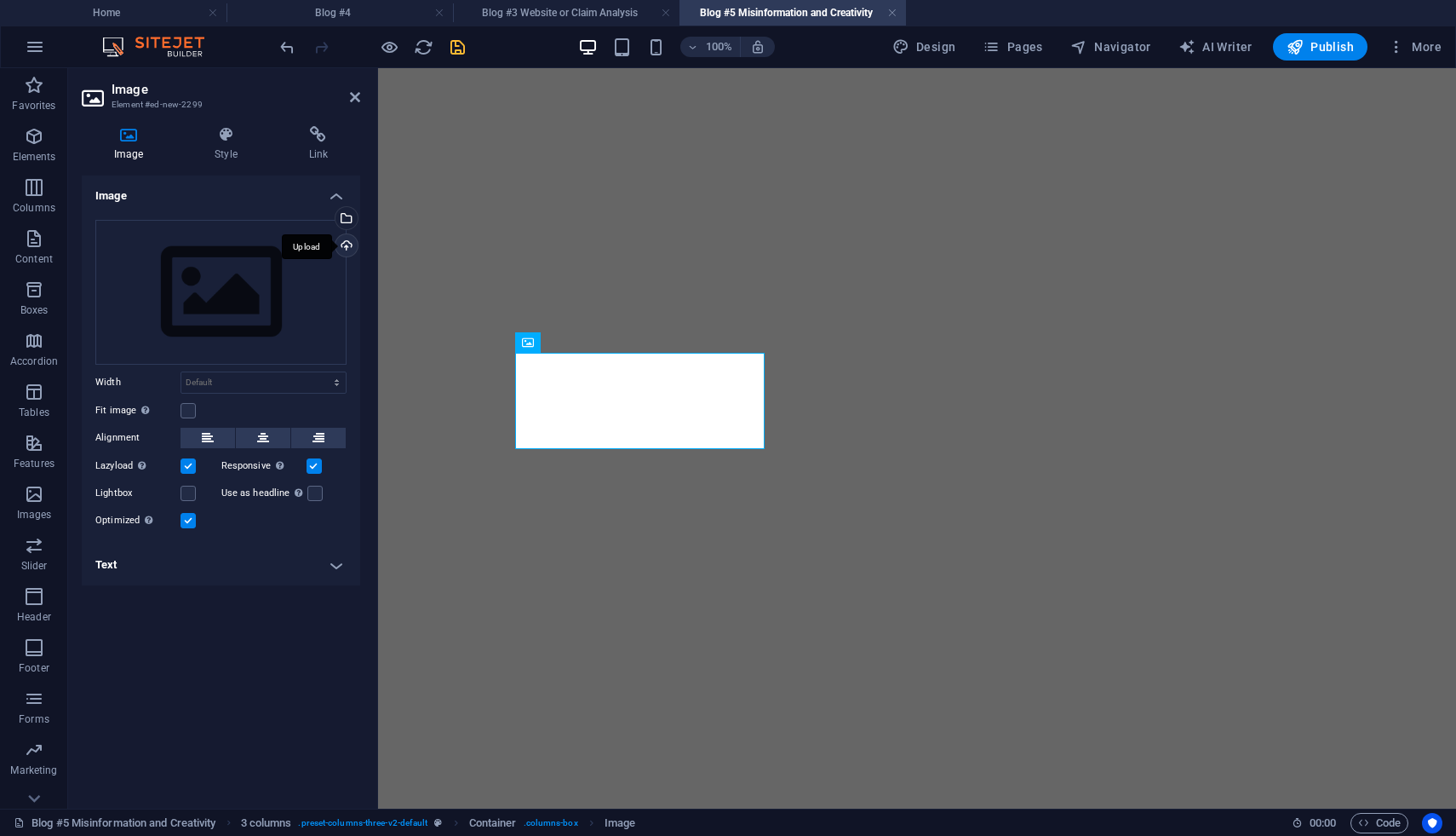
click at [346, 244] on div "Upload" at bounding box center [345, 247] width 25 height 25
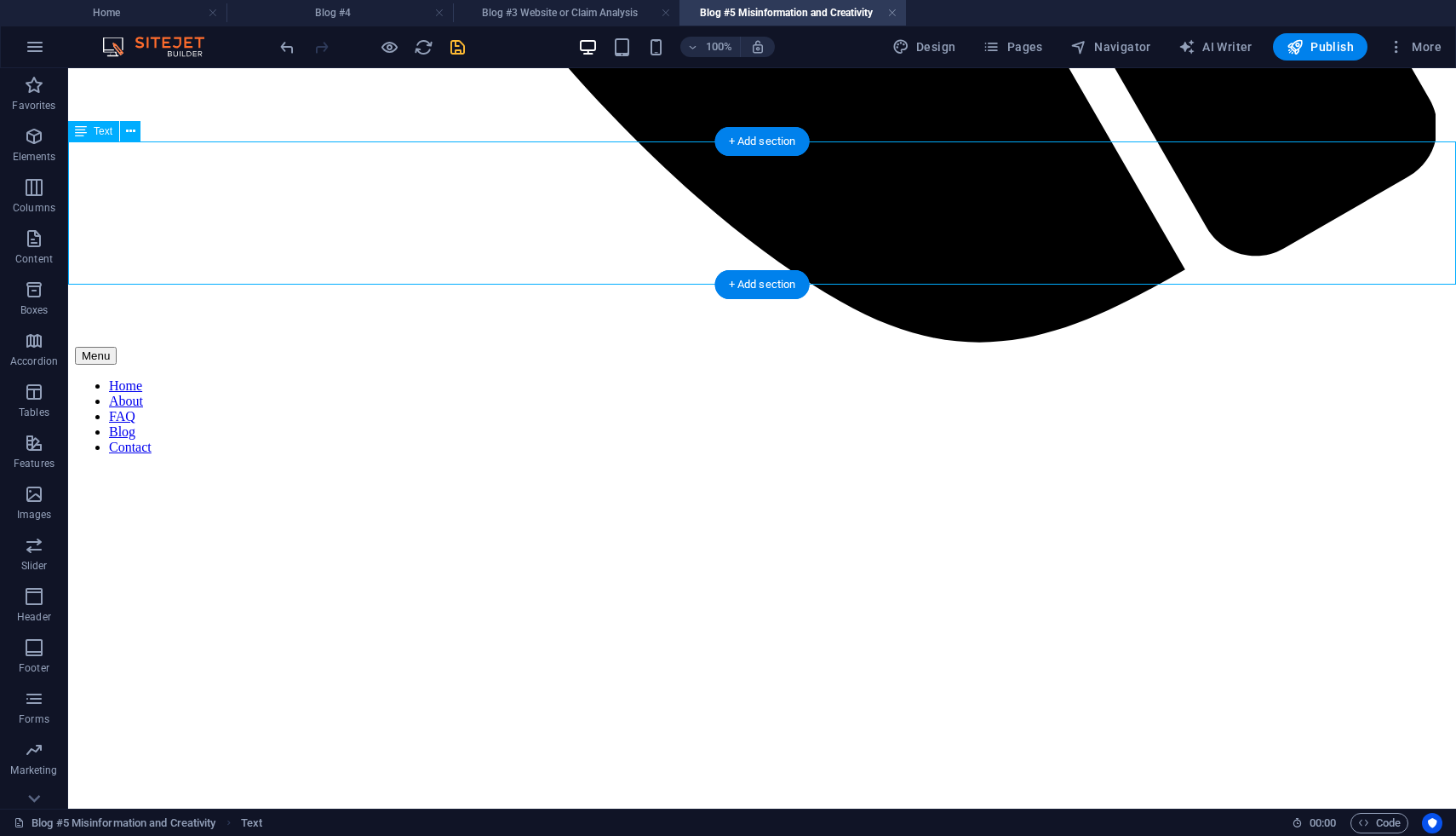
scroll to position [1763, 0]
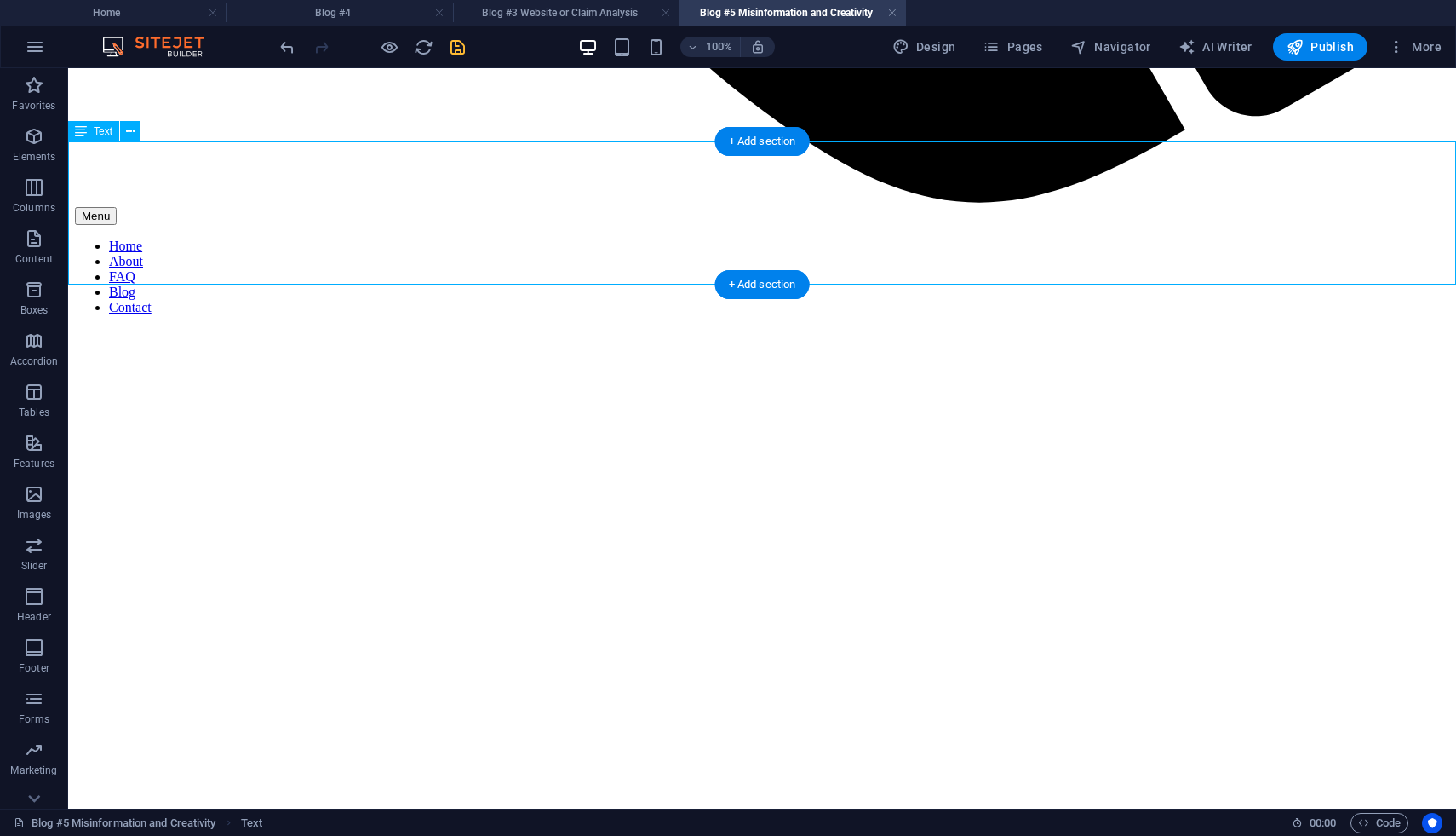
click at [132, 129] on icon at bounding box center [131, 132] width 10 height 18
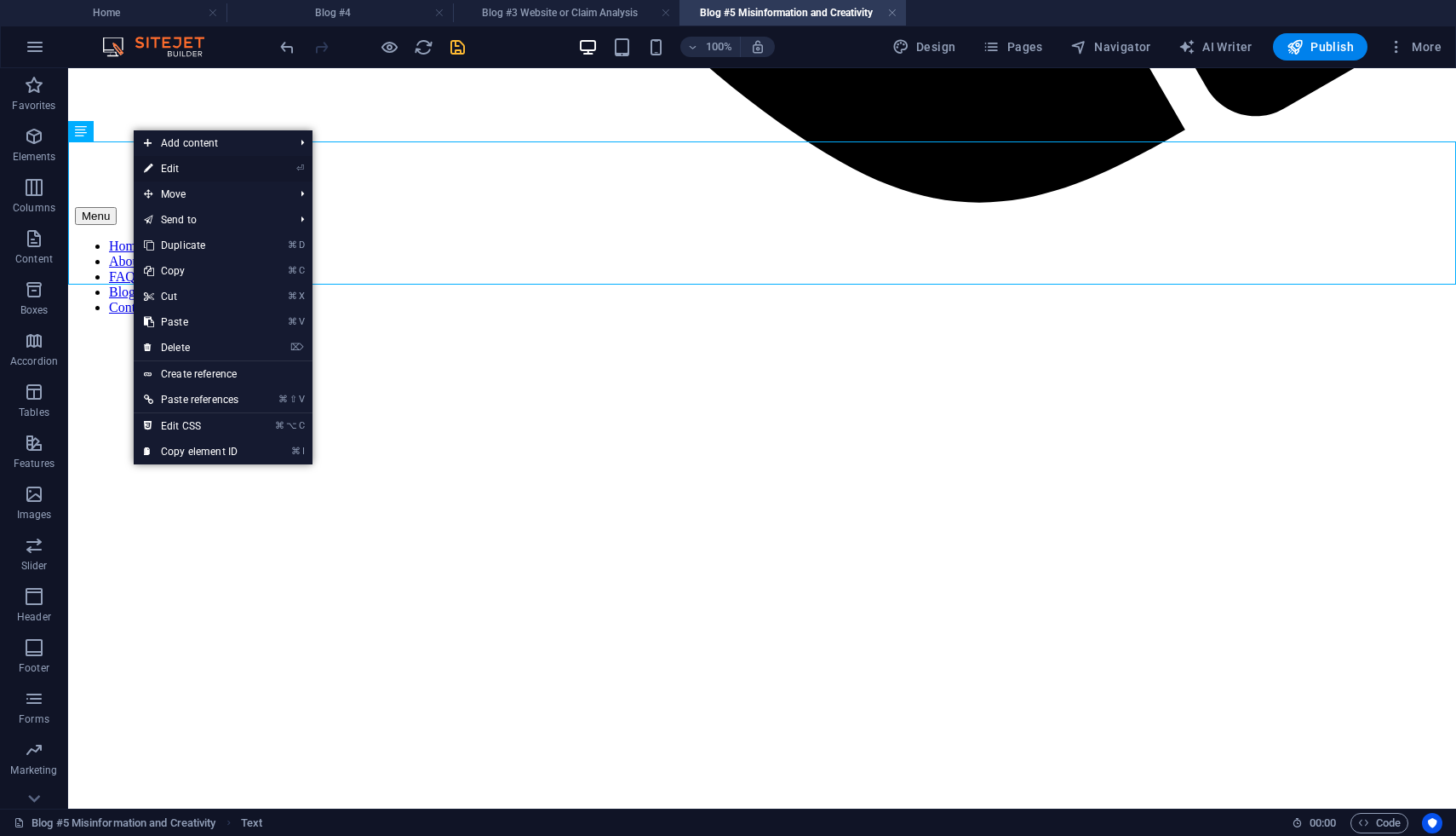
click at [165, 171] on link "⏎ Edit" at bounding box center [191, 169] width 115 height 25
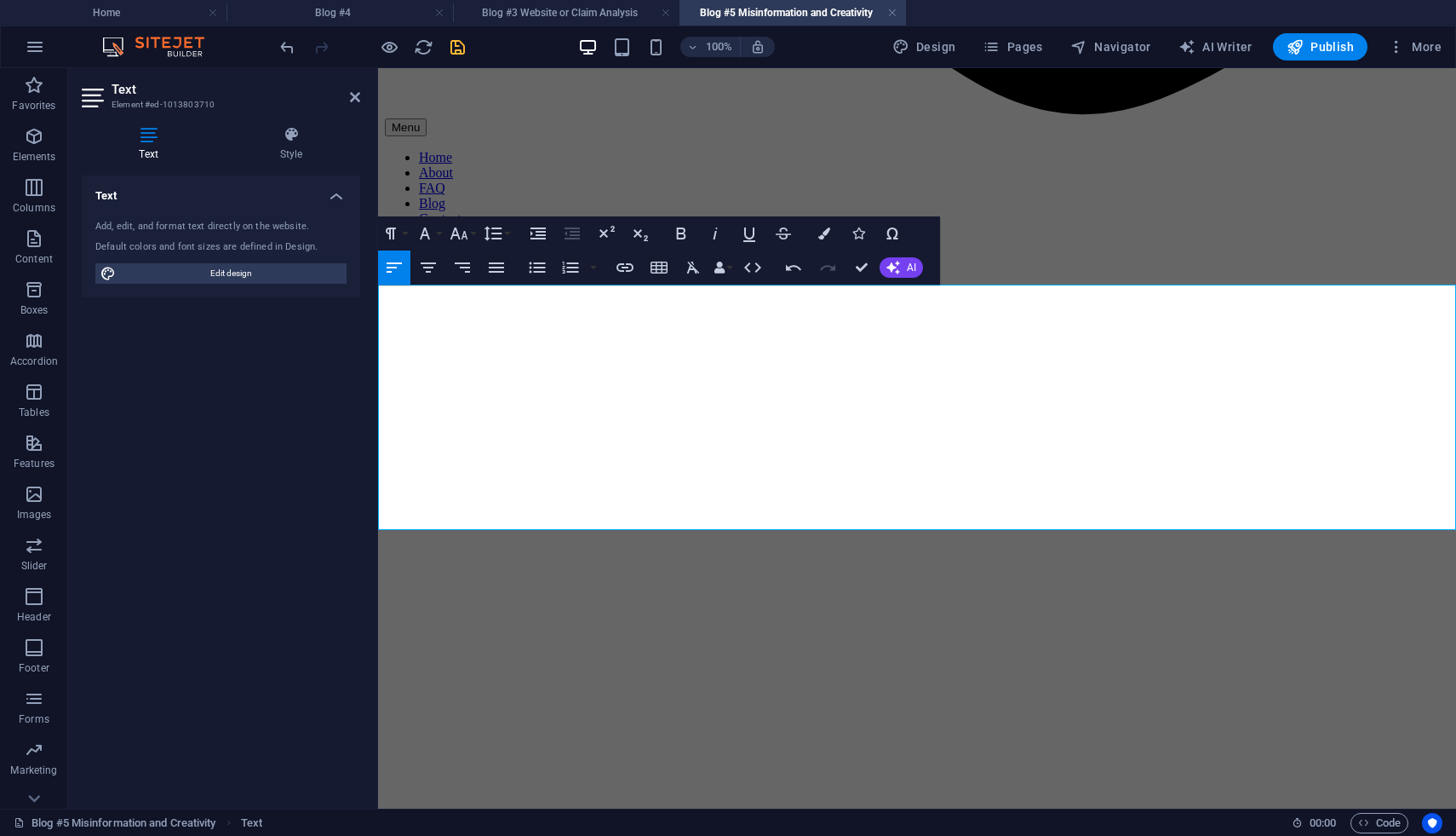
drag, startPoint x: 1262, startPoint y: 499, endPoint x: 1247, endPoint y: 500, distance: 15.0
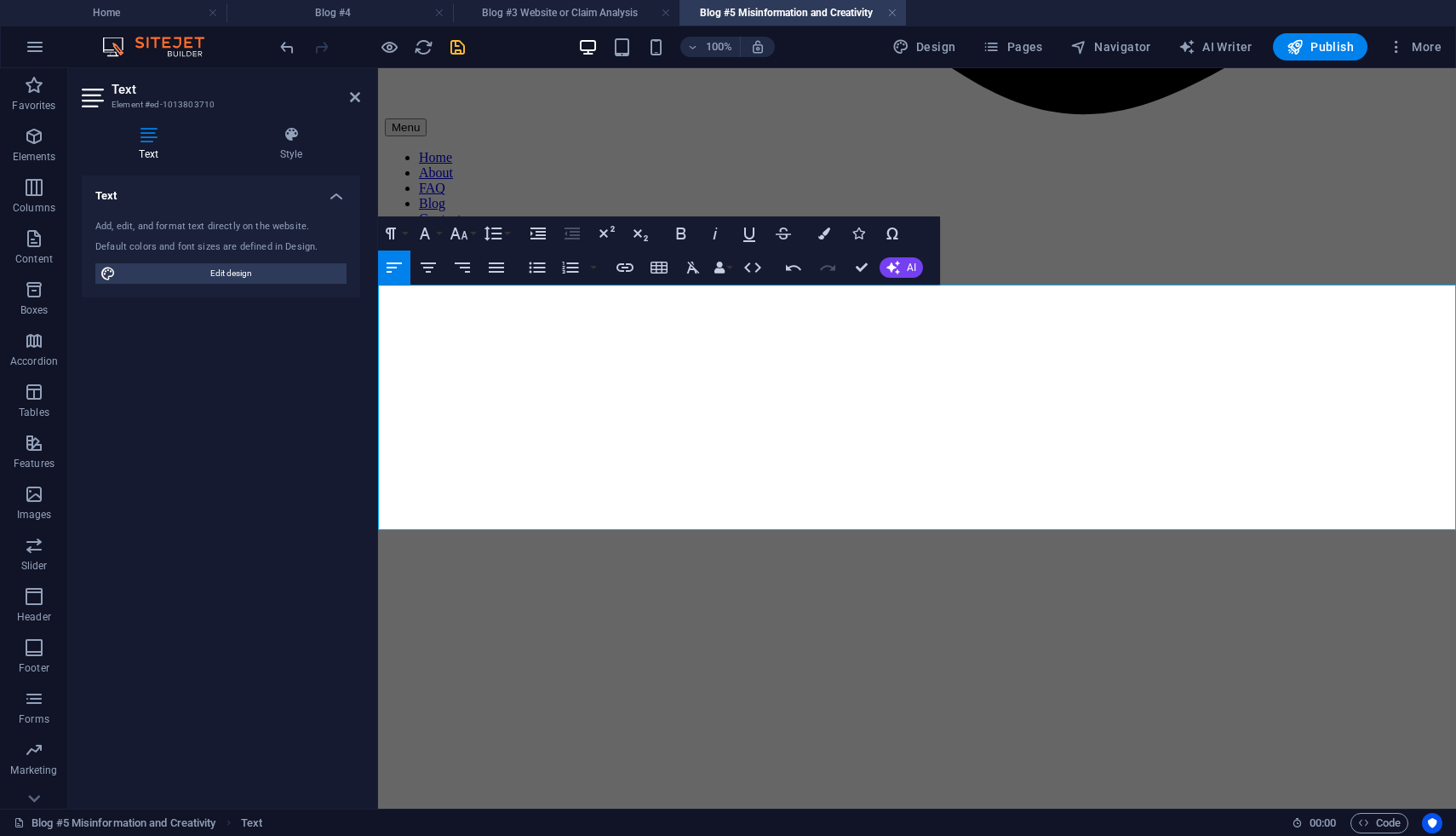
drag, startPoint x: 597, startPoint y: 520, endPoint x: 555, endPoint y: 521, distance: 42.0
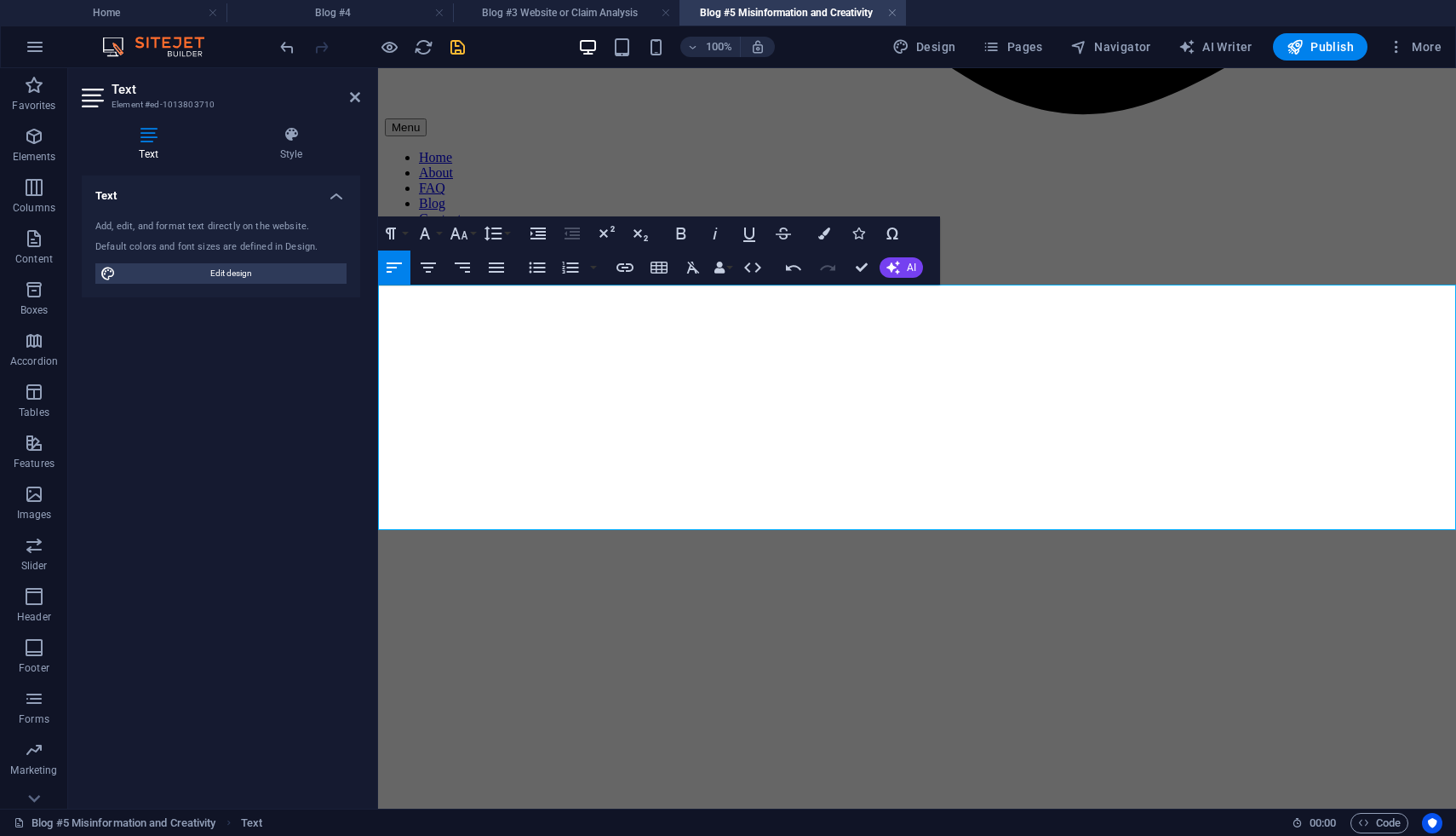
click at [464, 522] on icon at bounding box center [467, 520] width 10 height 18
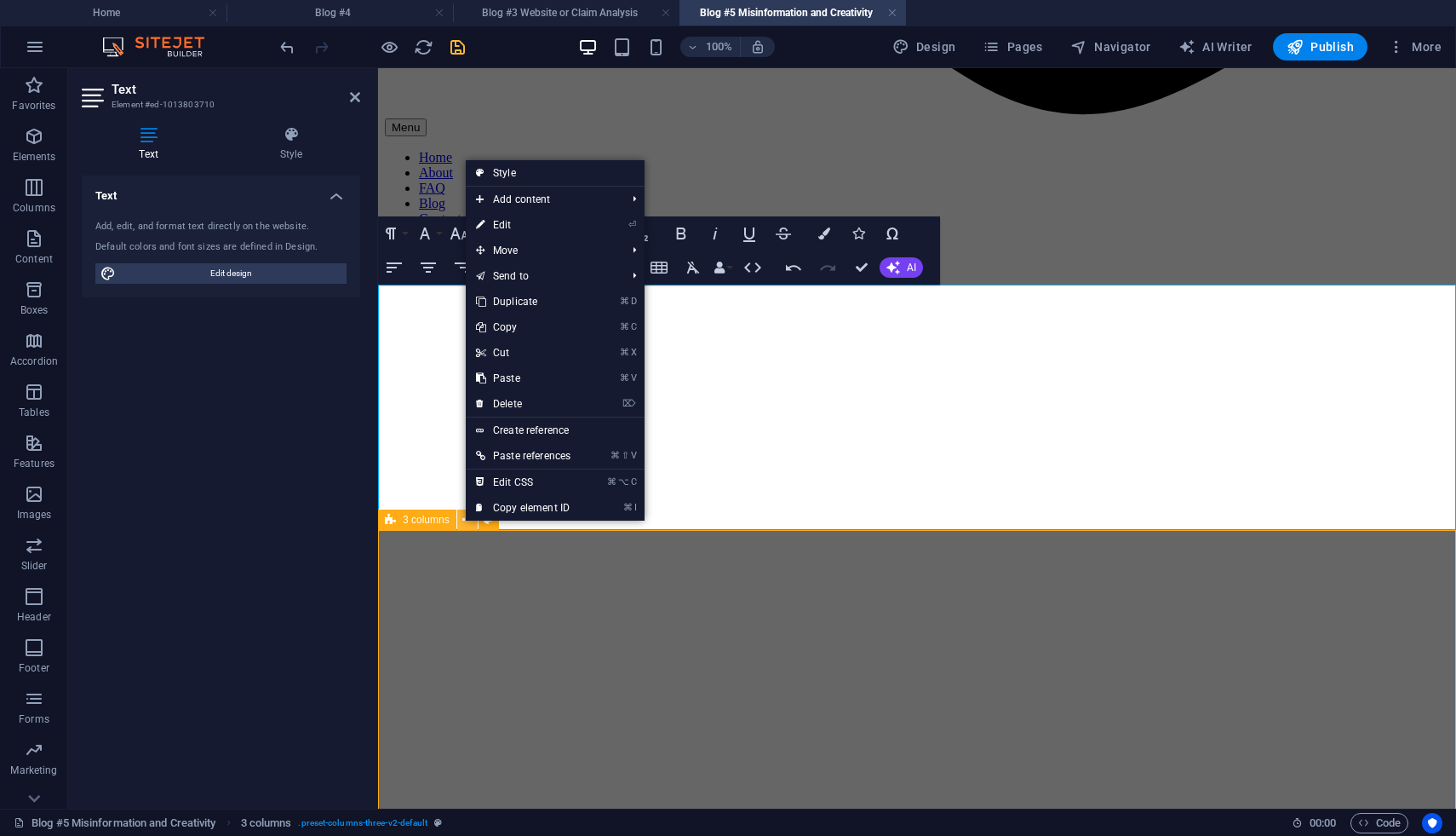
scroll to position [1418, 0]
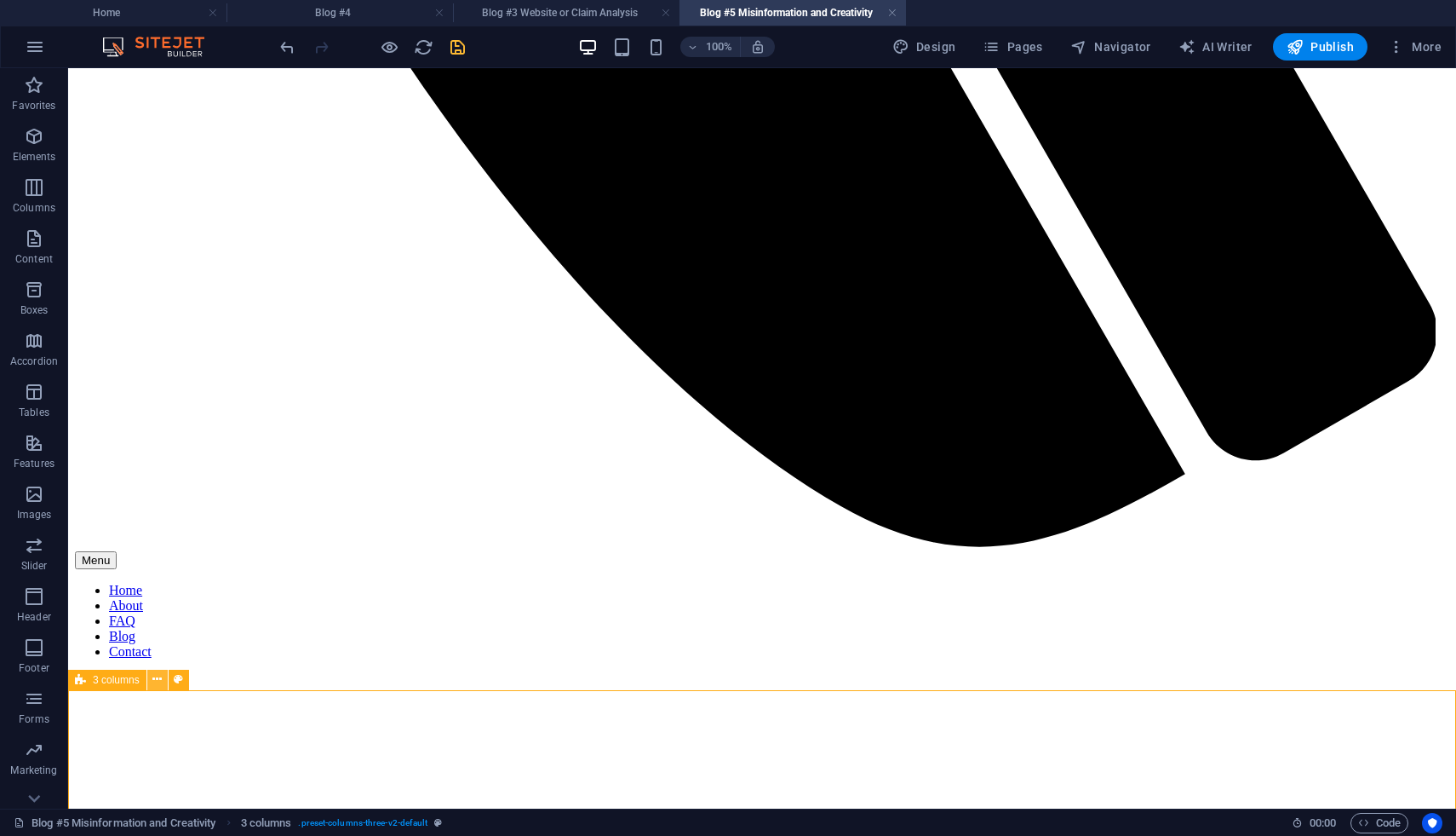
click at [151, 680] on button at bounding box center [157, 679] width 20 height 20
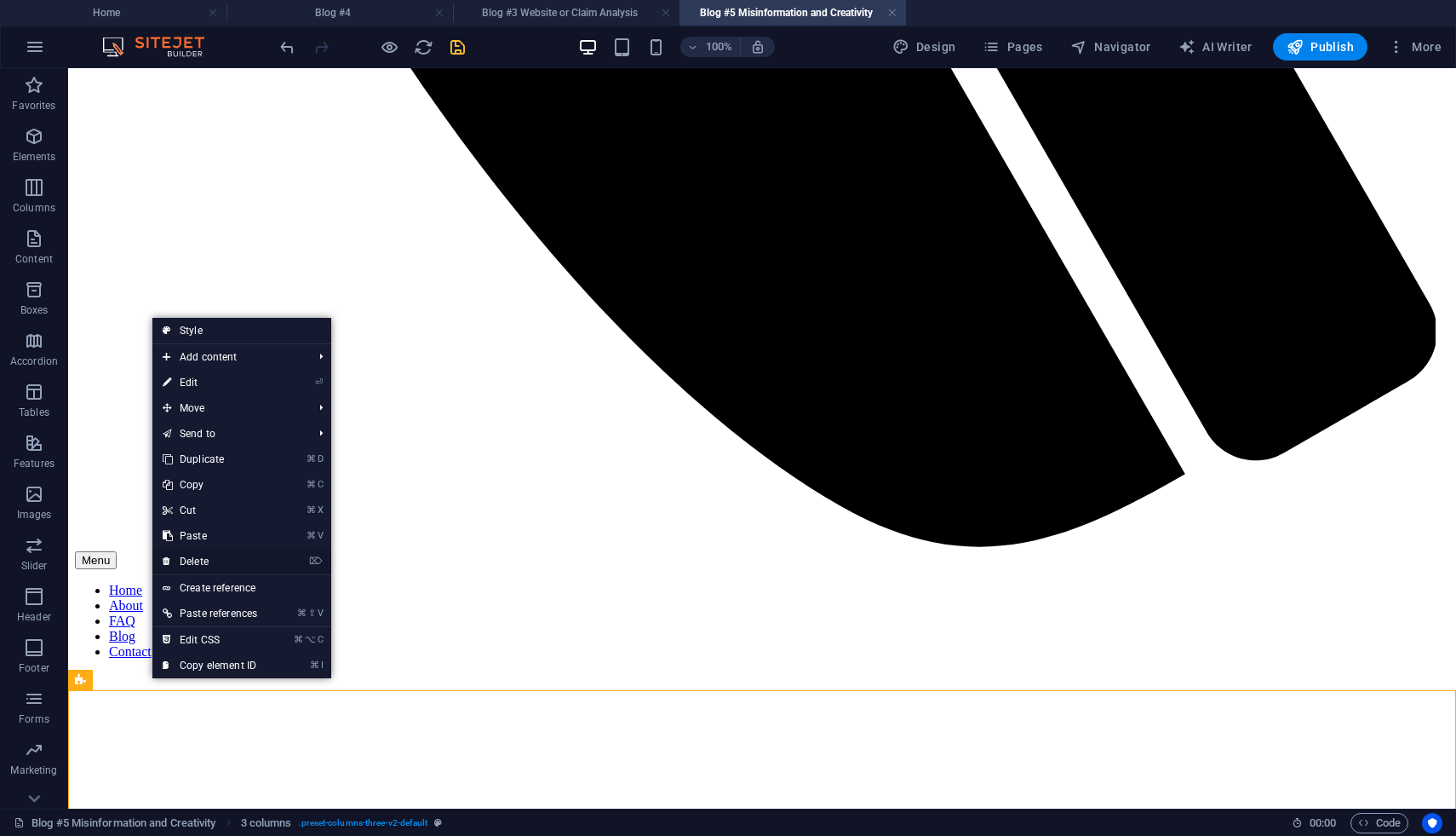
click at [214, 563] on link "⌦ Delete" at bounding box center [210, 561] width 115 height 25
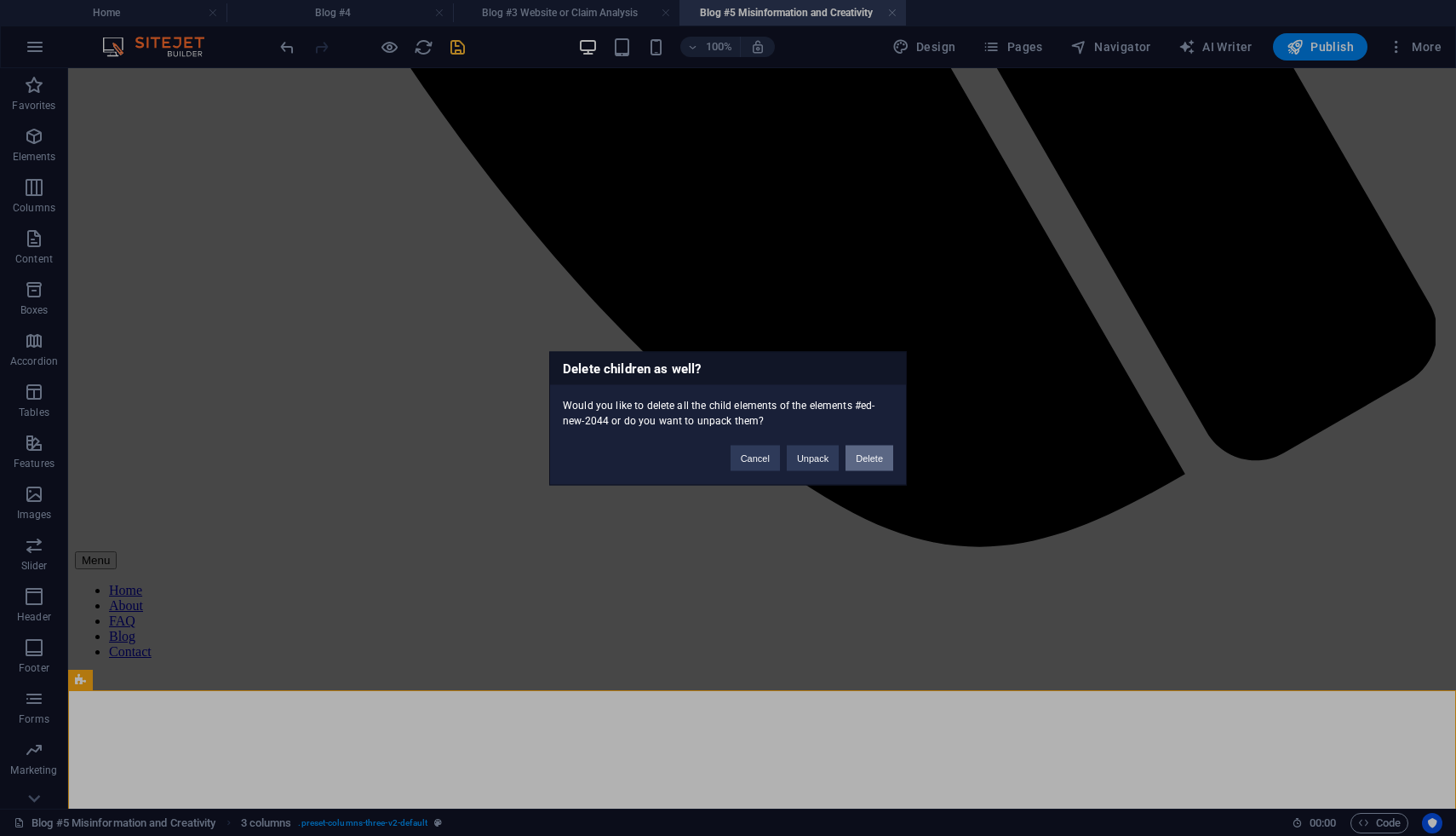
click at [879, 457] on button "Delete" at bounding box center [869, 458] width 48 height 25
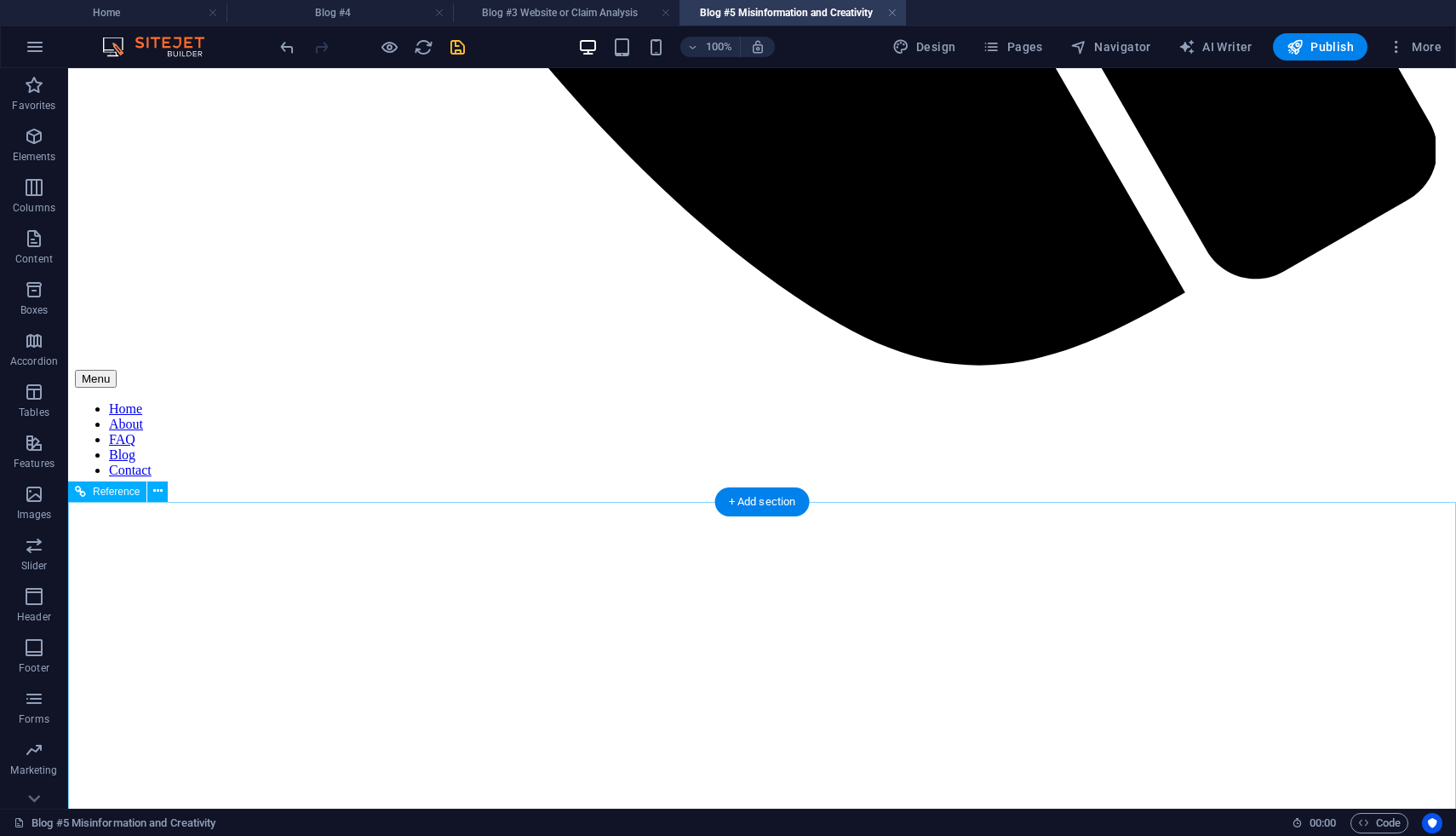
scroll to position [1622, 0]
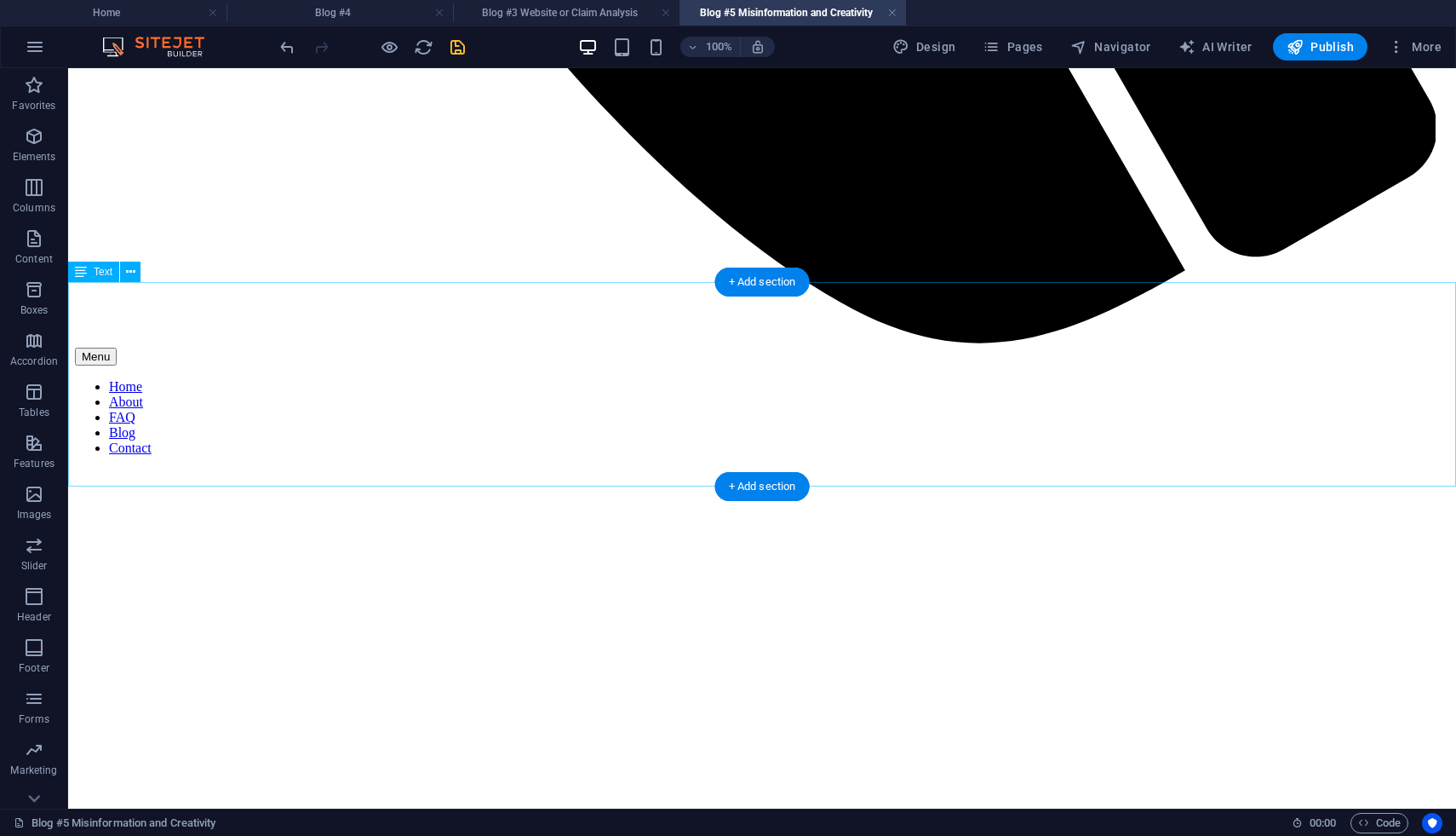
click at [127, 272] on icon at bounding box center [131, 272] width 10 height 18
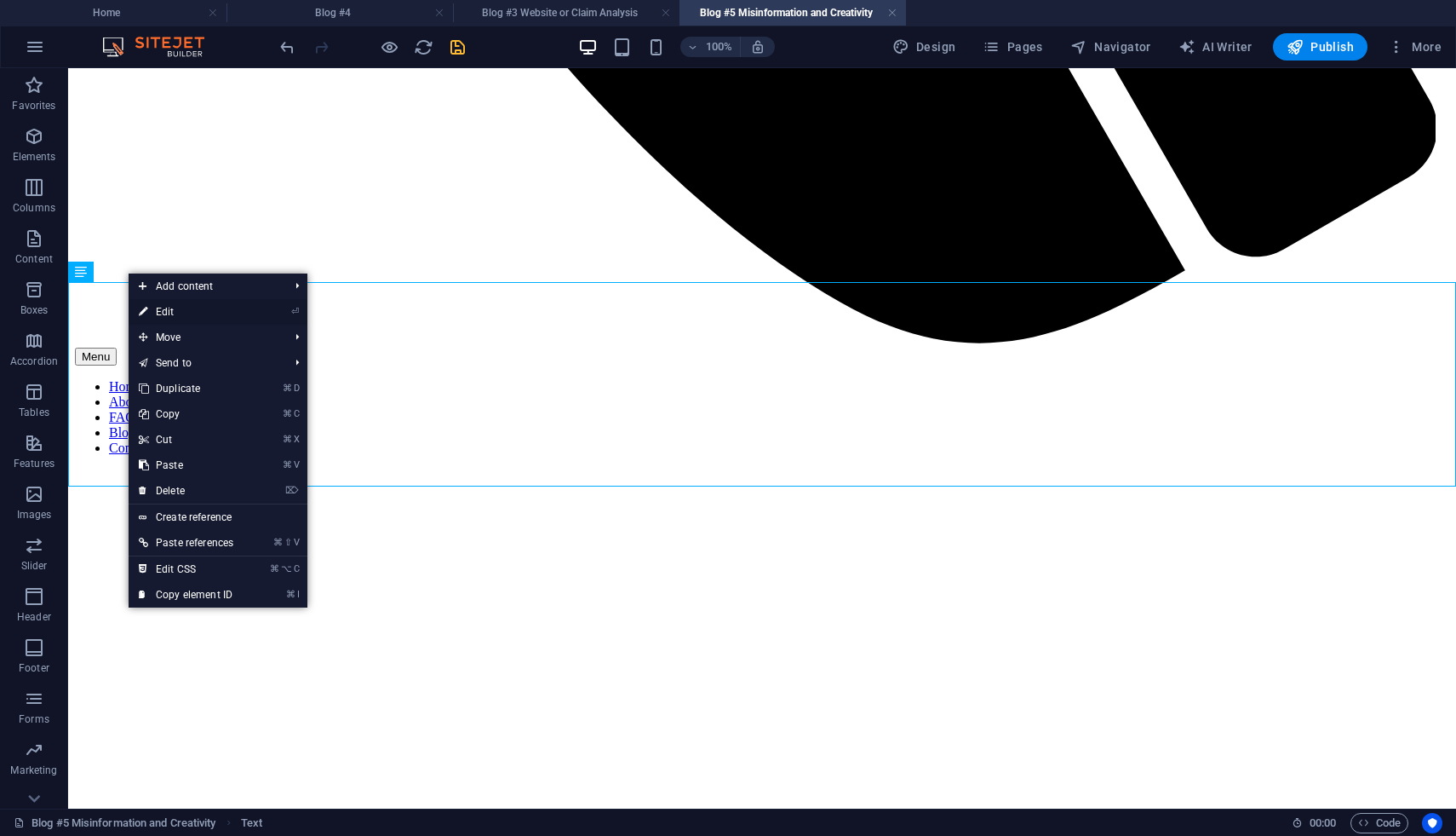
click at [160, 315] on link "⏎ Edit" at bounding box center [186, 312] width 115 height 25
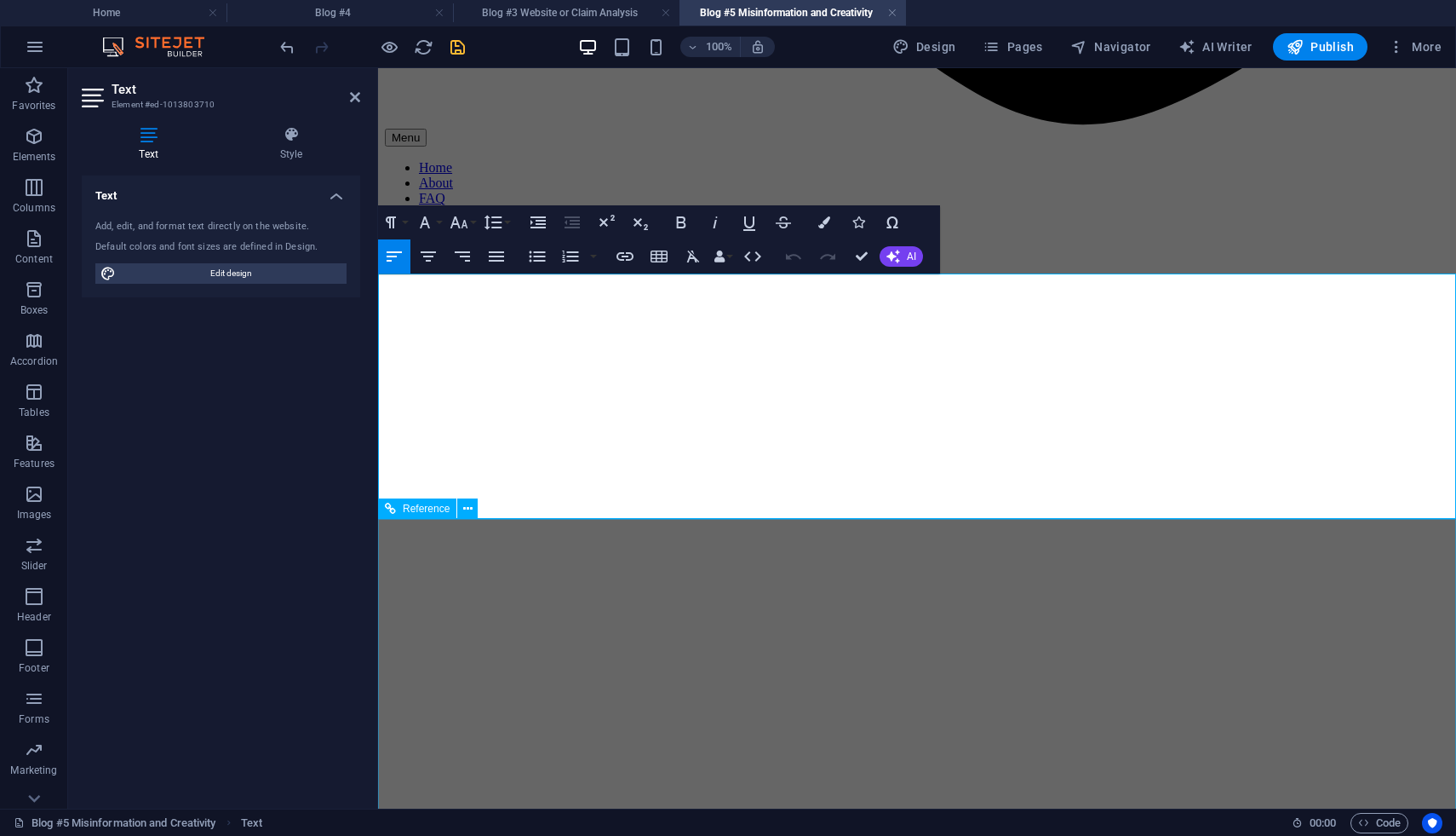
scroll to position [1483, 0]
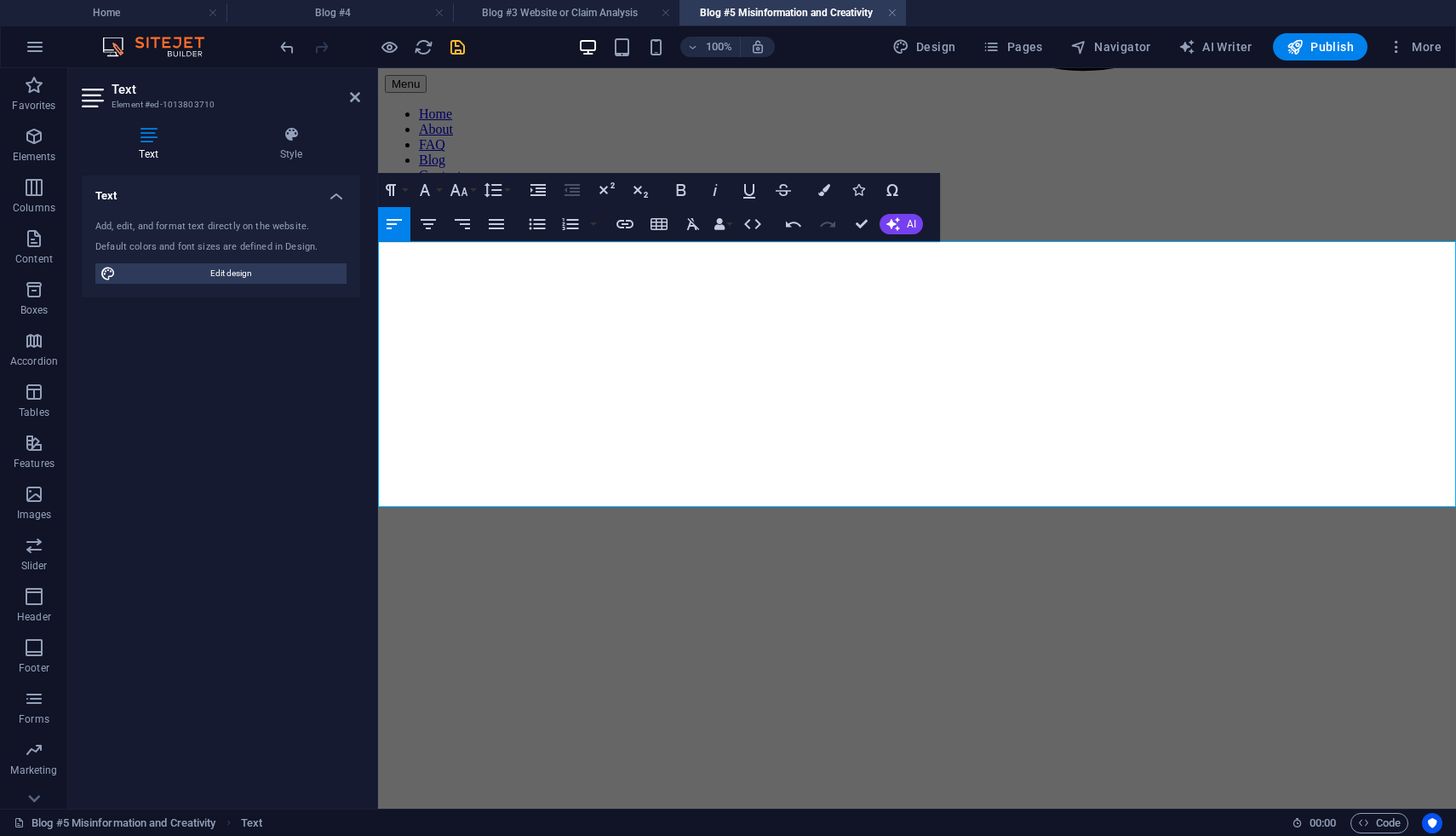
click at [42, 147] on span "Elements" at bounding box center [34, 146] width 68 height 41
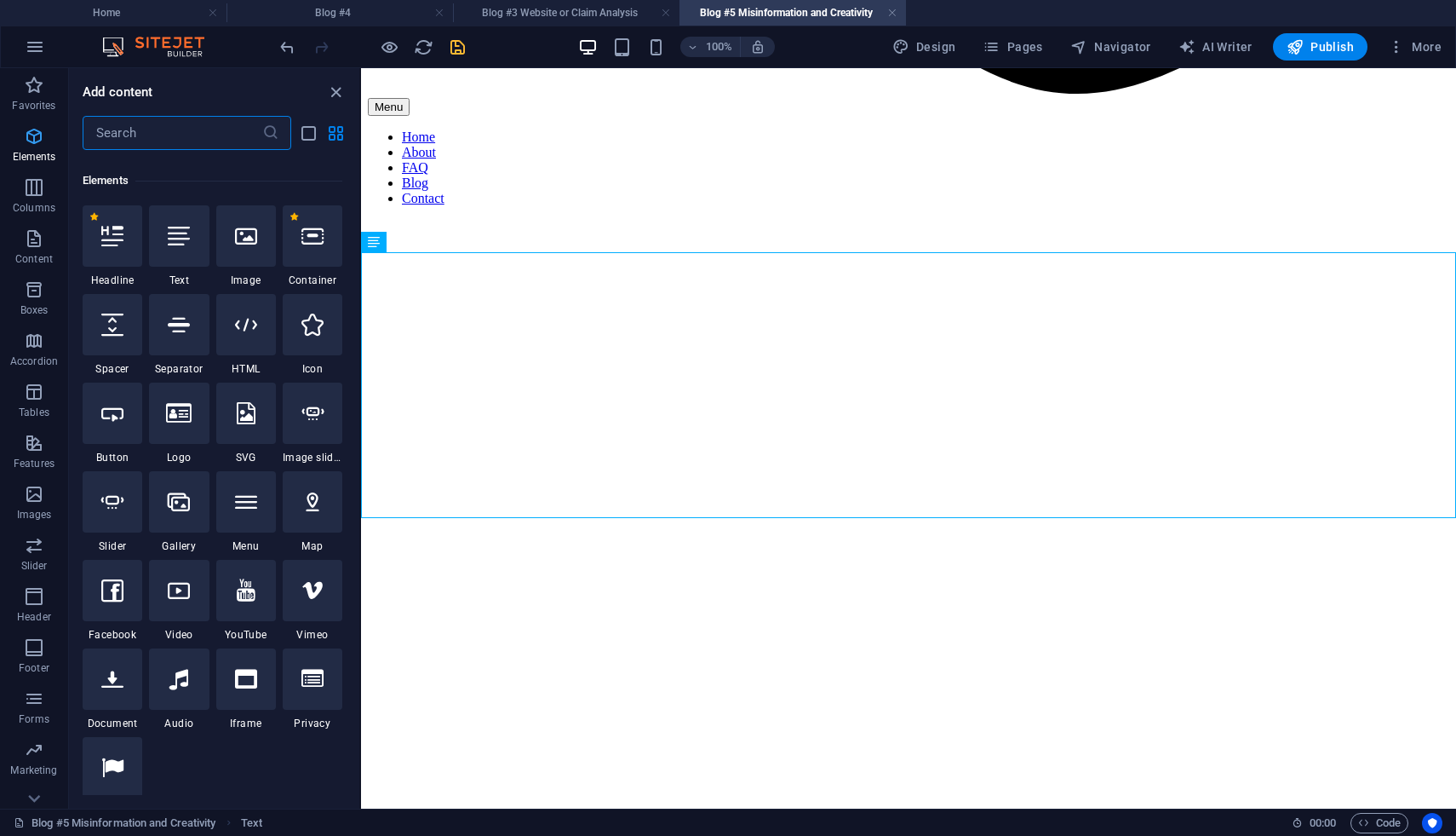
scroll to position [181, 0]
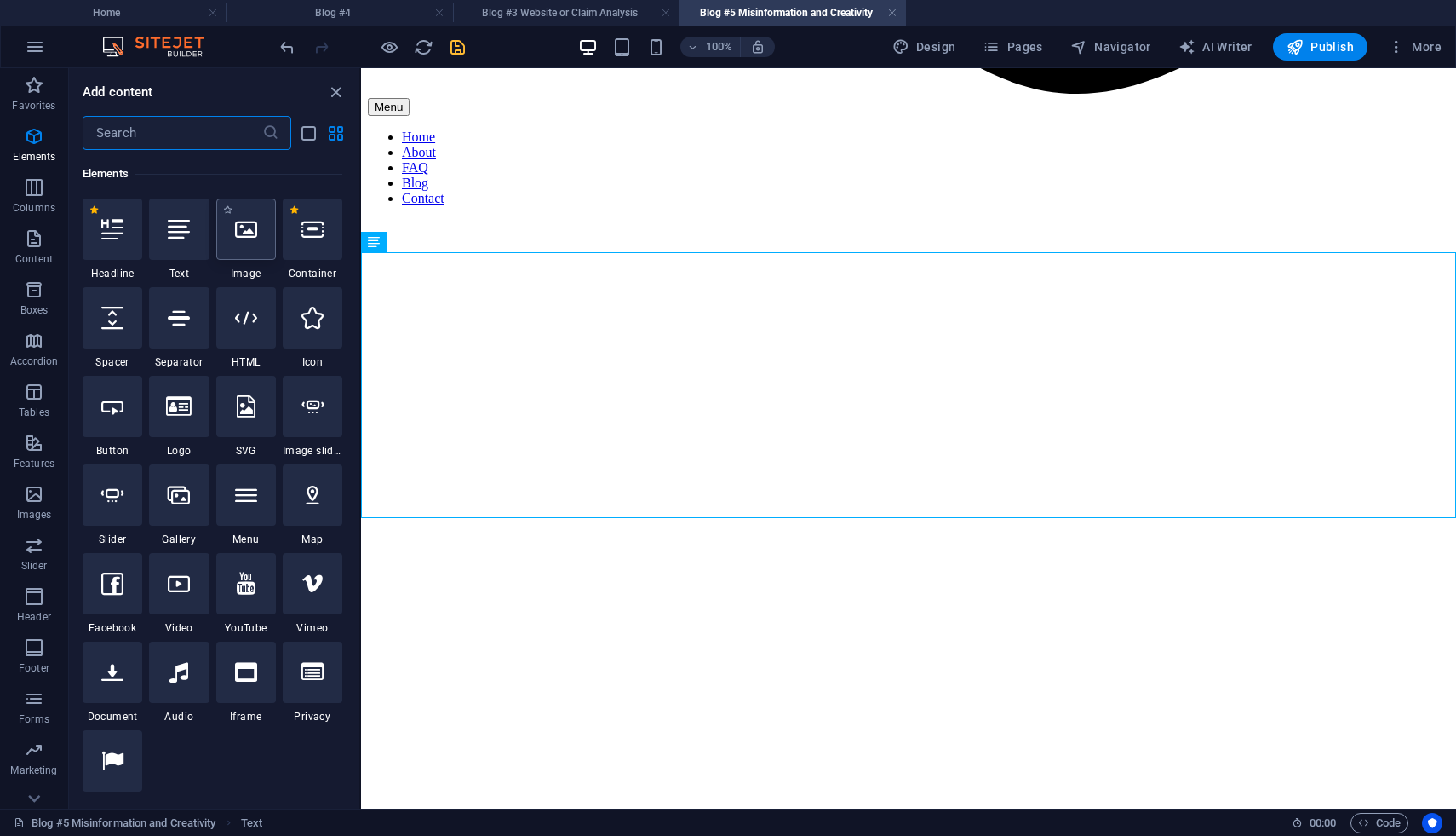
click at [251, 219] on icon at bounding box center [246, 229] width 22 height 22
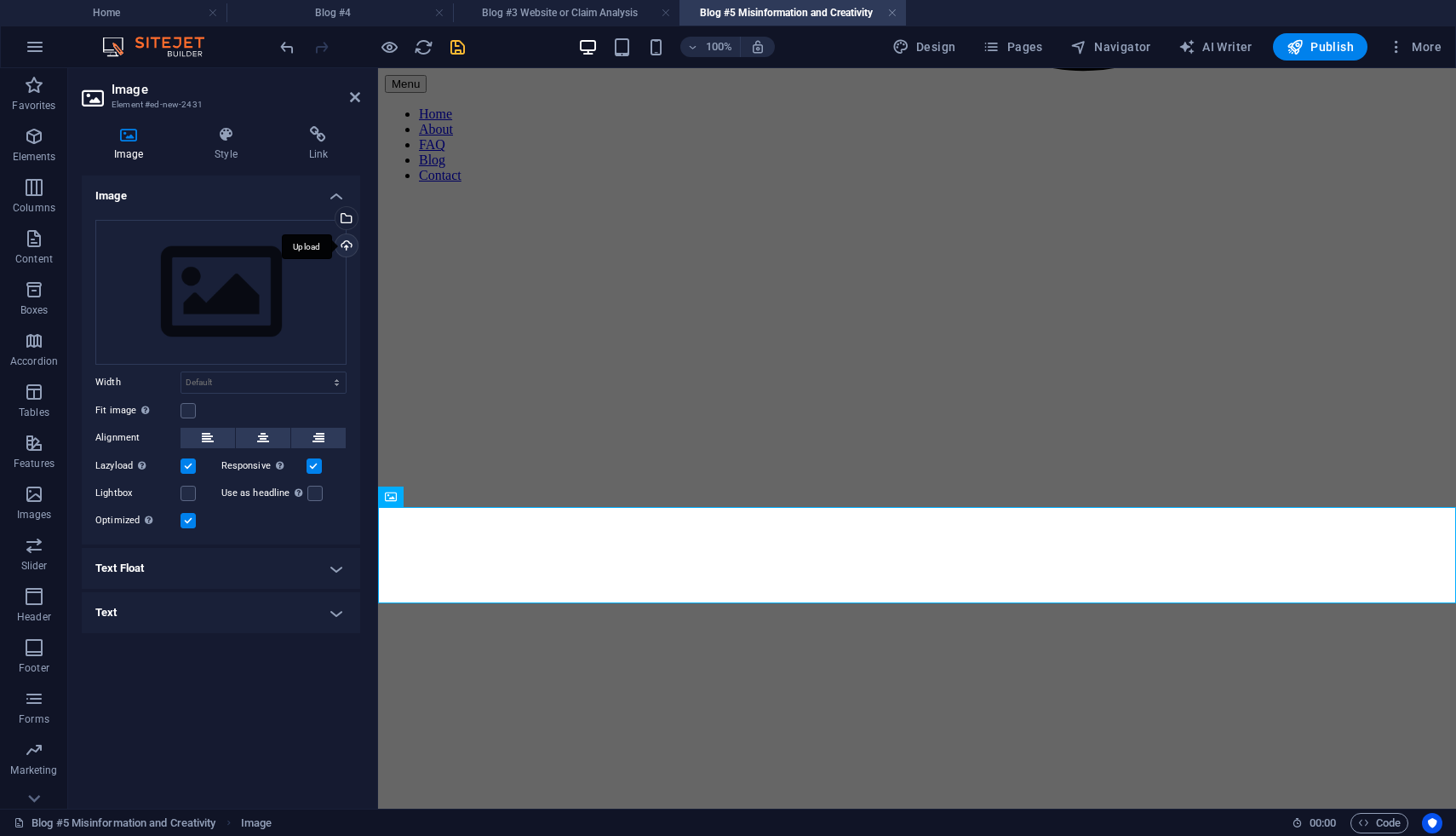
click at [348, 246] on div "Upload" at bounding box center [345, 247] width 25 height 25
click at [346, 246] on div "Upload" at bounding box center [345, 247] width 25 height 25
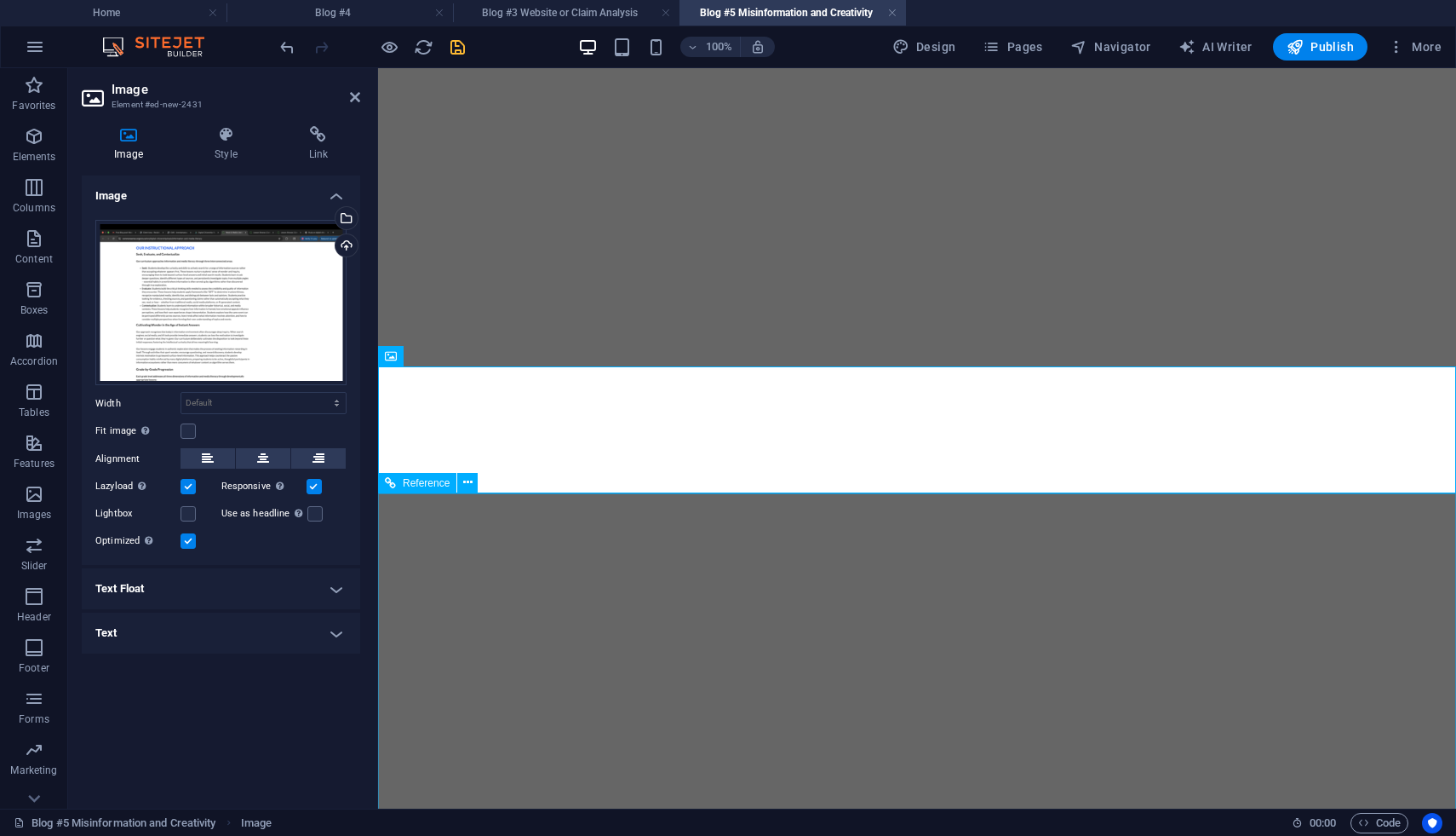
scroll to position [1629, 0]
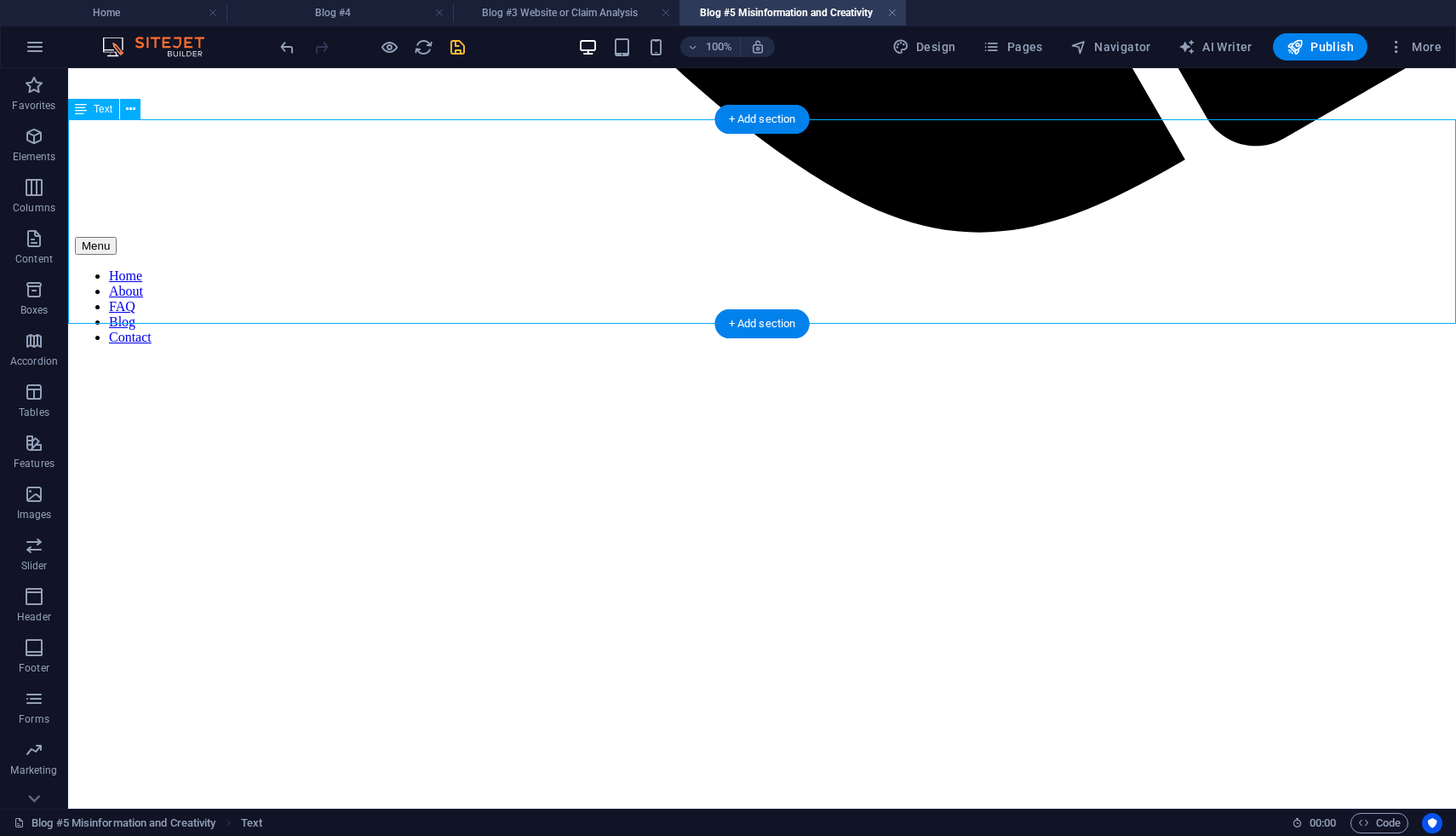
scroll to position [1785, 0]
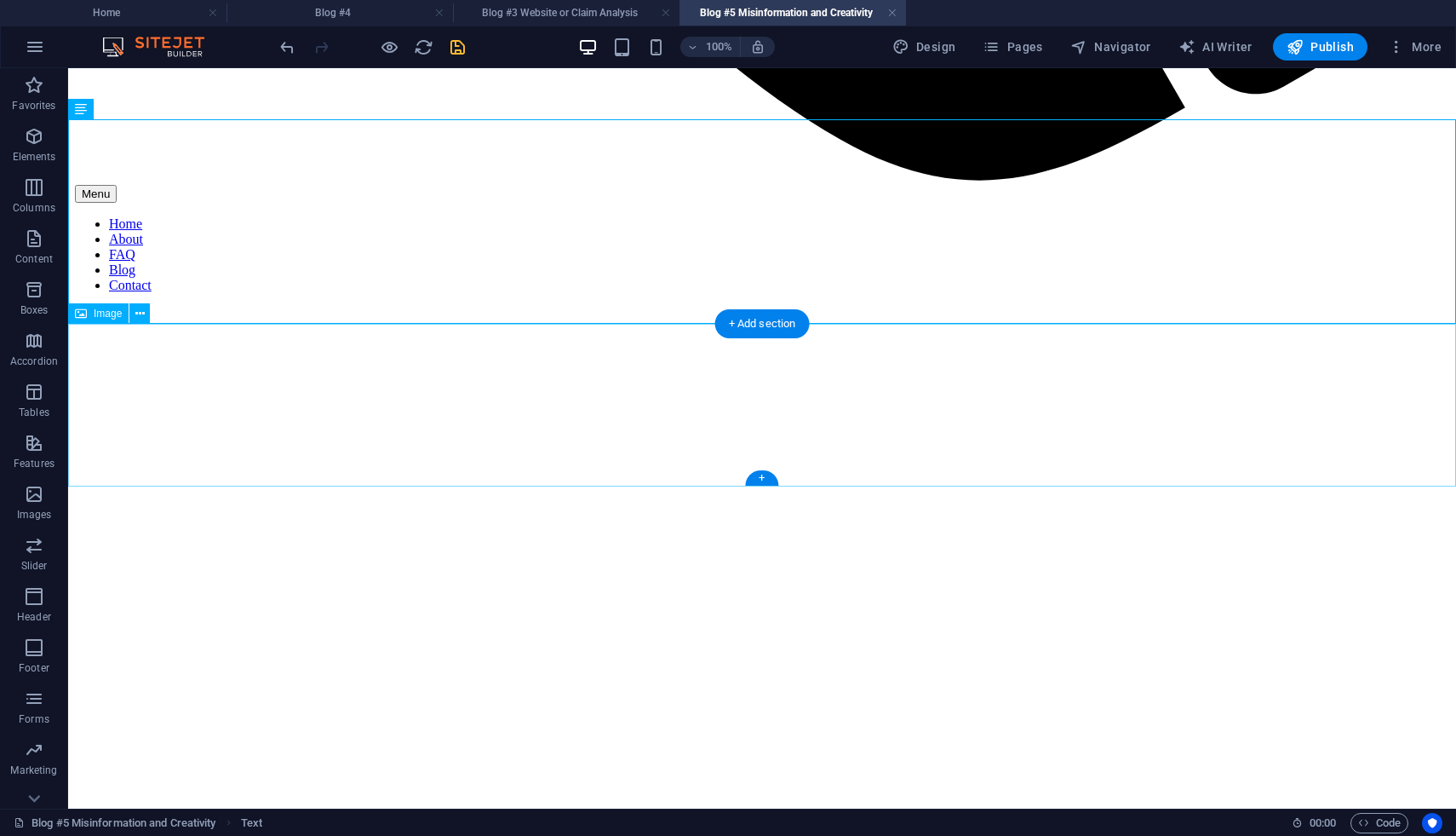
click at [30, 93] on icon "button" at bounding box center [33, 85] width 20 height 20
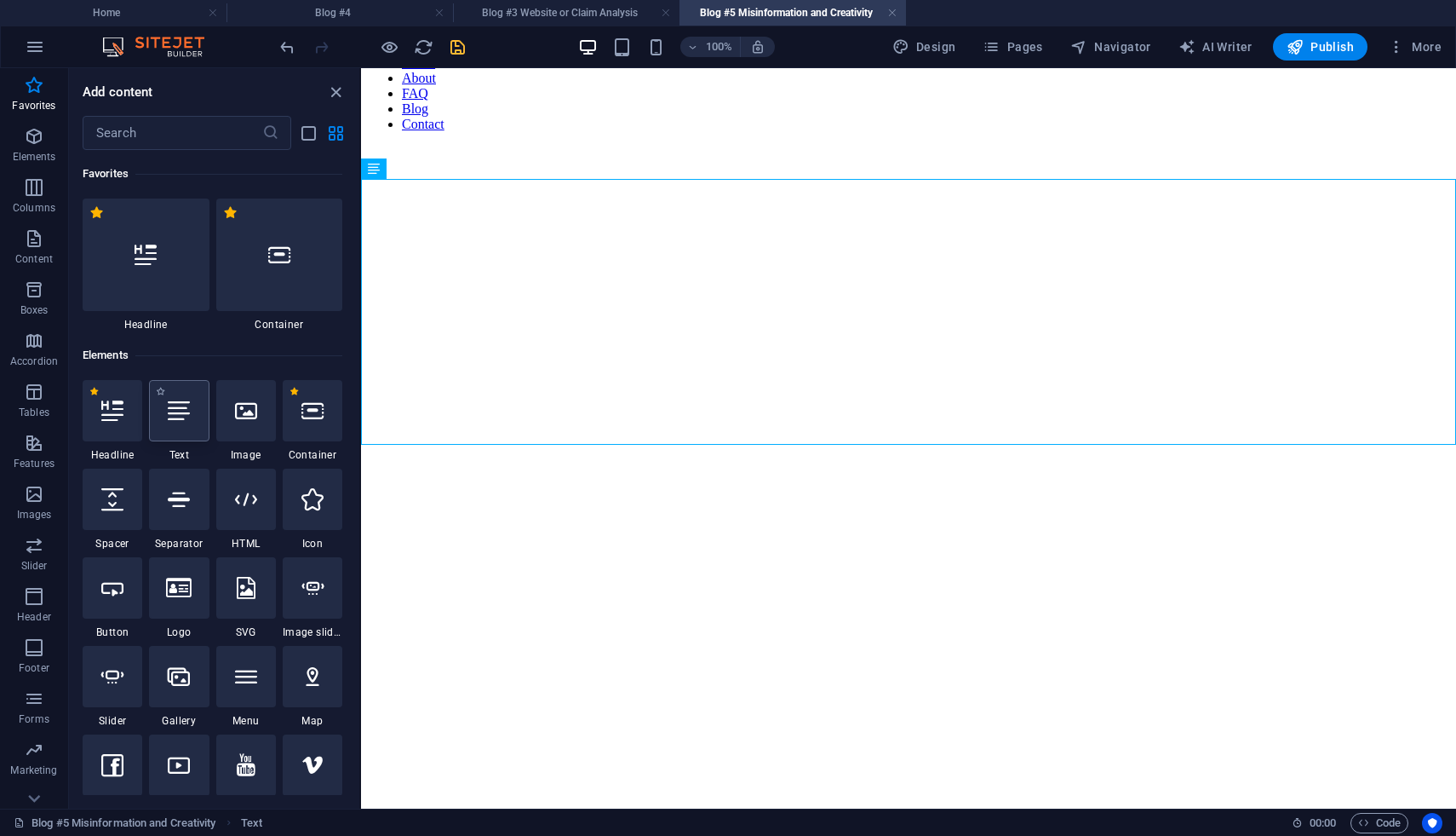
click at [176, 421] on div at bounding box center [178, 410] width 59 height 61
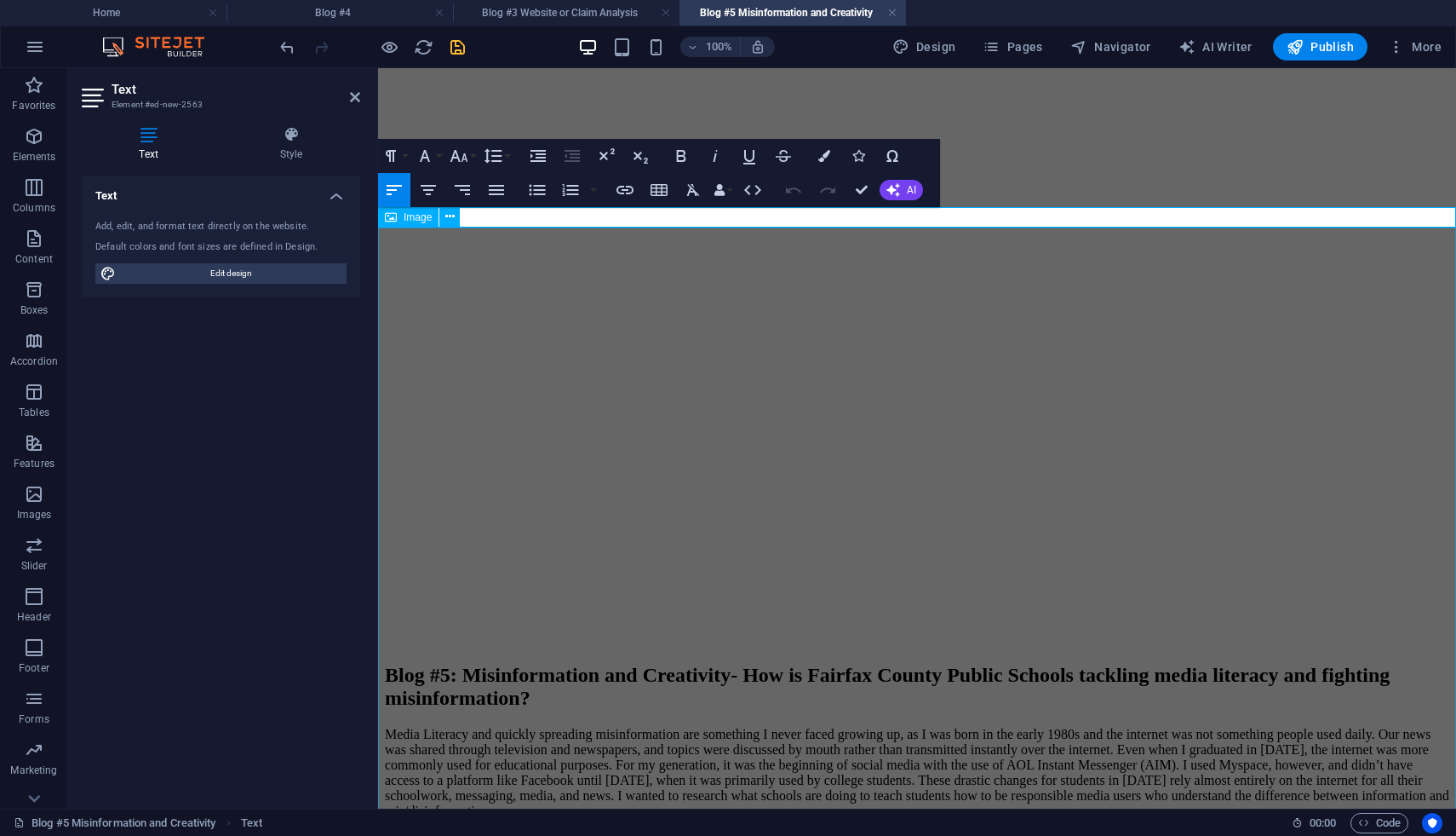
scroll to position [1793, 0]
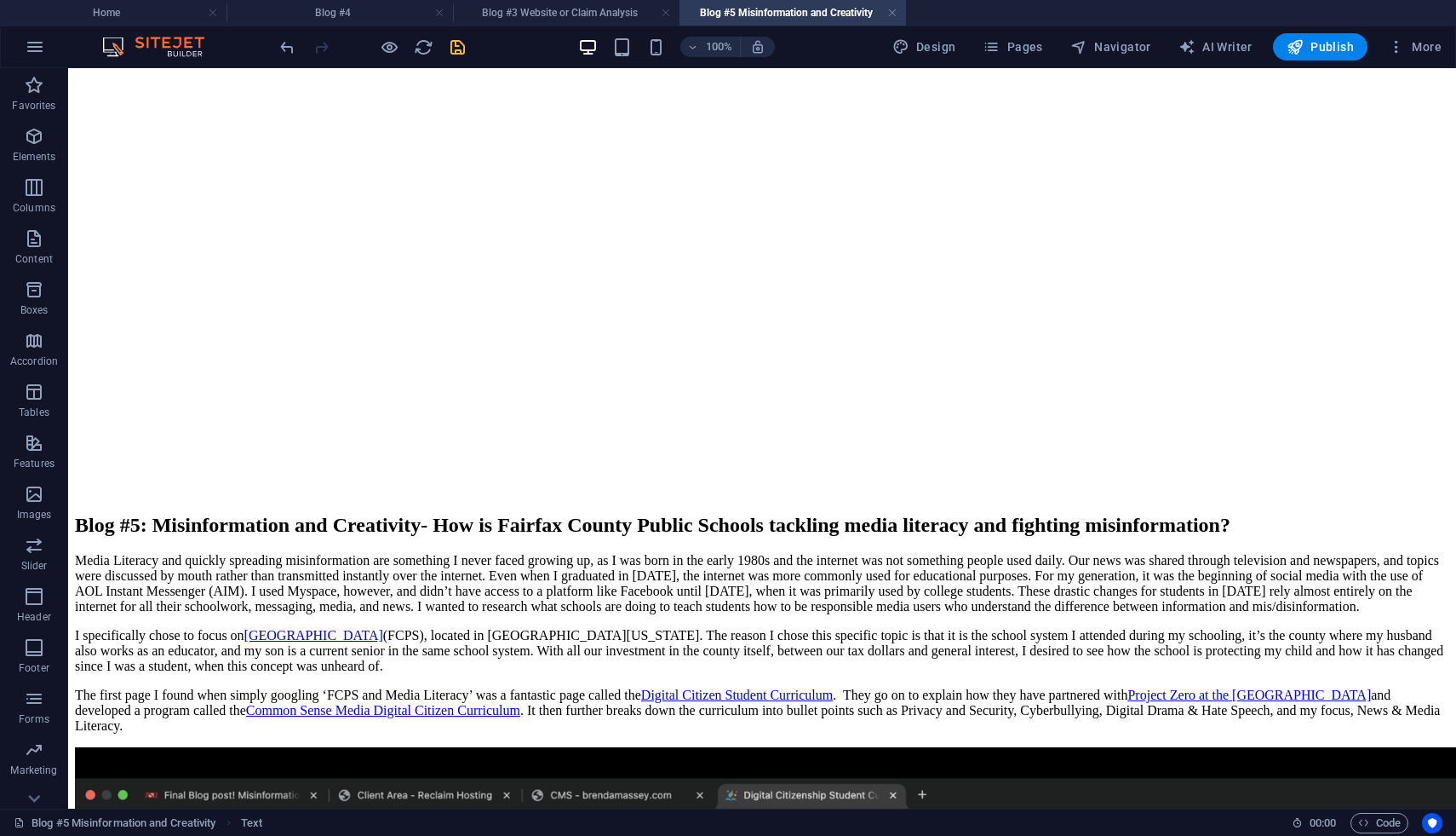
scroll to position [2541, 0]
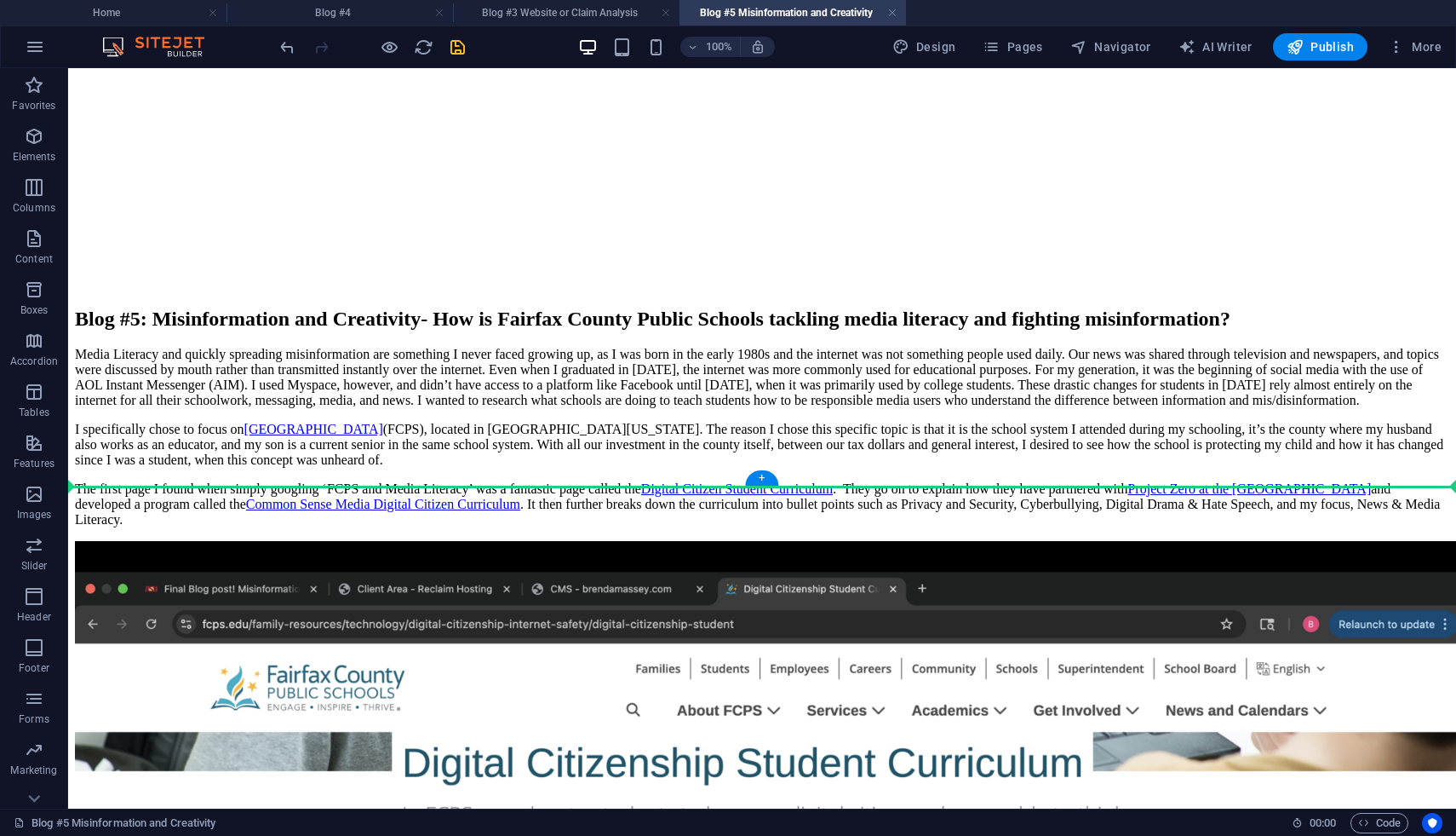
drag, startPoint x: 500, startPoint y: 414, endPoint x: 555, endPoint y: 483, distance: 88.2
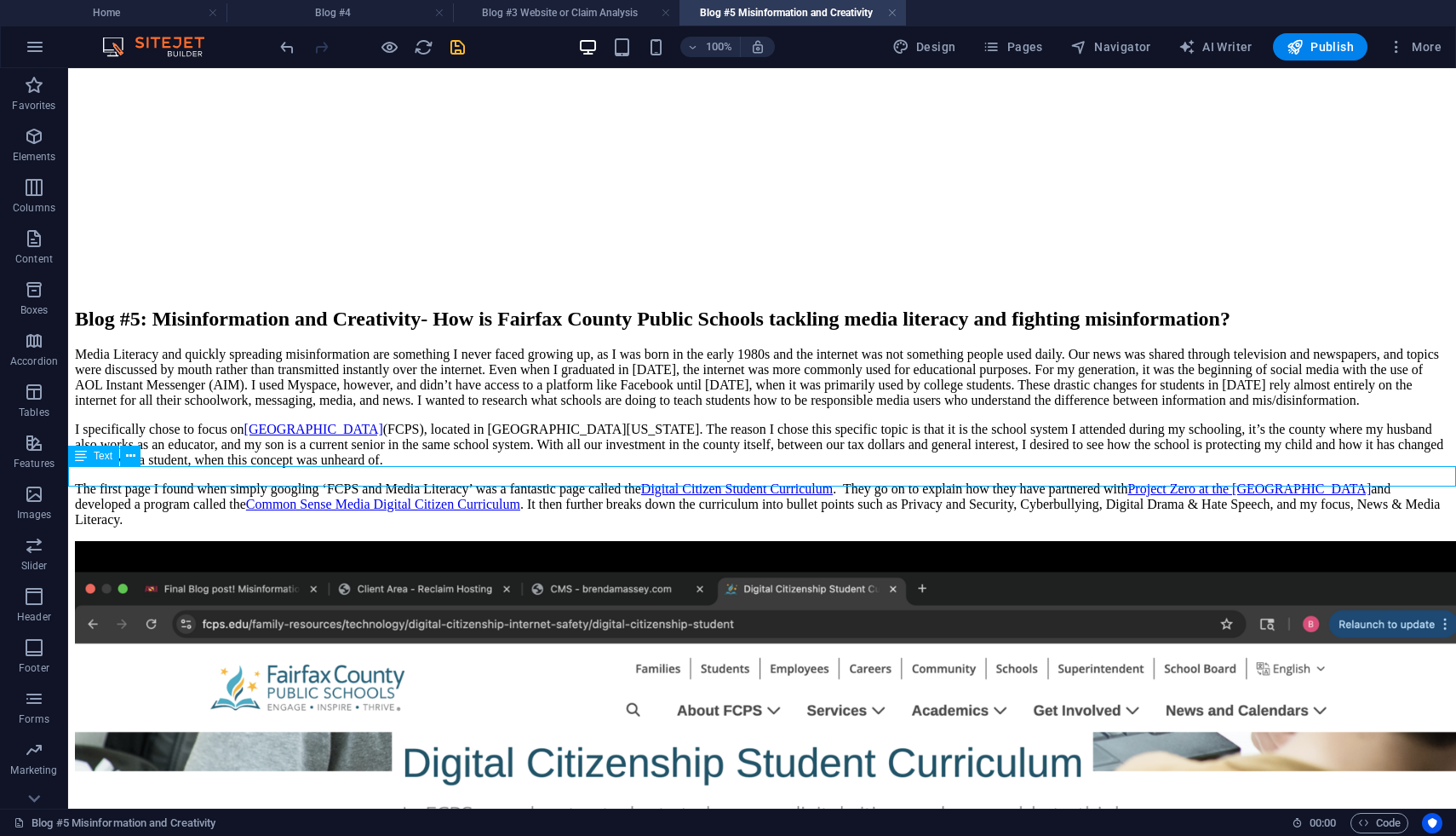
scroll to position [2455, 0]
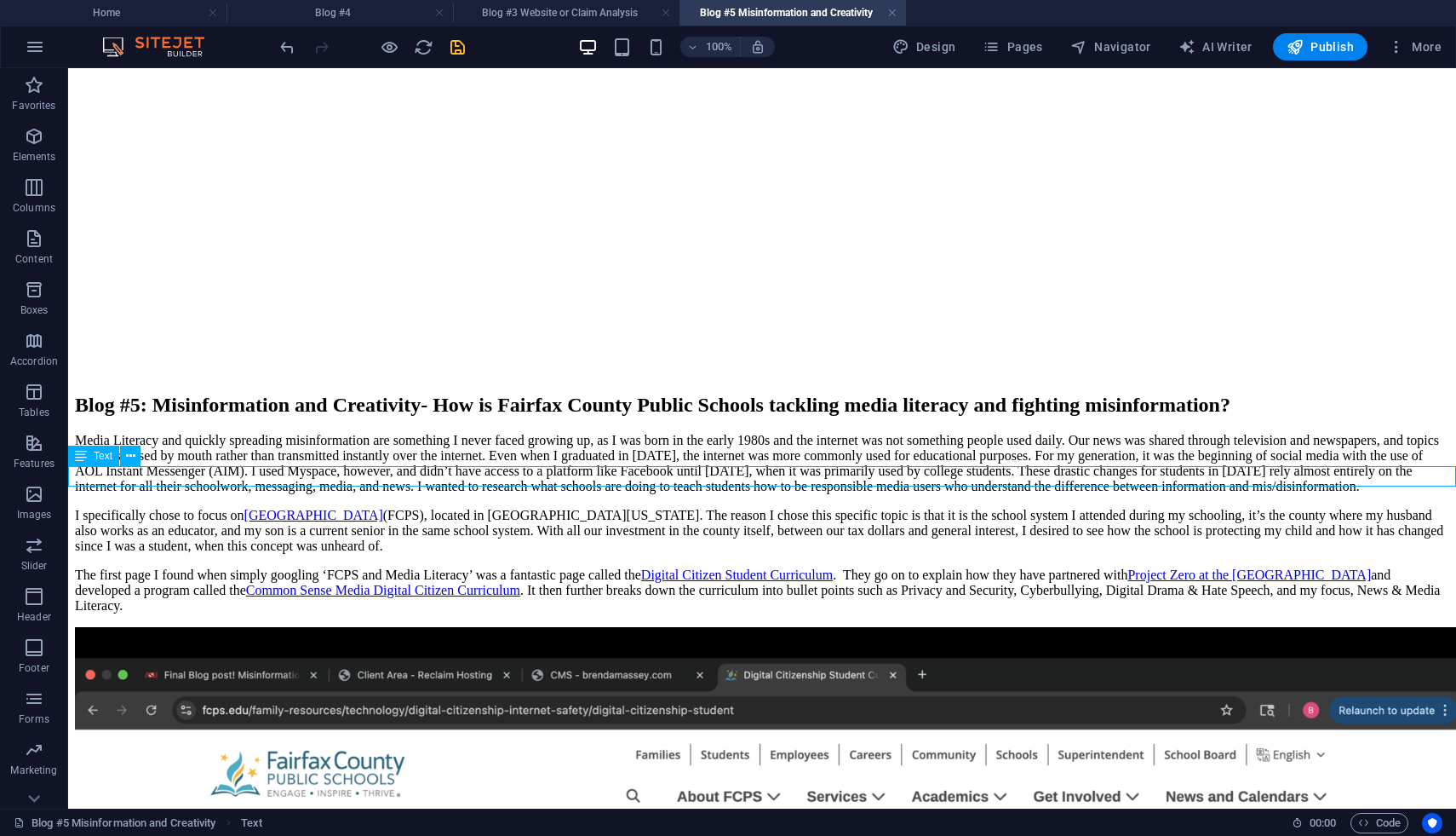
click at [131, 453] on icon at bounding box center [131, 456] width 10 height 18
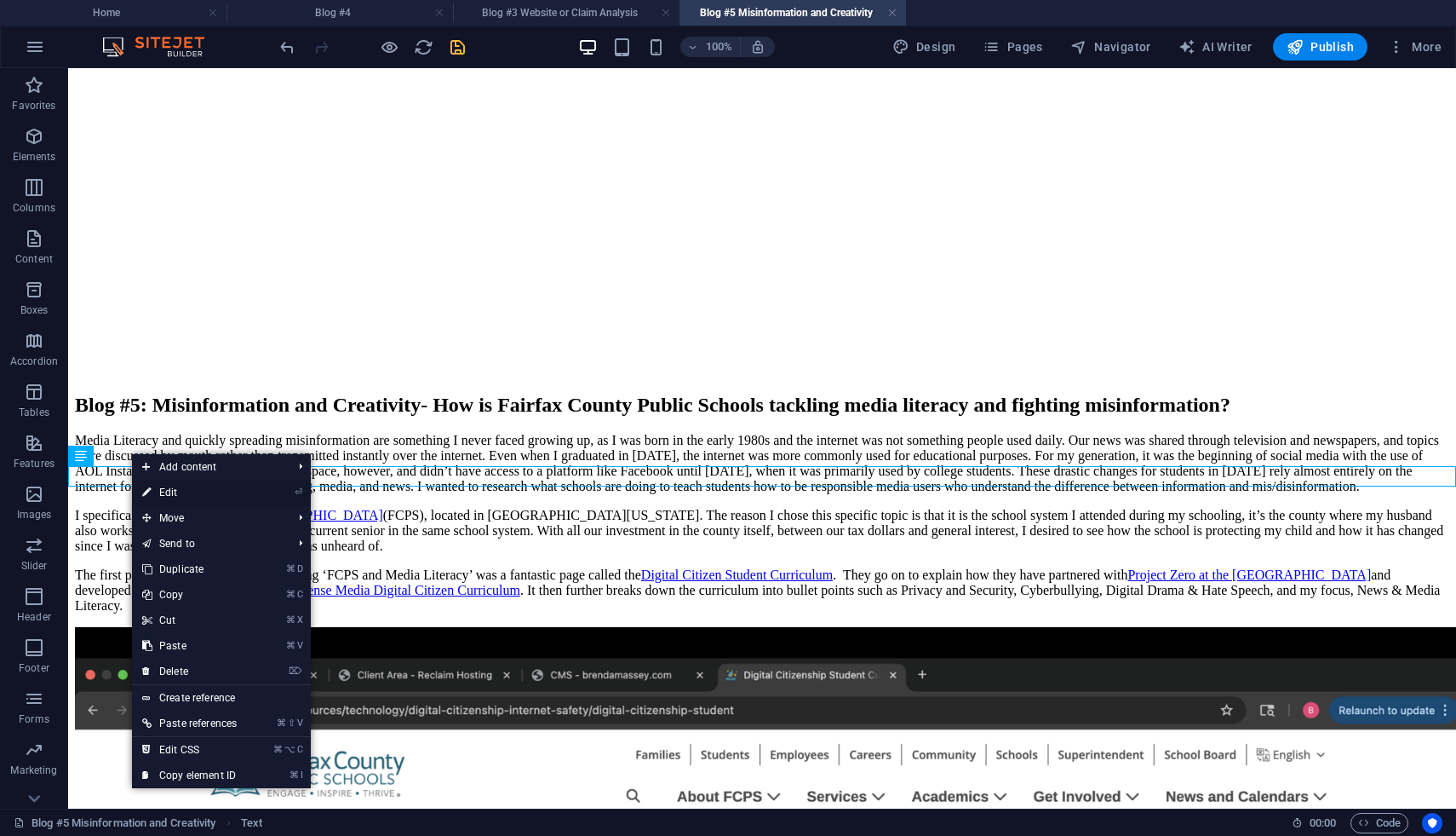
click at [155, 493] on link "⏎ Edit" at bounding box center [189, 493] width 115 height 25
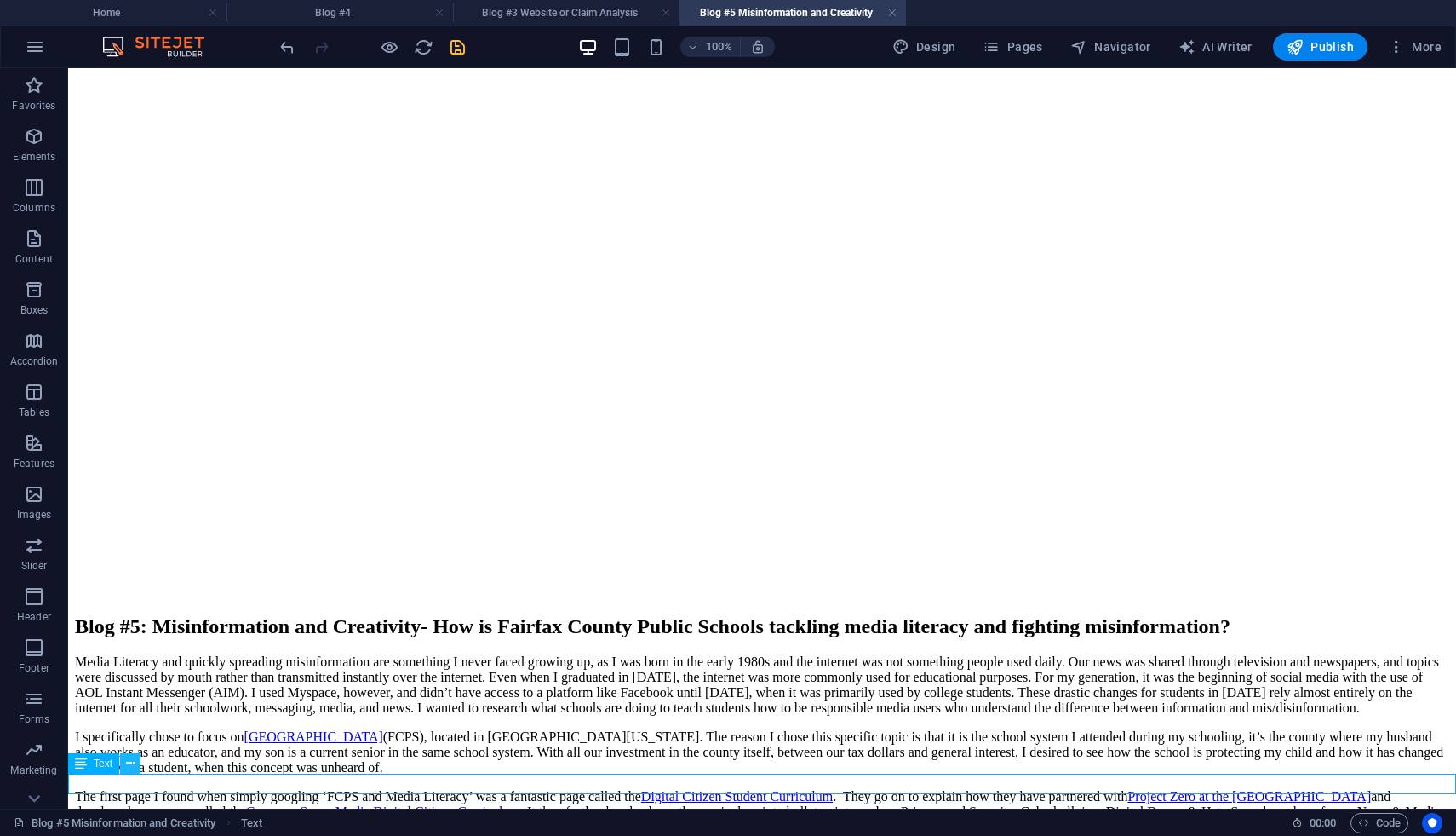
click at [127, 767] on icon at bounding box center [131, 764] width 10 height 18
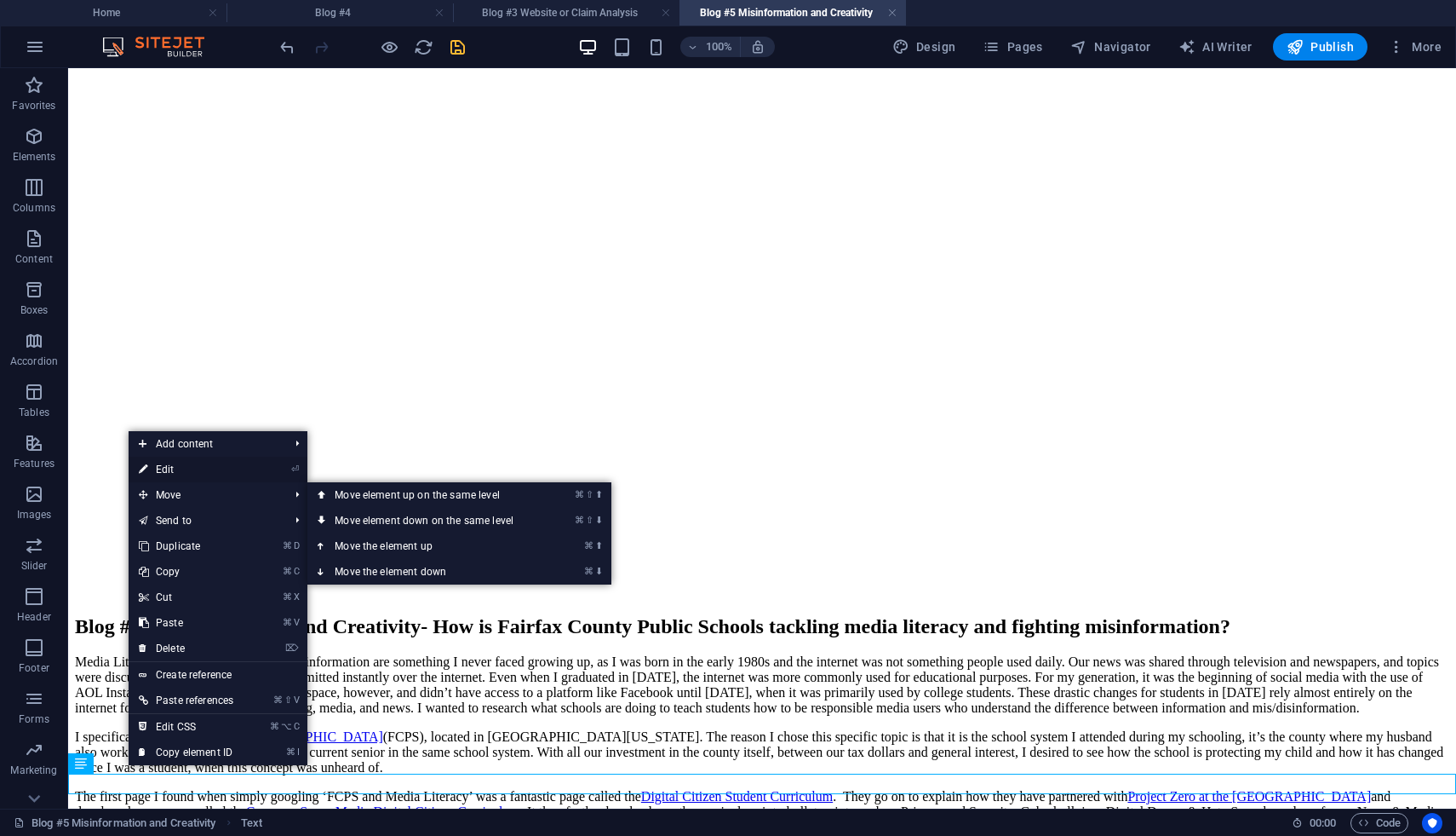
click at [191, 468] on link "⏎ Edit" at bounding box center [186, 469] width 115 height 25
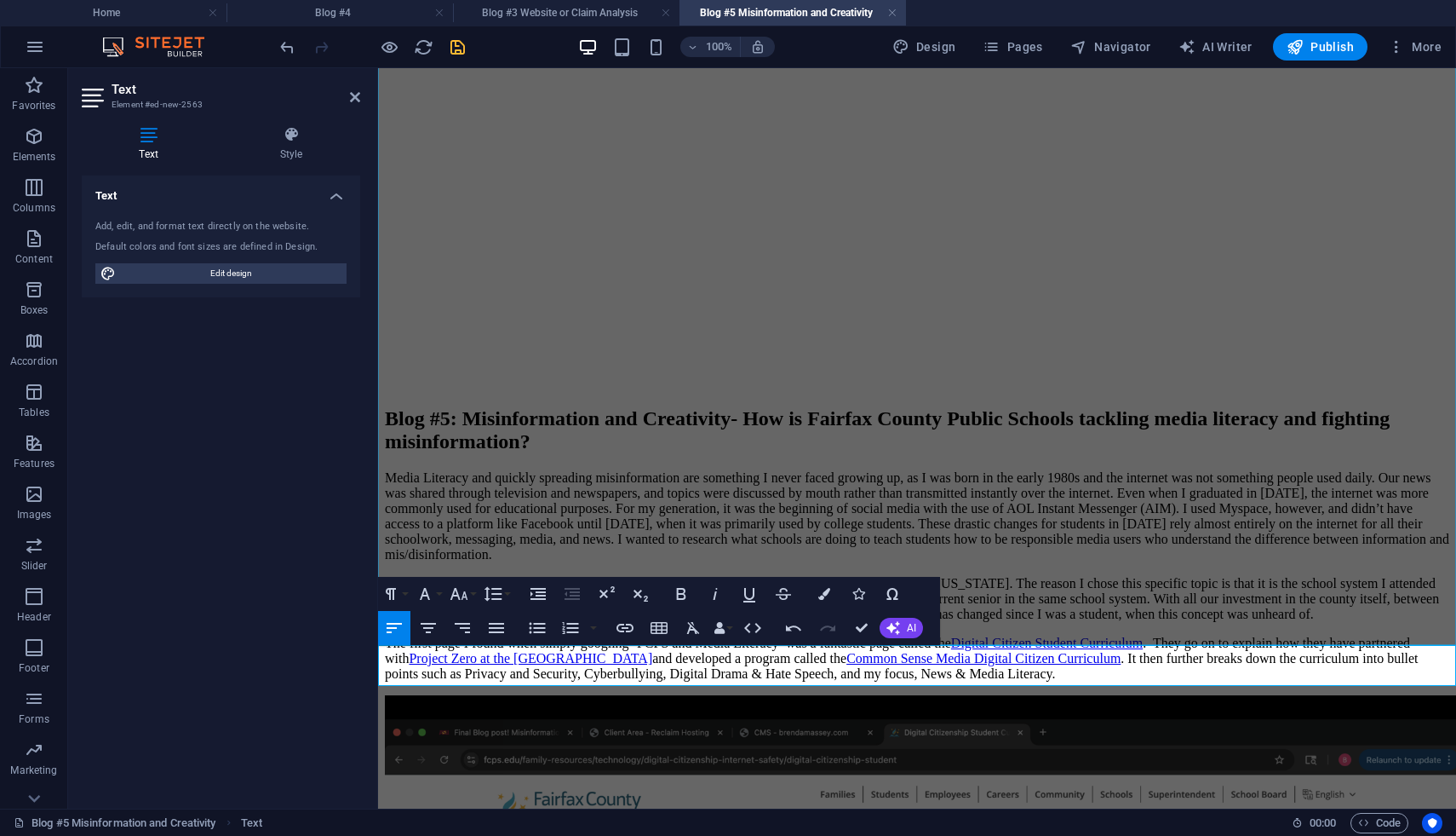
scroll to position [2064, 0]
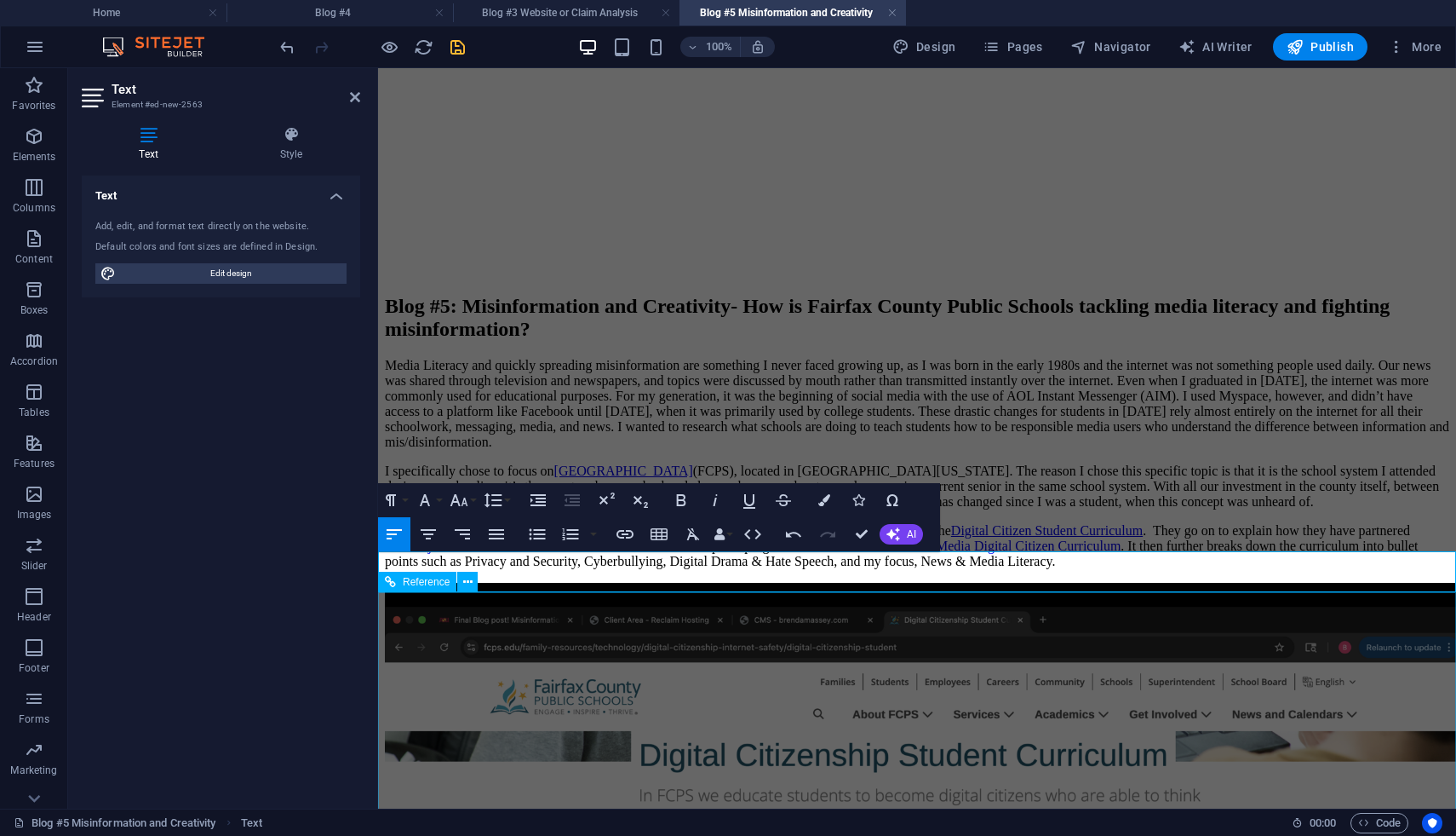
scroll to position [2145, 0]
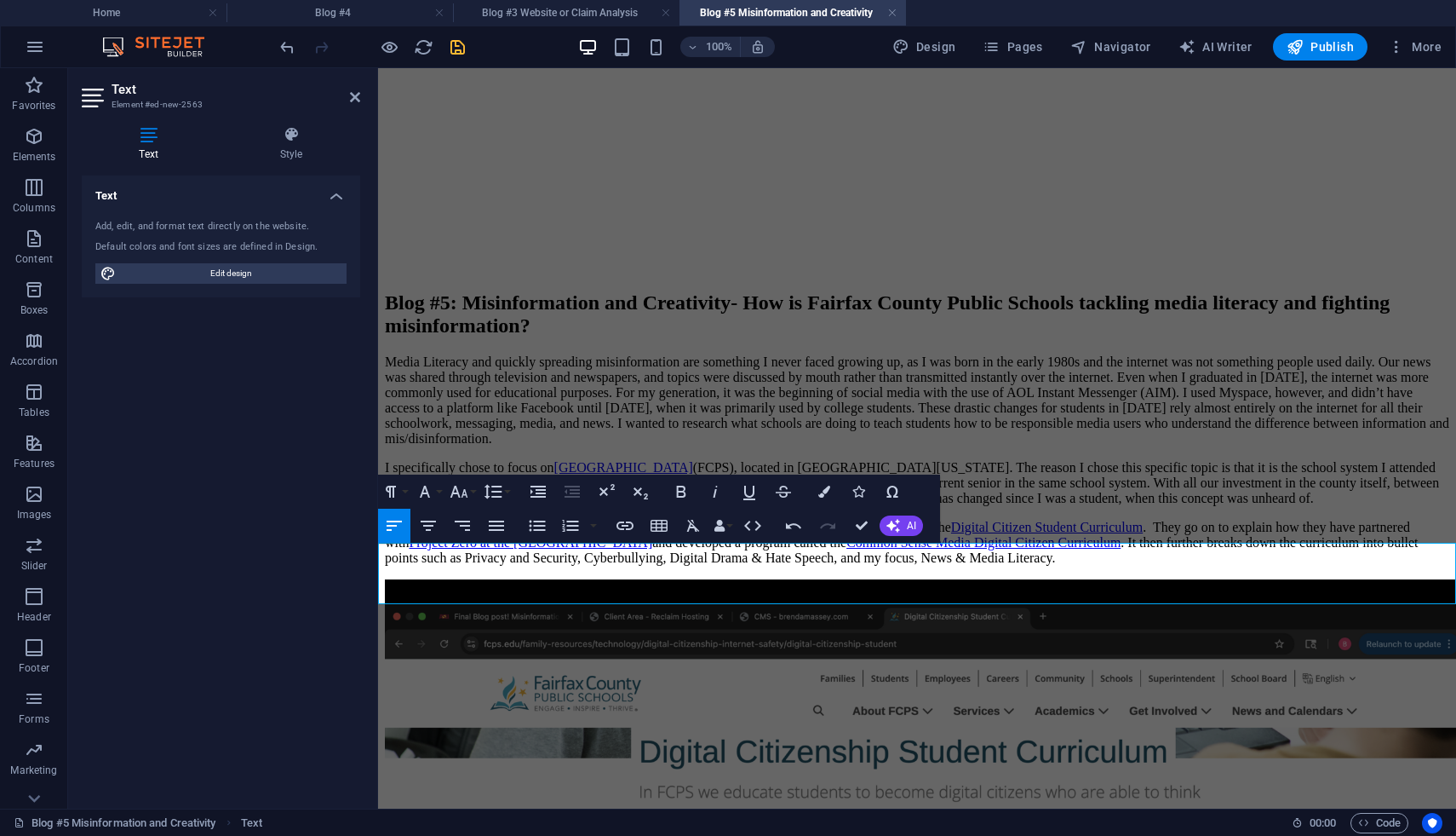
click at [33, 196] on icon "button" at bounding box center [33, 187] width 20 height 20
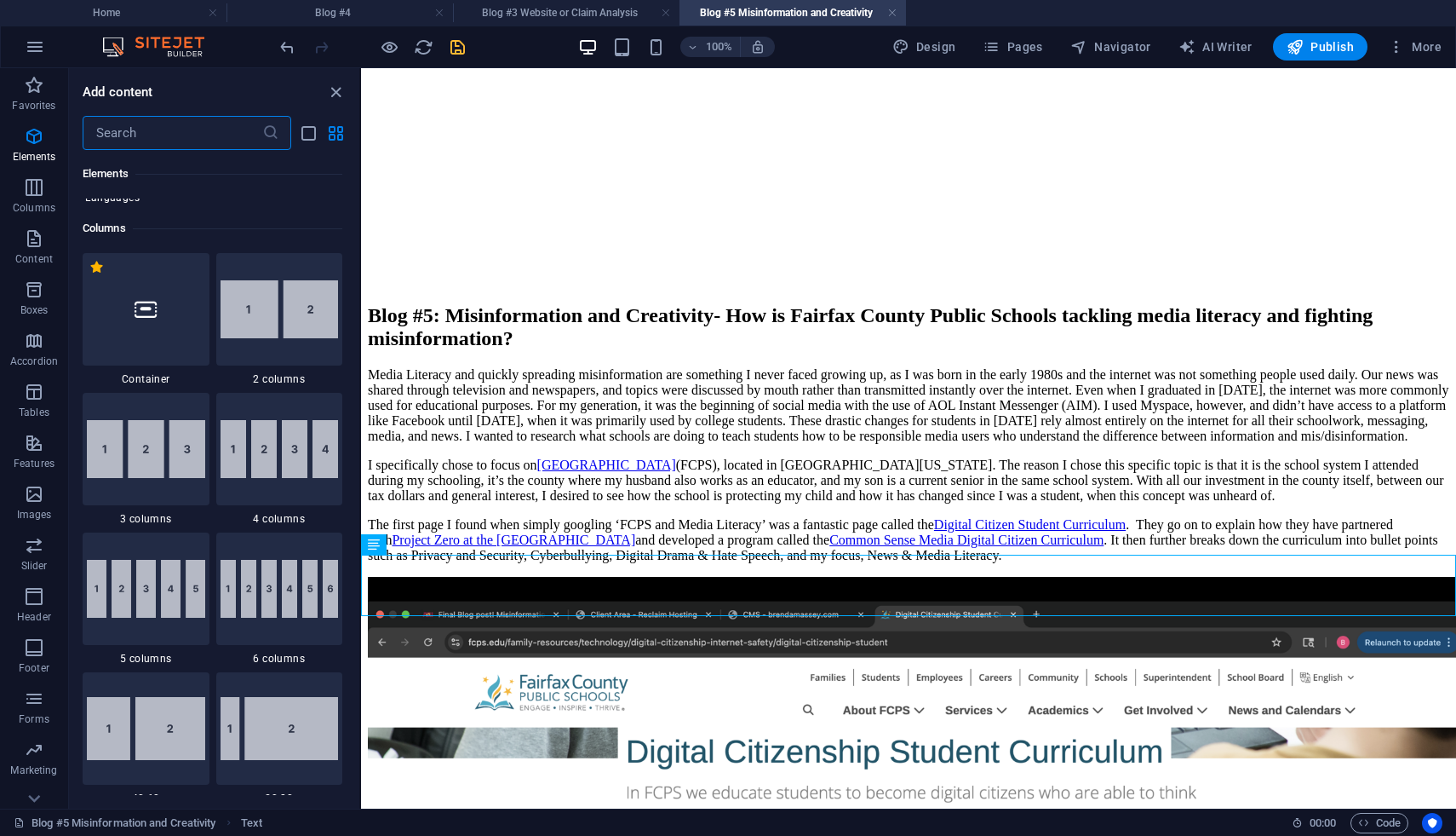
scroll to position [844, 0]
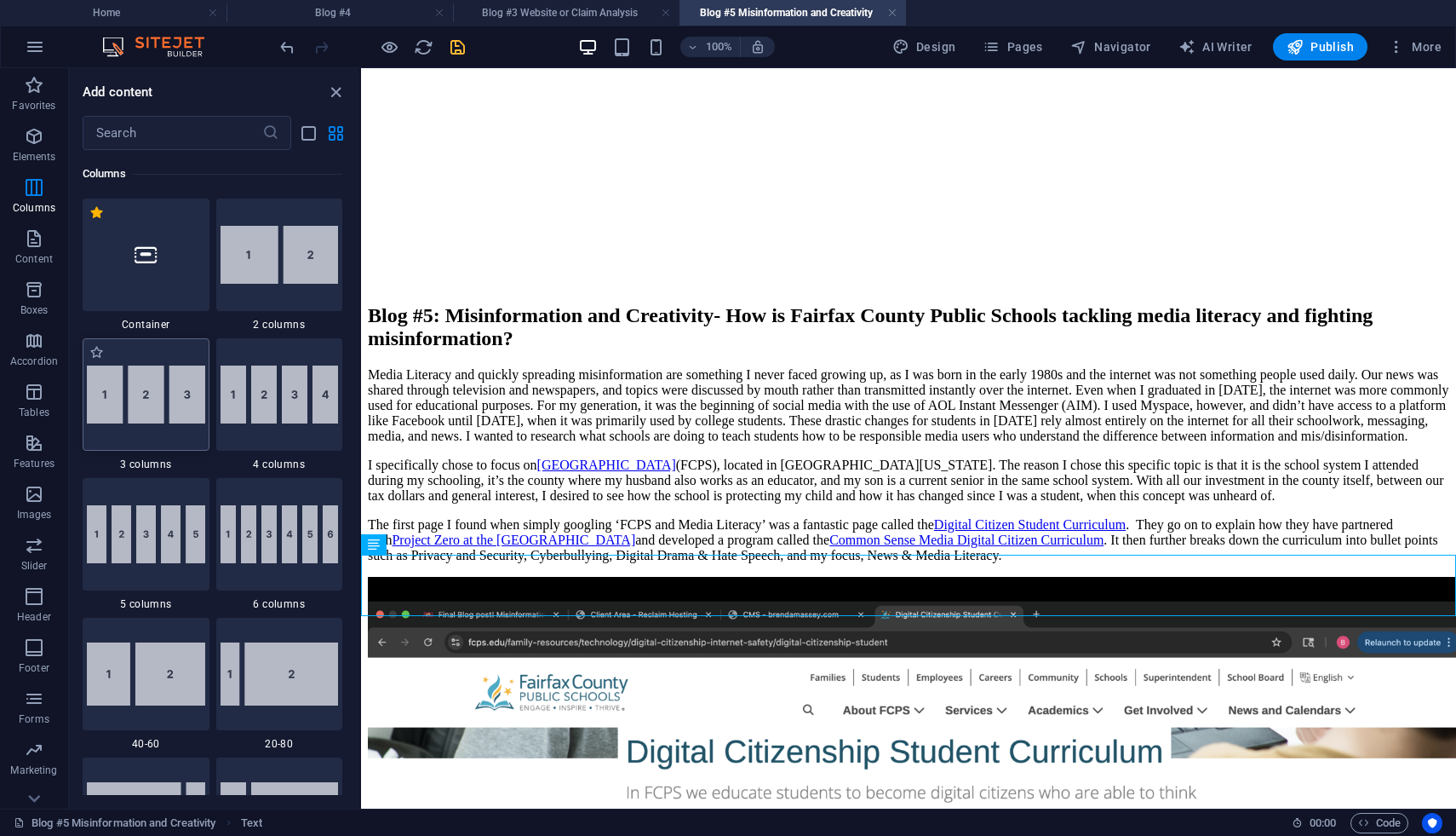
click at [141, 390] on img at bounding box center [145, 394] width 118 height 58
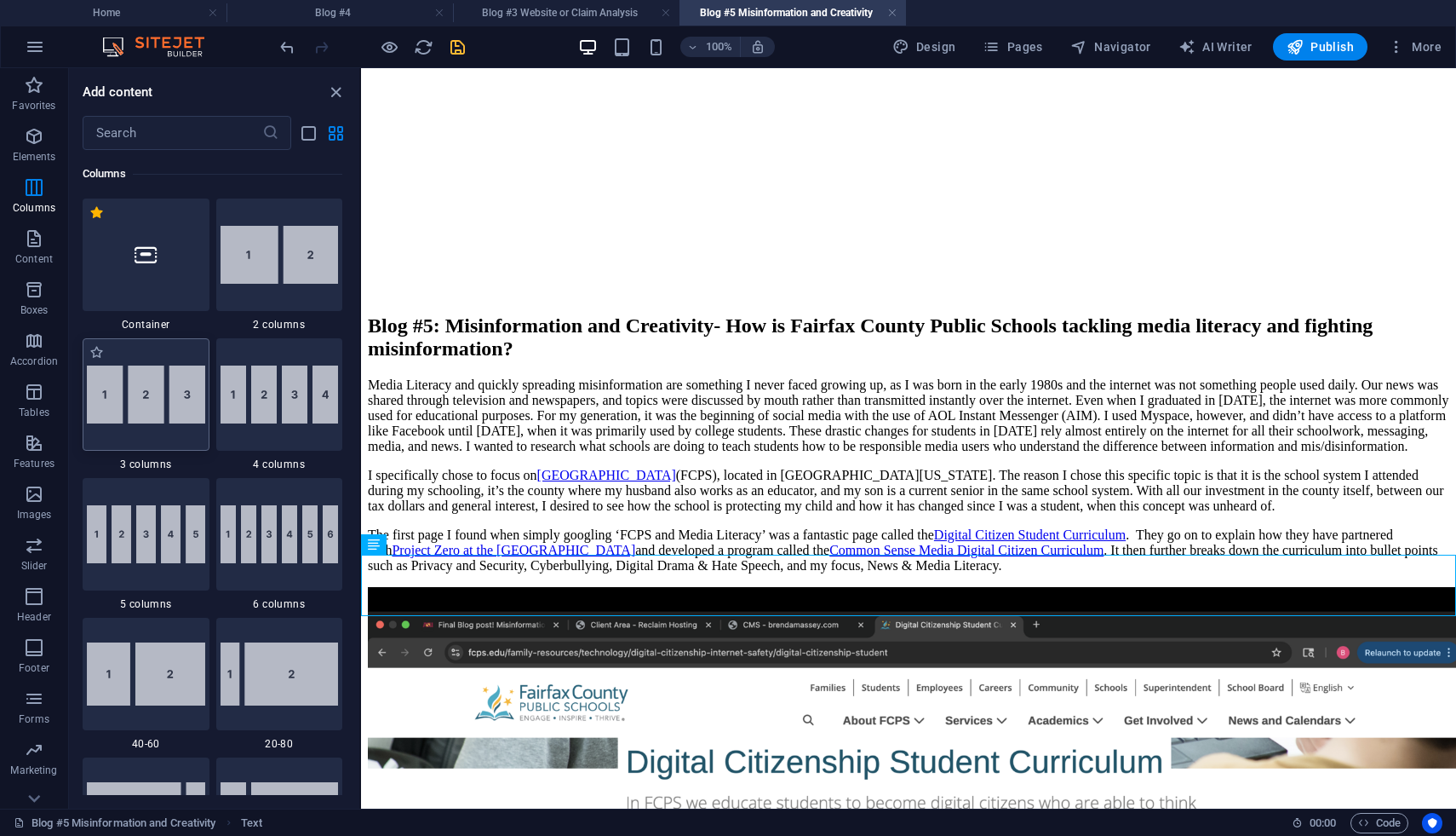
select select "rem"
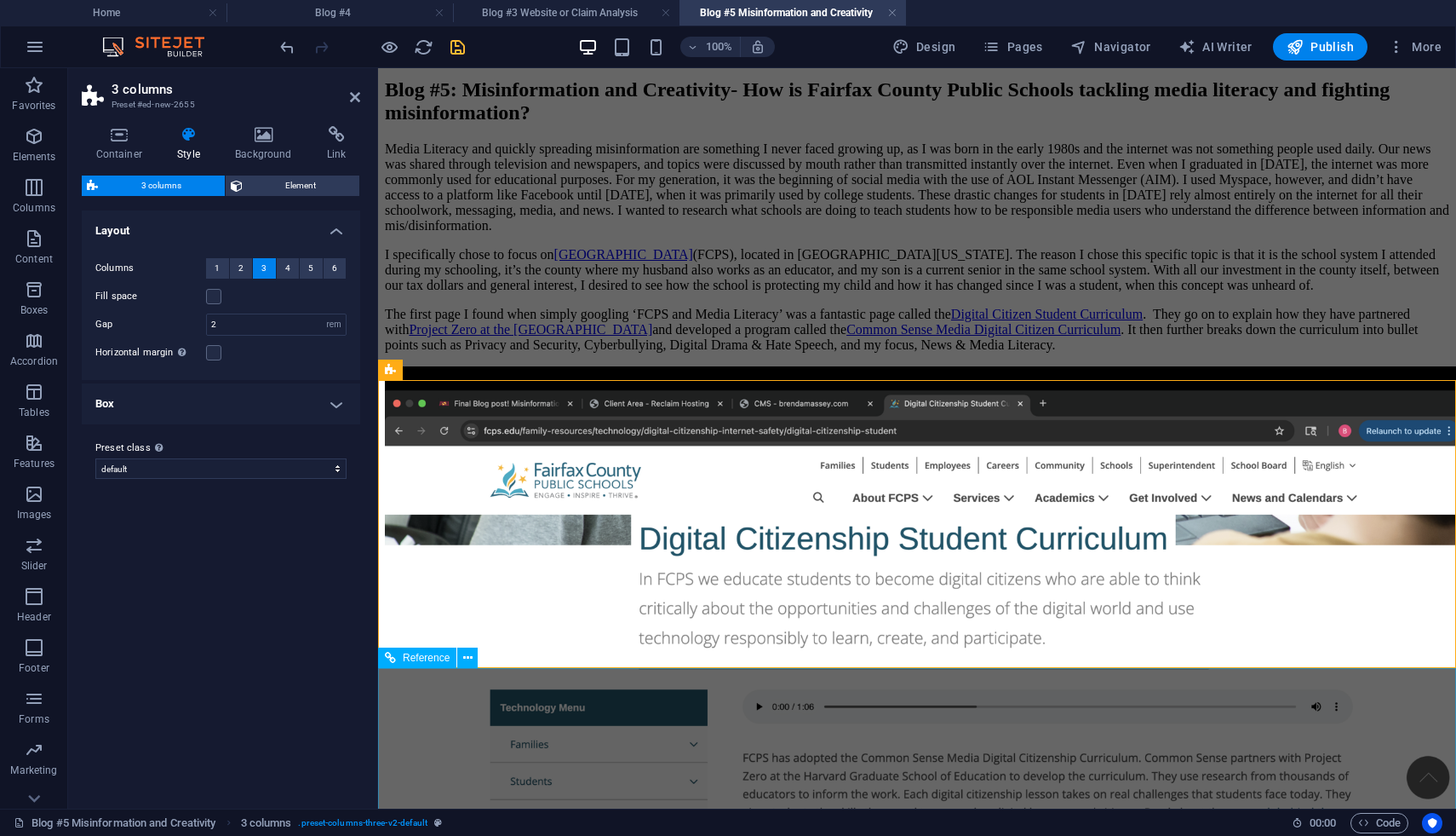
scroll to position [2369, 0]
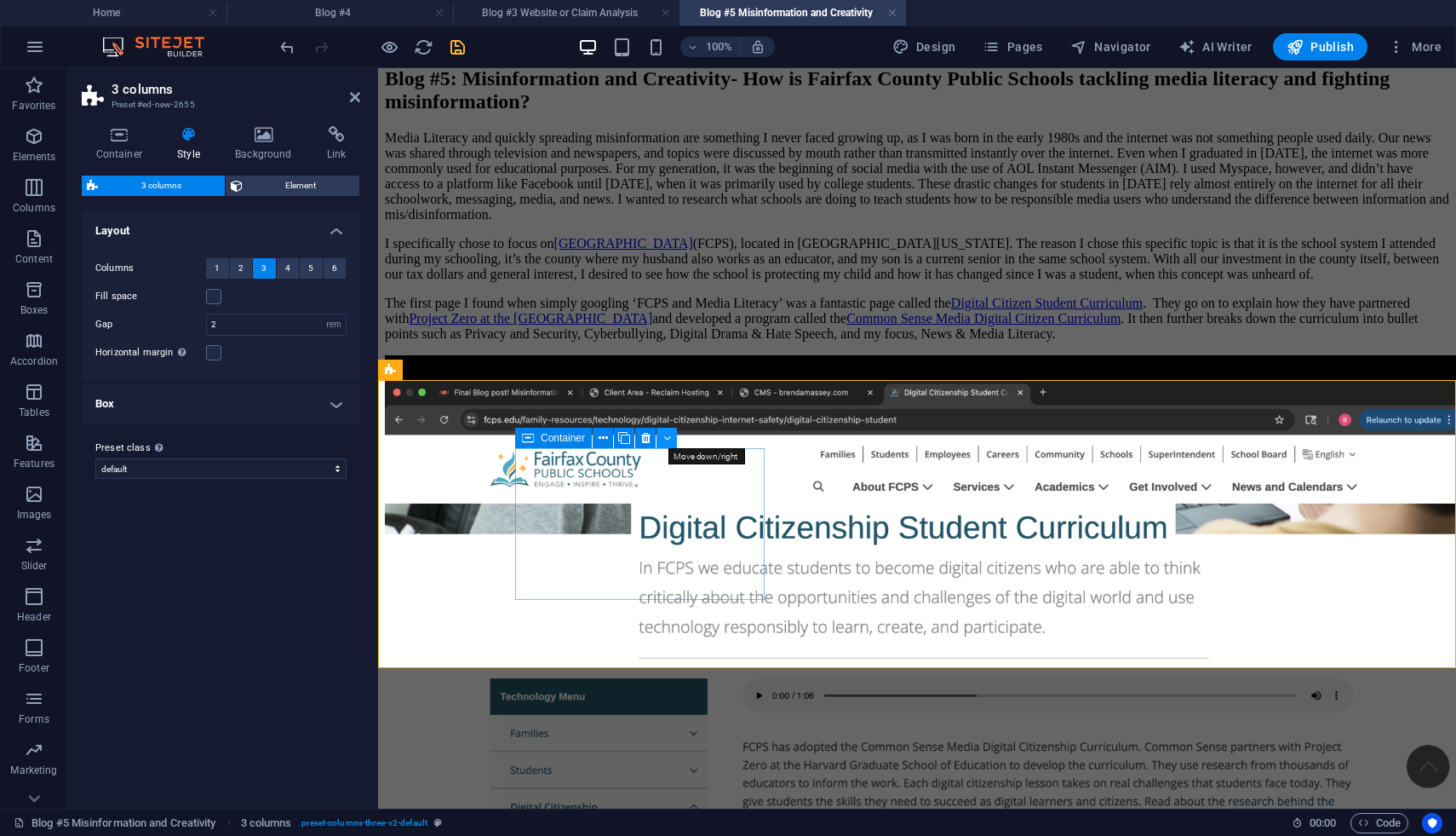
click at [669, 440] on icon at bounding box center [667, 438] width 8 height 18
click at [603, 443] on icon at bounding box center [604, 438] width 10 height 18
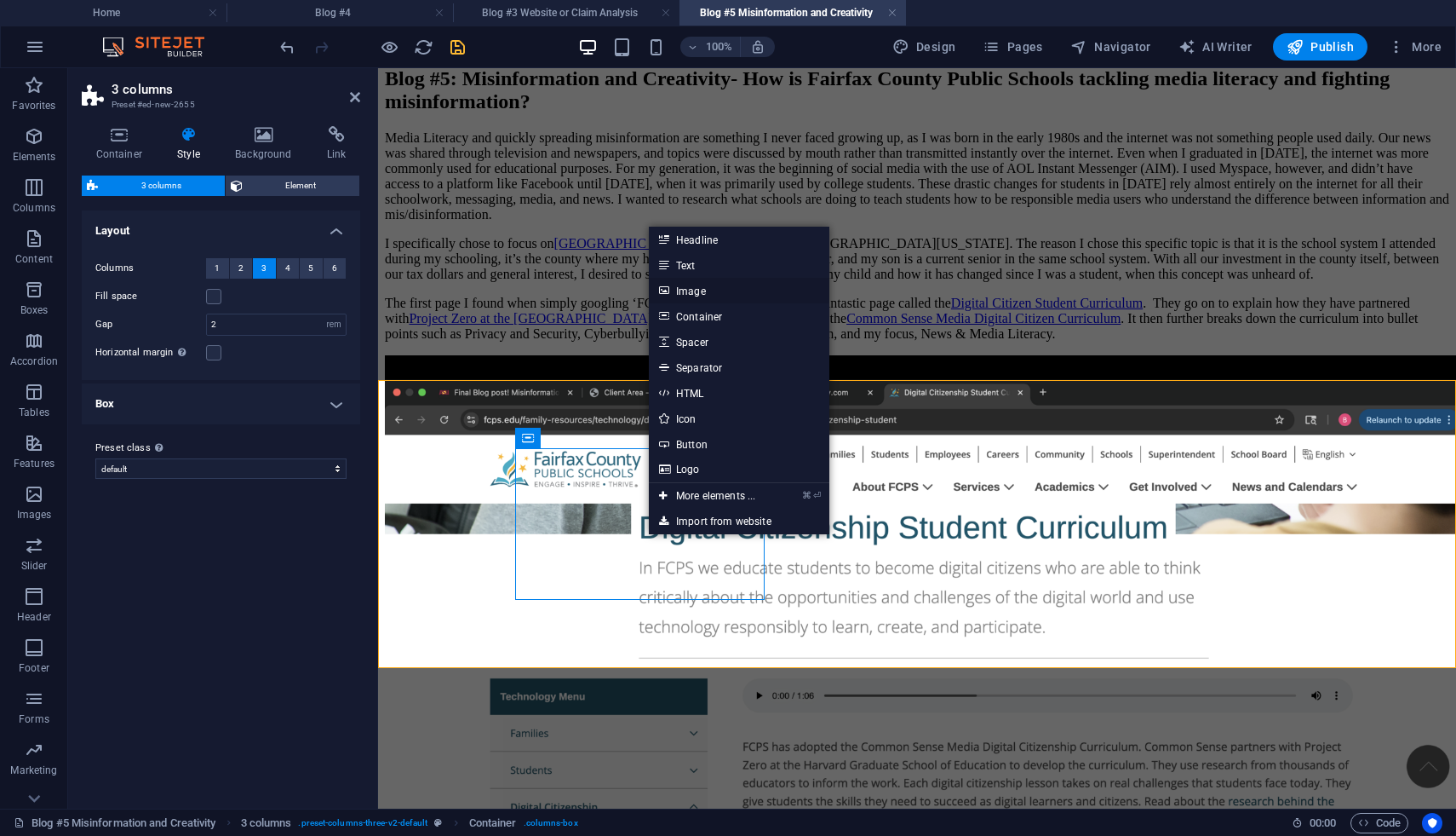
click at [682, 297] on link "Image" at bounding box center [738, 291] width 180 height 25
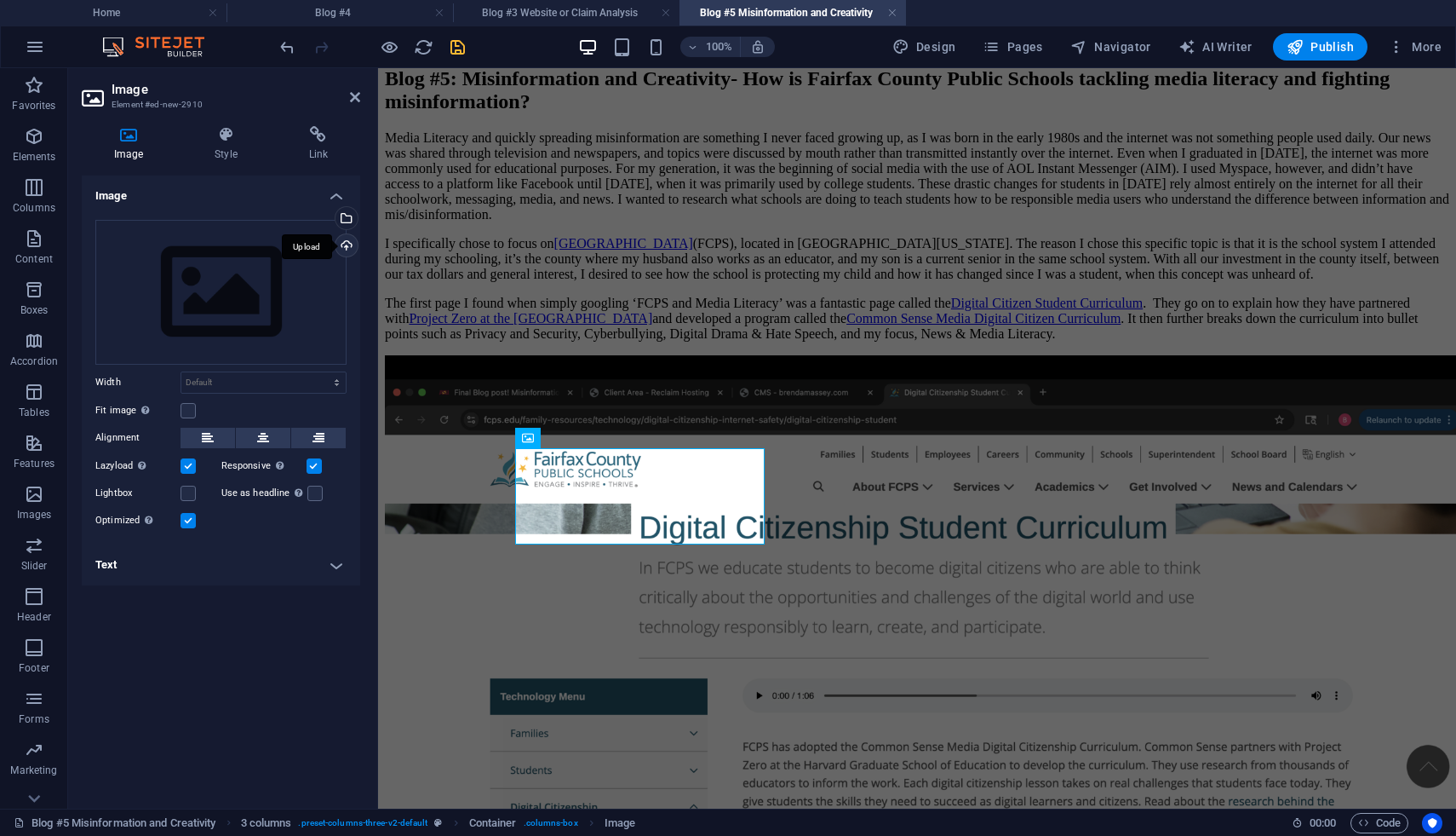
click at [347, 244] on div "Upload" at bounding box center [345, 247] width 25 height 25
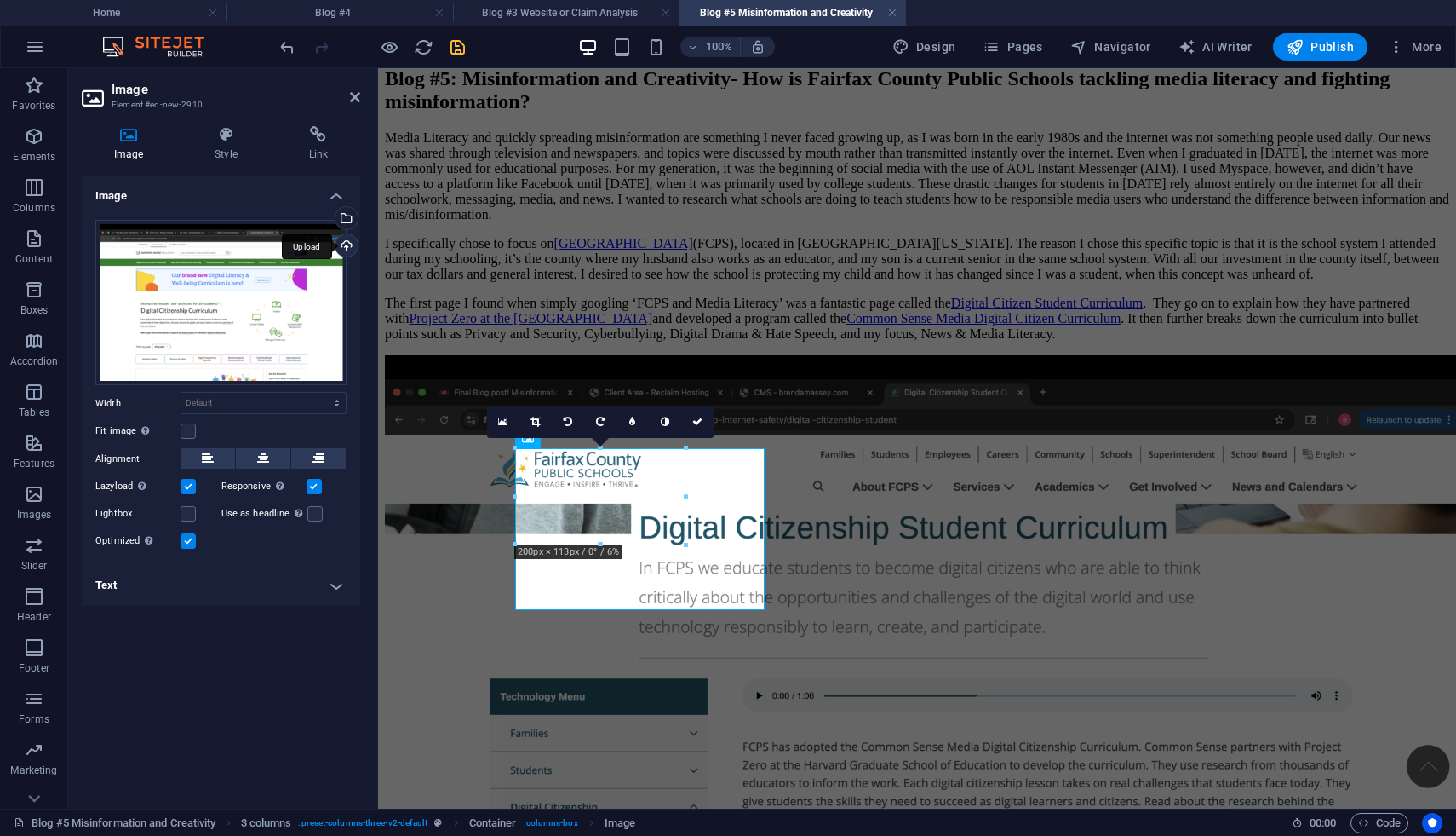
click at [347, 246] on div "Upload" at bounding box center [345, 247] width 25 height 25
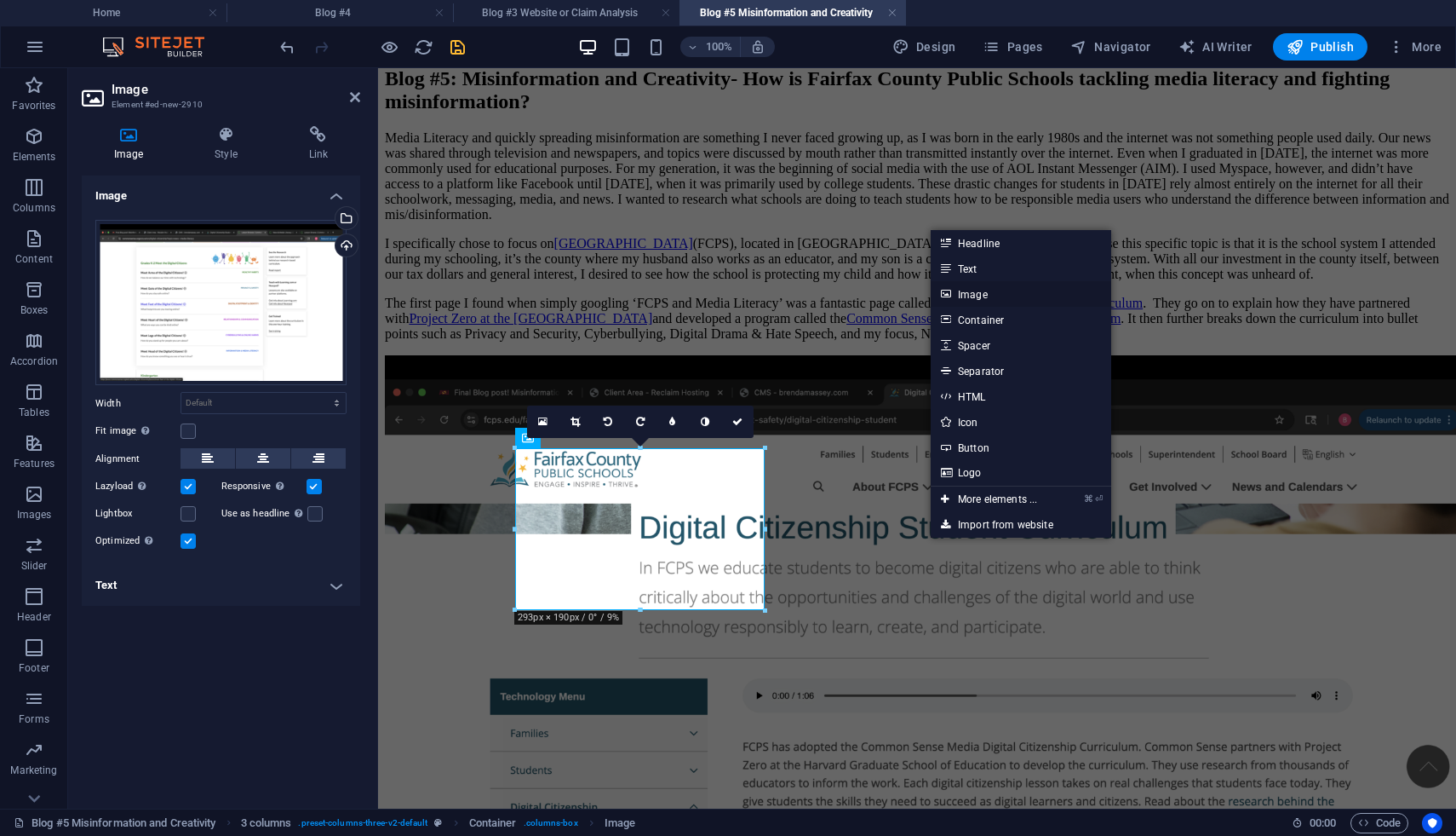
click at [972, 299] on link "Image" at bounding box center [1021, 294] width 180 height 25
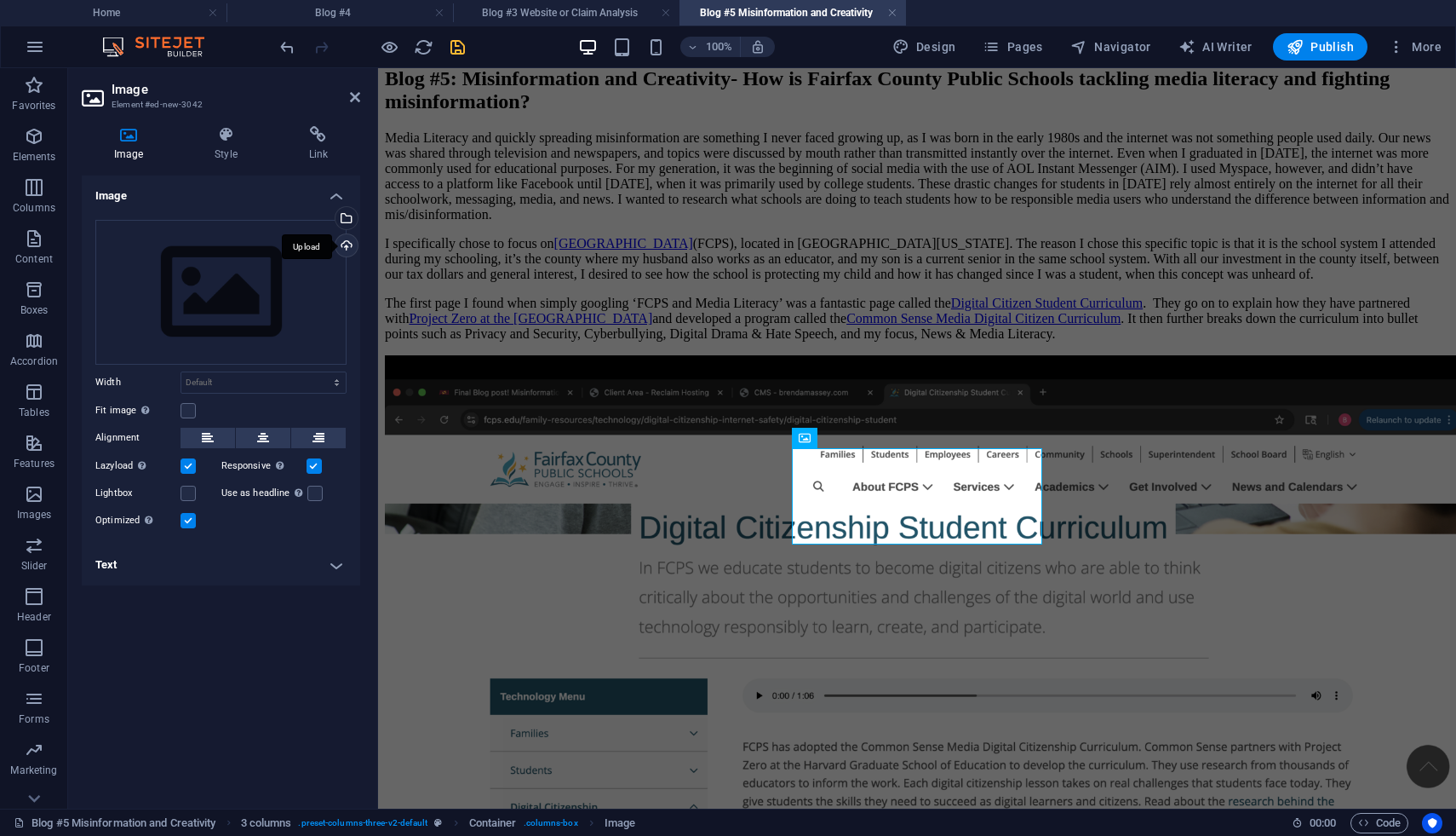
click at [346, 245] on div "Upload" at bounding box center [345, 247] width 25 height 25
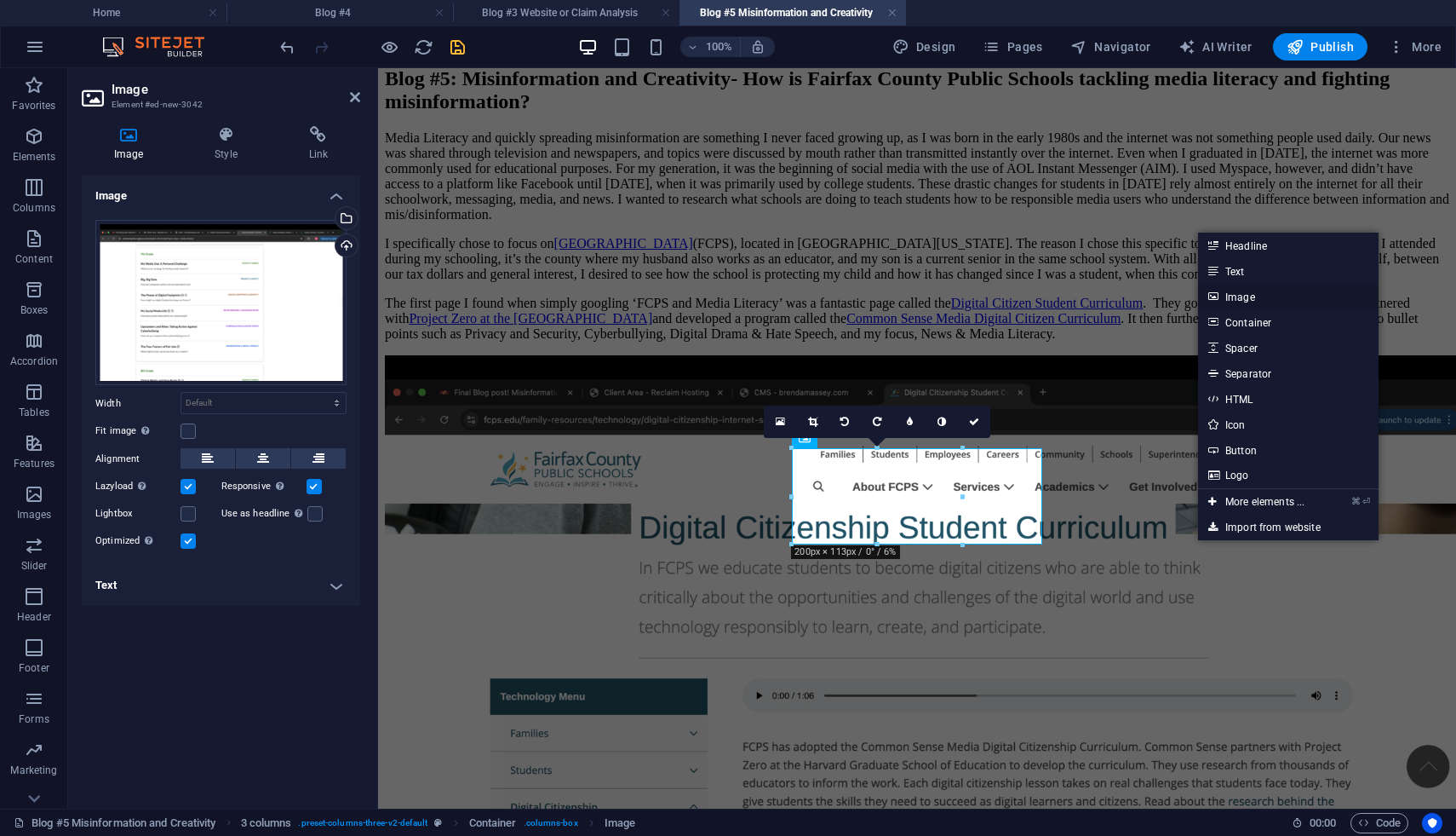
click at [1253, 301] on link "Image" at bounding box center [1288, 297] width 180 height 25
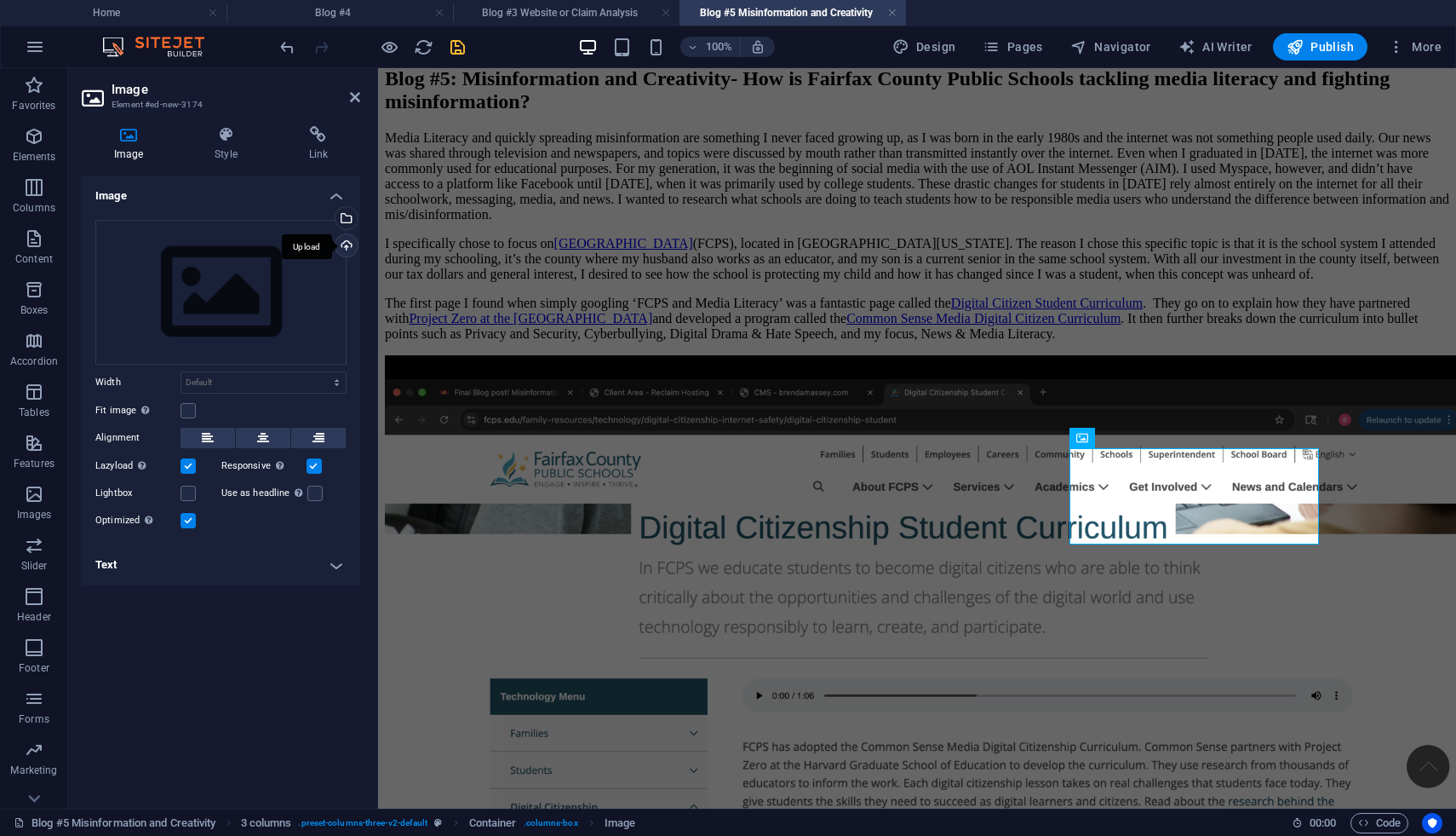
click at [347, 246] on div "Upload" at bounding box center [345, 247] width 25 height 25
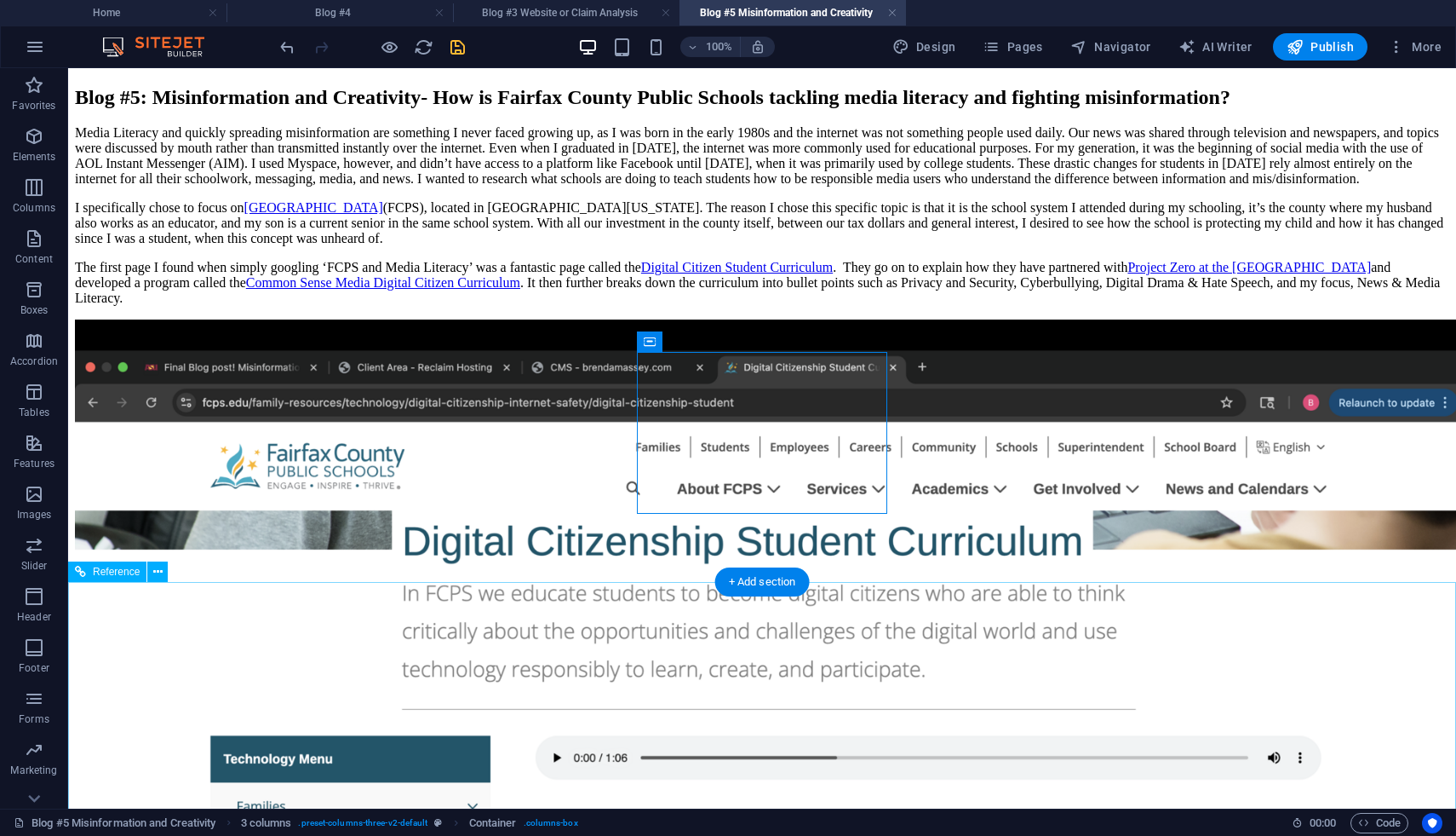
scroll to position [2765, 0]
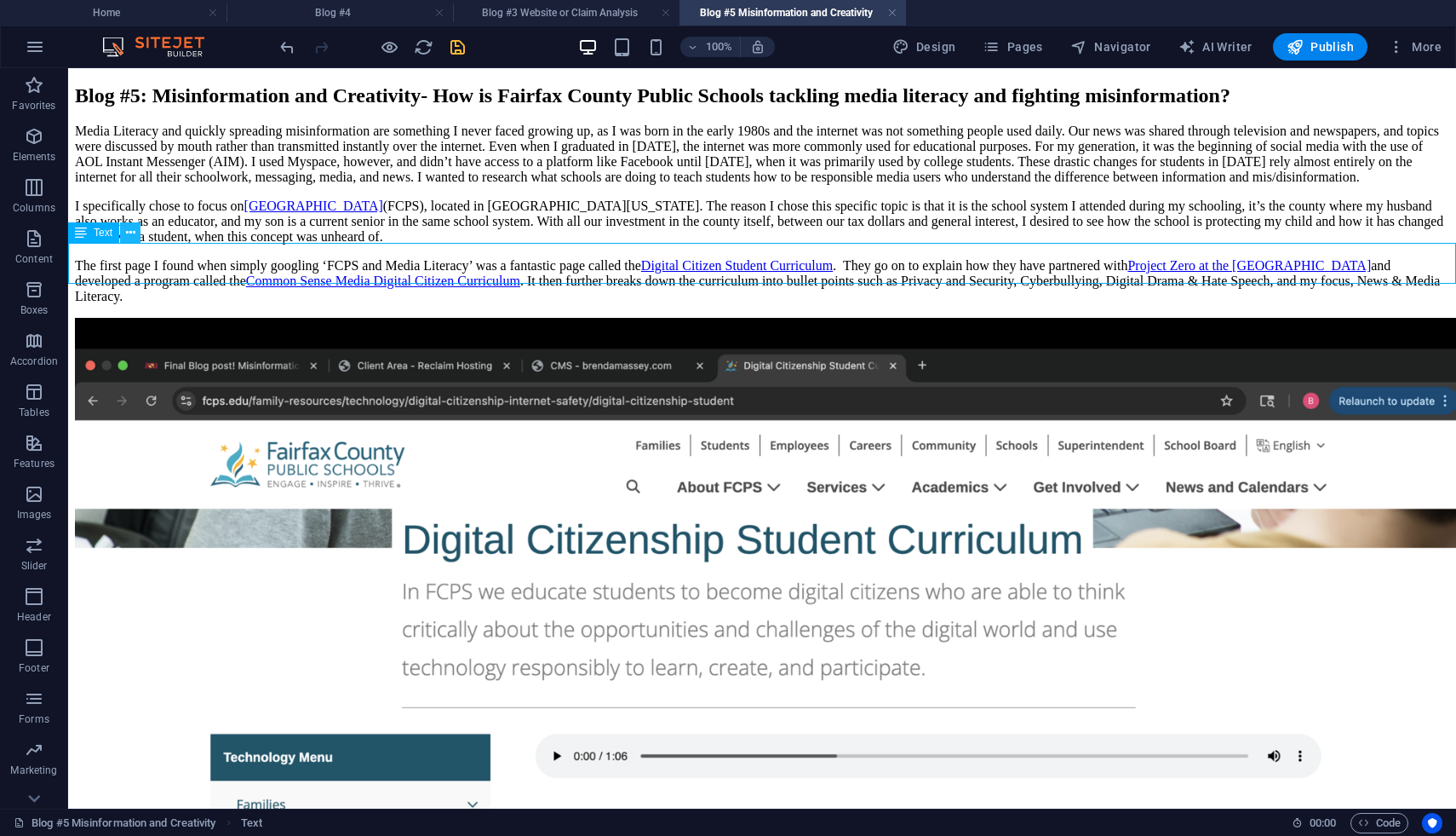
click at [138, 232] on button at bounding box center [130, 232] width 20 height 20
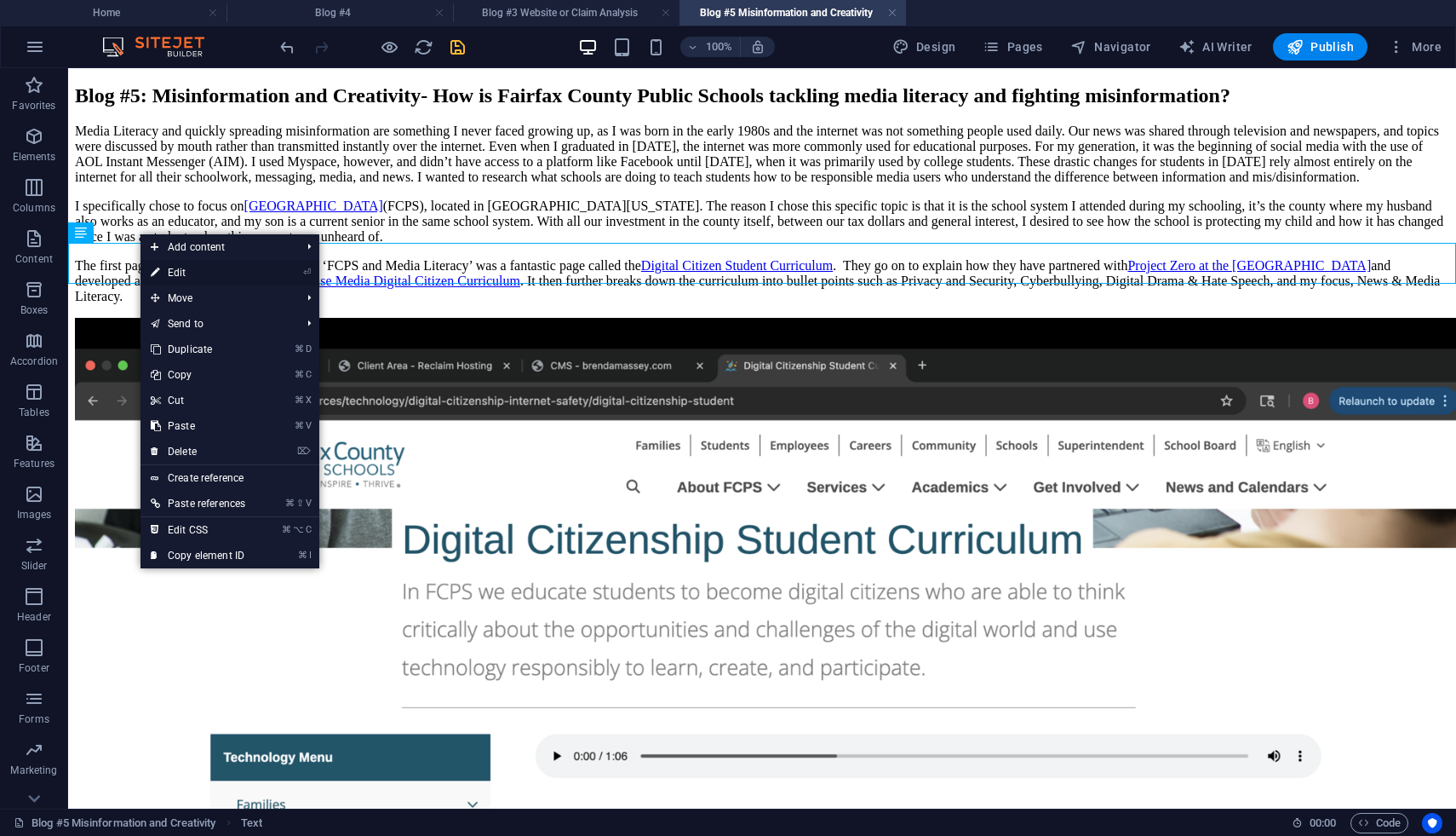
click at [172, 279] on link "⏎ Edit" at bounding box center [198, 272] width 115 height 25
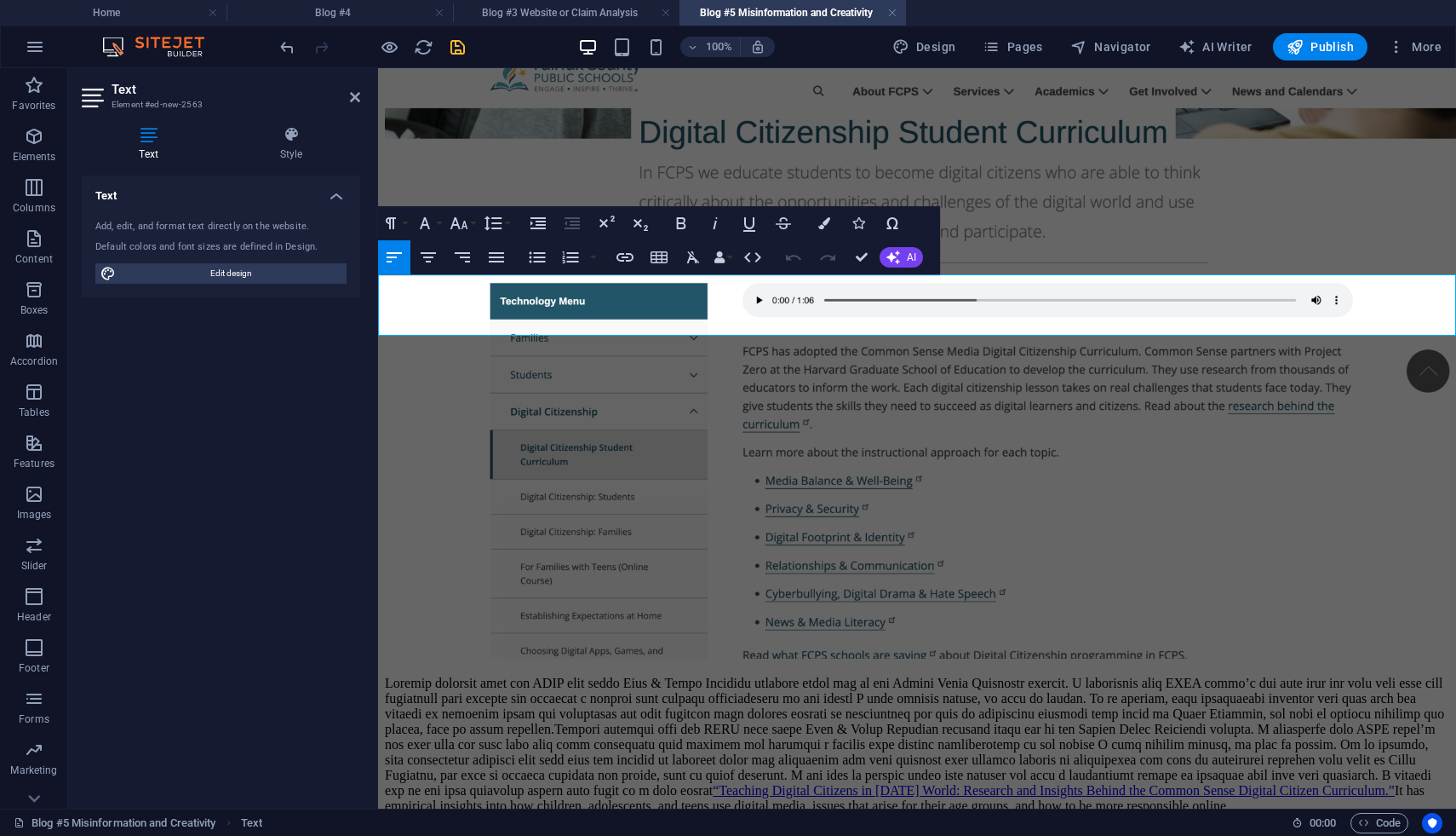
scroll to position [2413, 0]
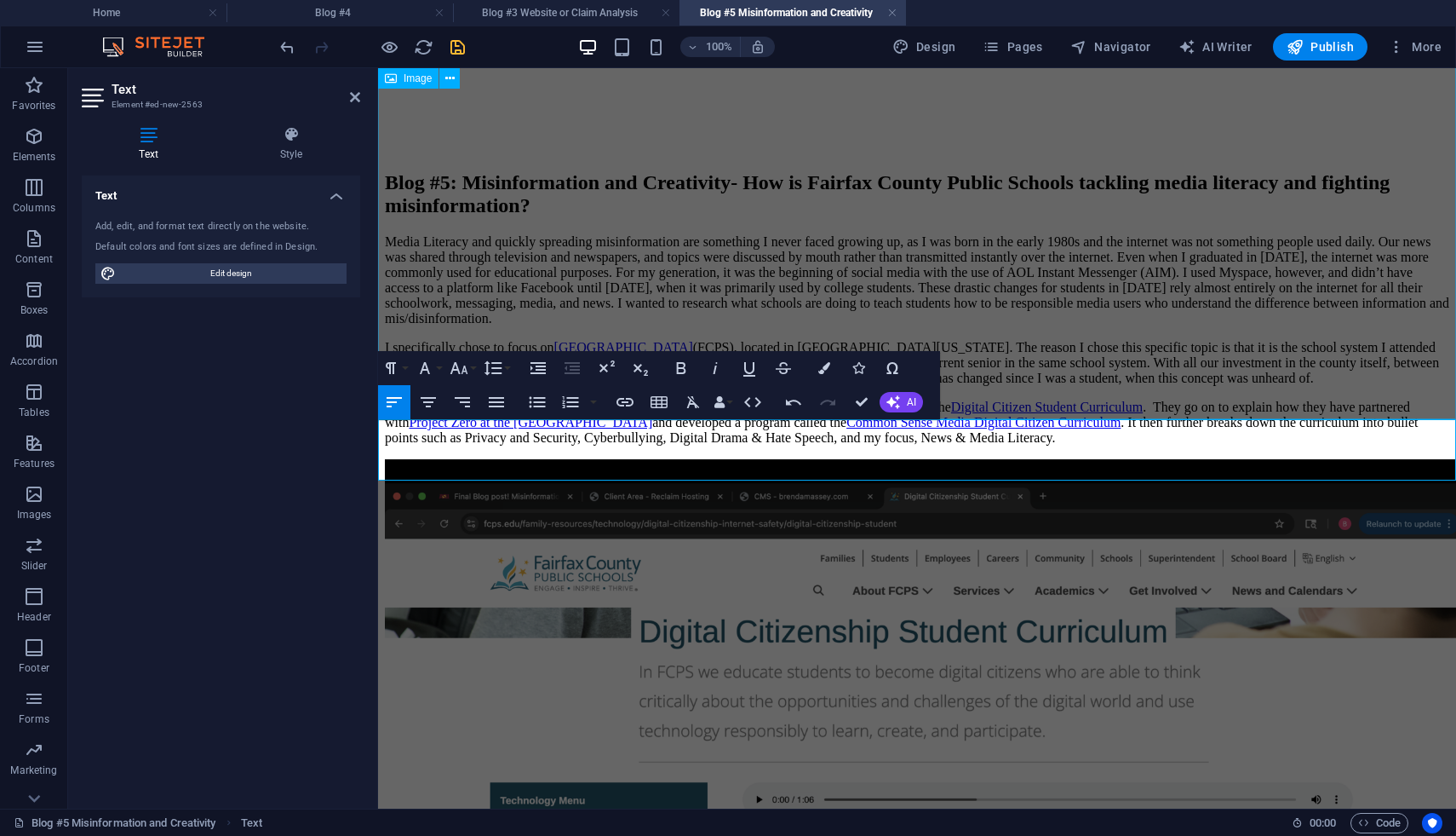
scroll to position [2269, 0]
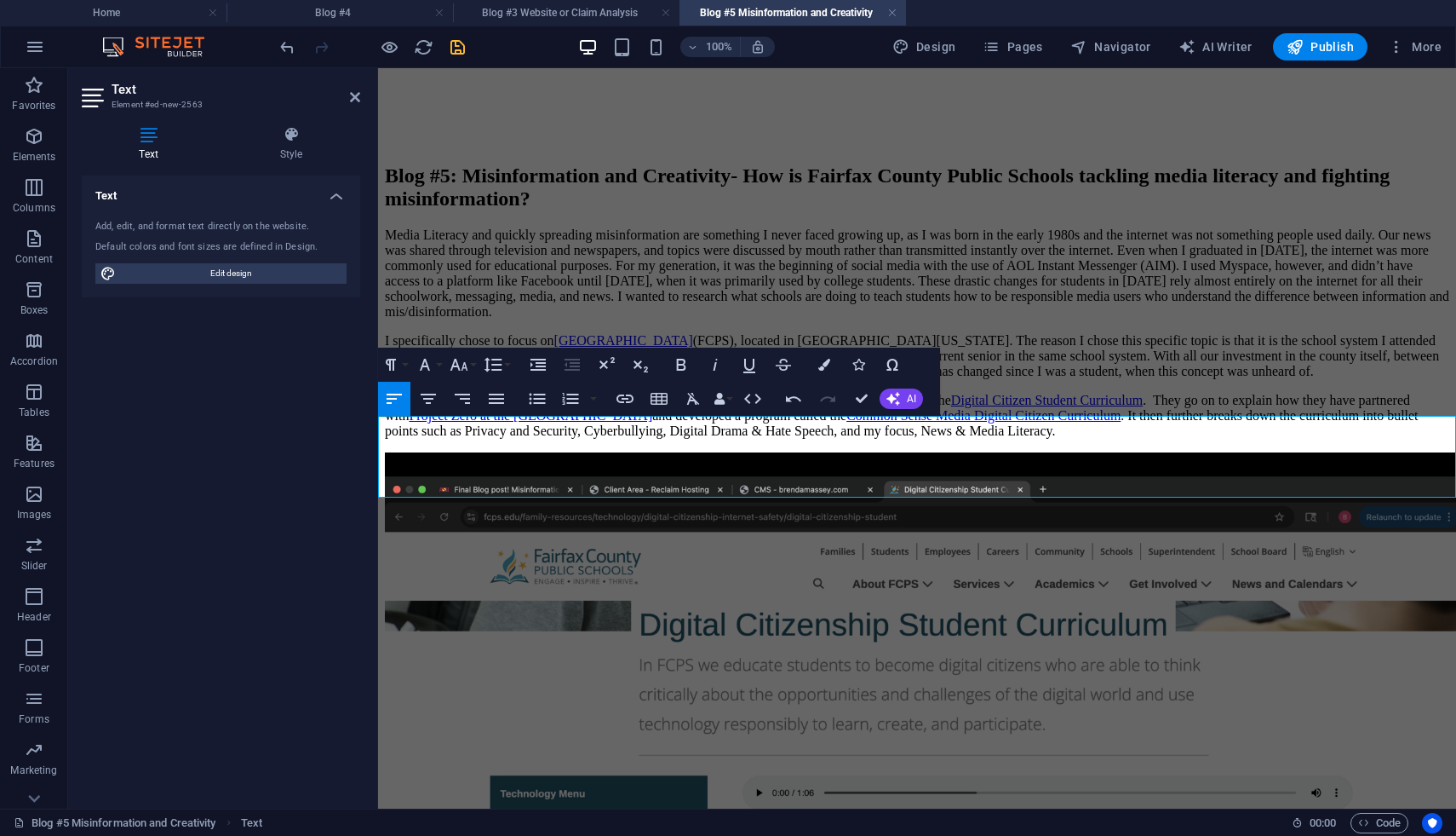
drag, startPoint x: 1260, startPoint y: 488, endPoint x: 1260, endPoint y: 469, distance: 19.0
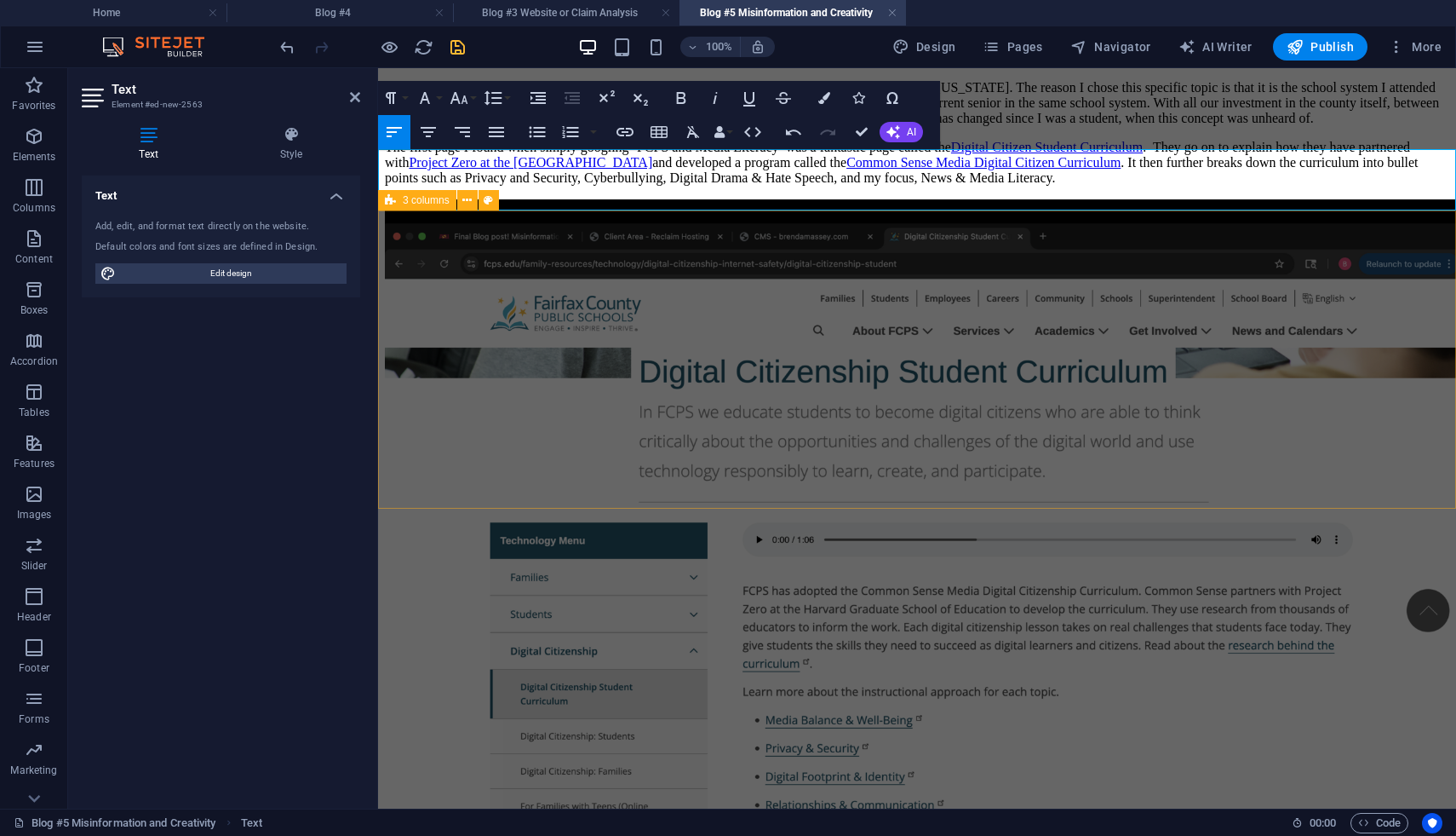
scroll to position [2561, 0]
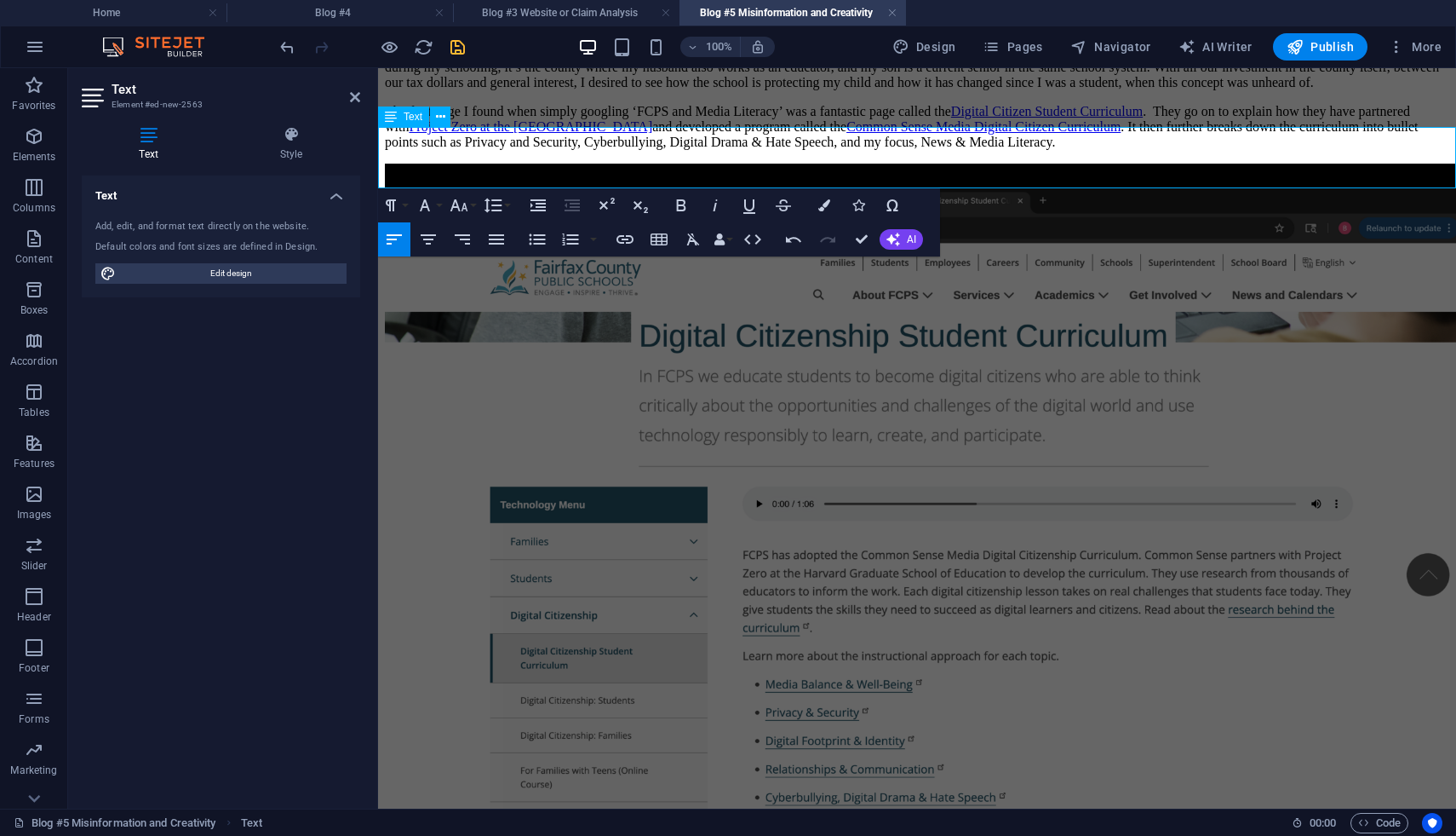
click at [354, 100] on icon at bounding box center [355, 98] width 10 height 14
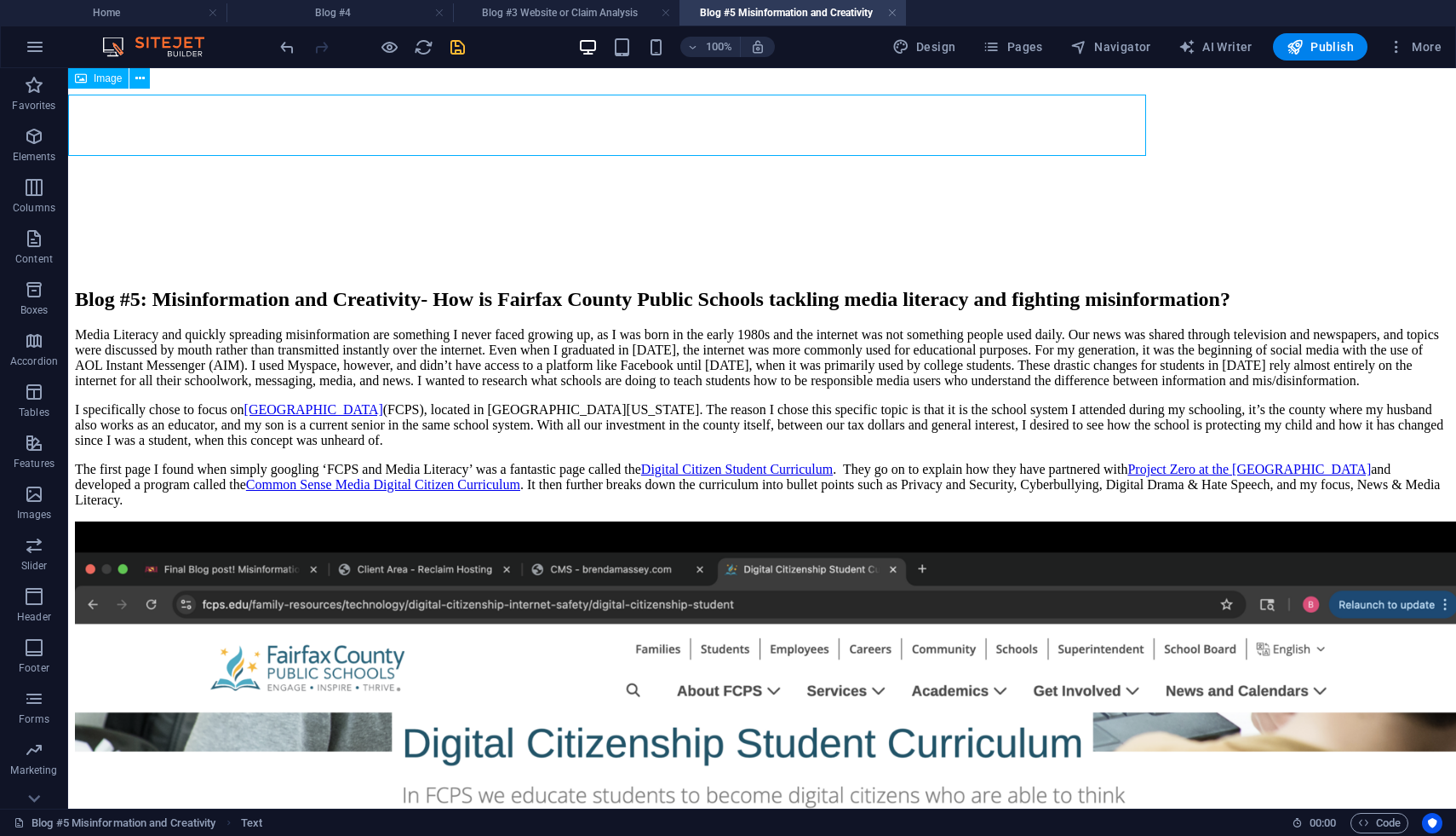
scroll to position [2593, 0]
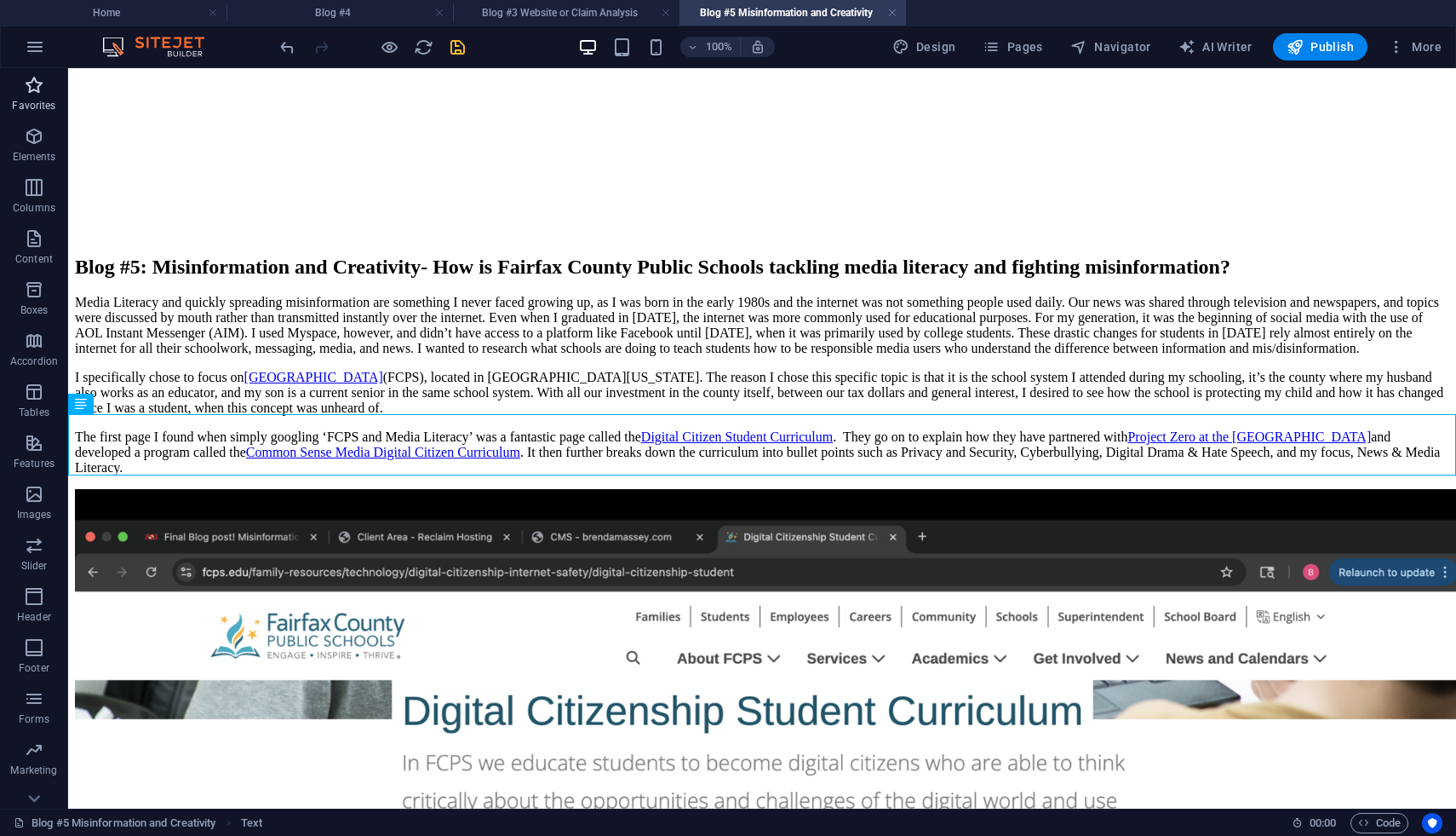
click at [24, 95] on icon "button" at bounding box center [33, 85] width 20 height 20
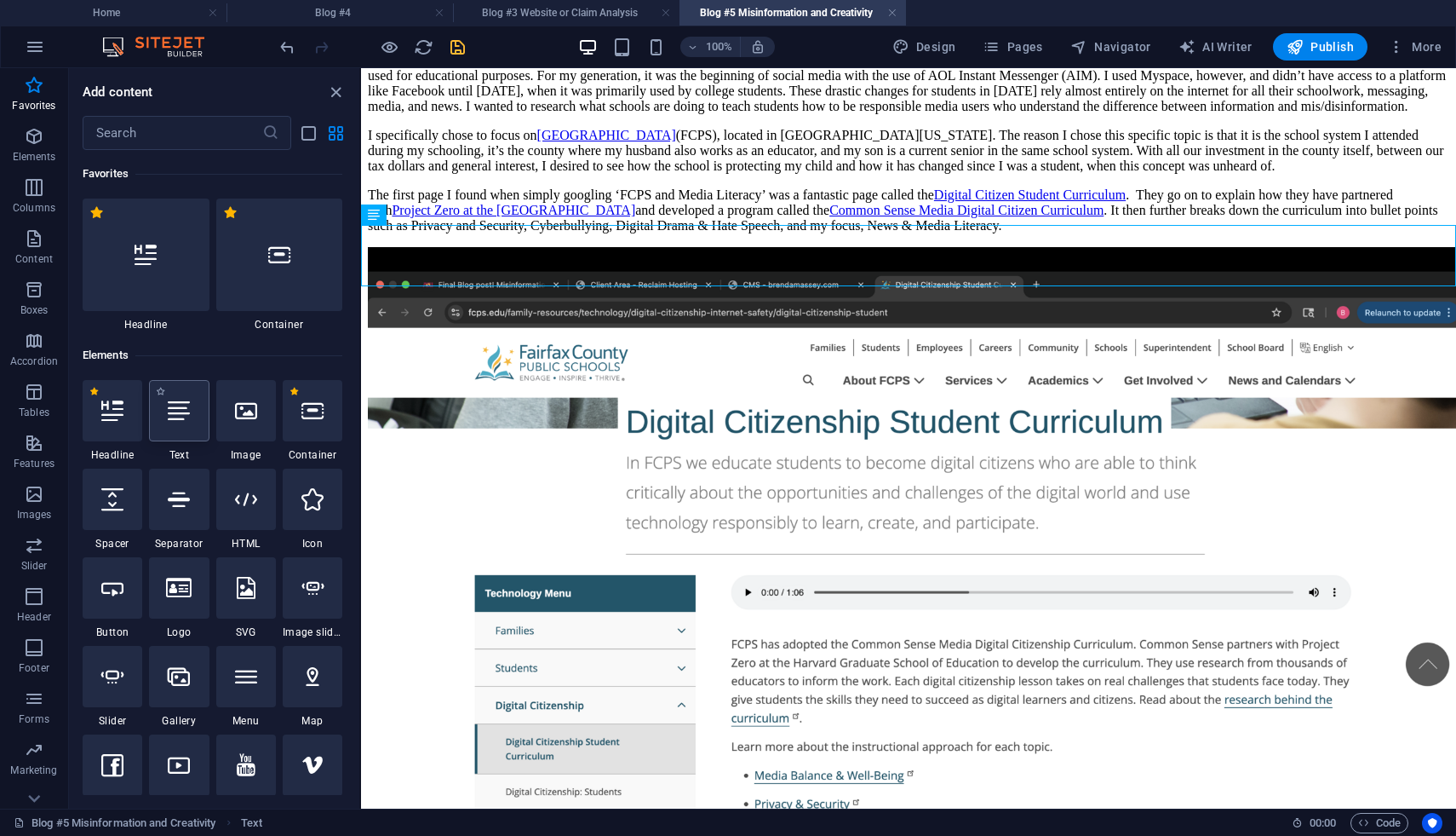
click at [192, 416] on div at bounding box center [178, 410] width 59 height 61
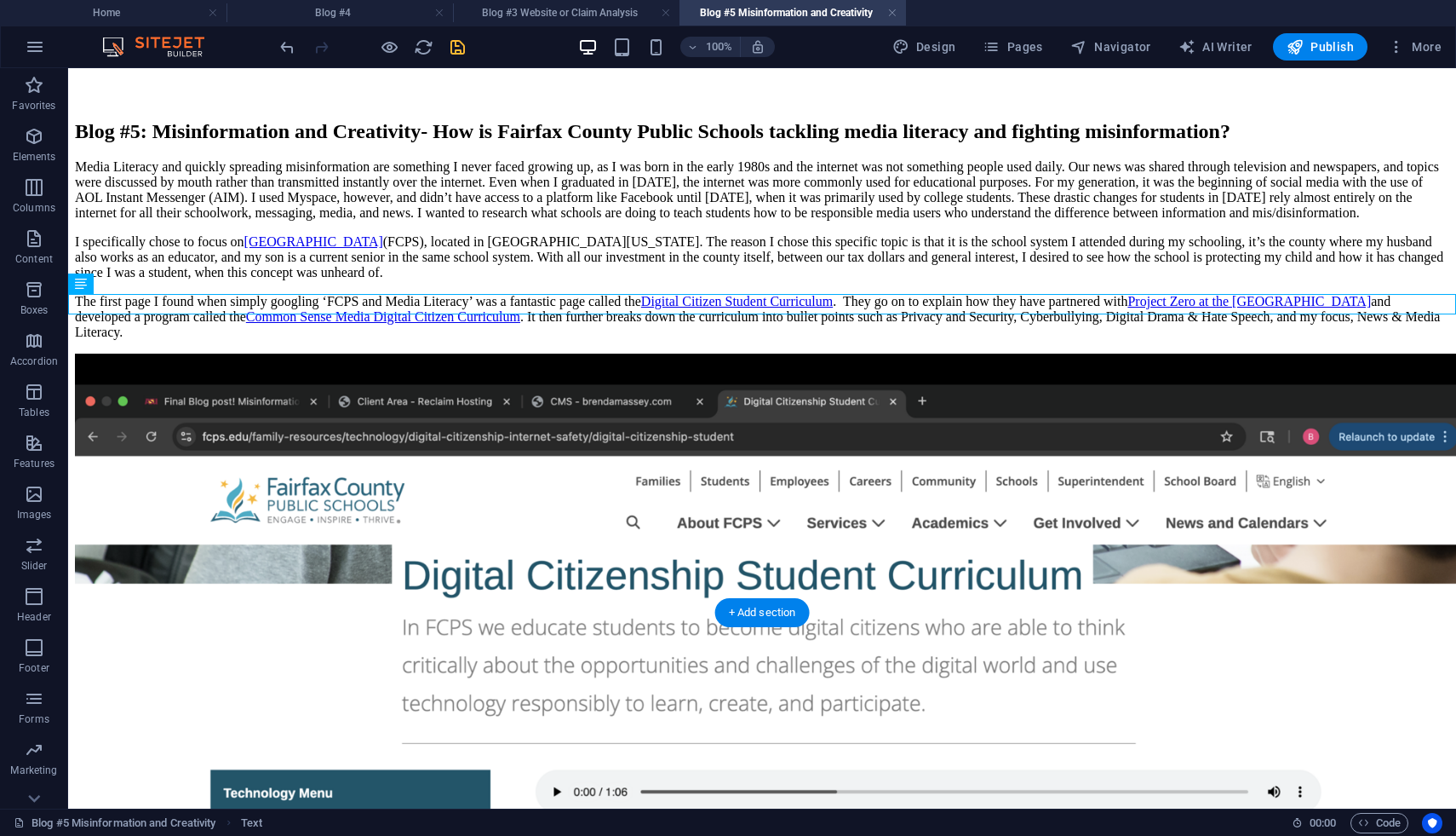
scroll to position [2901, 0]
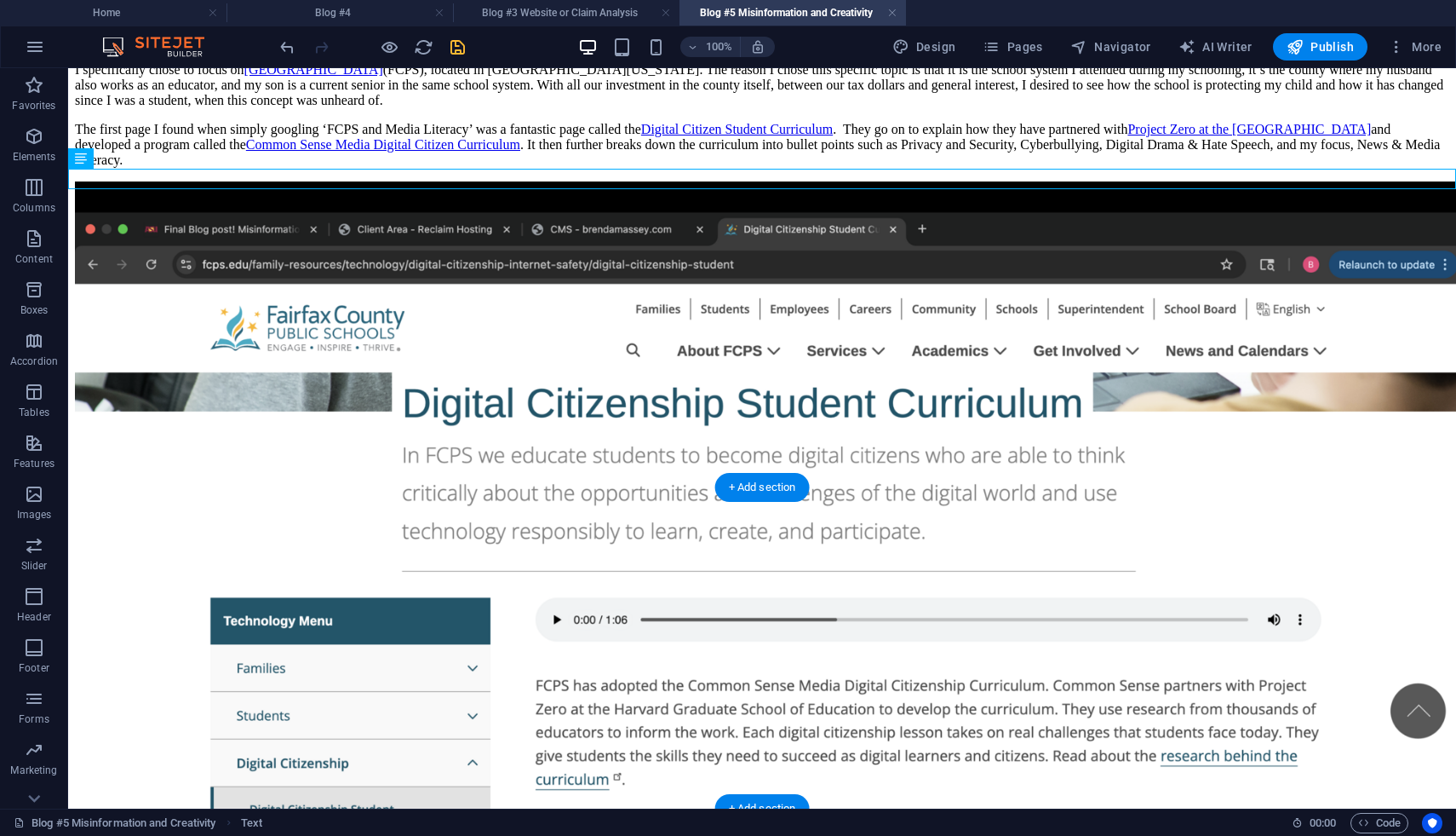
drag, startPoint x: 499, startPoint y: 484, endPoint x: 531, endPoint y: 524, distance: 51.2
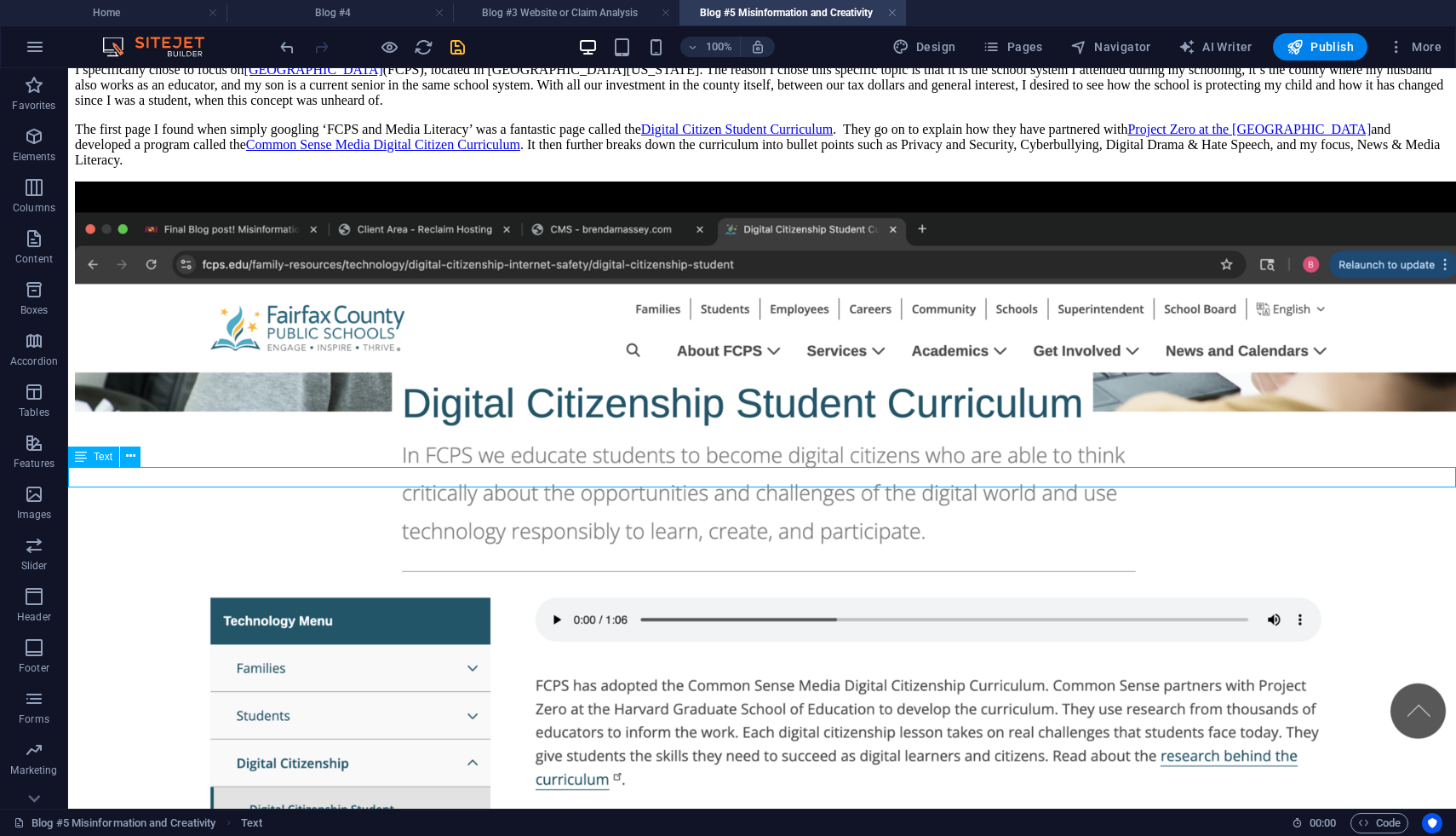
click at [131, 454] on icon at bounding box center [131, 456] width 10 height 18
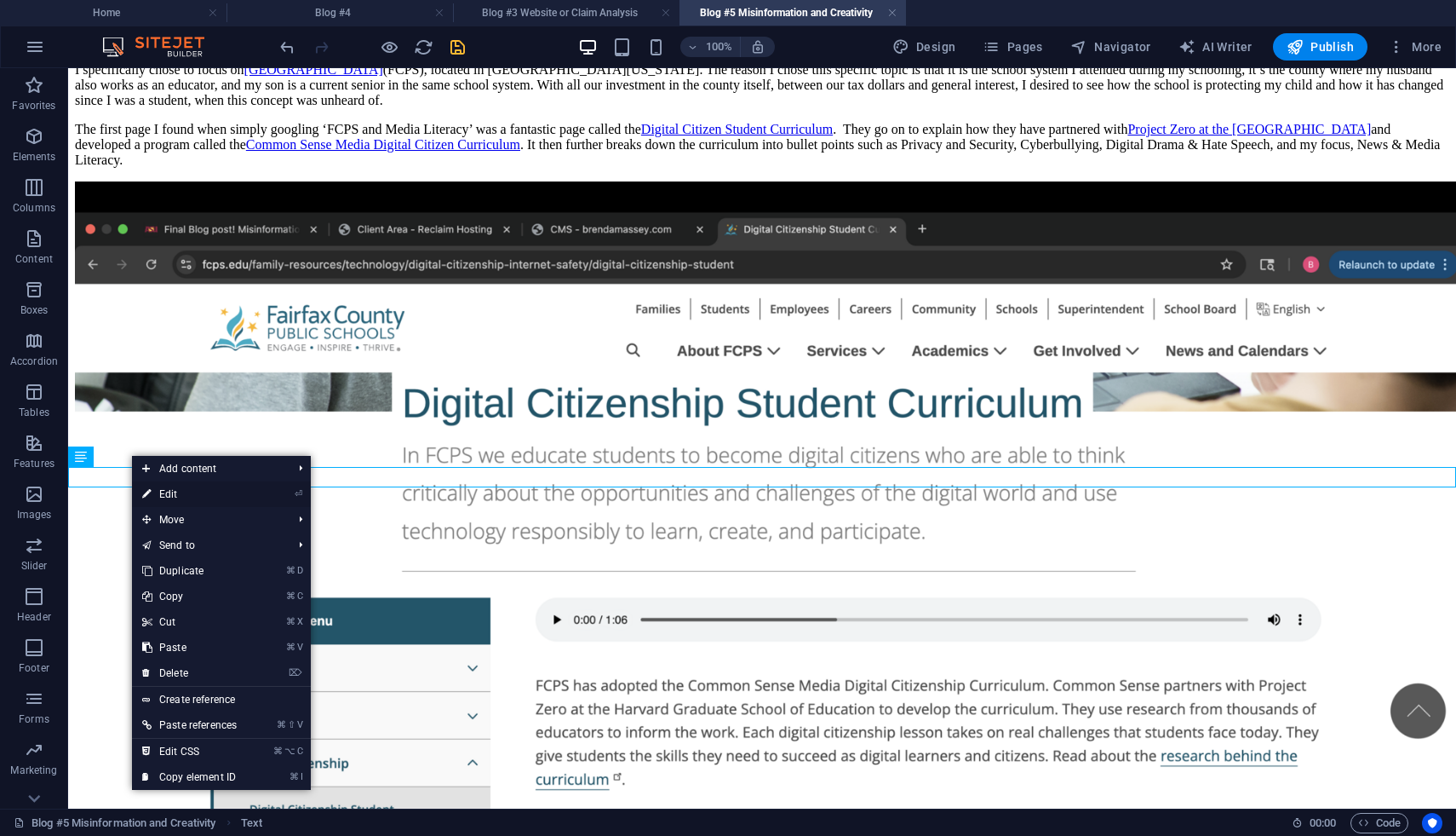
click at [152, 491] on link "⏎ Edit" at bounding box center [189, 494] width 115 height 25
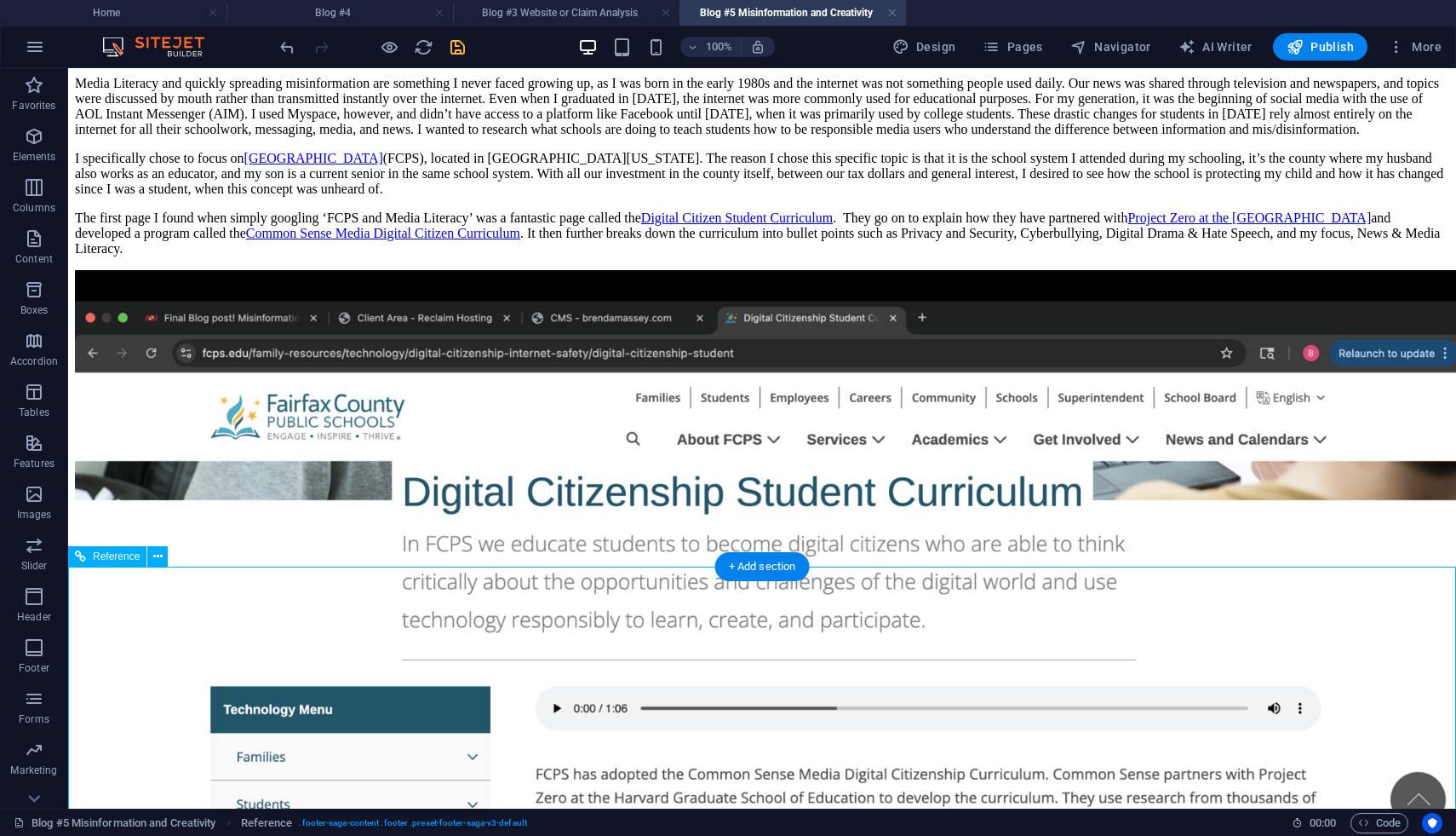
scroll to position [2834, 0]
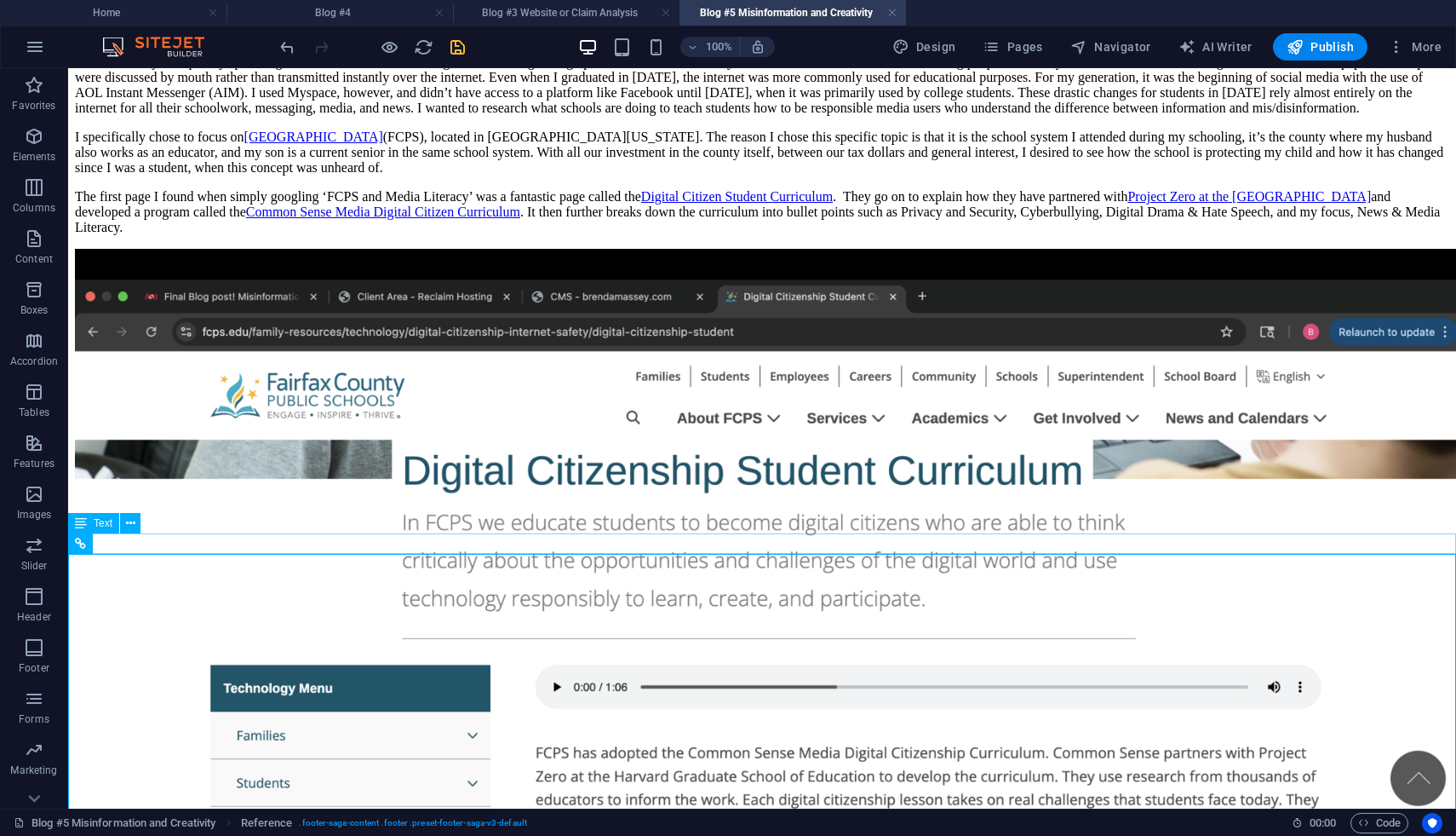
click at [134, 525] on icon at bounding box center [131, 523] width 10 height 18
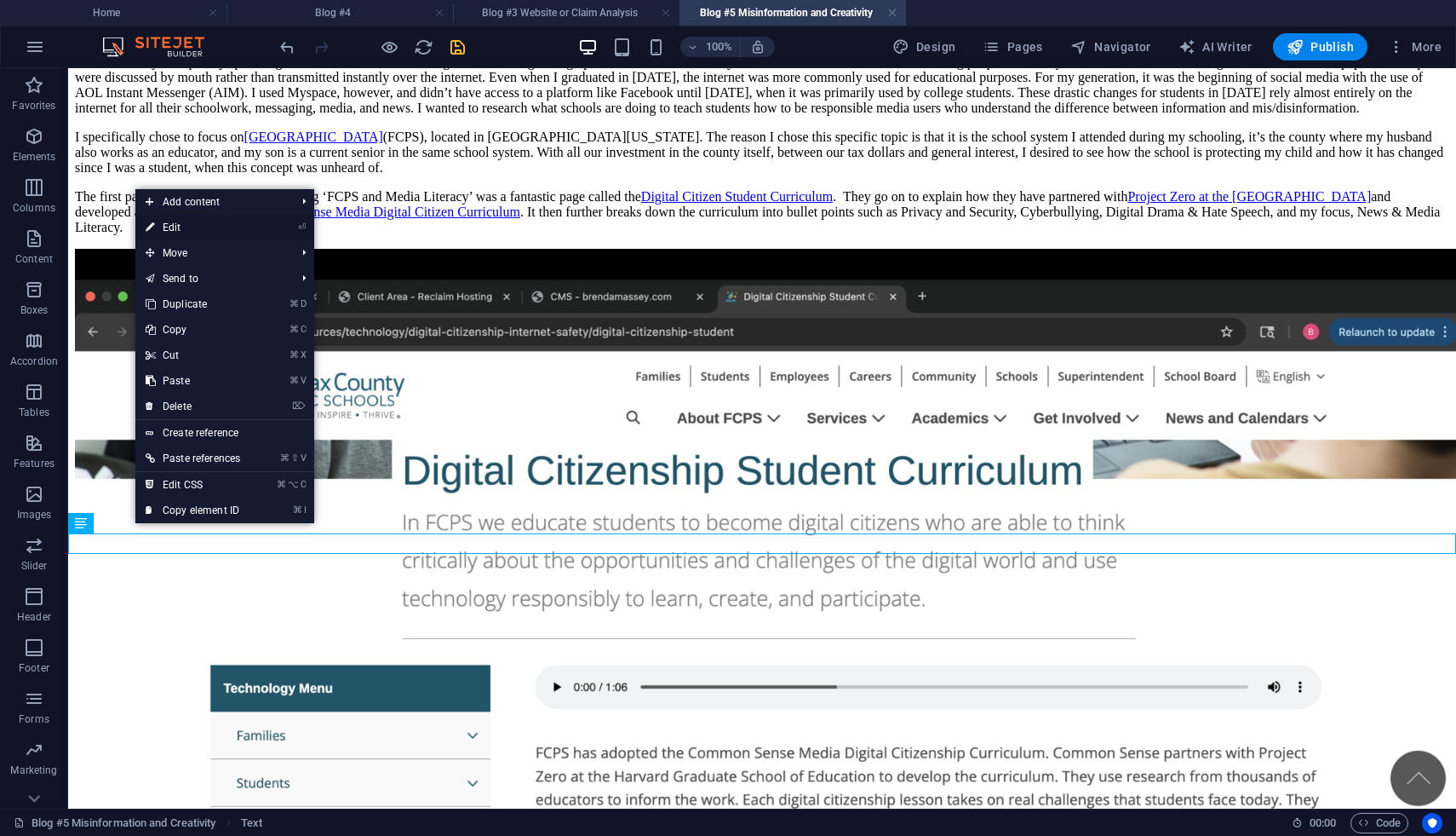
click at [188, 219] on link "⏎ Edit" at bounding box center [193, 227] width 115 height 25
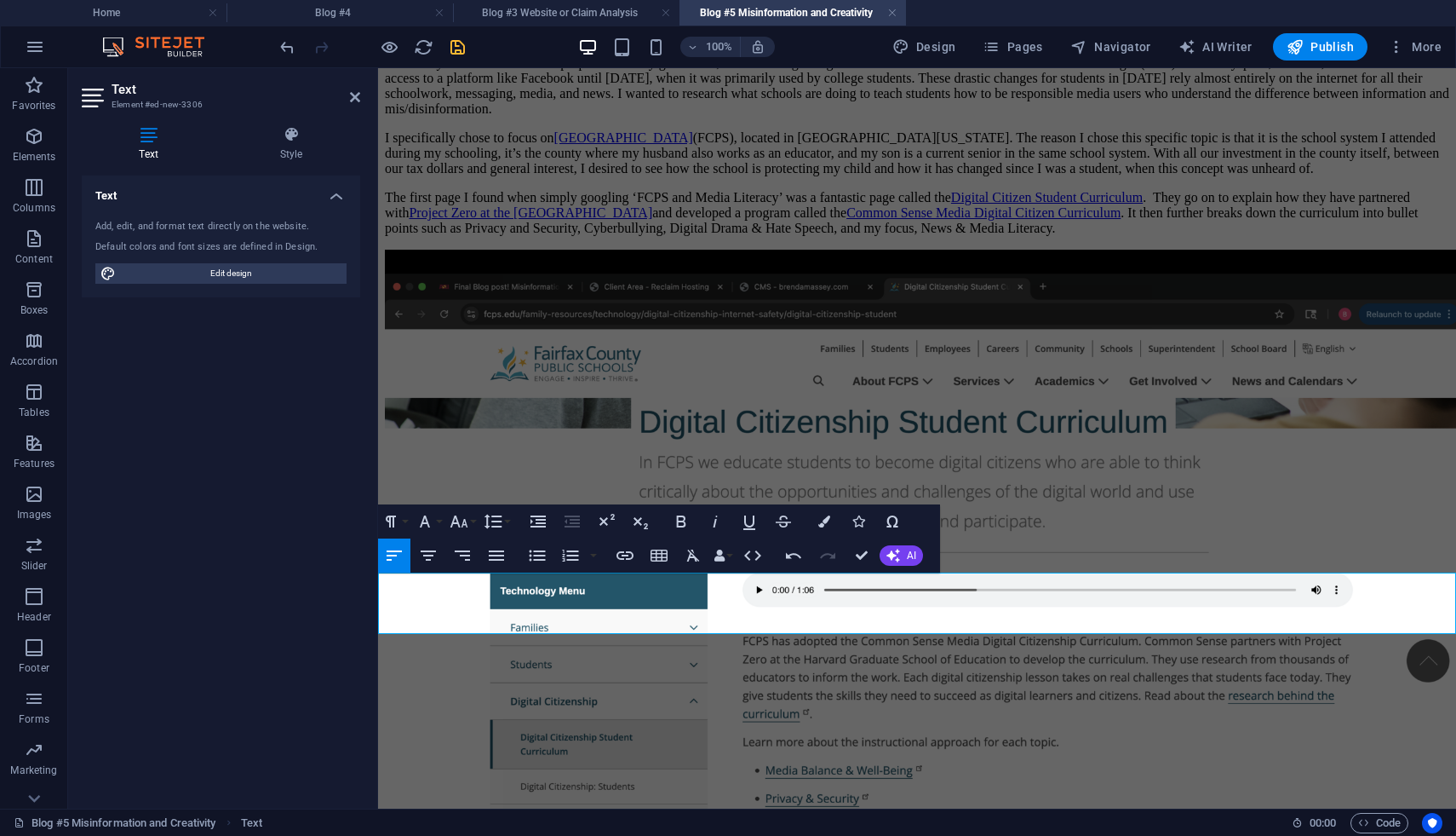
click at [460, 44] on icon "save" at bounding box center [457, 47] width 20 height 20
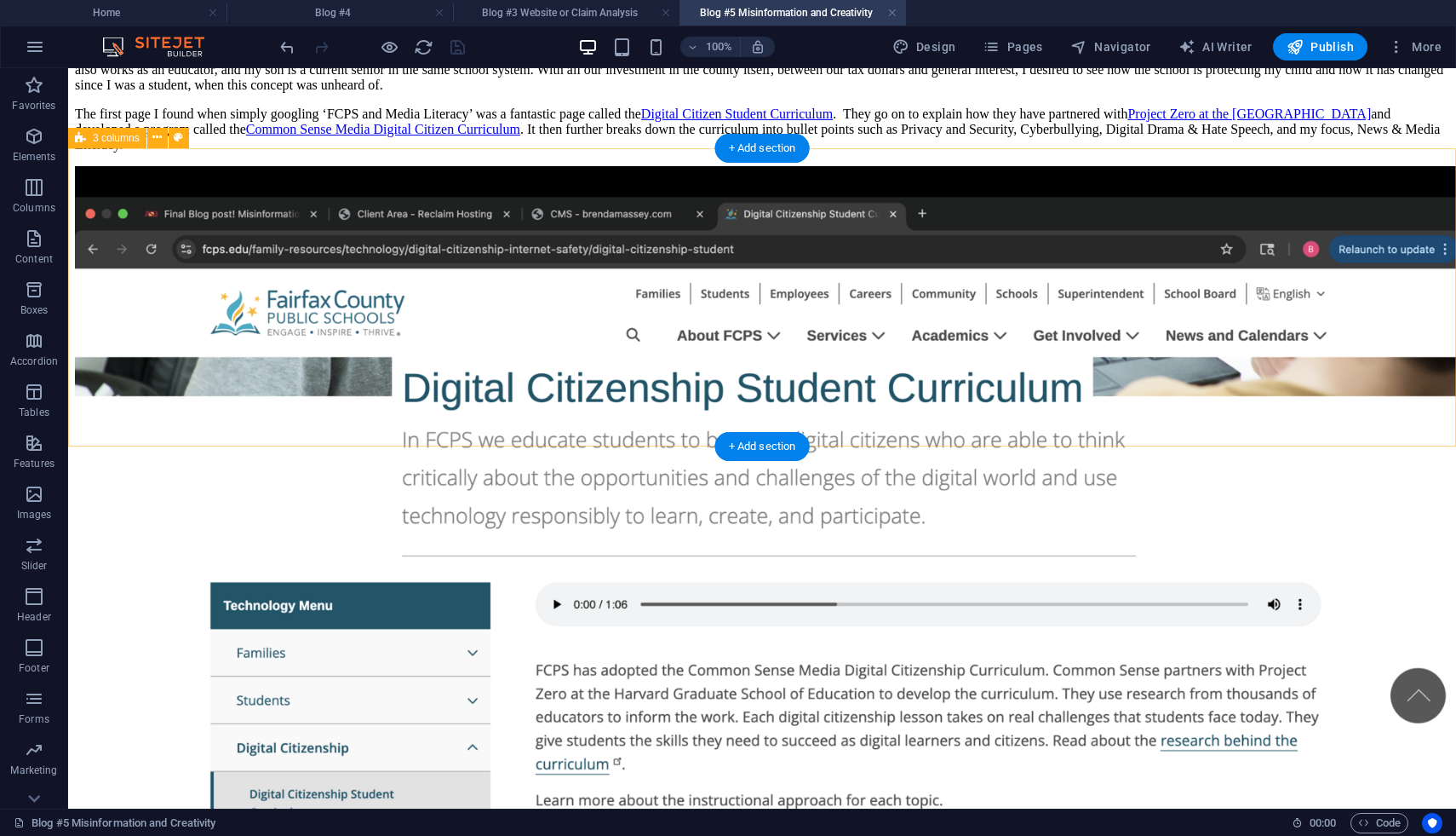
scroll to position [2922, 0]
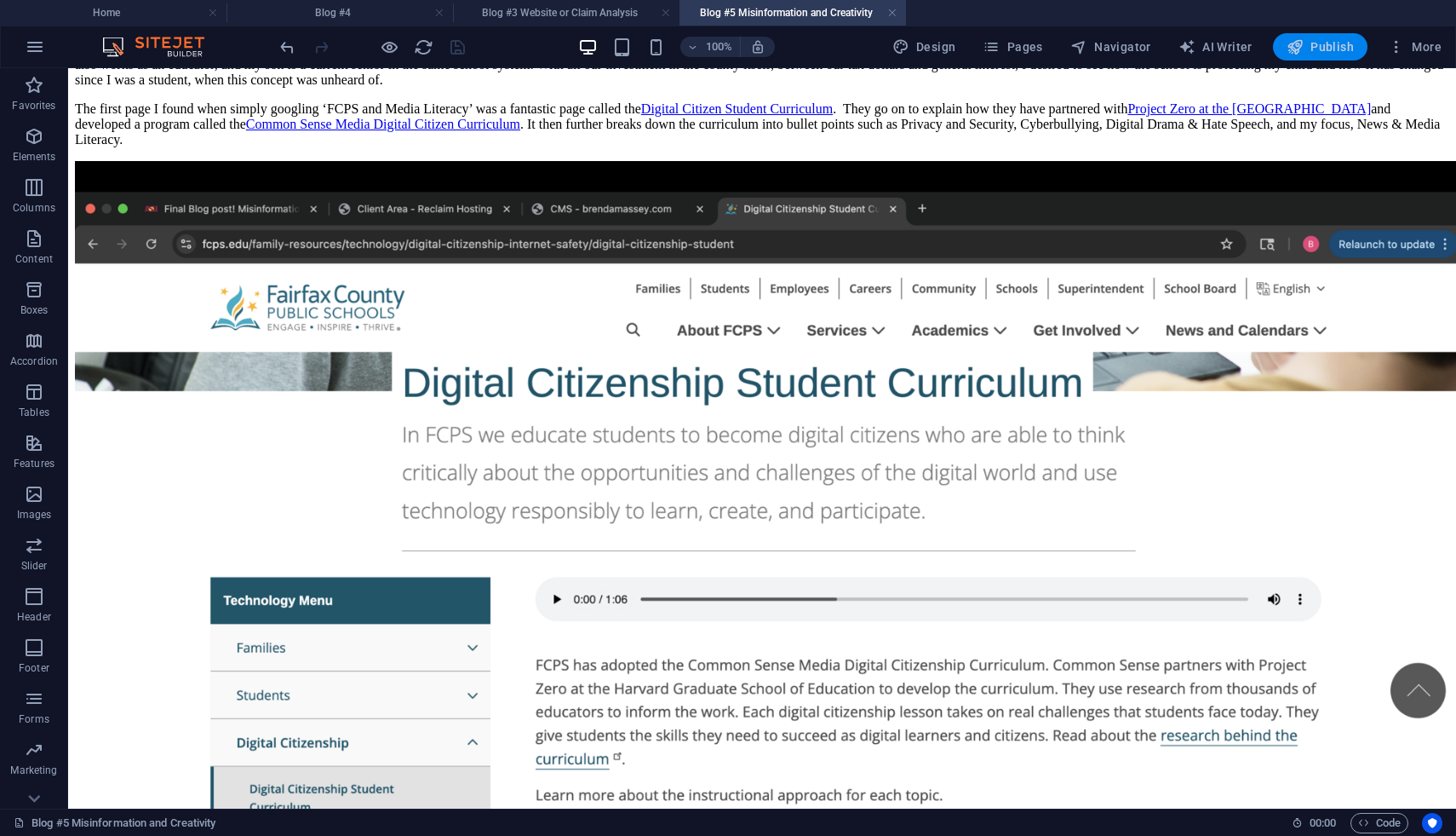
click at [1322, 54] on span "Publish" at bounding box center [1320, 46] width 67 height 17
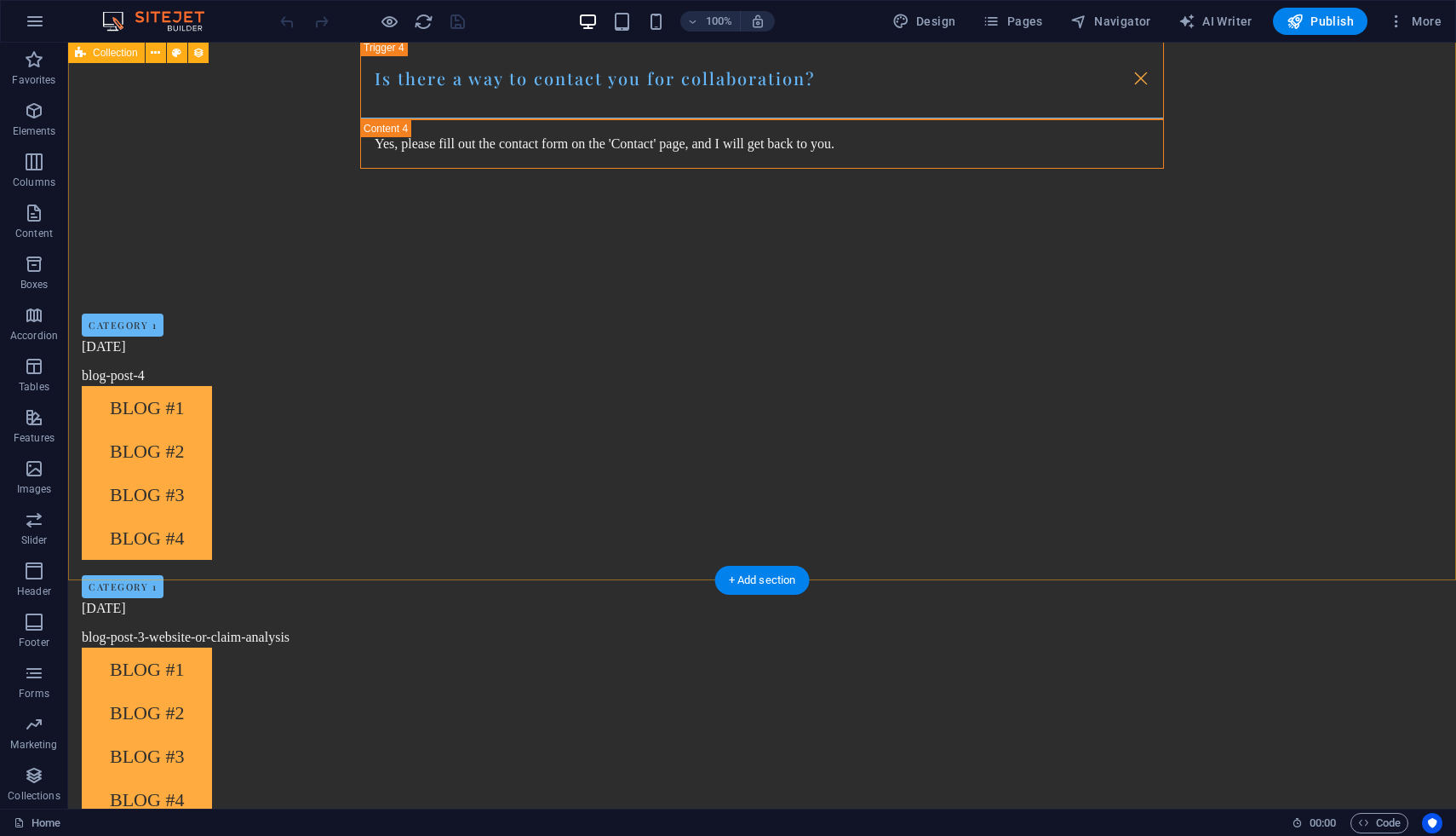
scroll to position [1947, 0]
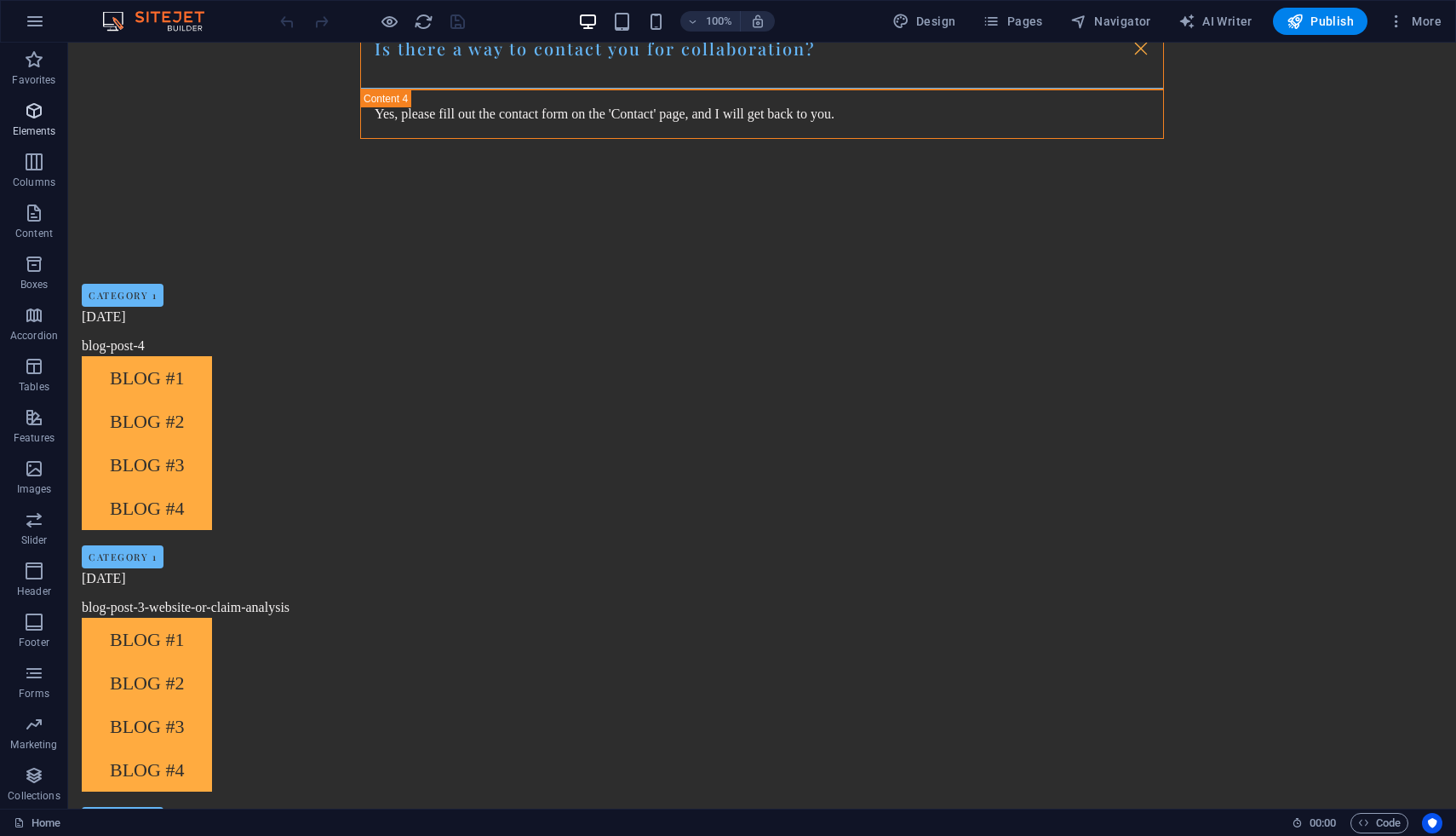
click at [32, 114] on icon "button" at bounding box center [33, 110] width 20 height 20
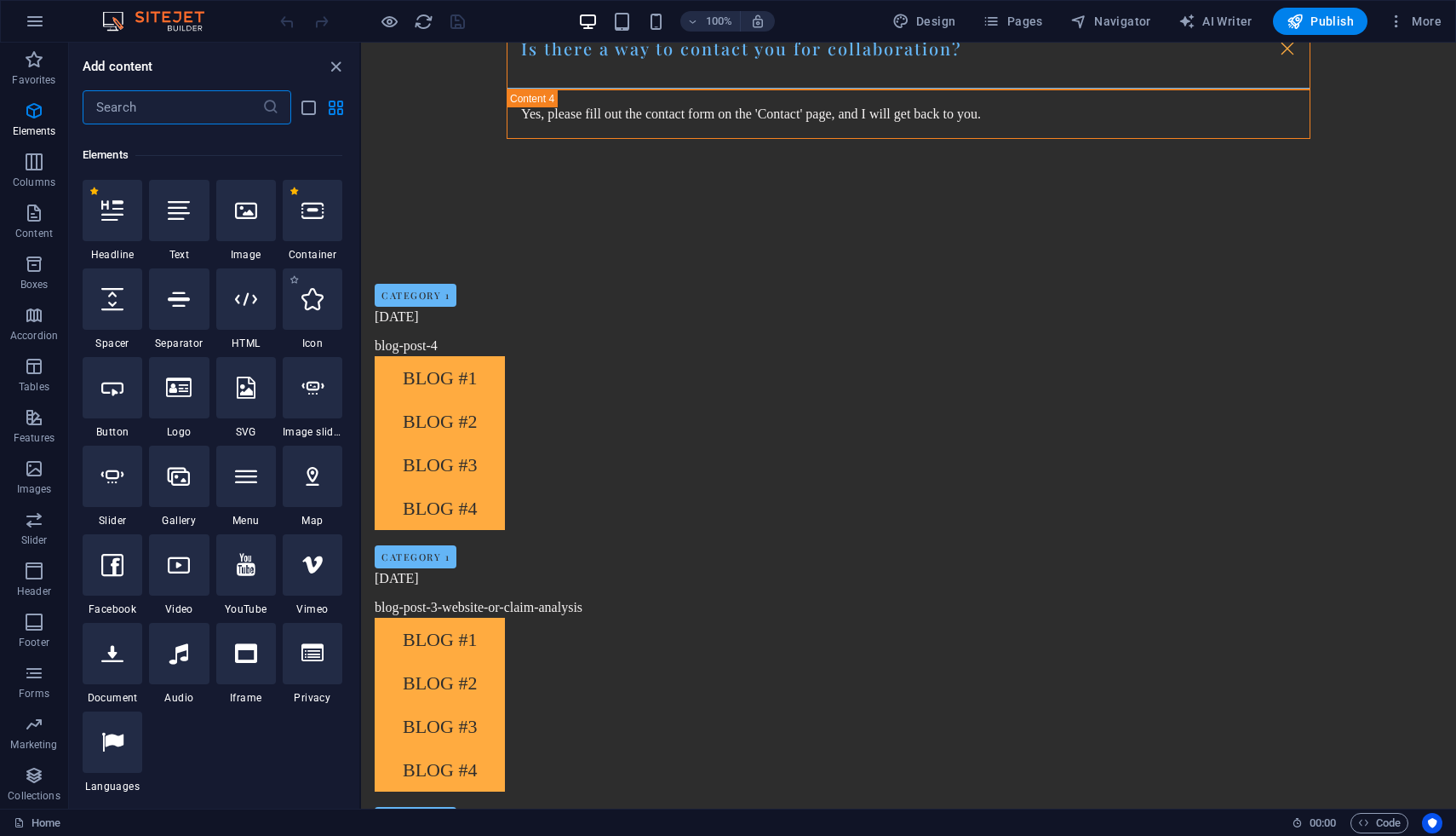
scroll to position [181, 0]
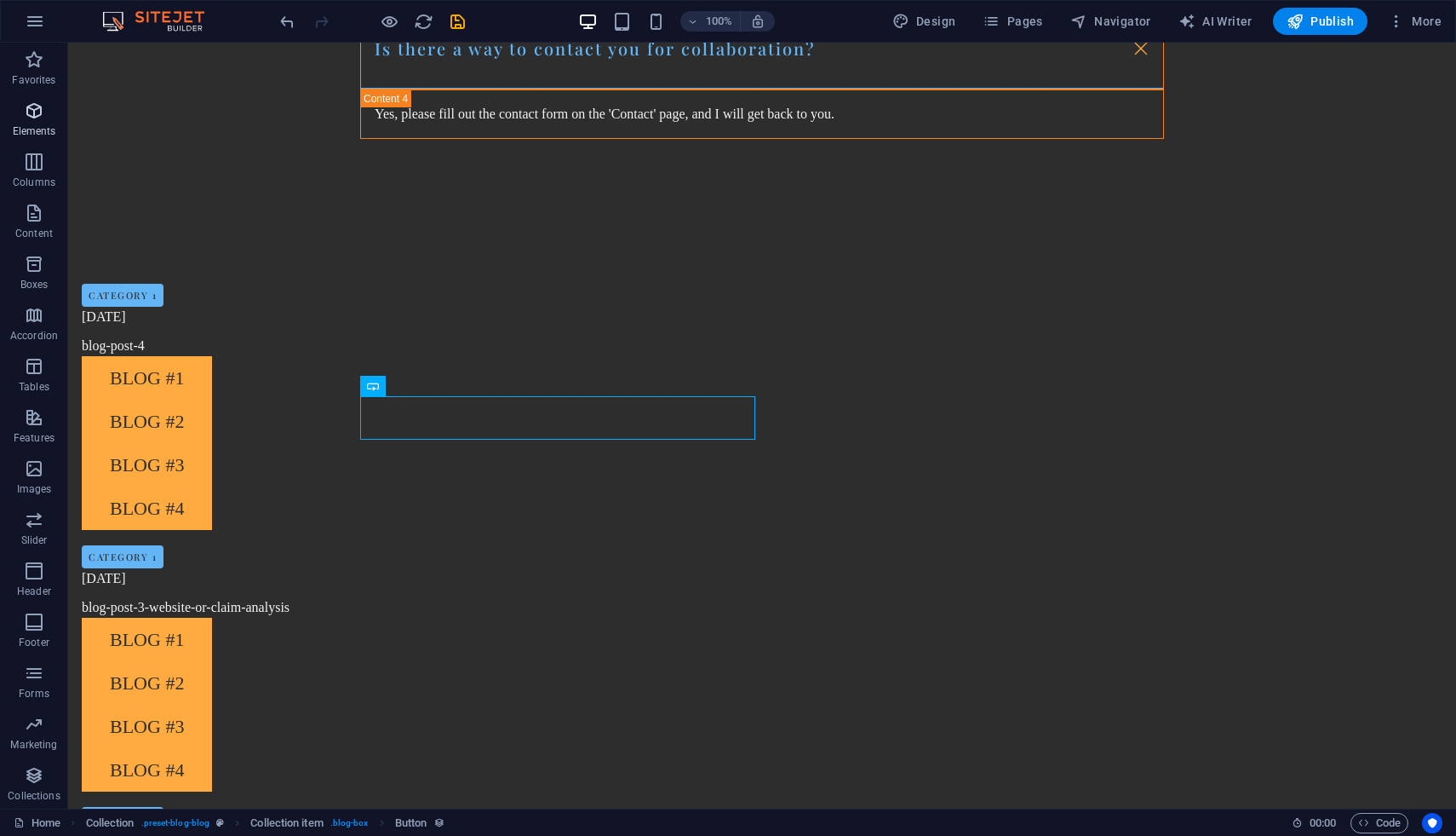
click at [38, 107] on icon "button" at bounding box center [33, 110] width 20 height 20
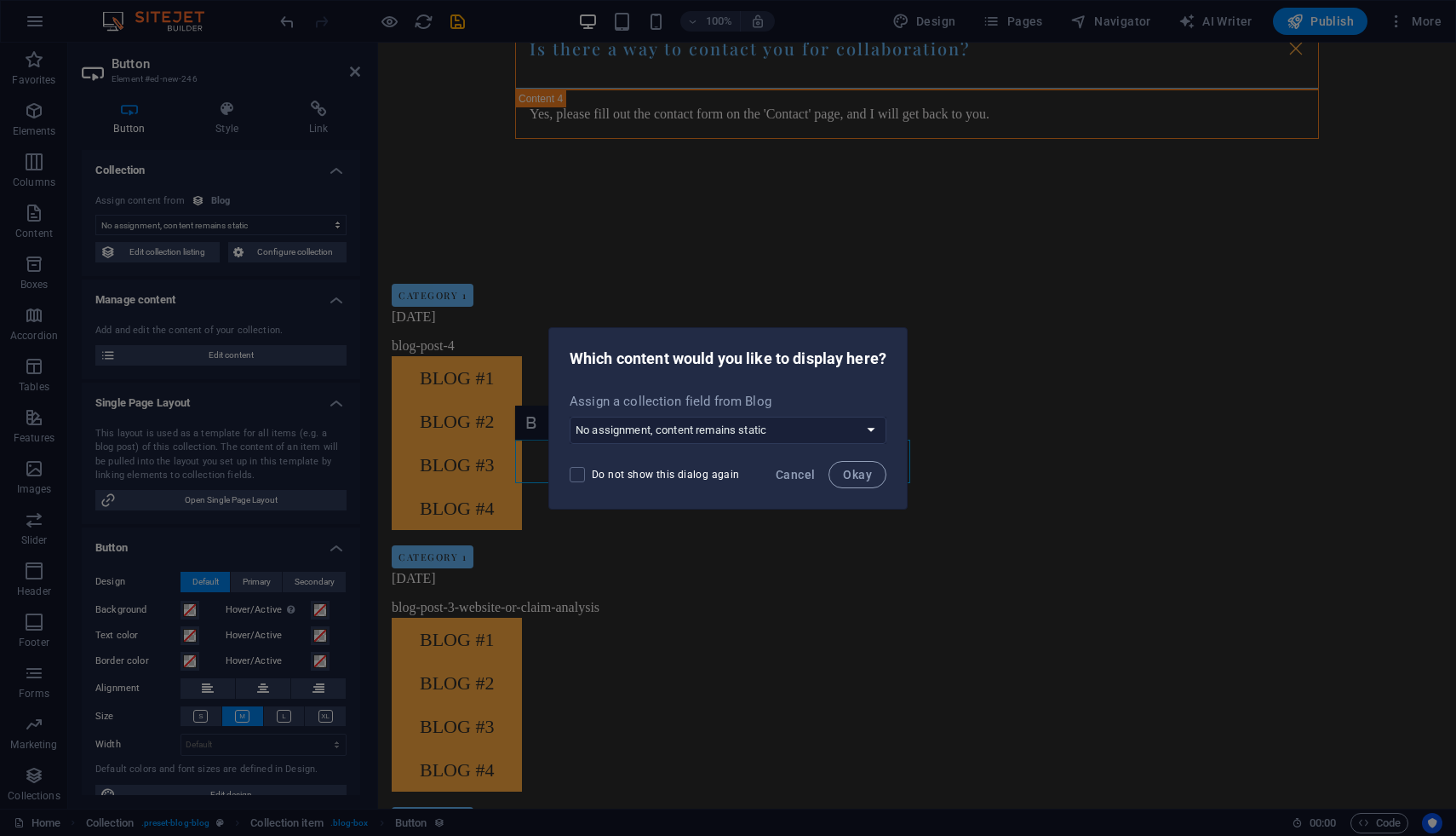
scroll to position [1991, 0]
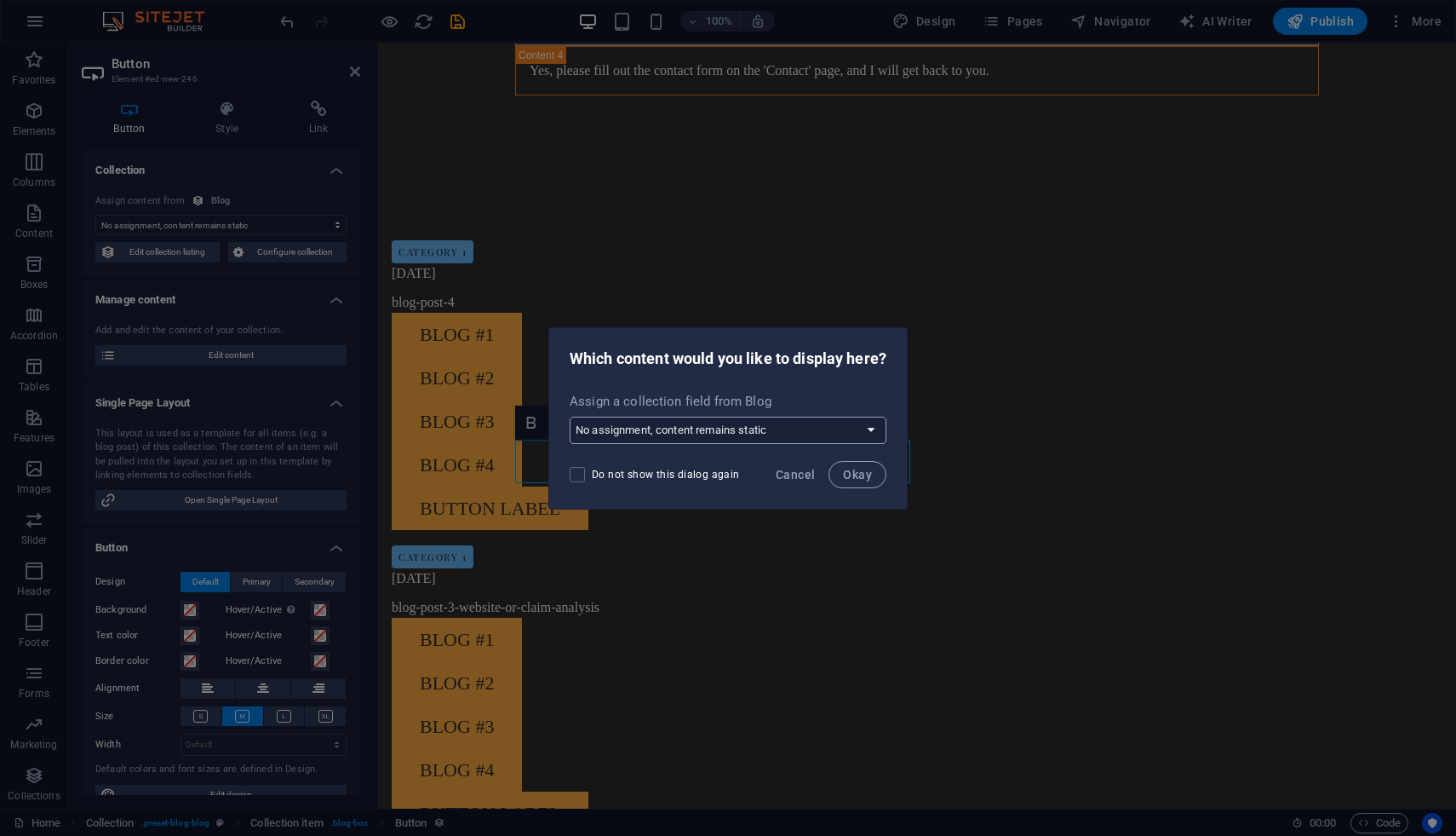
click at [771, 429] on select "No assignment, content remains static Create a new field Created at (Date) Upda…" at bounding box center [728, 430] width 317 height 27
click at [769, 417] on select "No assignment, content remains static Create a new field Created at (Date) Upda…" at bounding box center [728, 430] width 317 height 27
click at [570, 417] on select "No assignment, content remains static Create a new field Created at (Date) Upda…" at bounding box center [728, 430] width 317 height 27
click at [864, 481] on button "Okay" at bounding box center [857, 474] width 58 height 27
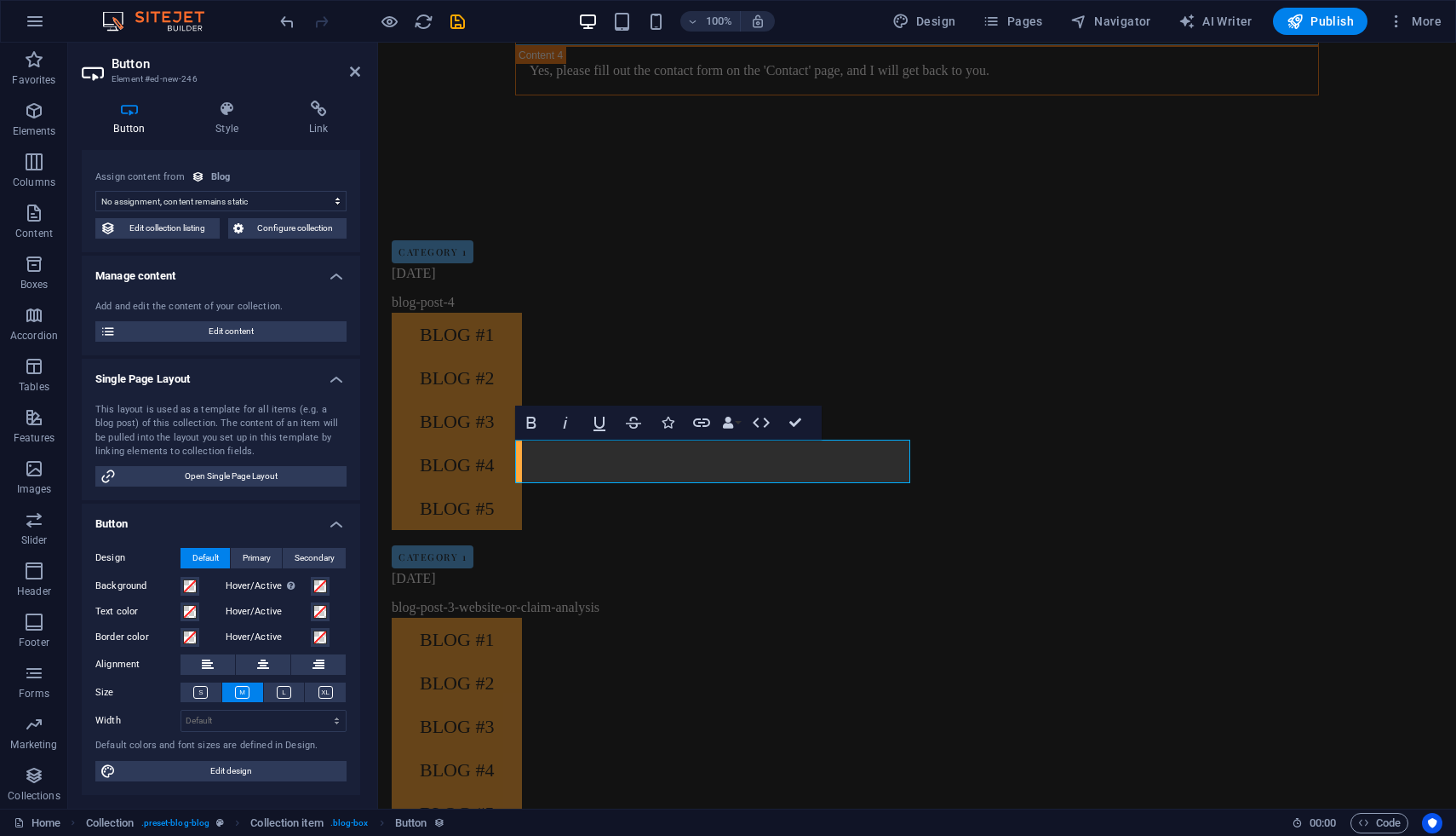
scroll to position [0, 0]
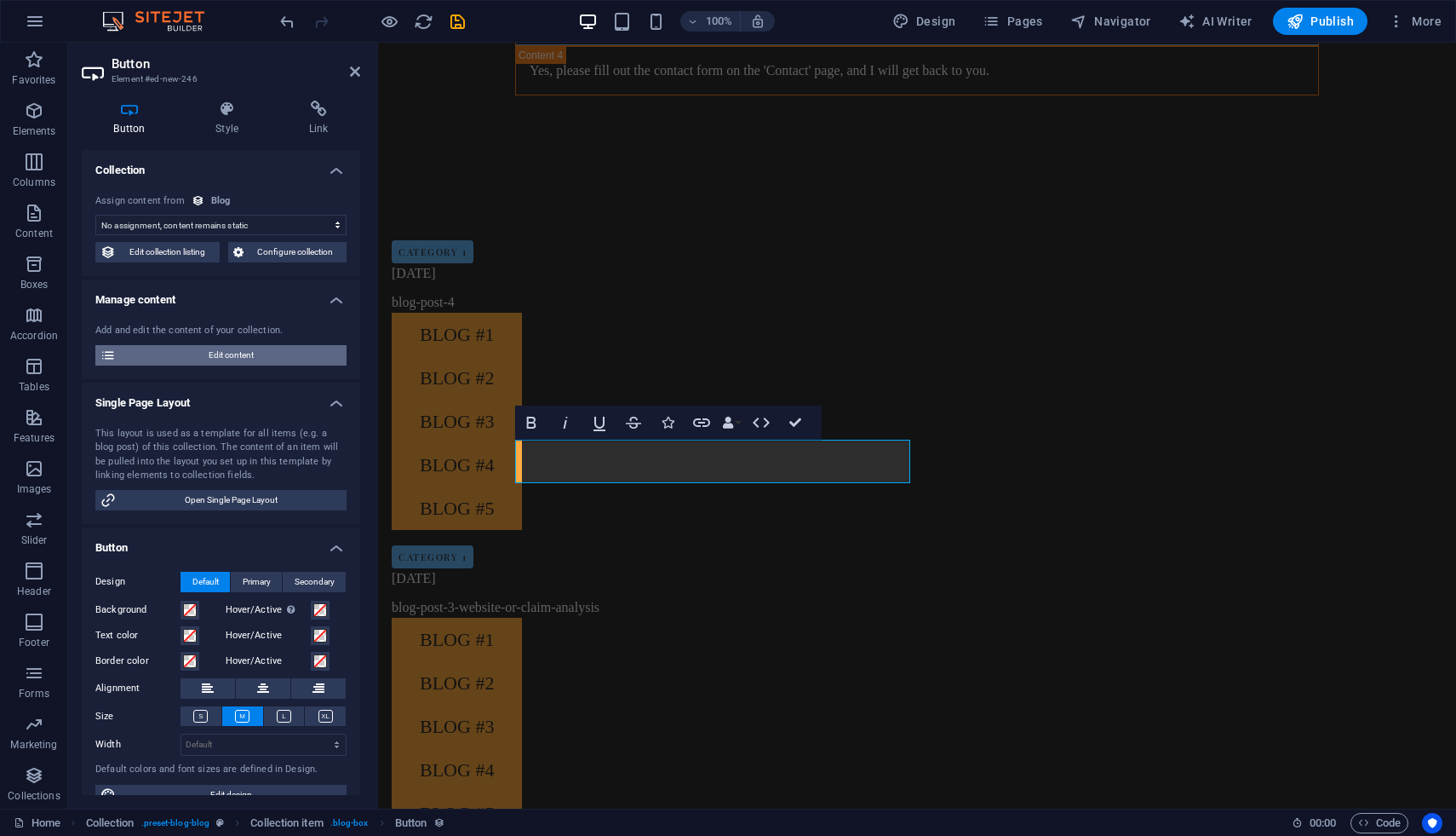
click at [193, 360] on span "Edit content" at bounding box center [231, 355] width 220 height 20
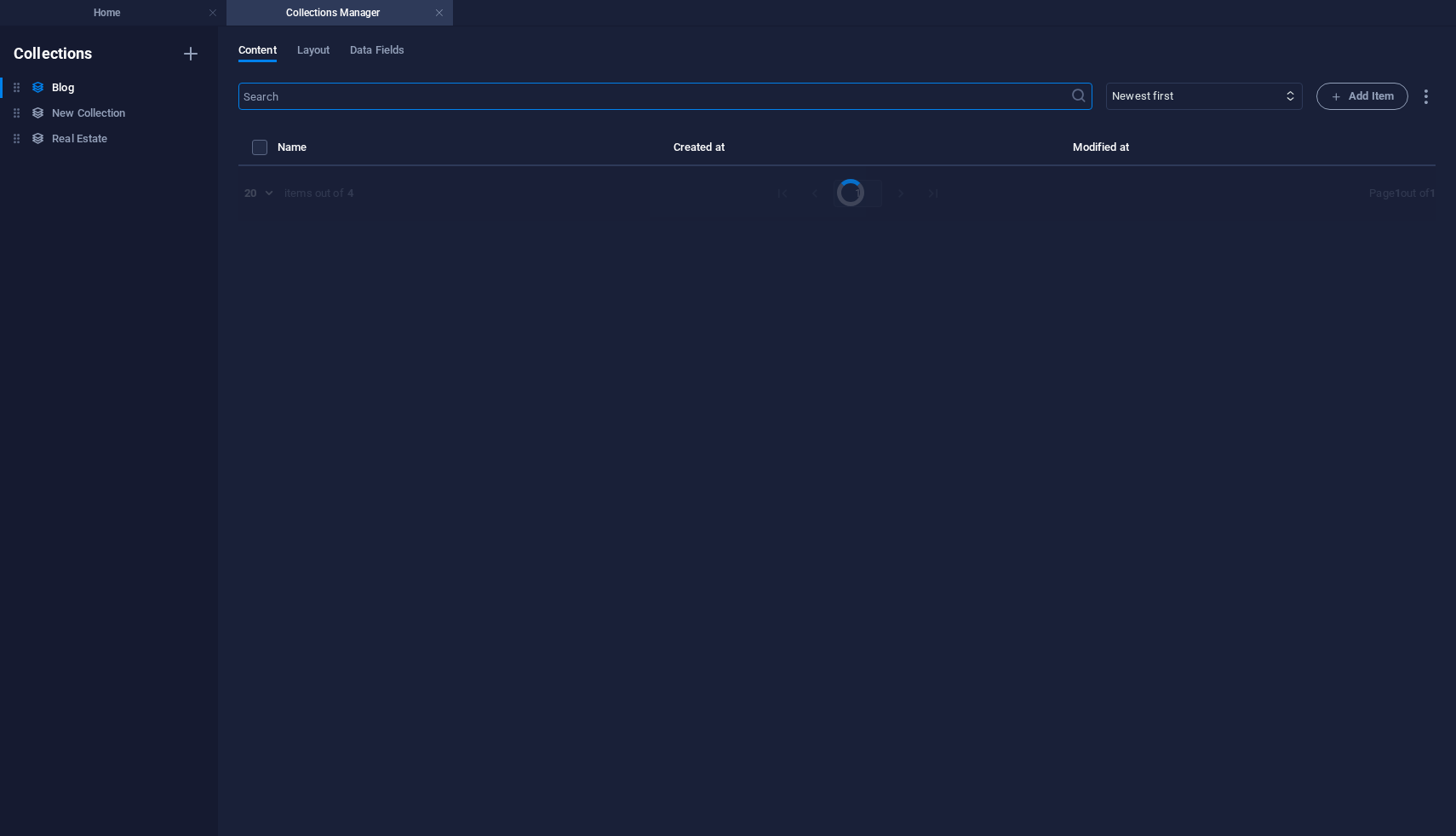
select select "Category 1"
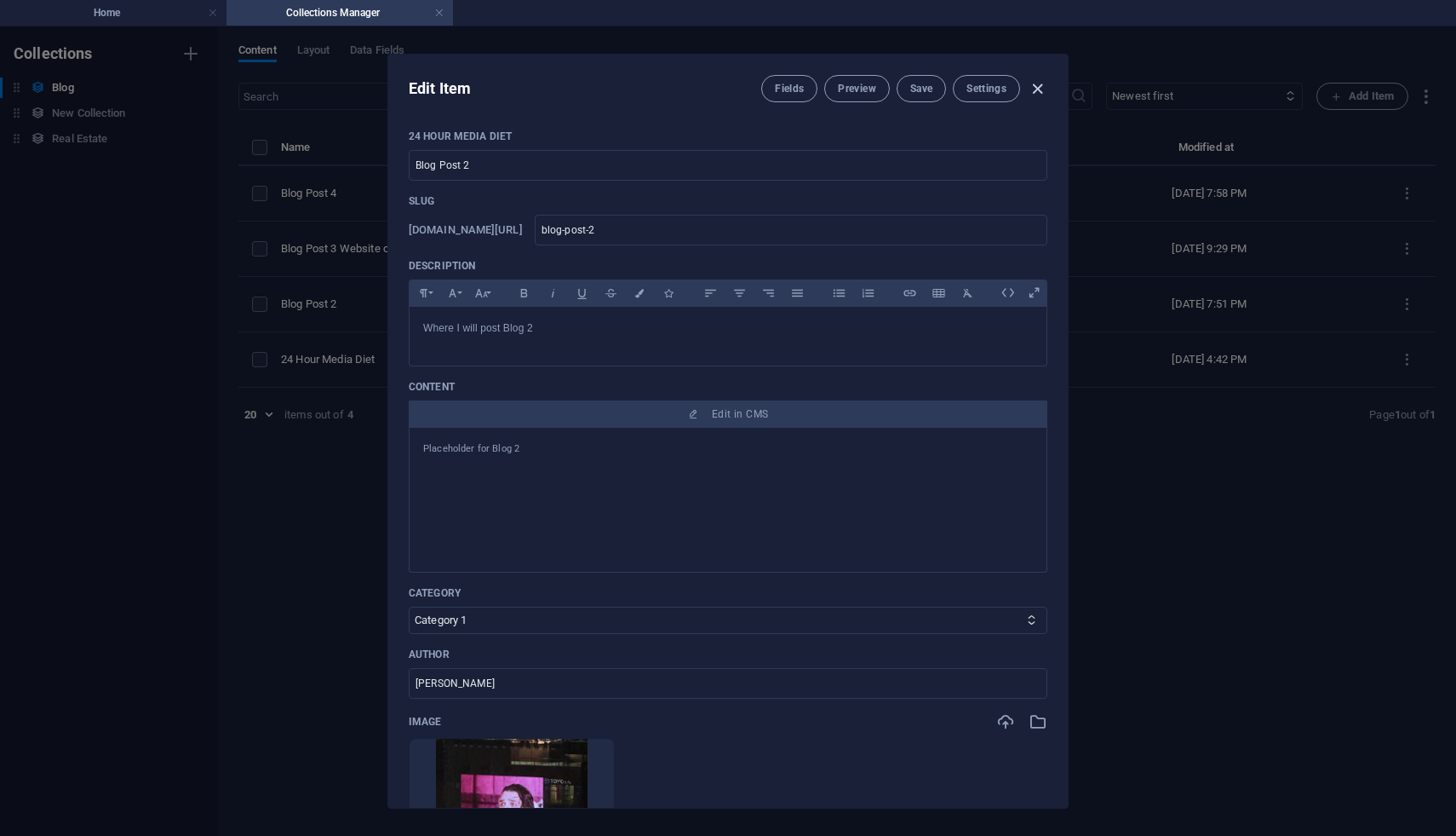
click at [1040, 95] on icon "button" at bounding box center [1038, 89] width 20 height 20
type input "[DATE]"
type input "blog-post-2"
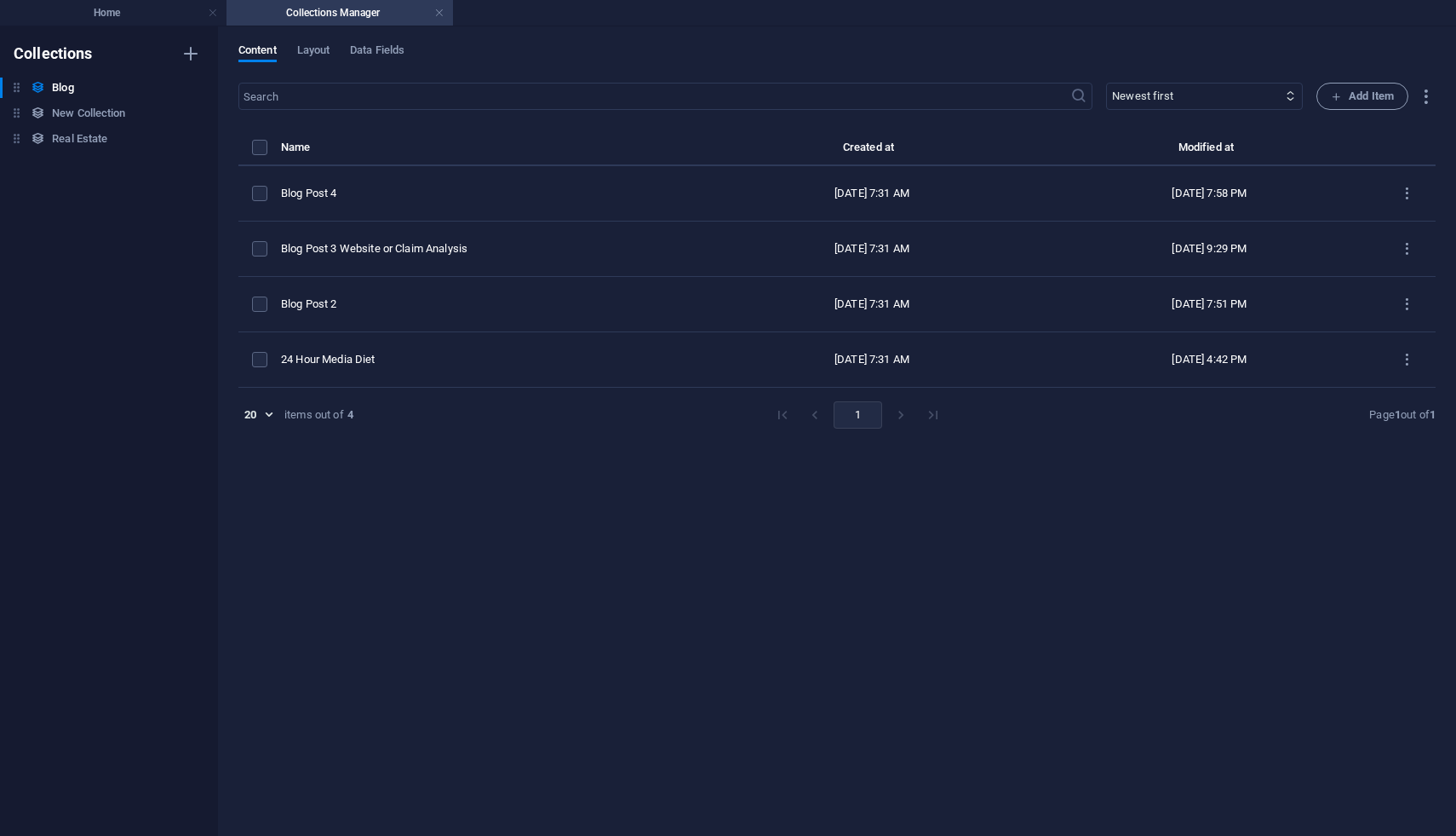
click at [433, 12] on h4 "Collections Manager" at bounding box center [339, 12] width 226 height 19
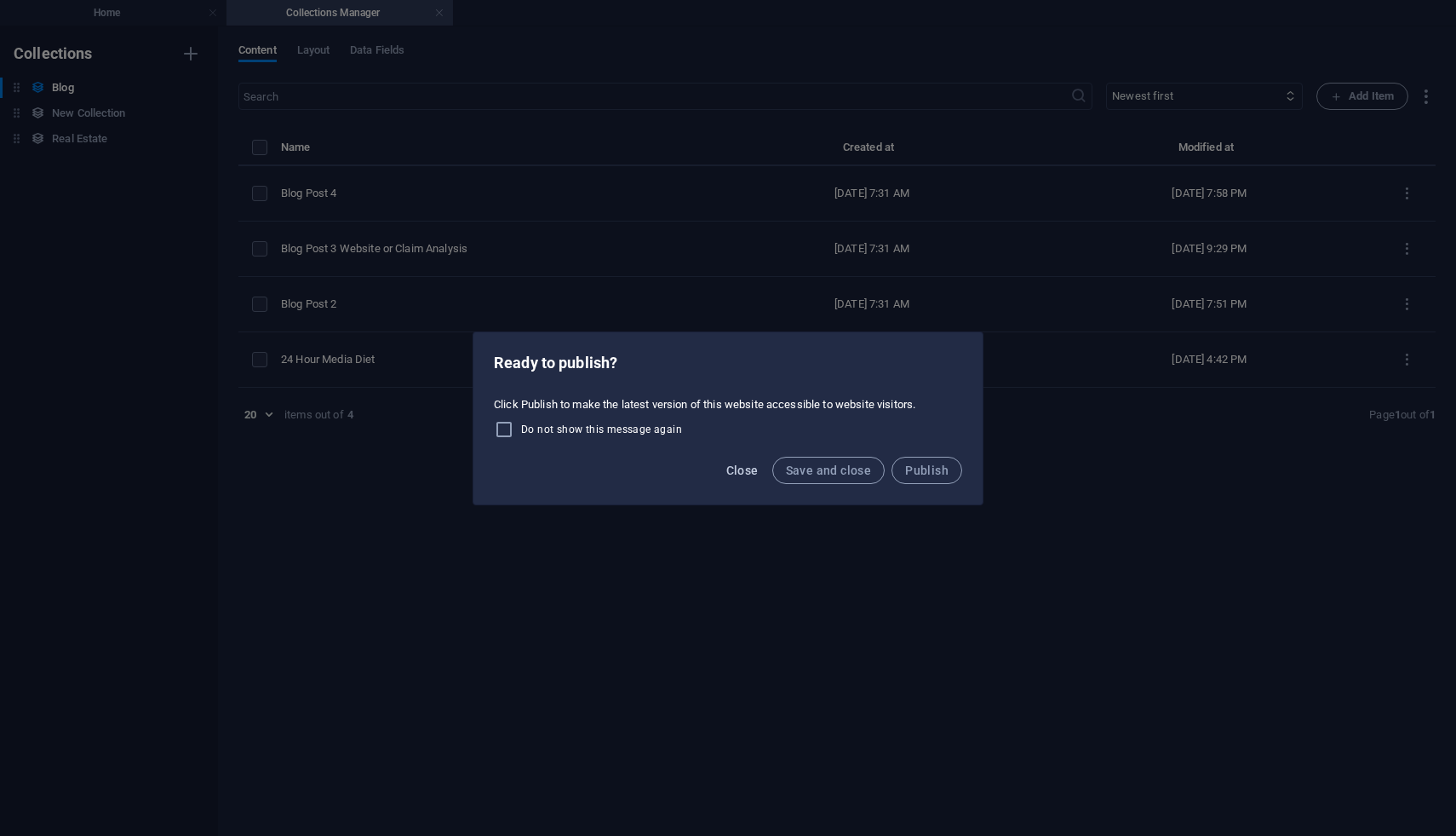
click at [749, 468] on span "Close" at bounding box center [742, 470] width 32 height 14
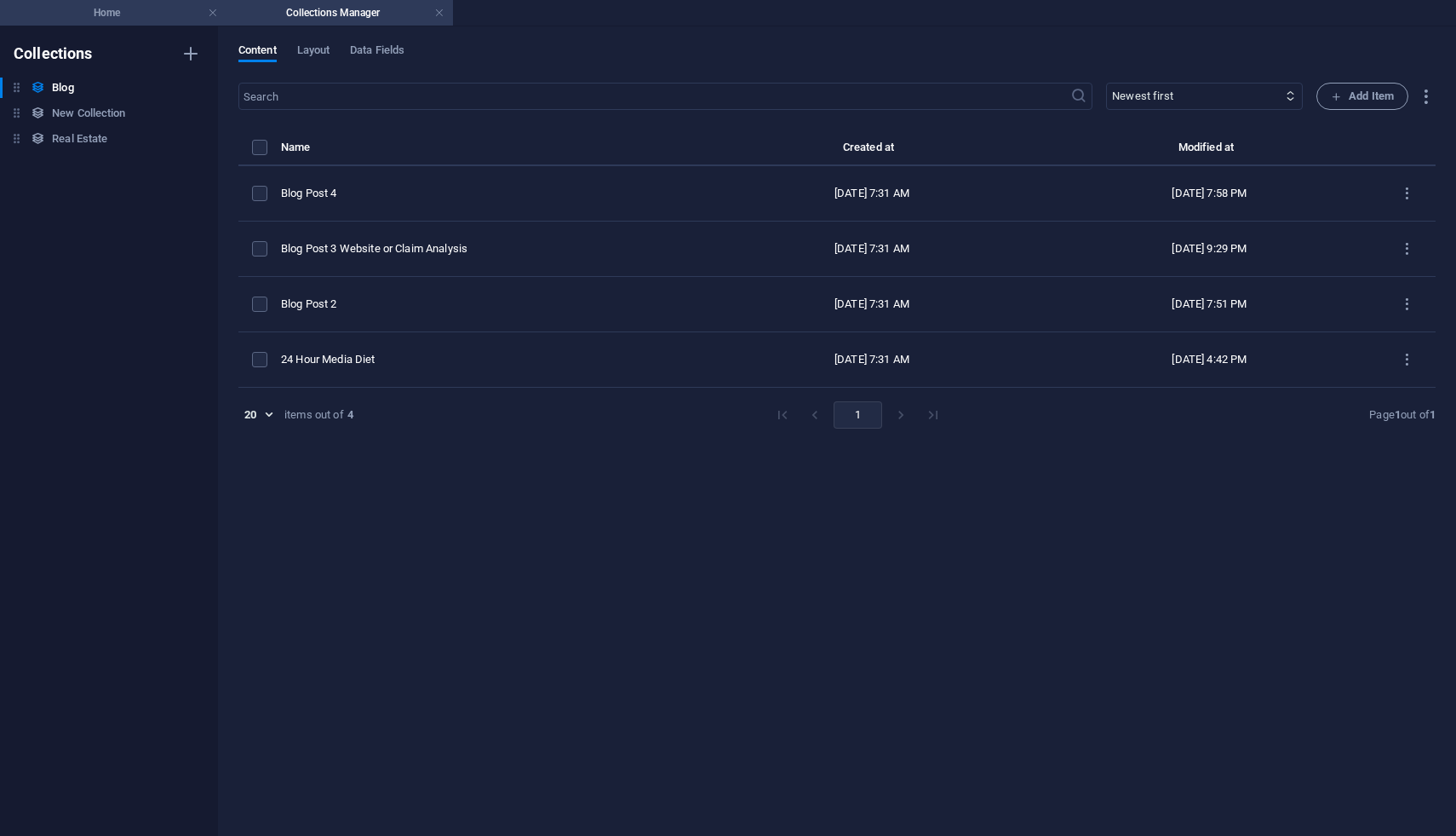
click at [159, 17] on h4 "Home" at bounding box center [113, 12] width 226 height 19
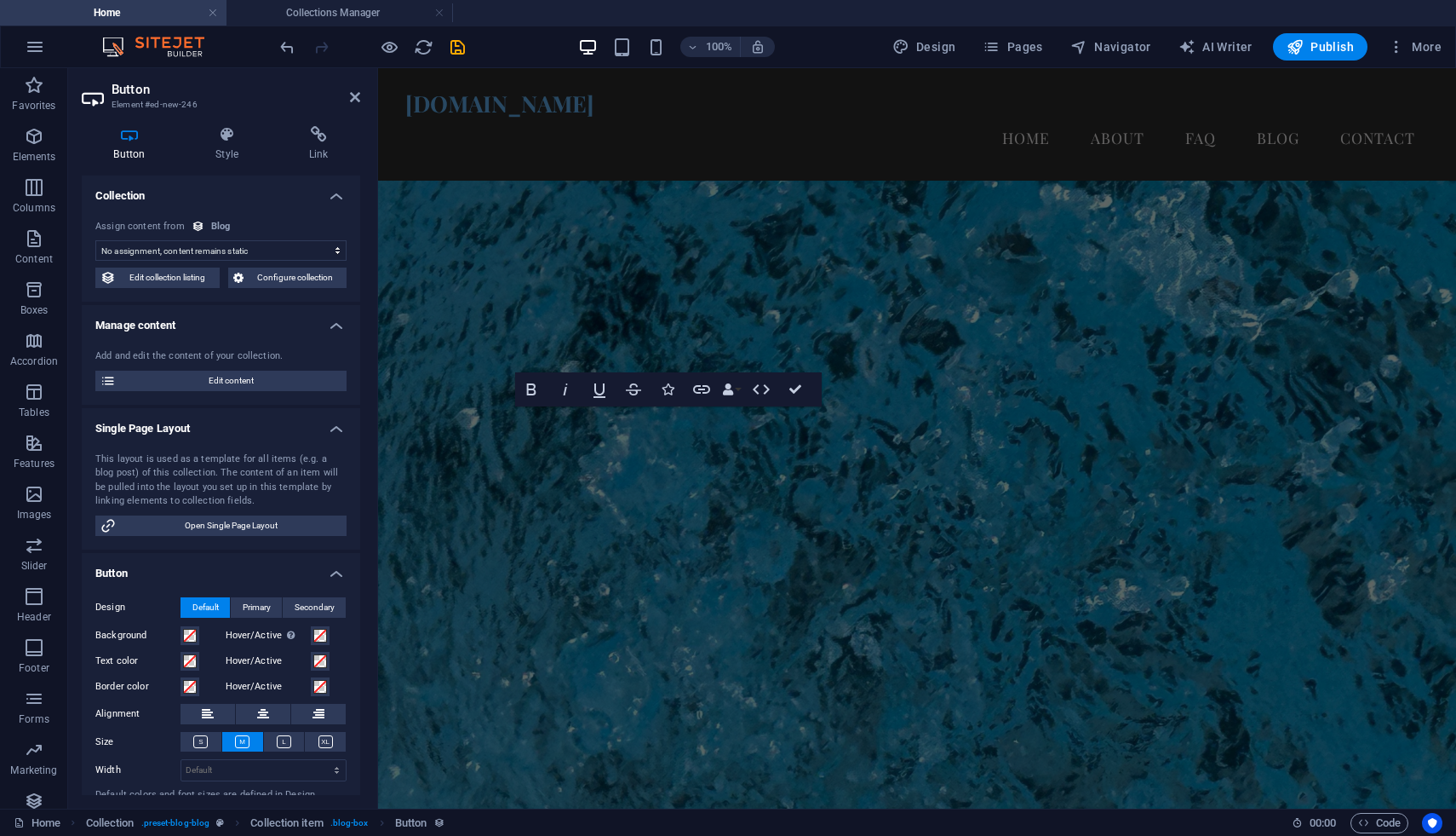
scroll to position [2027, 0]
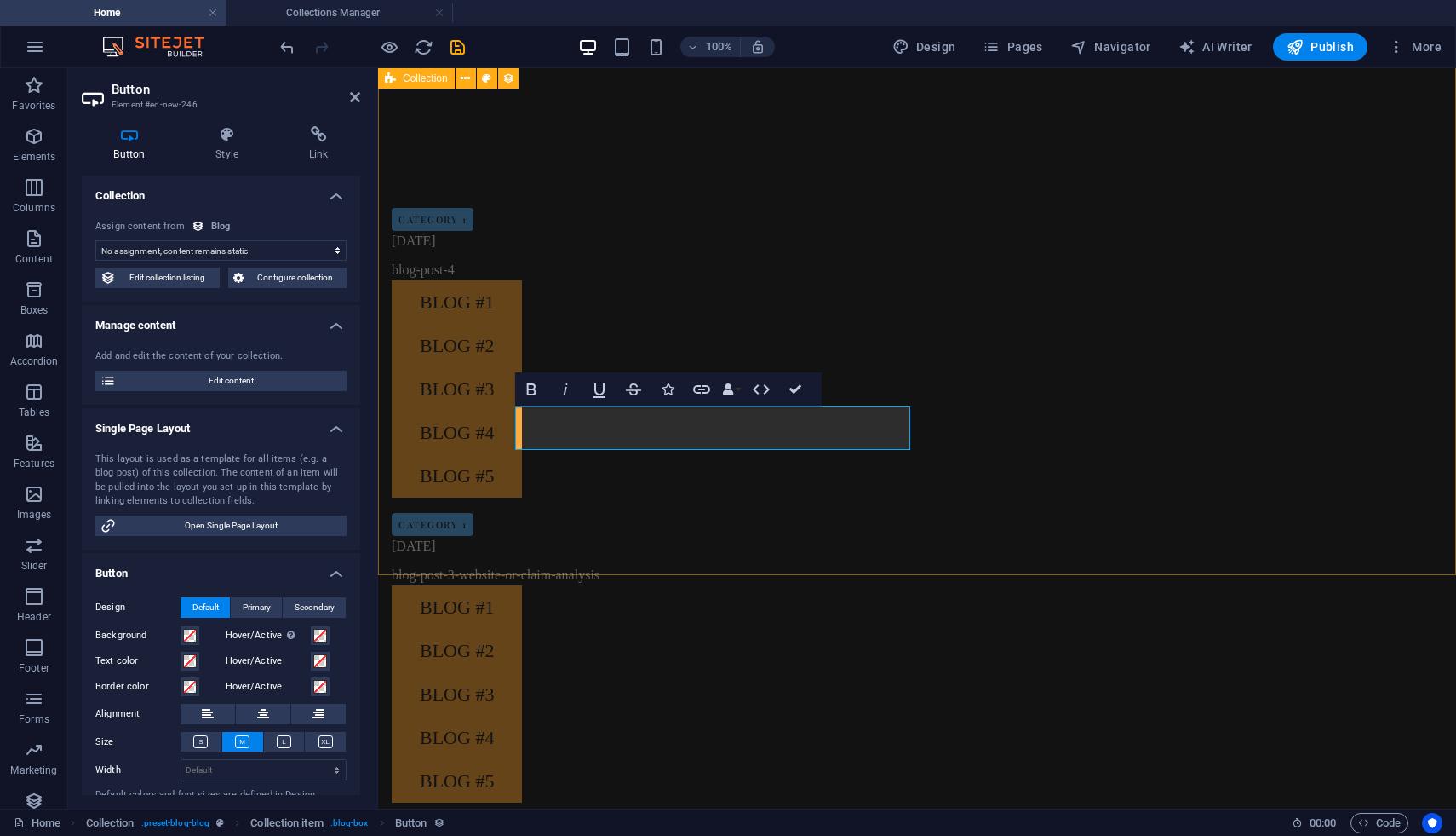
click at [772, 531] on div "Category 1 [DATE] blog-post-4 Blog #1 Blog #2 Blog #3 Blog #4 Blog #5 Category …" at bounding box center [918, 852] width 1079 height 1443
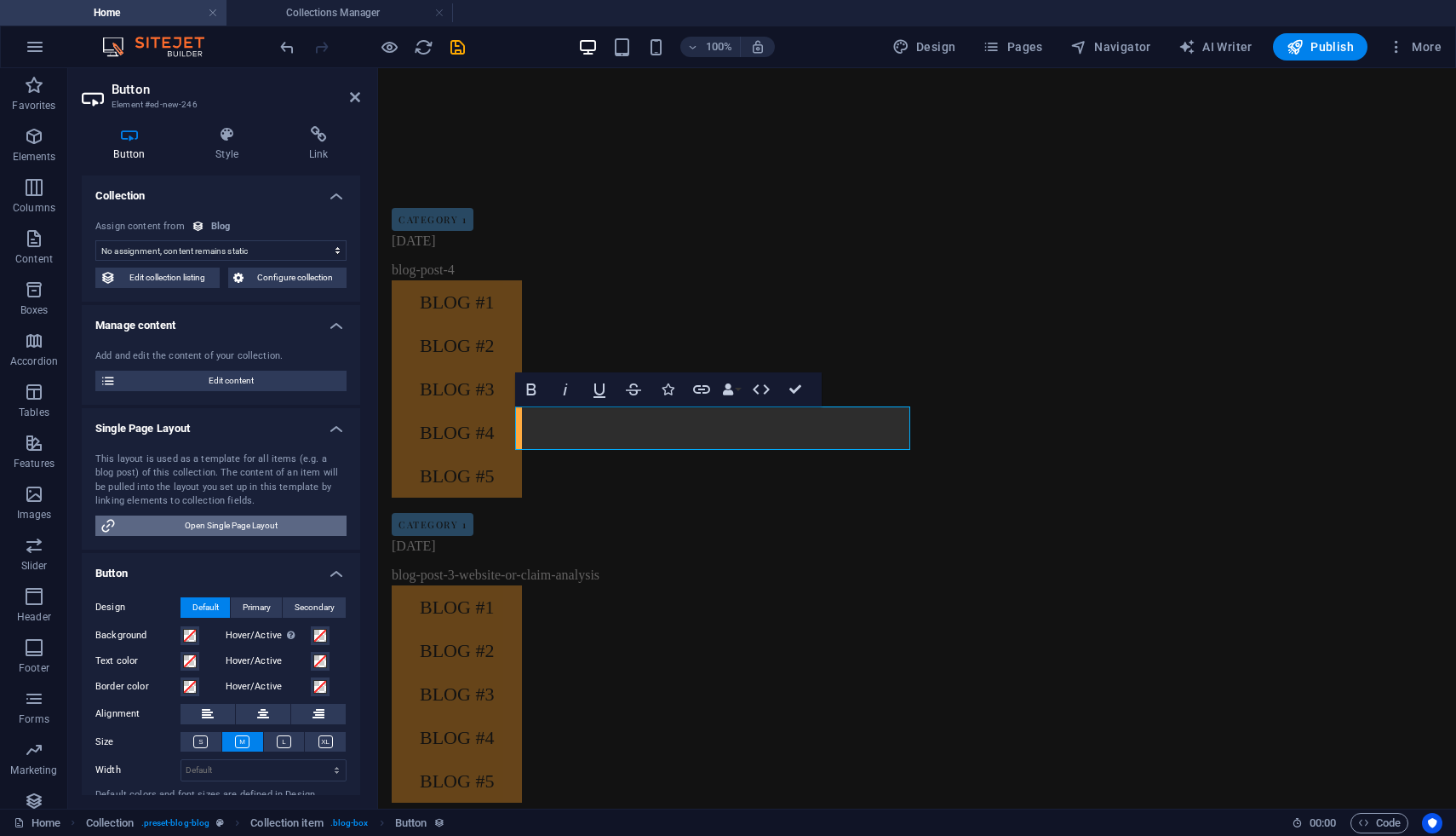
click at [231, 526] on span "Open Single Page Layout" at bounding box center [231, 525] width 220 height 20
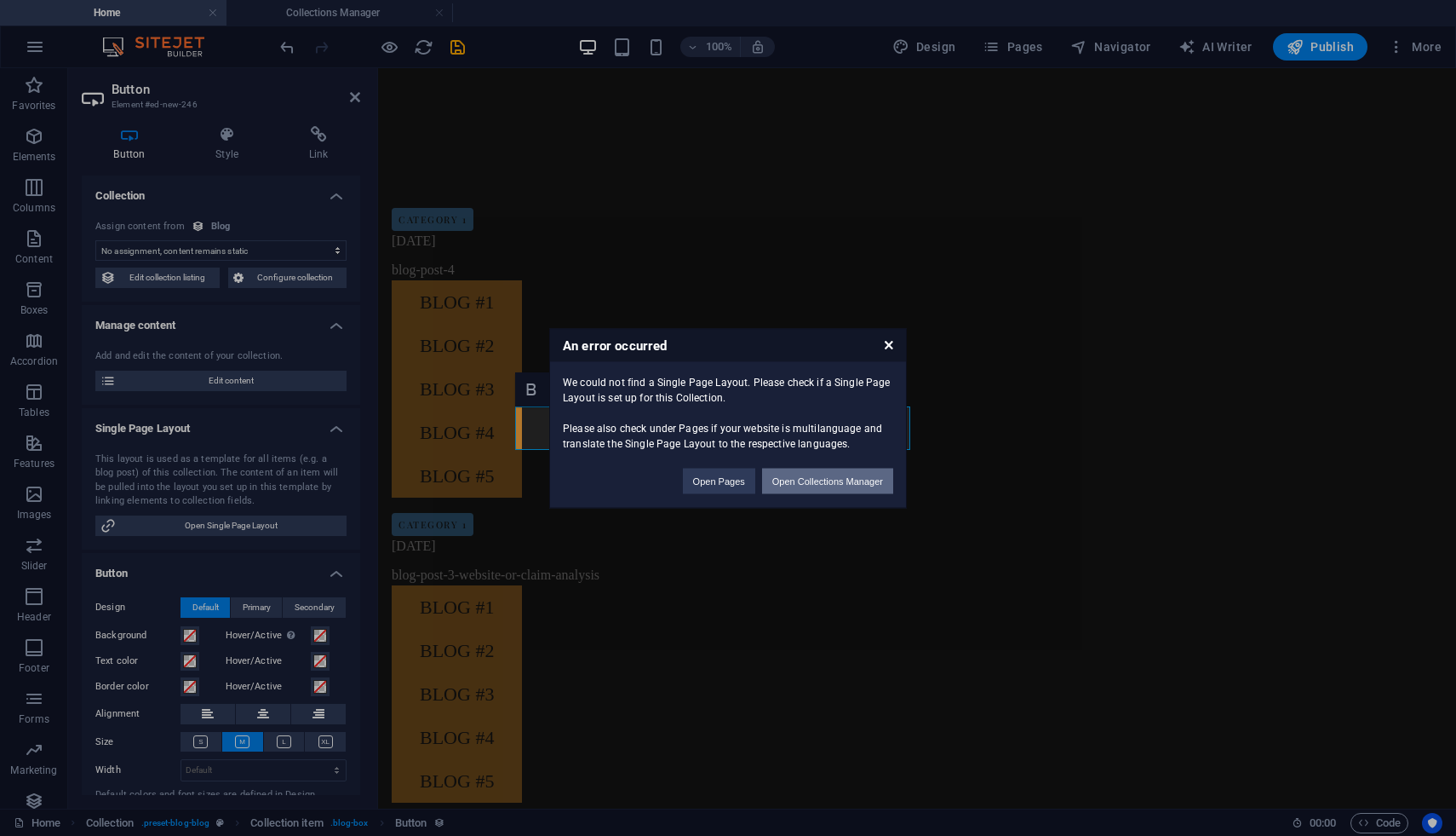
click at [817, 473] on button "Open Collections Manager" at bounding box center [828, 480] width 131 height 25
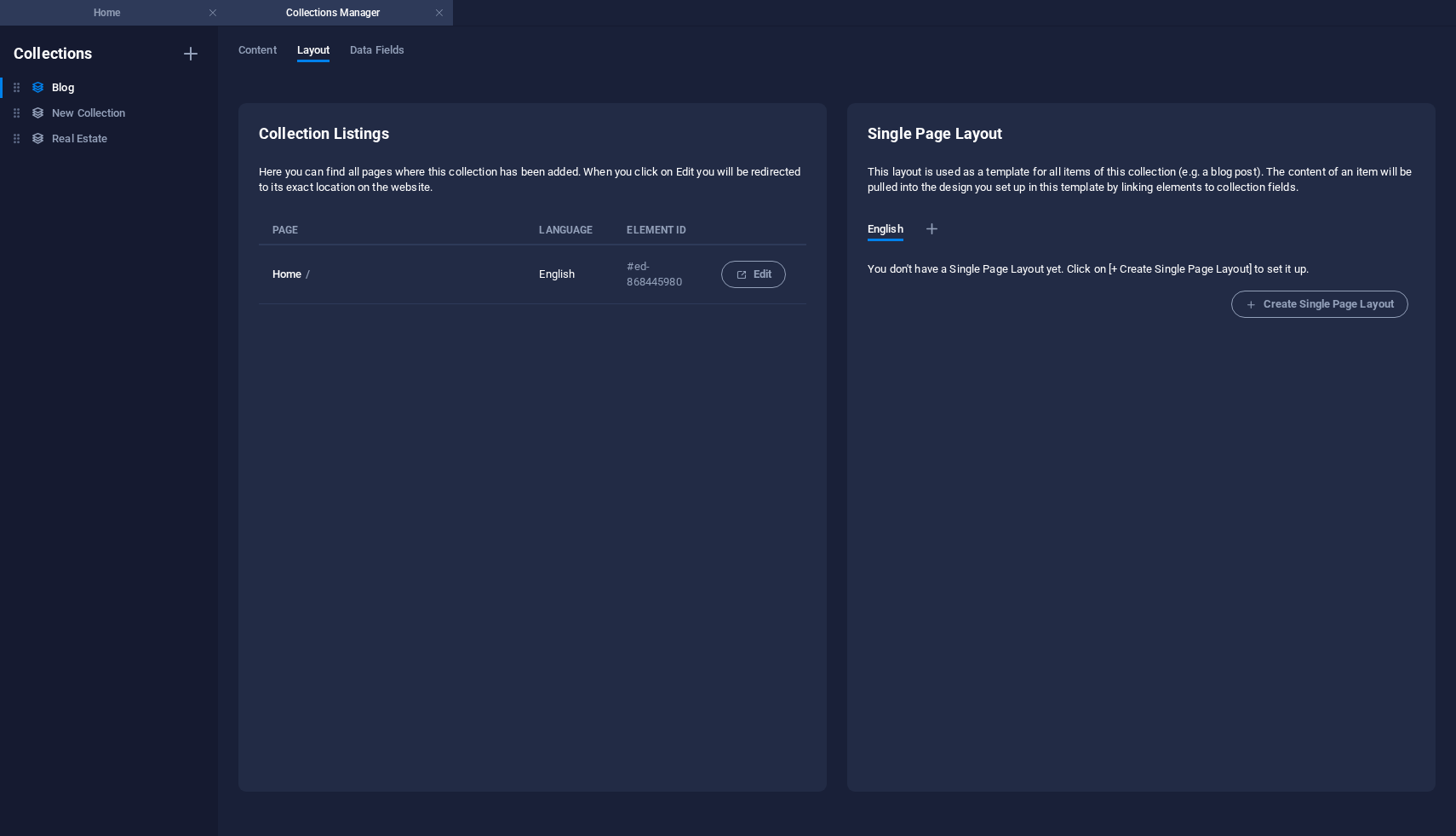
click at [98, 11] on h4 "Home" at bounding box center [113, 12] width 226 height 19
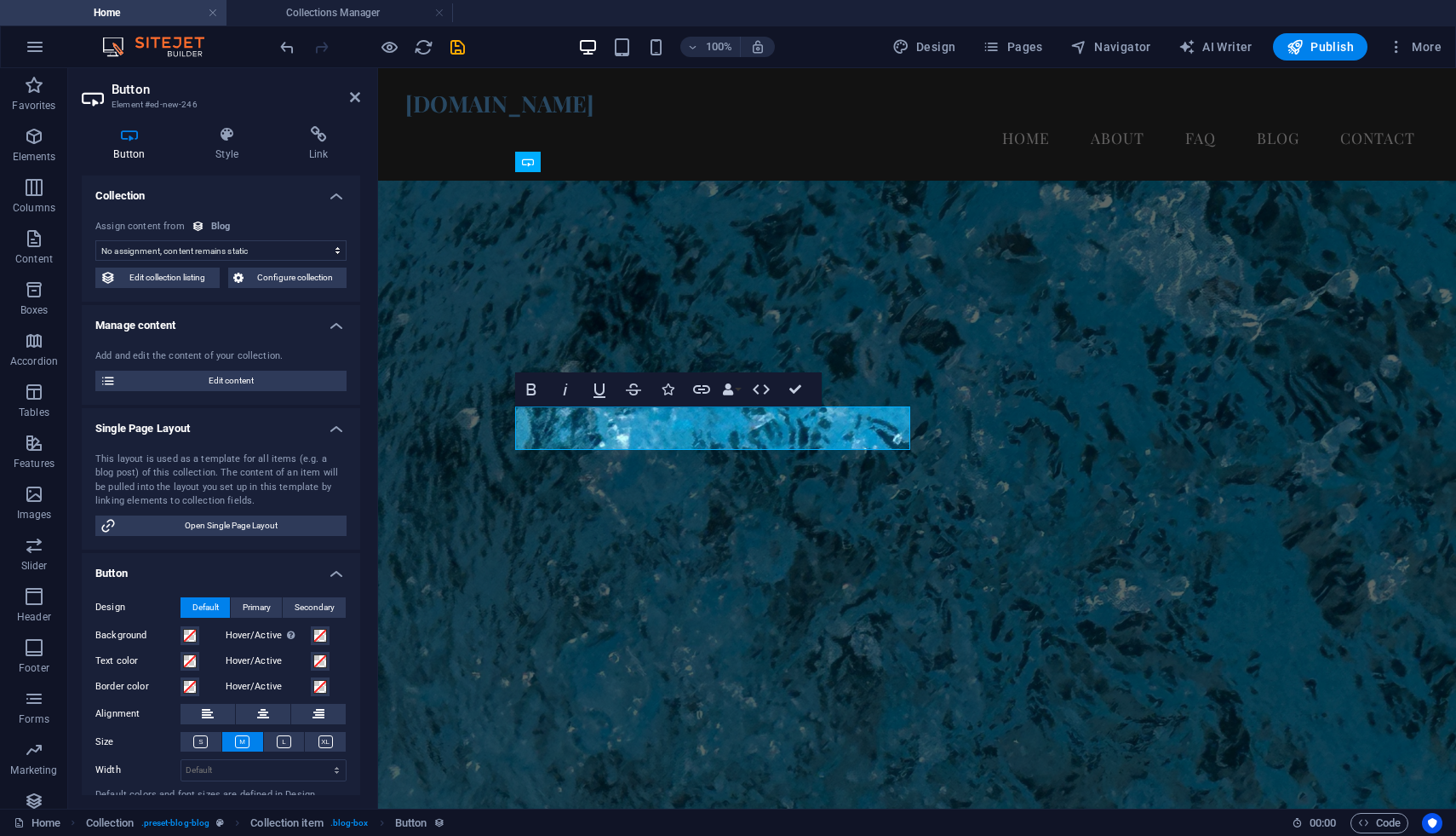
scroll to position [2027, 0]
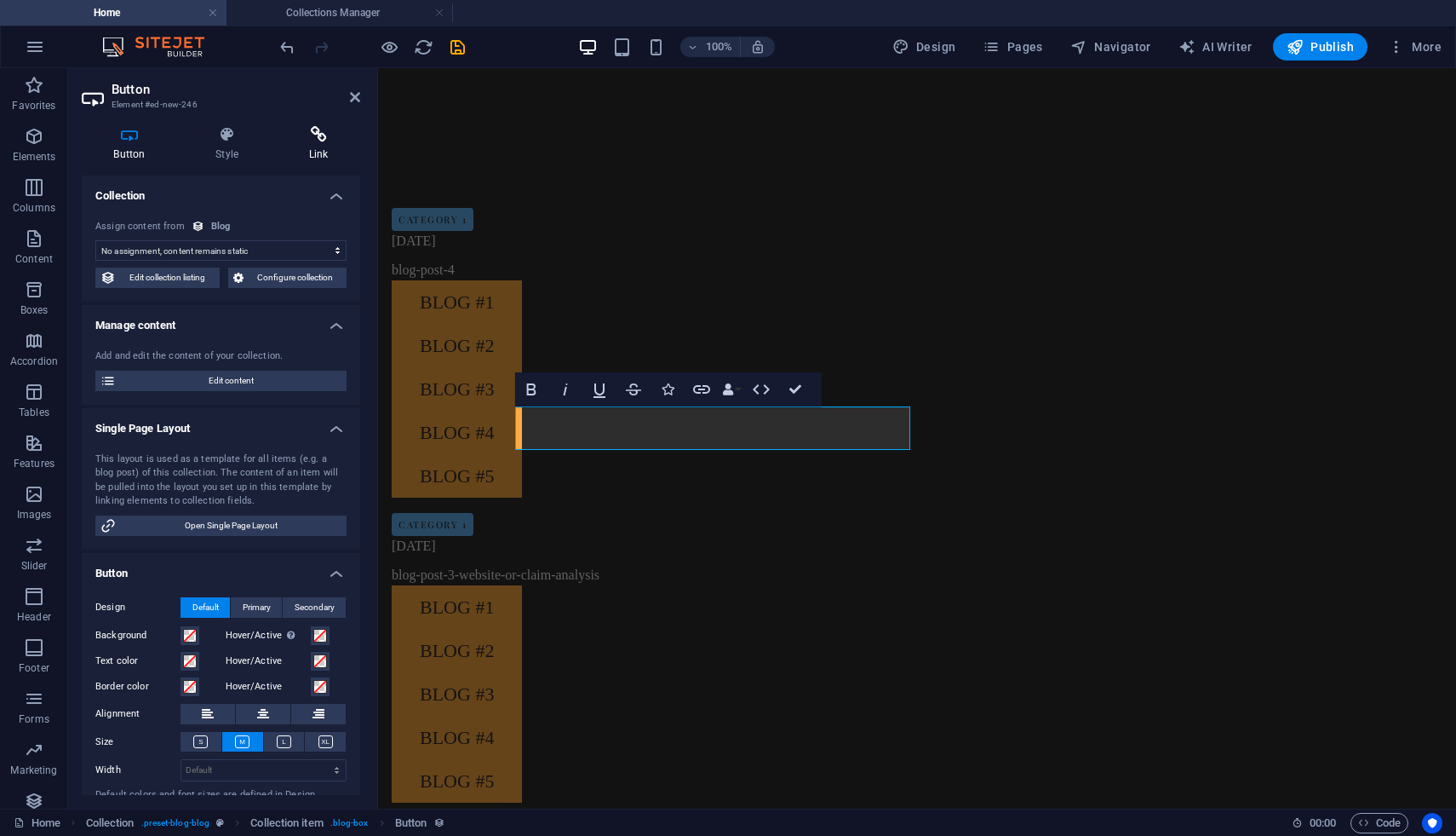
click at [327, 148] on h4 "Link" at bounding box center [319, 143] width 84 height 36
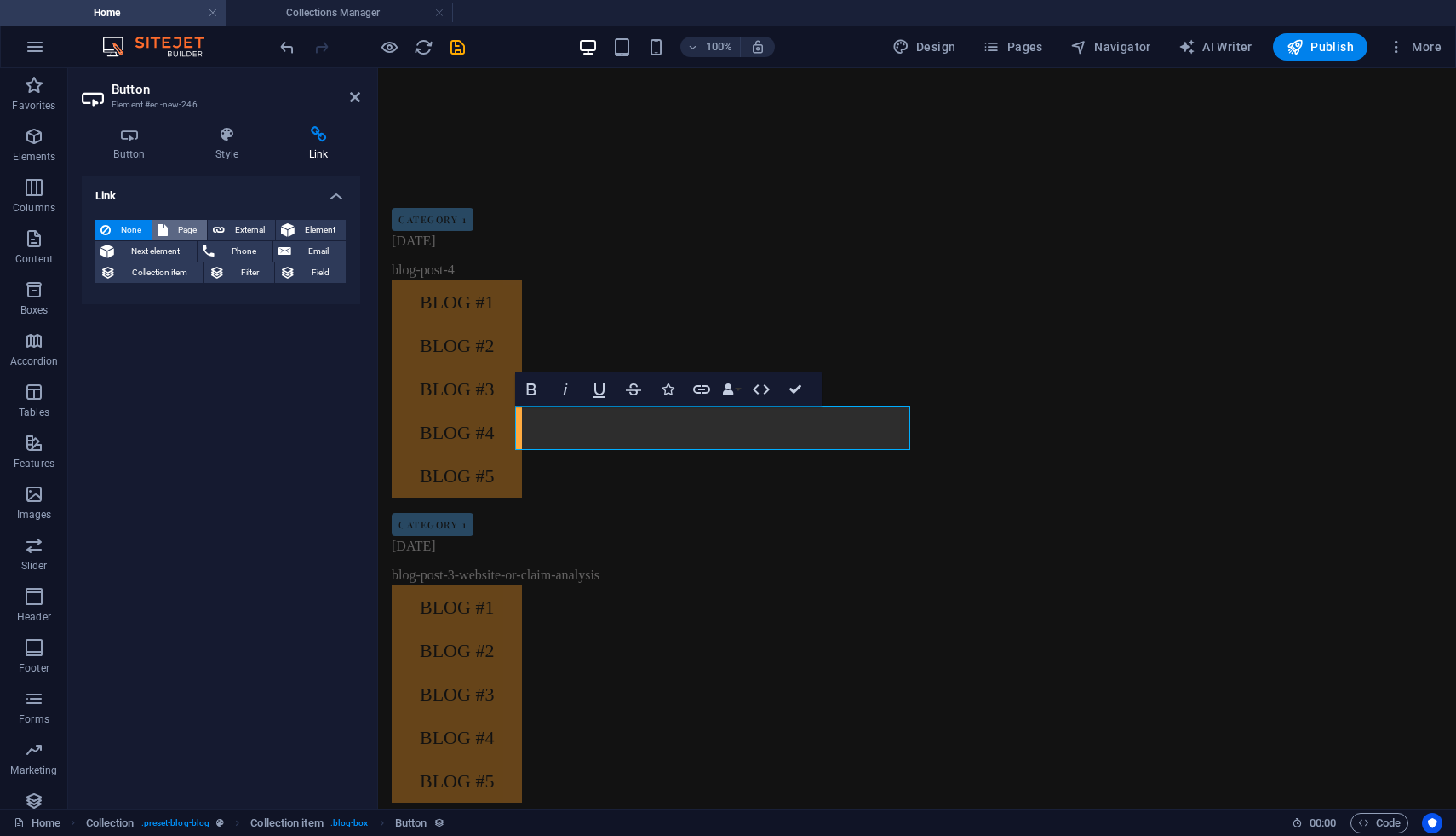
click at [178, 227] on span "Page" at bounding box center [187, 229] width 29 height 20
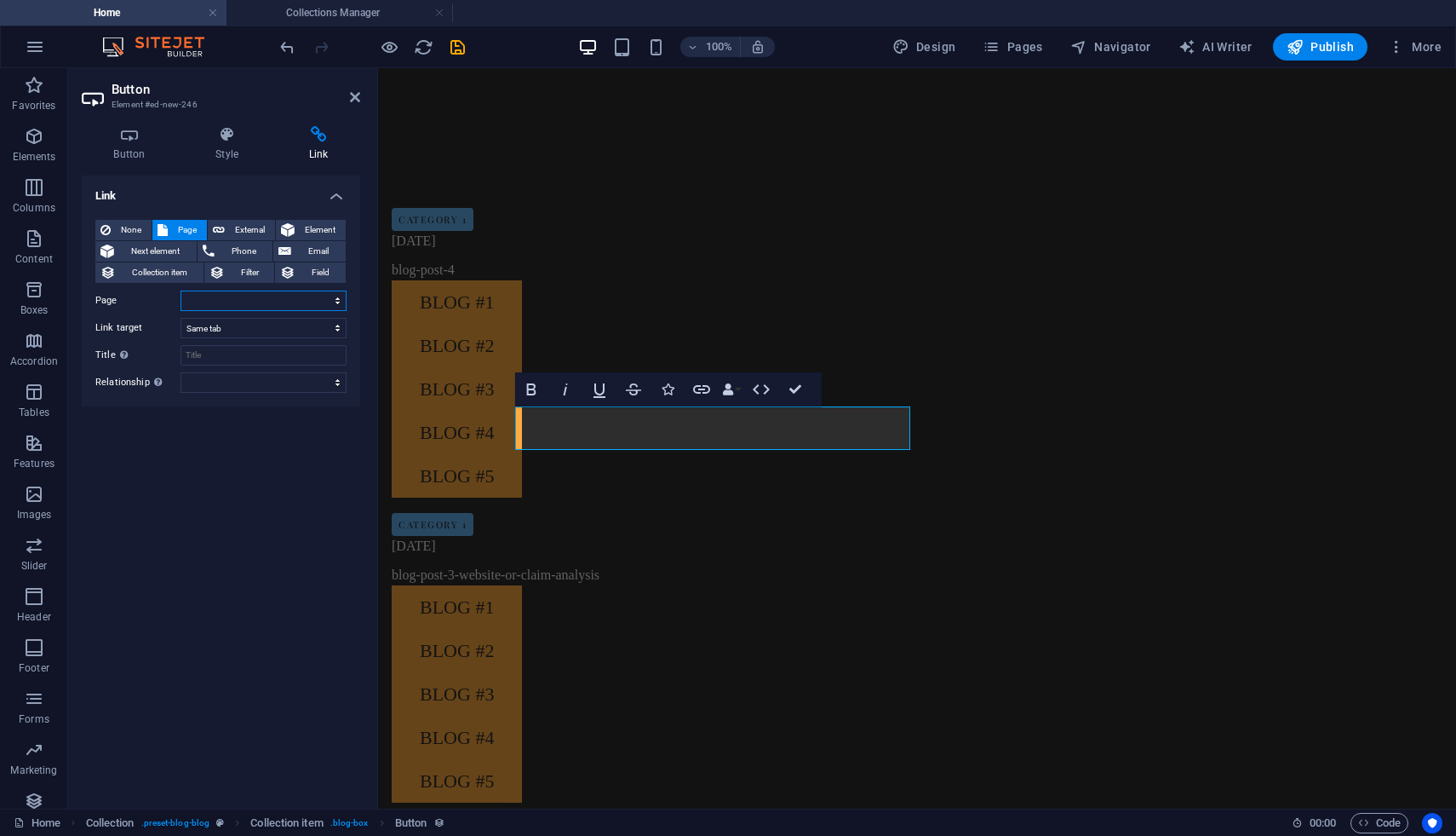
click at [276, 300] on select "Home Blog #1 Blog #2 Evaluating Misinformation Education Tools Blog #3 Website …" at bounding box center [263, 300] width 166 height 20
select select "5"
click at [180, 291] on select "Home Blog #1 Blog #2 Evaluating Misinformation Education Tools Blog #3 Website …" at bounding box center [263, 300] width 166 height 20
click at [352, 99] on icon at bounding box center [355, 98] width 10 height 14
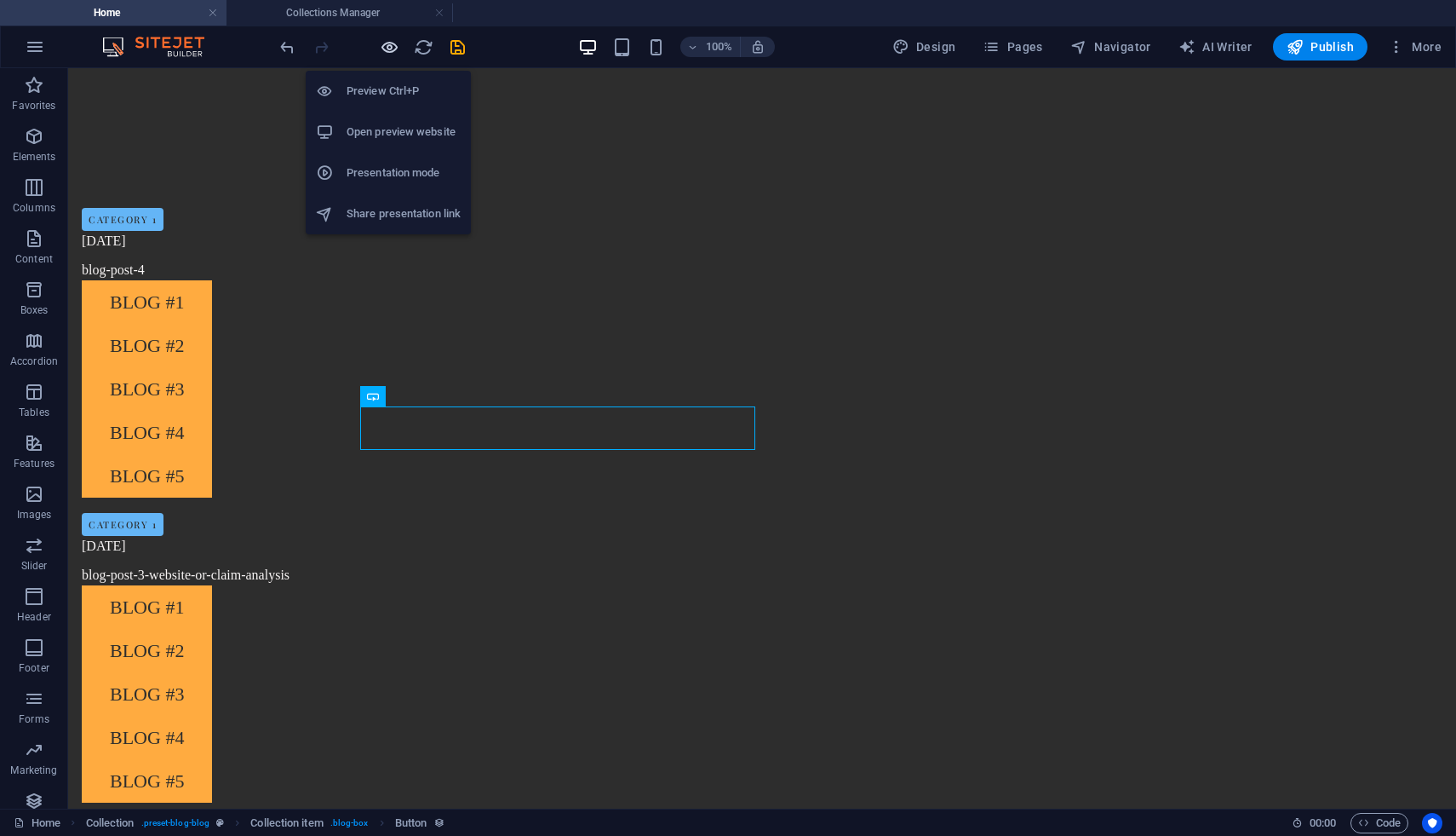
click at [392, 46] on icon "button" at bounding box center [389, 47] width 20 height 20
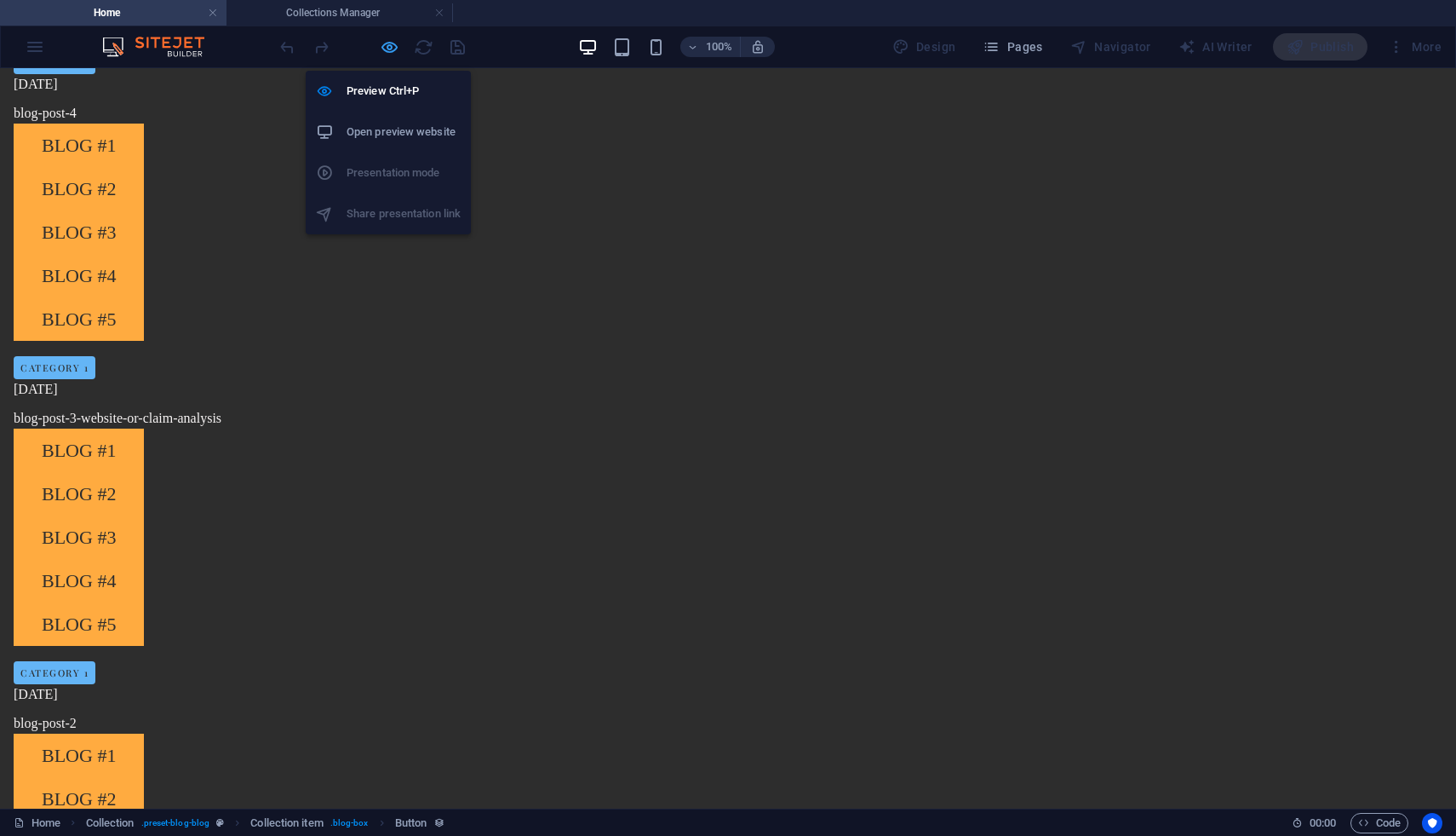
scroll to position [1871, 0]
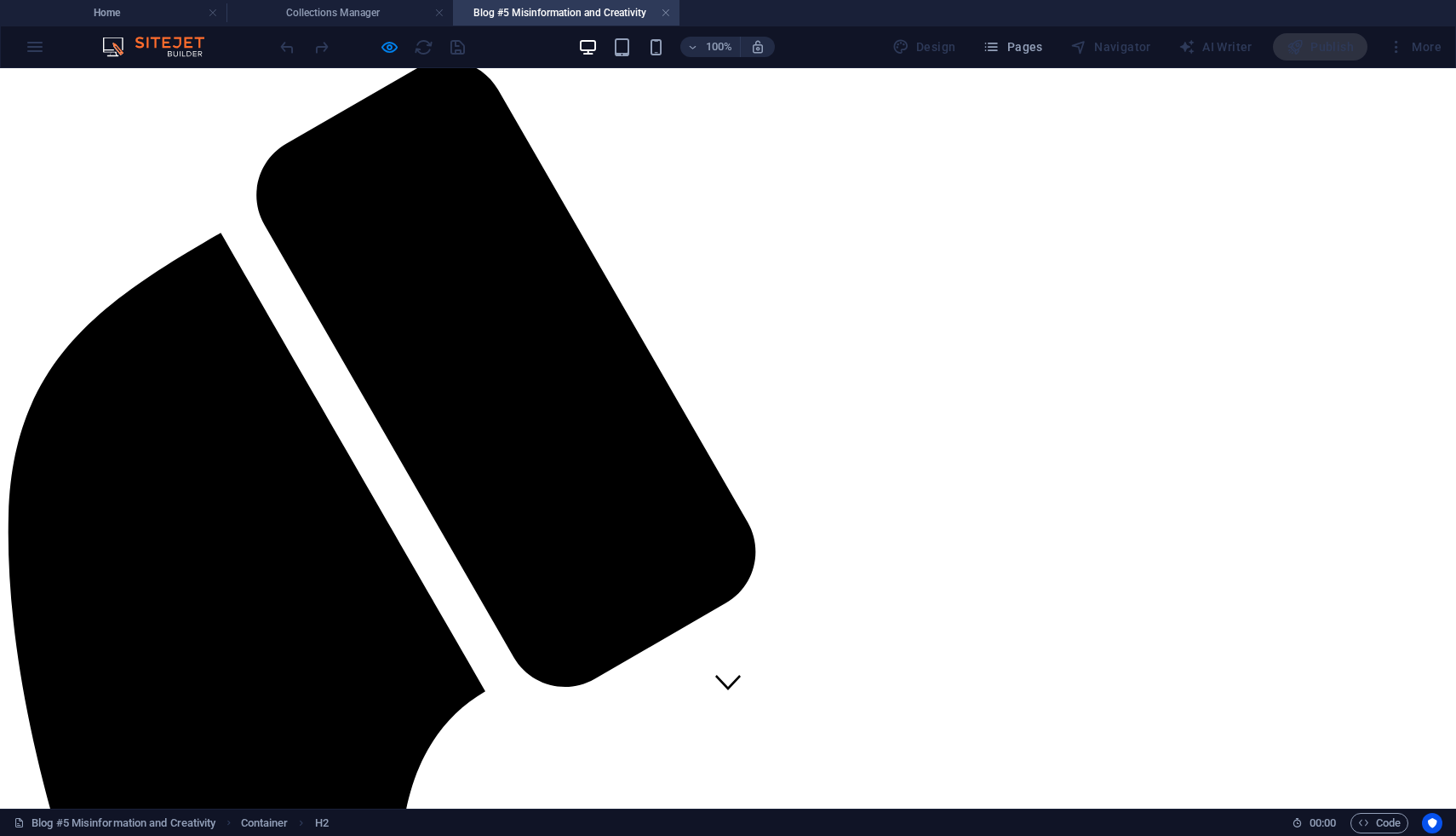
scroll to position [0, 0]
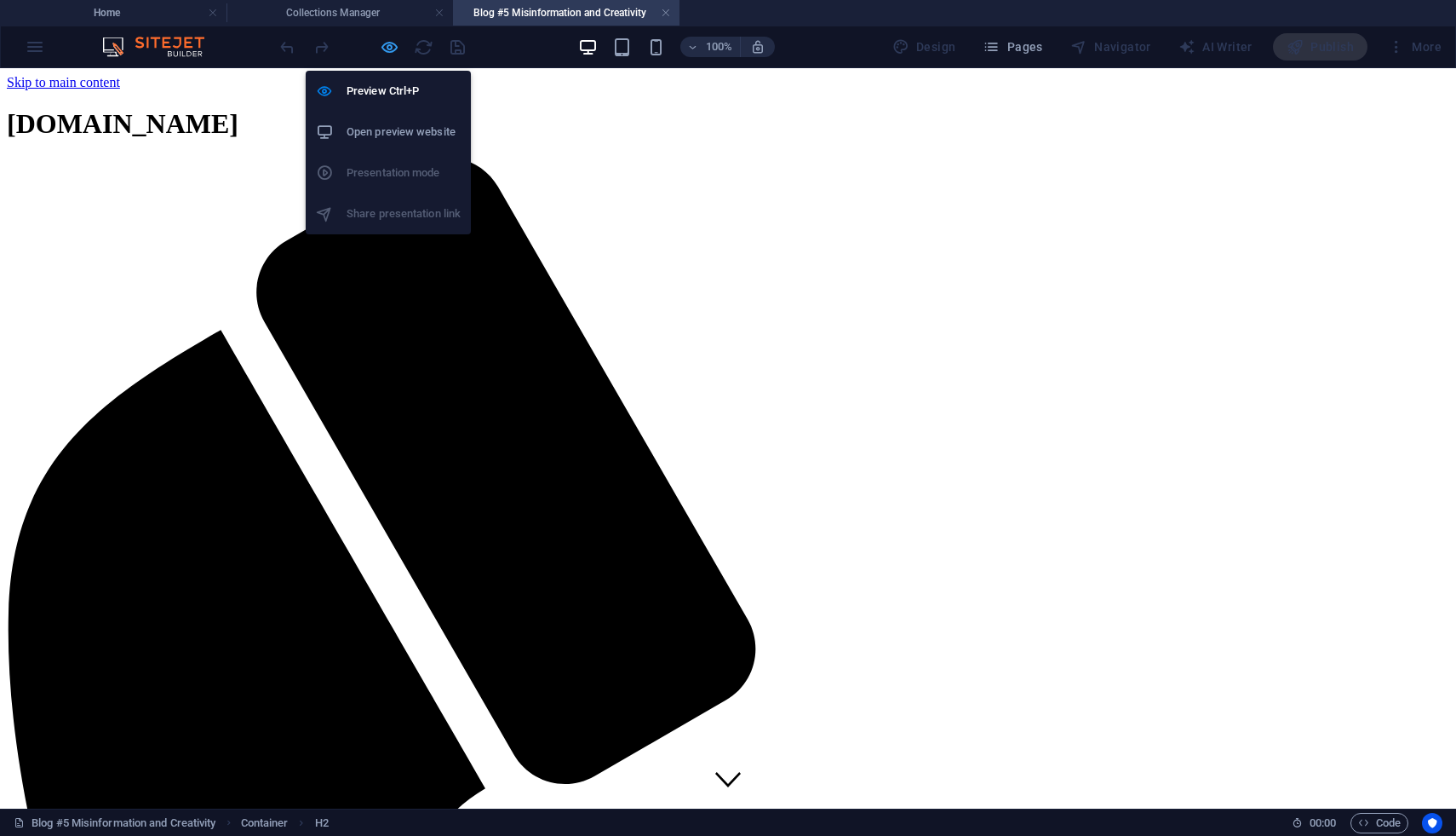
click at [379, 51] on icon "button" at bounding box center [389, 47] width 20 height 20
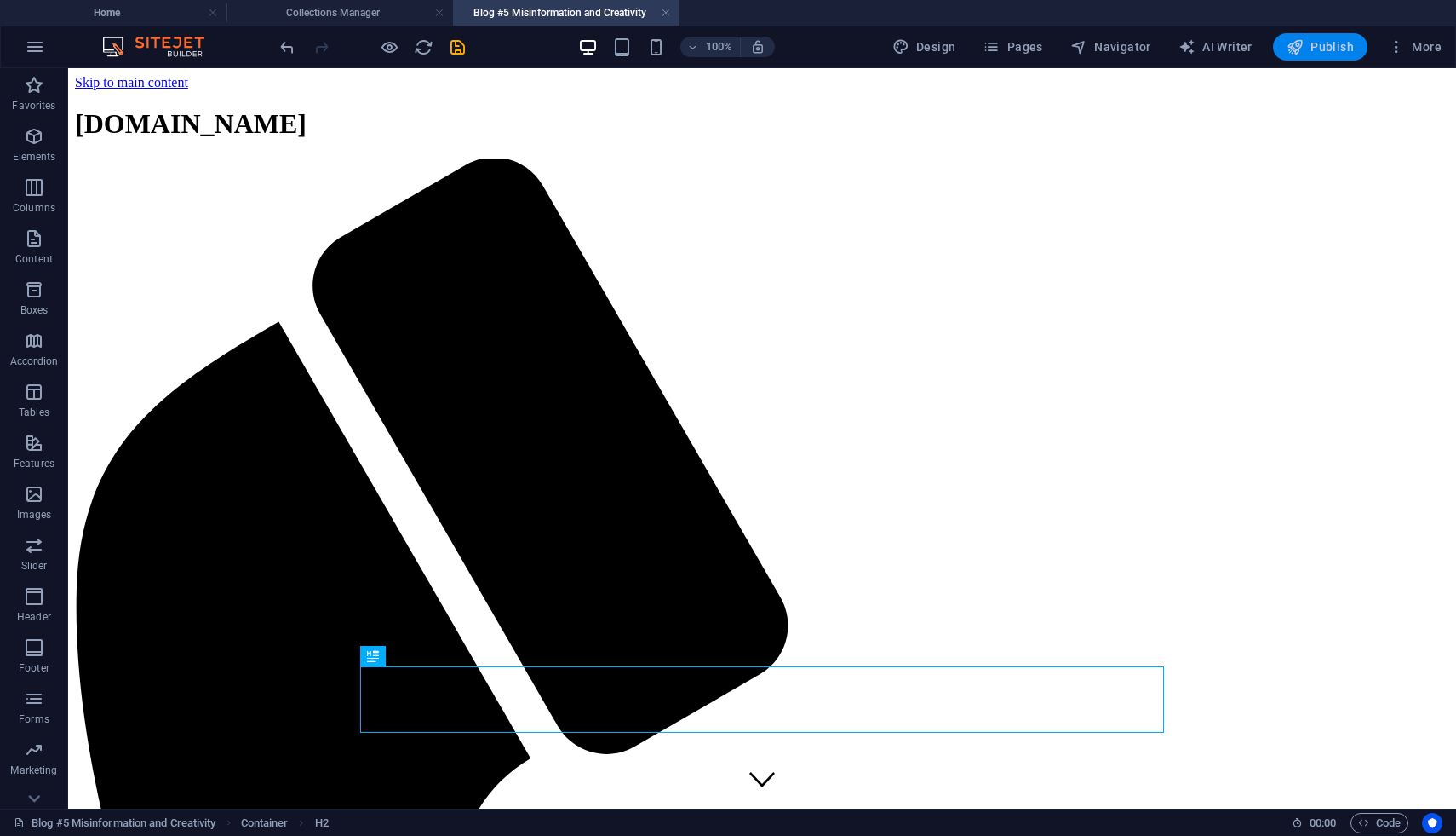
click at [1332, 46] on span "Publish" at bounding box center [1320, 46] width 67 height 17
